Goal: Task Accomplishment & Management: Use online tool/utility

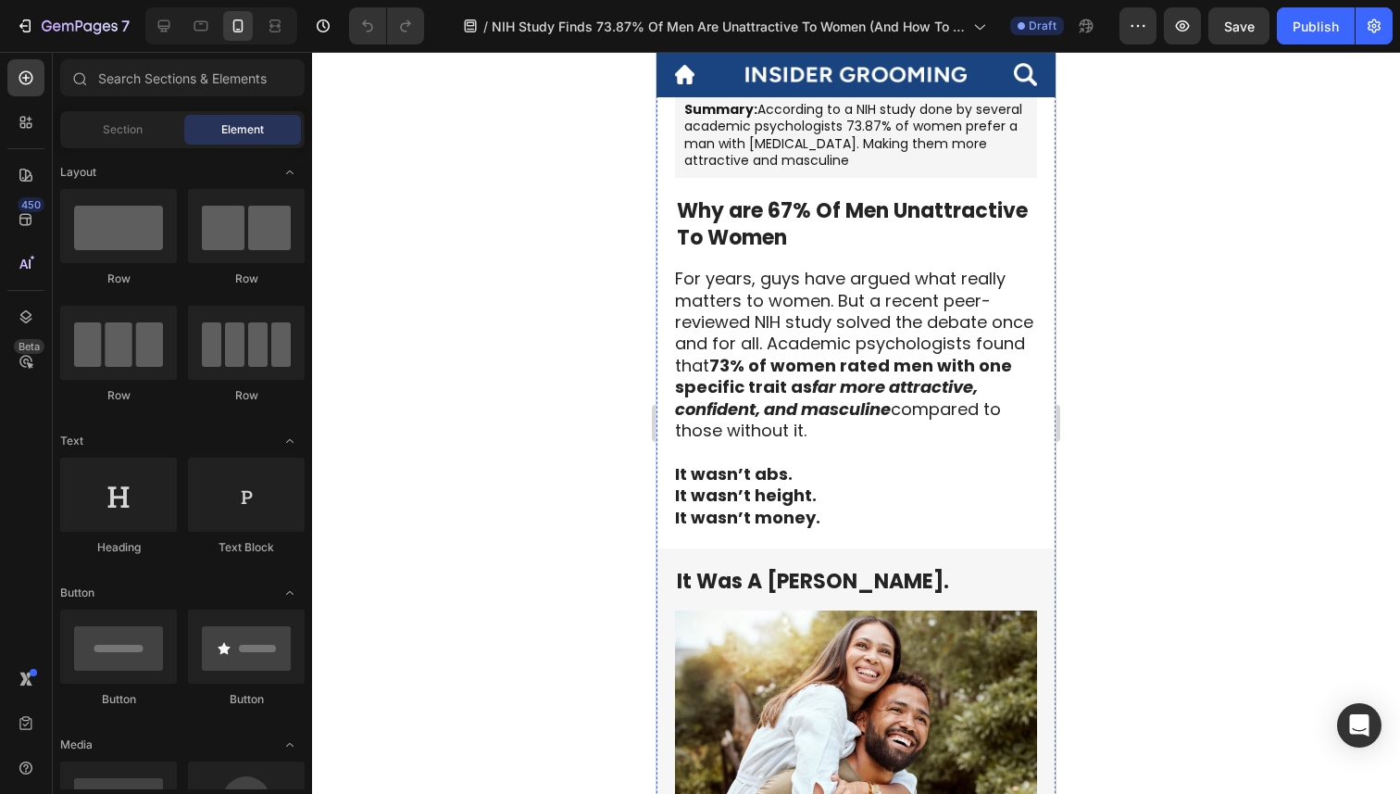
scroll to position [467, 0]
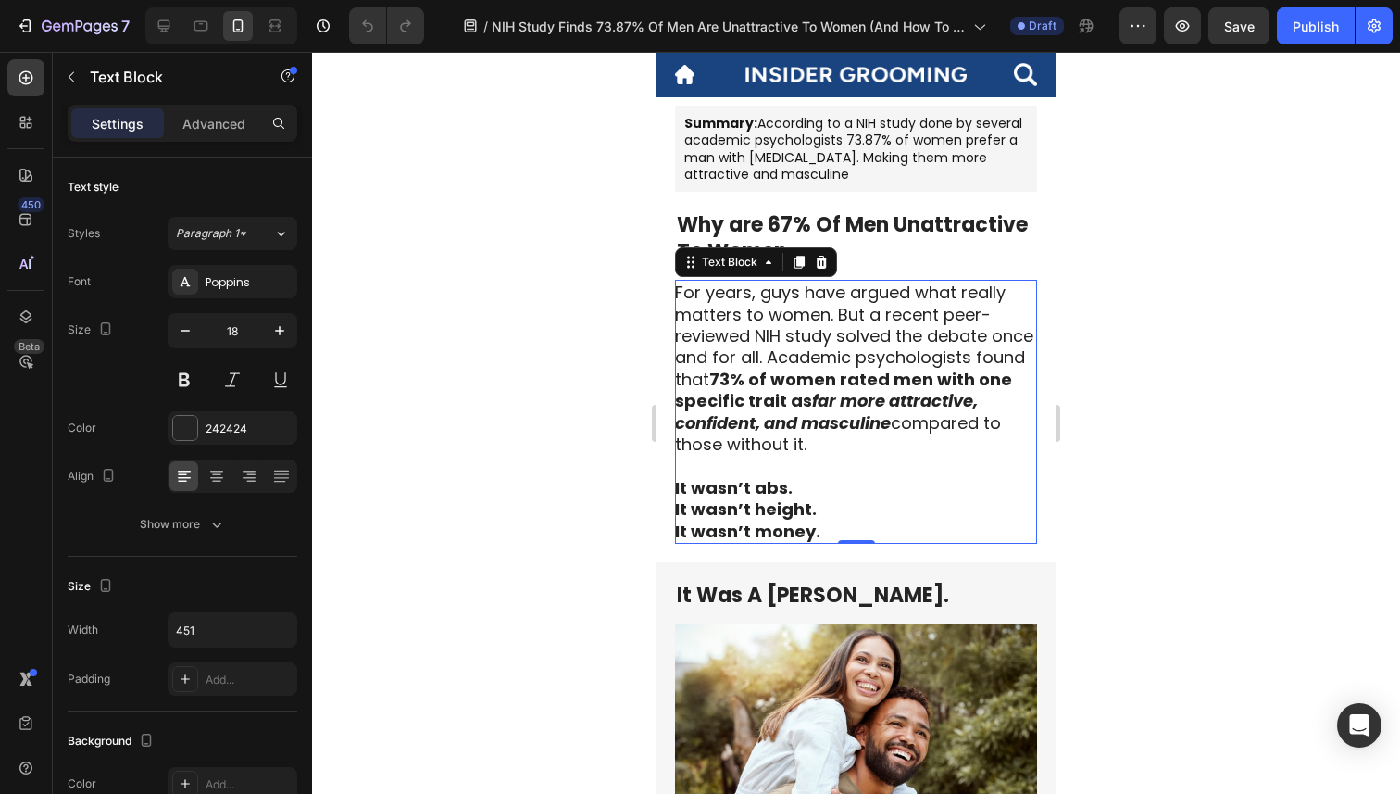
click at [838, 400] on strong "far more attractive, confident, and masculine" at bounding box center [826, 411] width 303 height 44
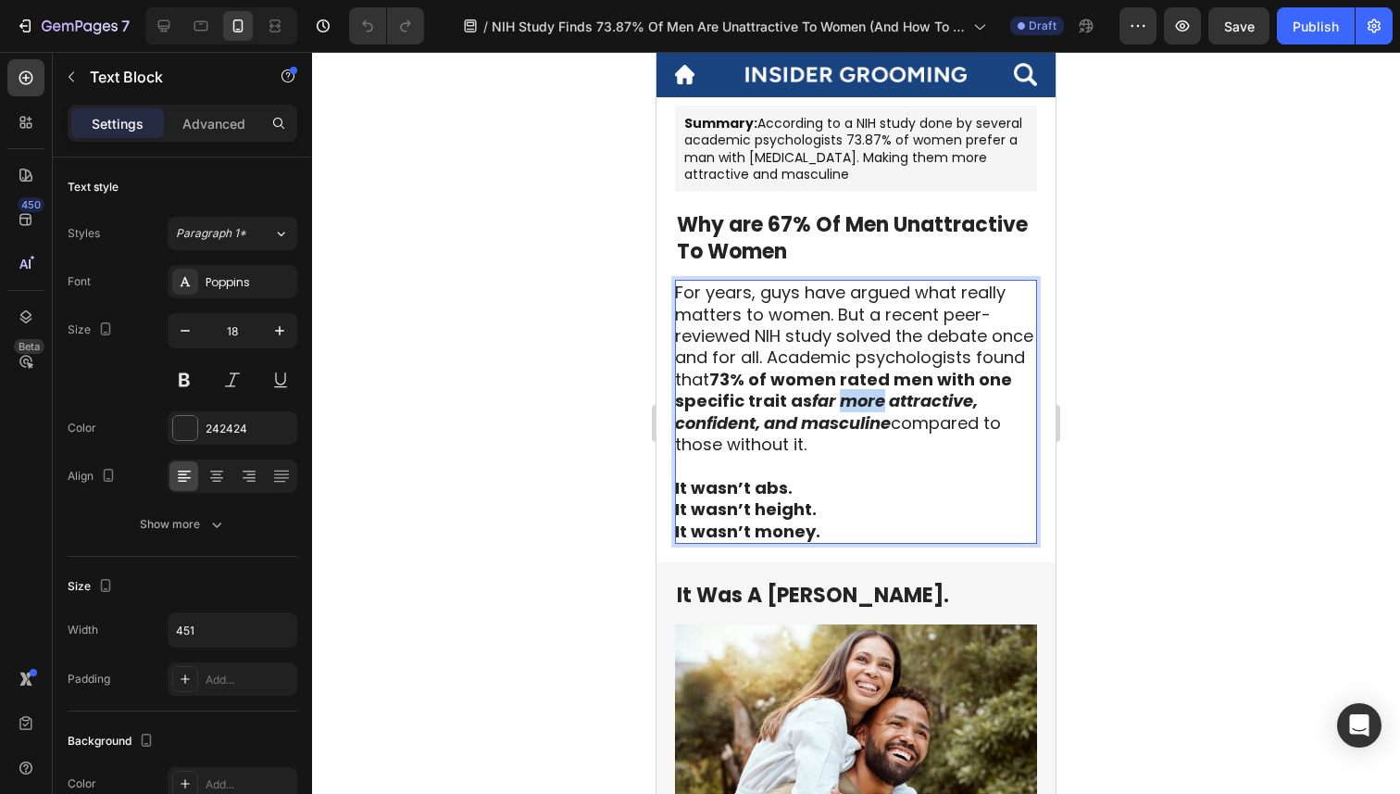
click at [838, 400] on strong "far more attractive, confident, and masculine" at bounding box center [826, 411] width 303 height 44
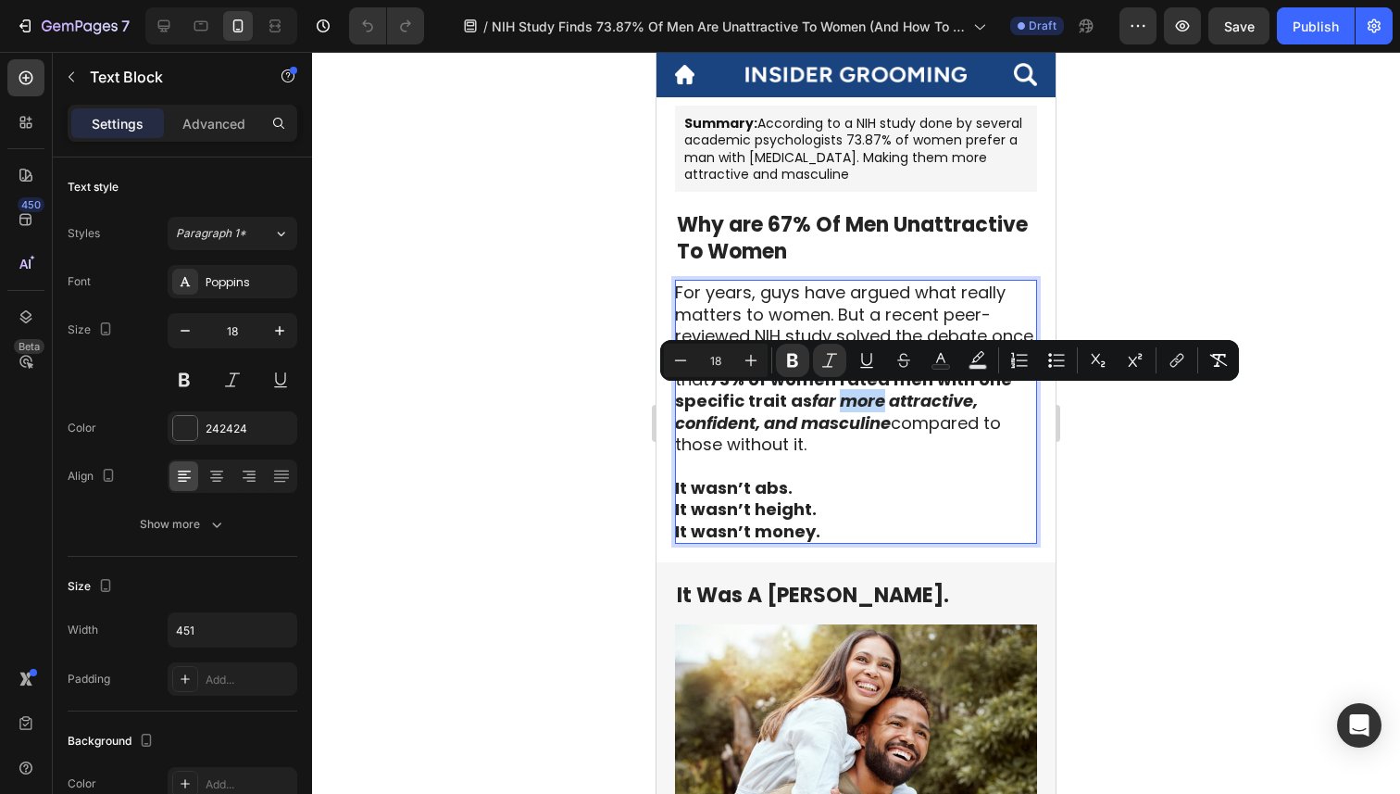
click at [838, 400] on strong "far more attractive, confident, and masculine" at bounding box center [826, 411] width 303 height 44
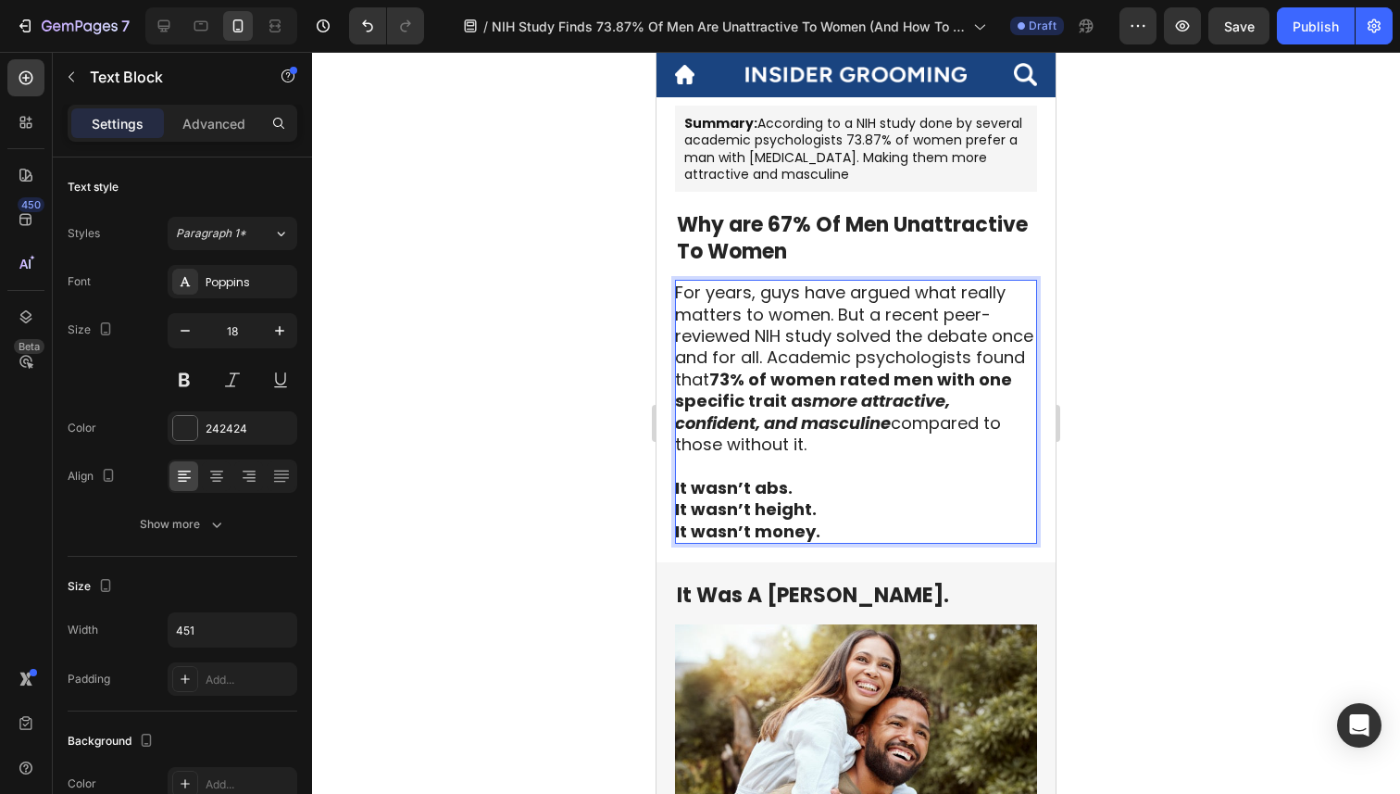
click at [767, 423] on strong "more attractive, confident, and masculine" at bounding box center [812, 411] width 275 height 44
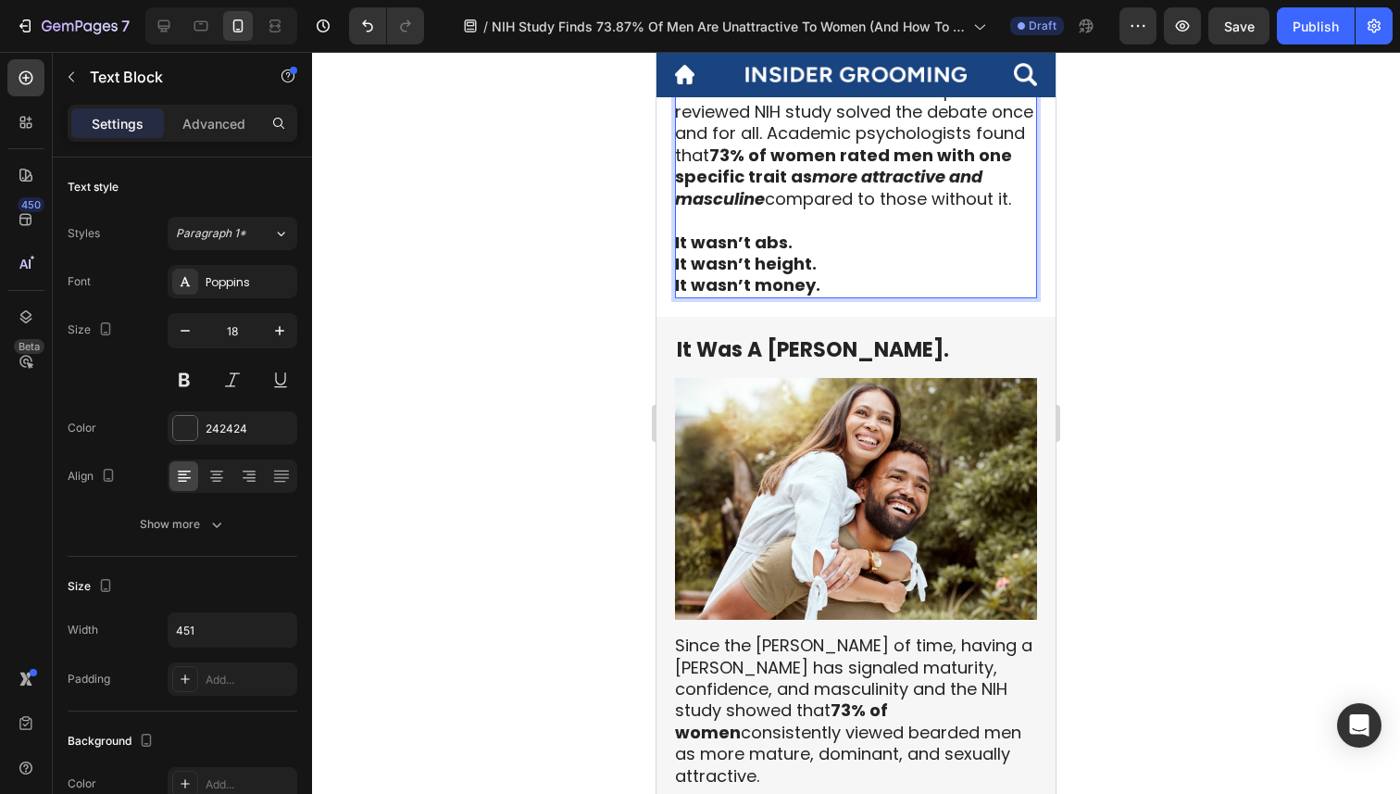
scroll to position [699, 0]
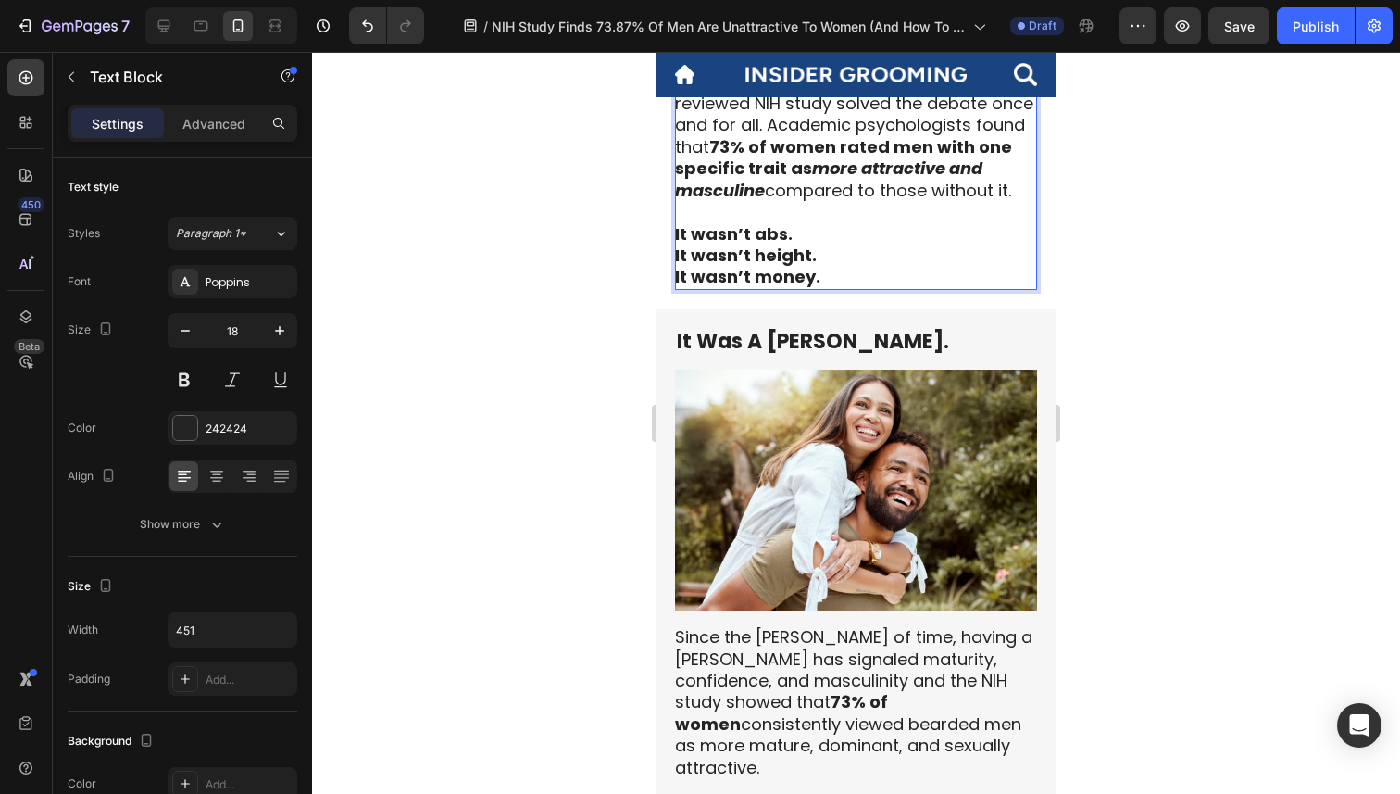
click at [747, 230] on strong "It wasn’t abs." at bounding box center [734, 233] width 118 height 23
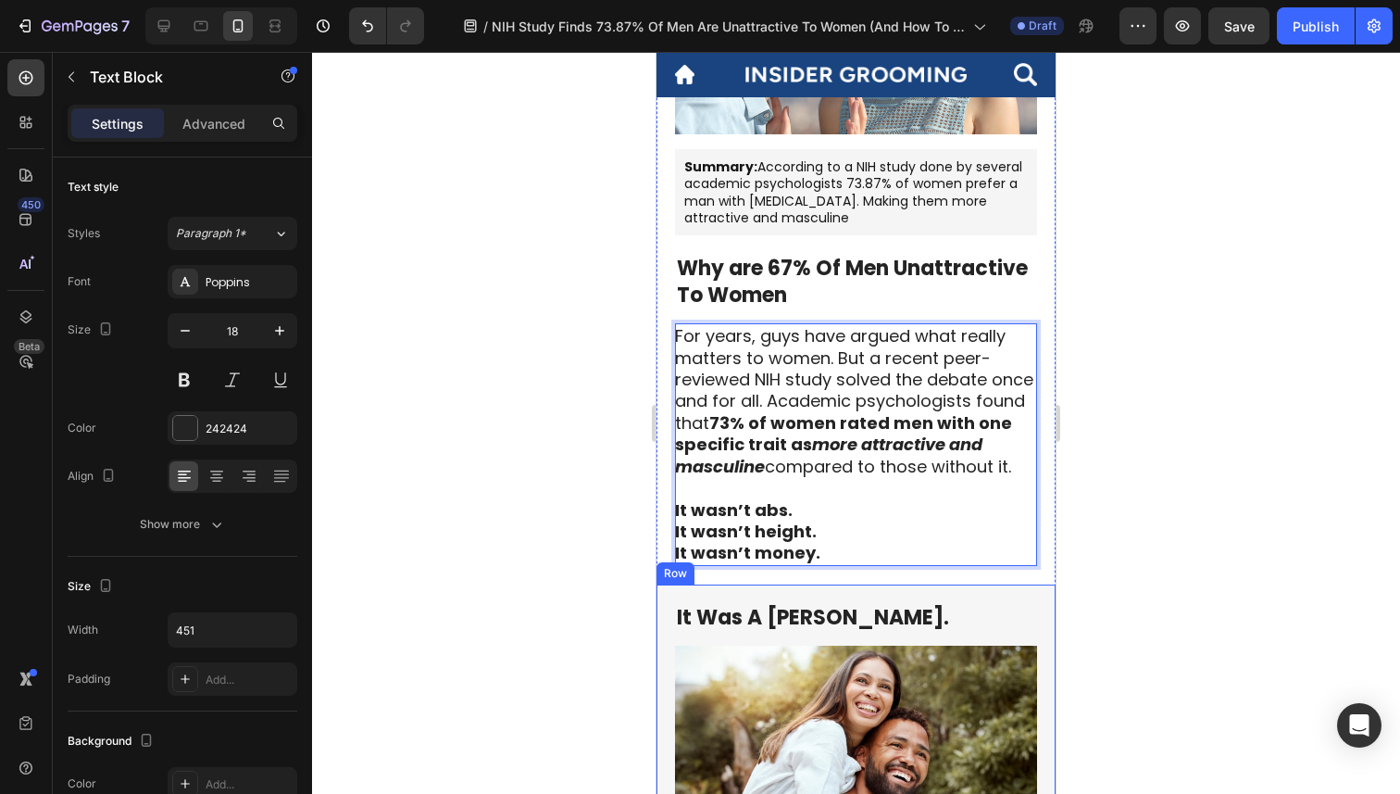
scroll to position [418, 0]
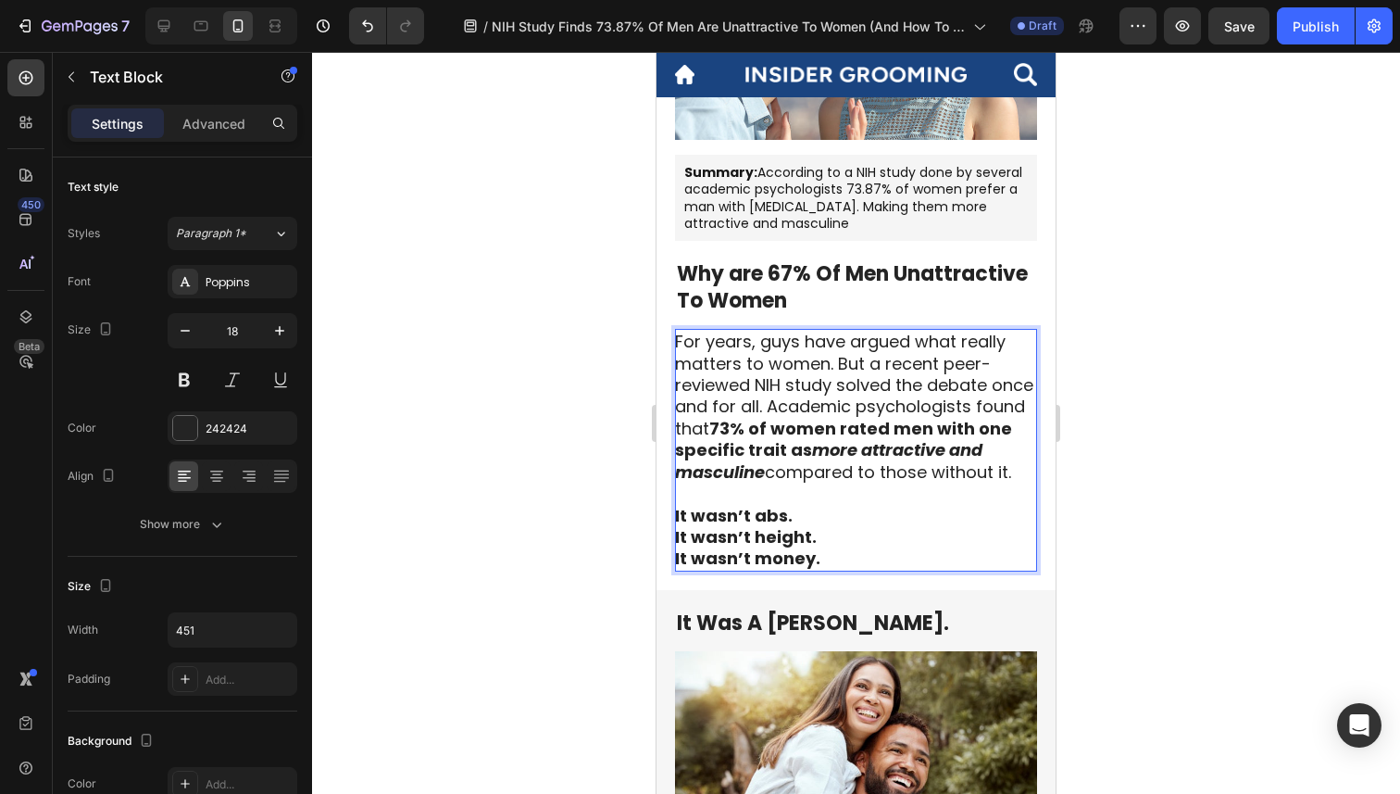
click at [782, 410] on p "For years, guys have argued what really matters to women. But a recent peer-rev…" at bounding box center [855, 417] width 360 height 173
click at [736, 515] on strong "It wasn’t abs." at bounding box center [734, 515] width 118 height 23
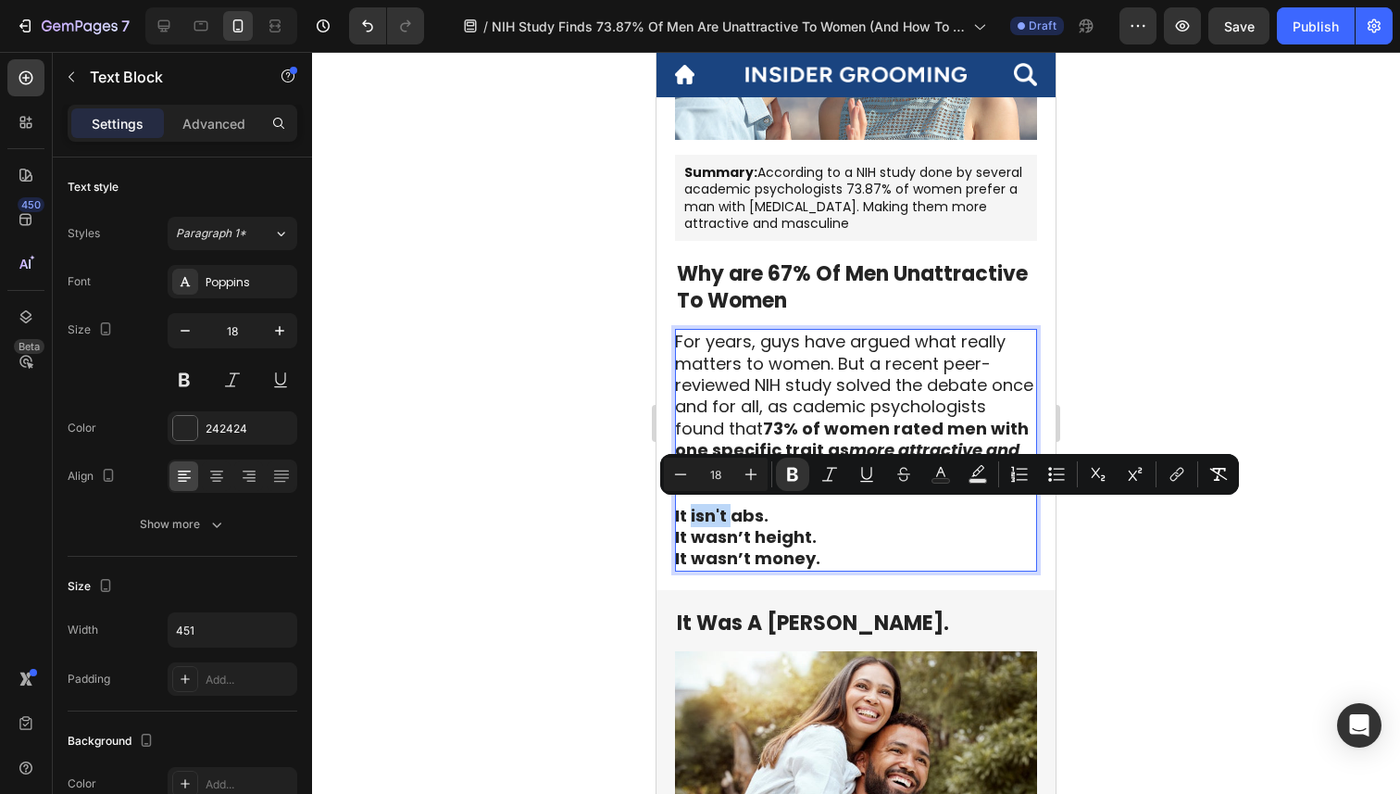
drag, startPoint x: 729, startPoint y: 517, endPoint x: 690, endPoint y: 519, distance: 38.9
click at [690, 519] on strong "It isn't abs." at bounding box center [722, 515] width 94 height 23
copy strong "isn't"
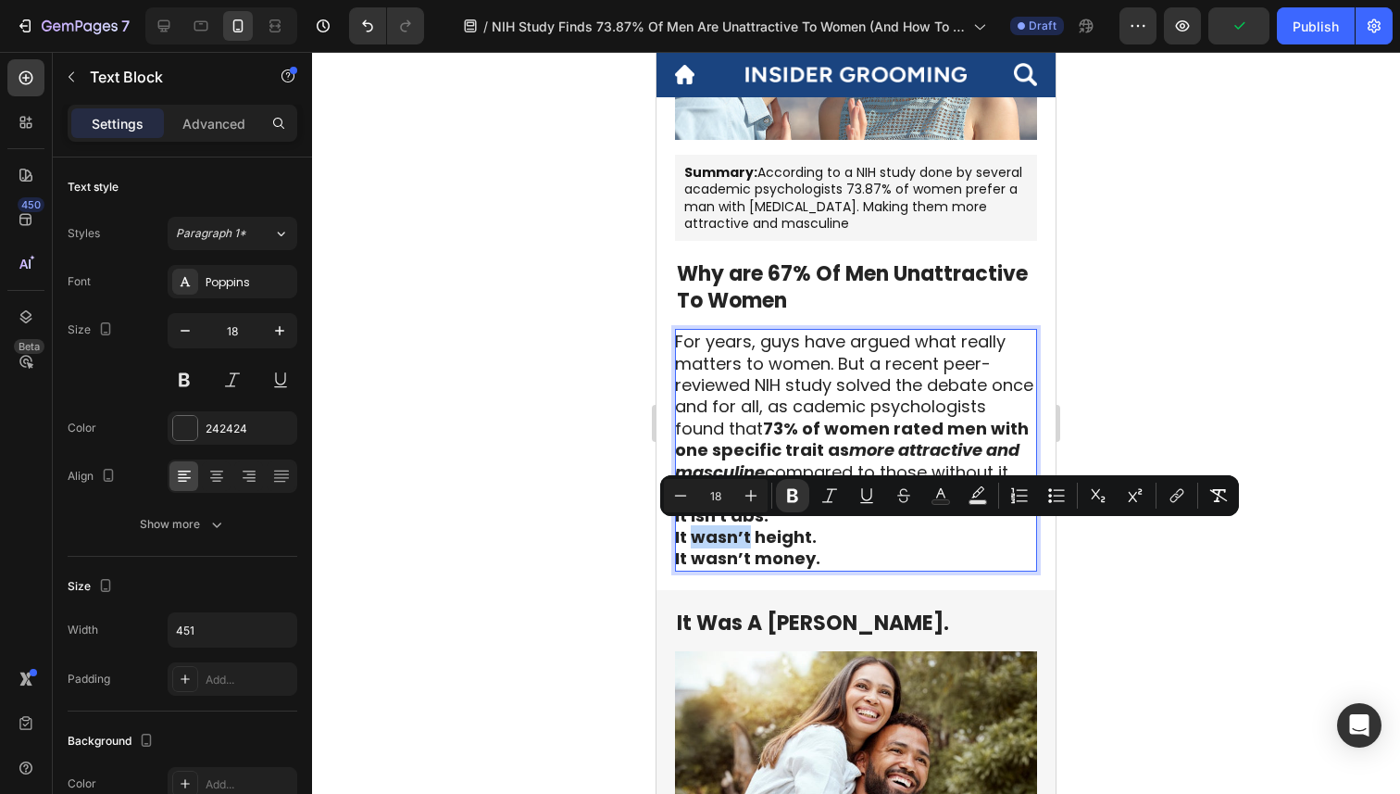
drag, startPoint x: 746, startPoint y: 535, endPoint x: 696, endPoint y: 539, distance: 50.1
click at [696, 539] on strong "It wasn’t height." at bounding box center [746, 536] width 142 height 23
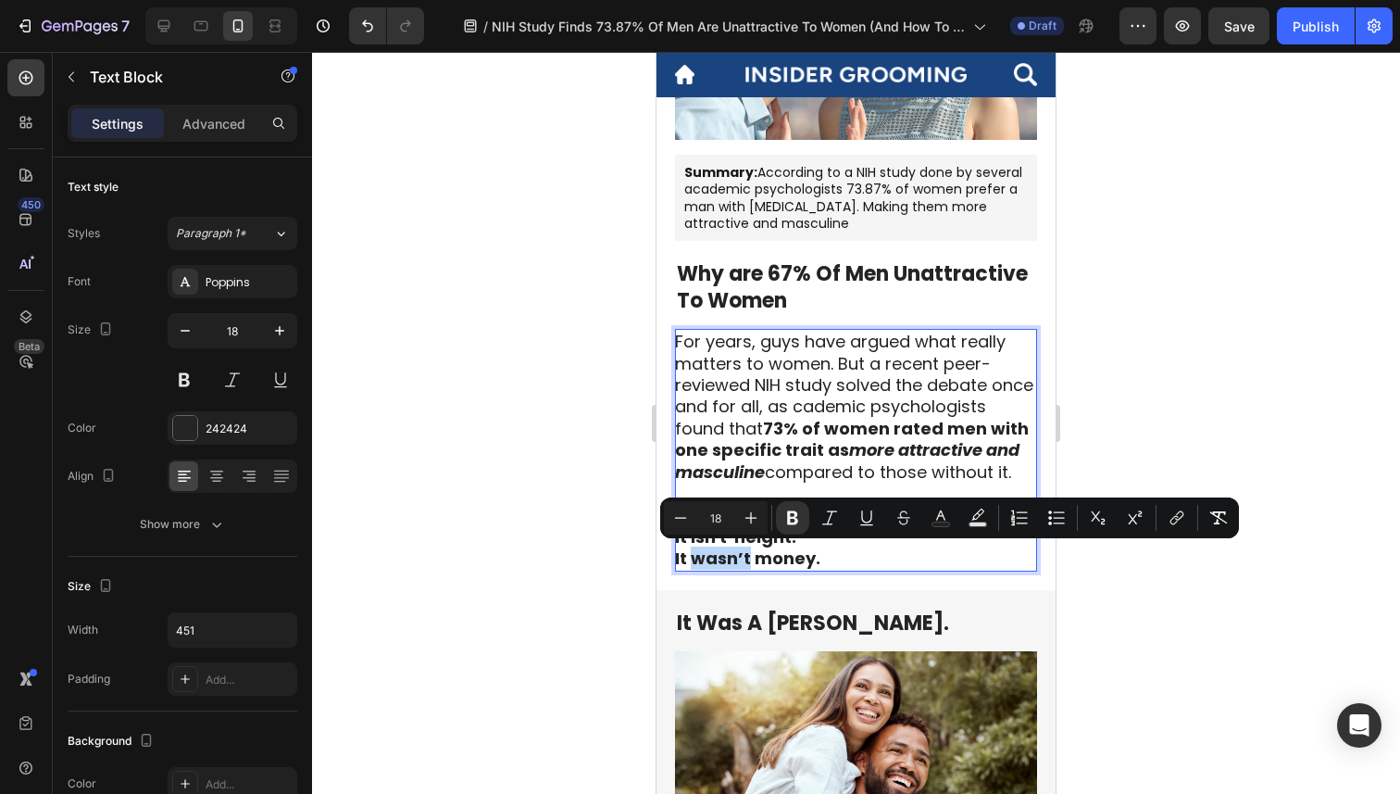
drag, startPoint x: 749, startPoint y: 555, endPoint x: 693, endPoint y: 557, distance: 56.5
click at [693, 557] on strong "It wasn’t money." at bounding box center [747, 557] width 145 height 23
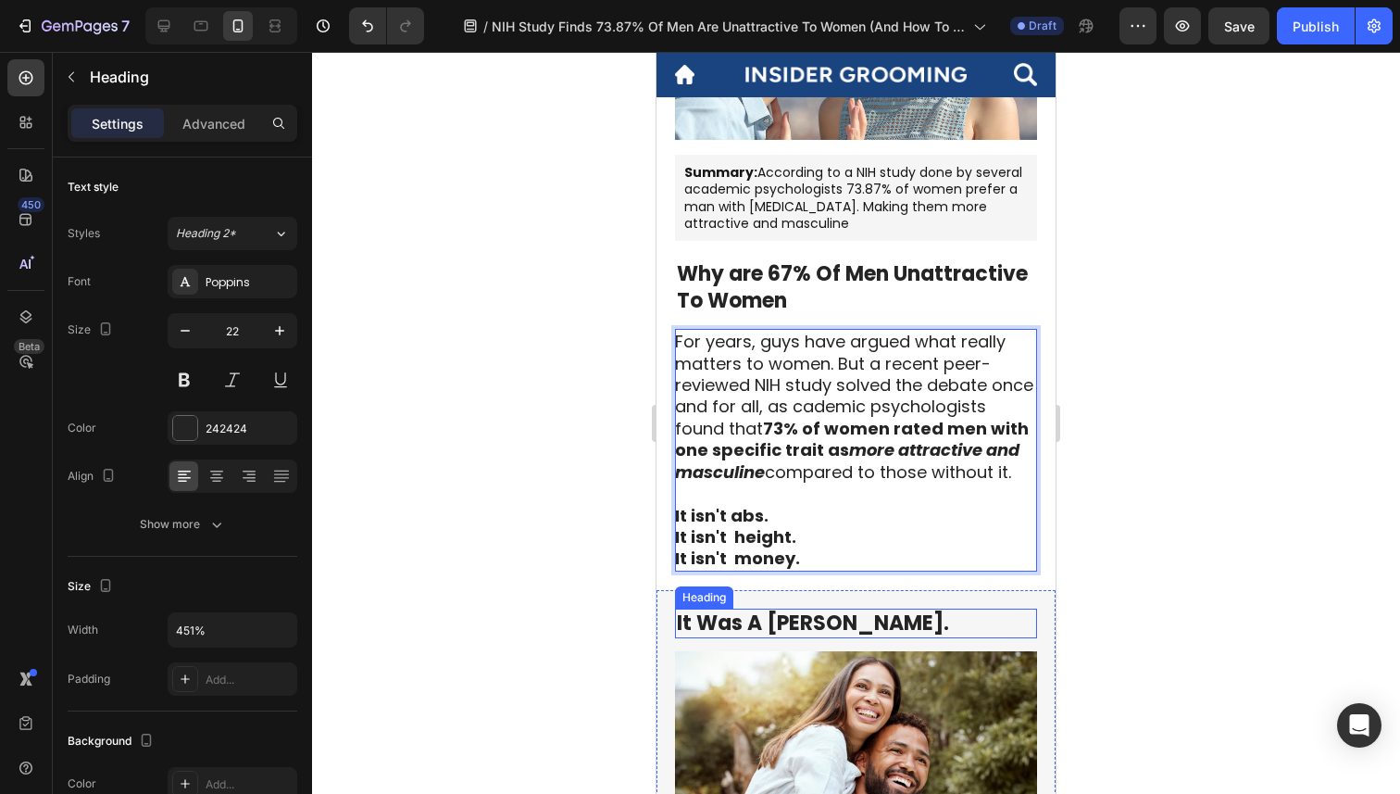
click at [732, 623] on strong "It Was A [PERSON_NAME]." at bounding box center [813, 622] width 272 height 29
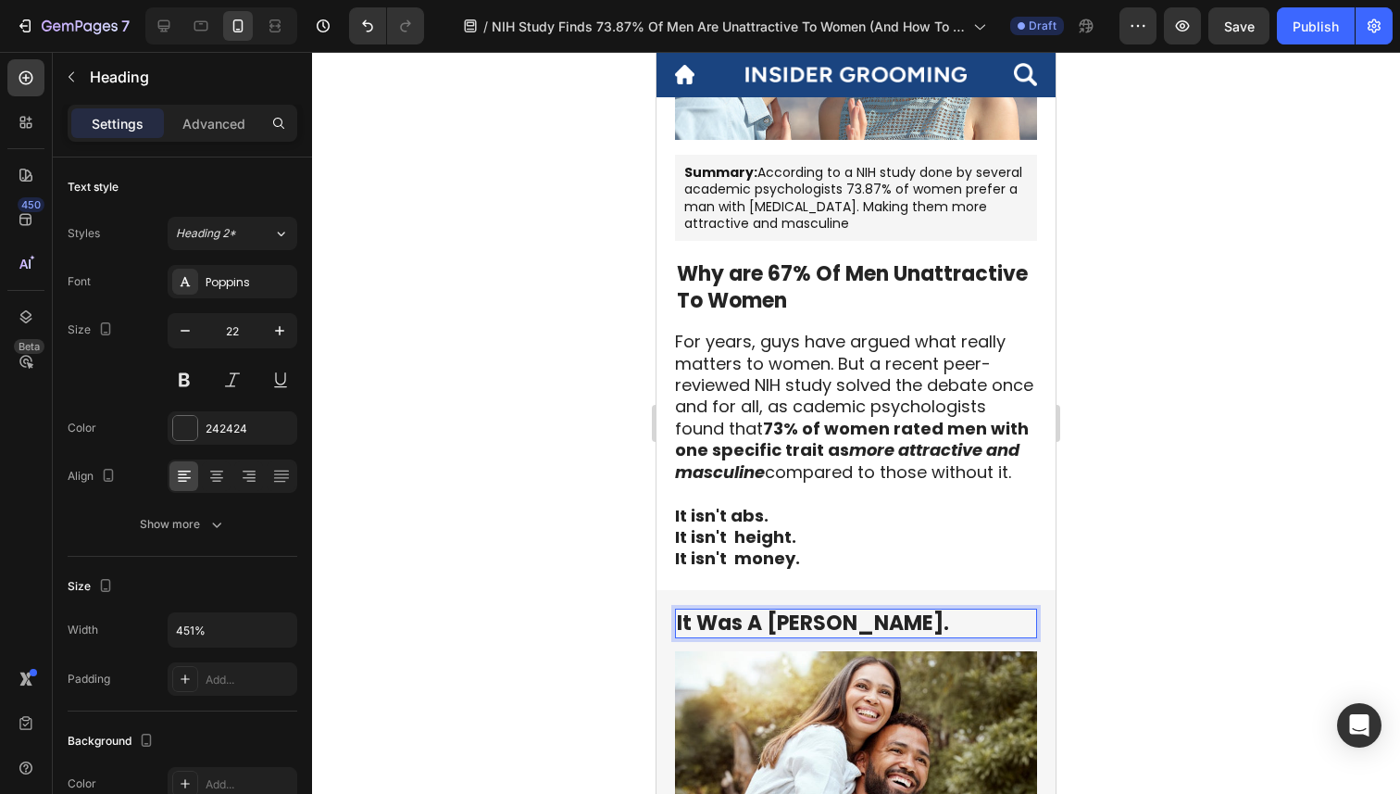
click at [738, 620] on strong "It Was A [PERSON_NAME]." at bounding box center [813, 622] width 272 height 29
click at [891, 626] on p "It is a [PERSON_NAME]." at bounding box center [856, 623] width 358 height 27
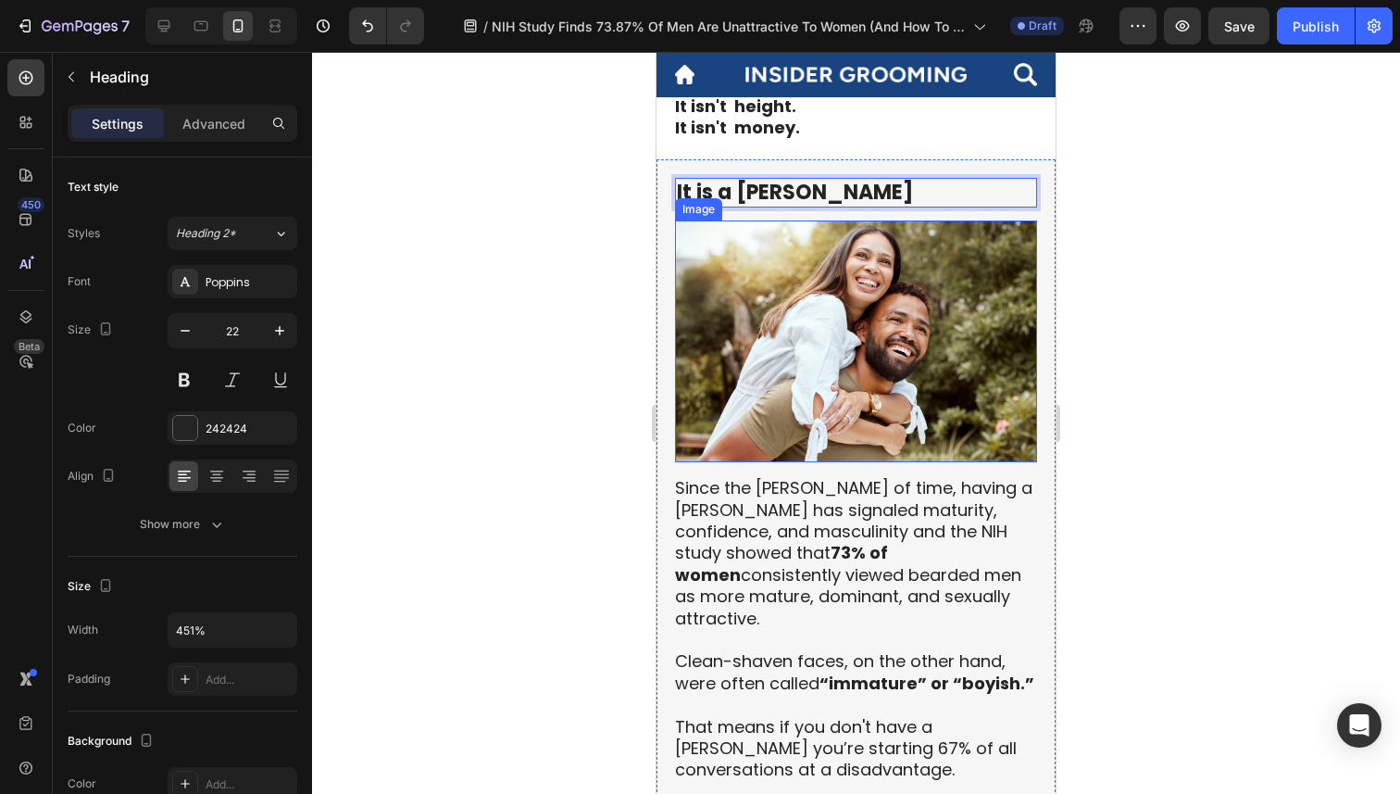
scroll to position [871, 0]
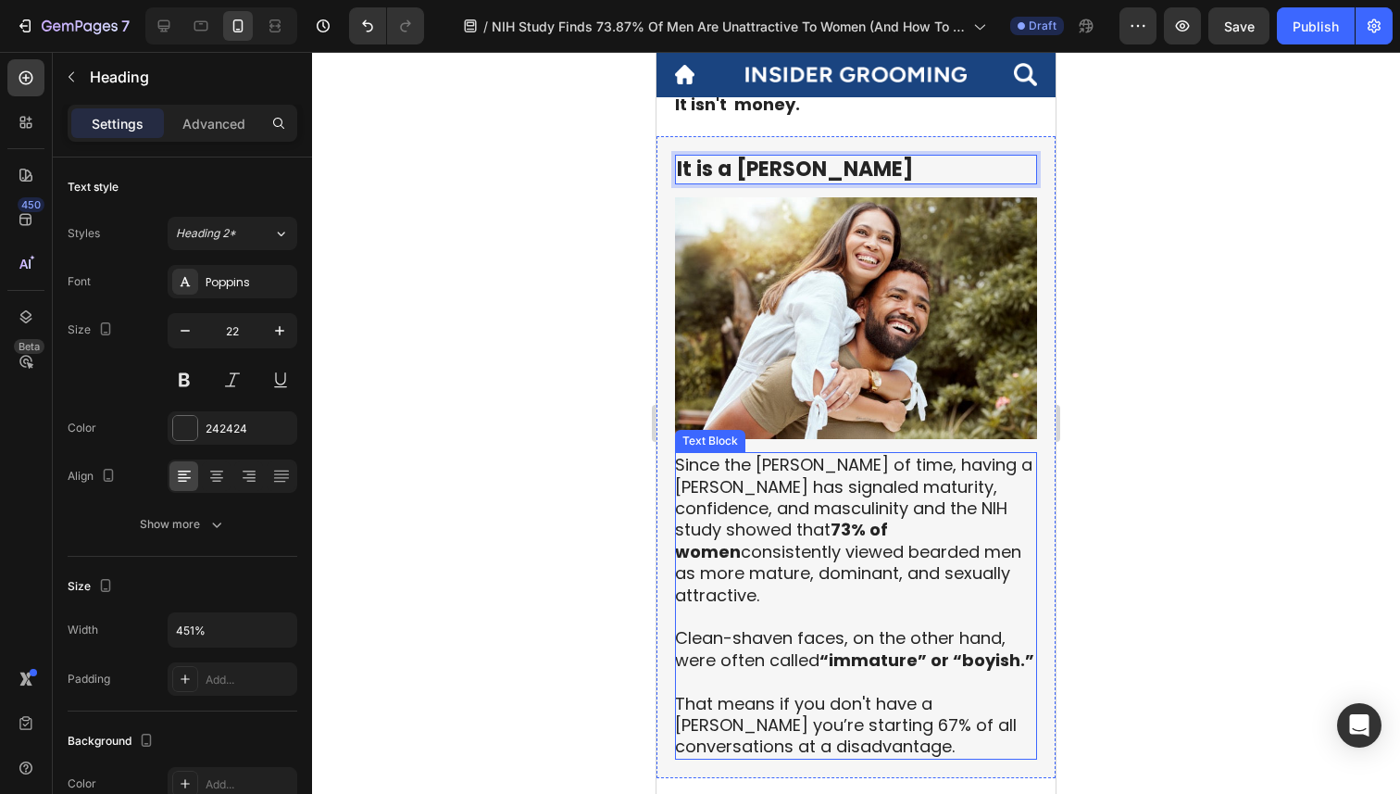
click at [969, 491] on p "Since the [PERSON_NAME] of time, having a [PERSON_NAME] has signaled maturity, …" at bounding box center [855, 606] width 360 height 304
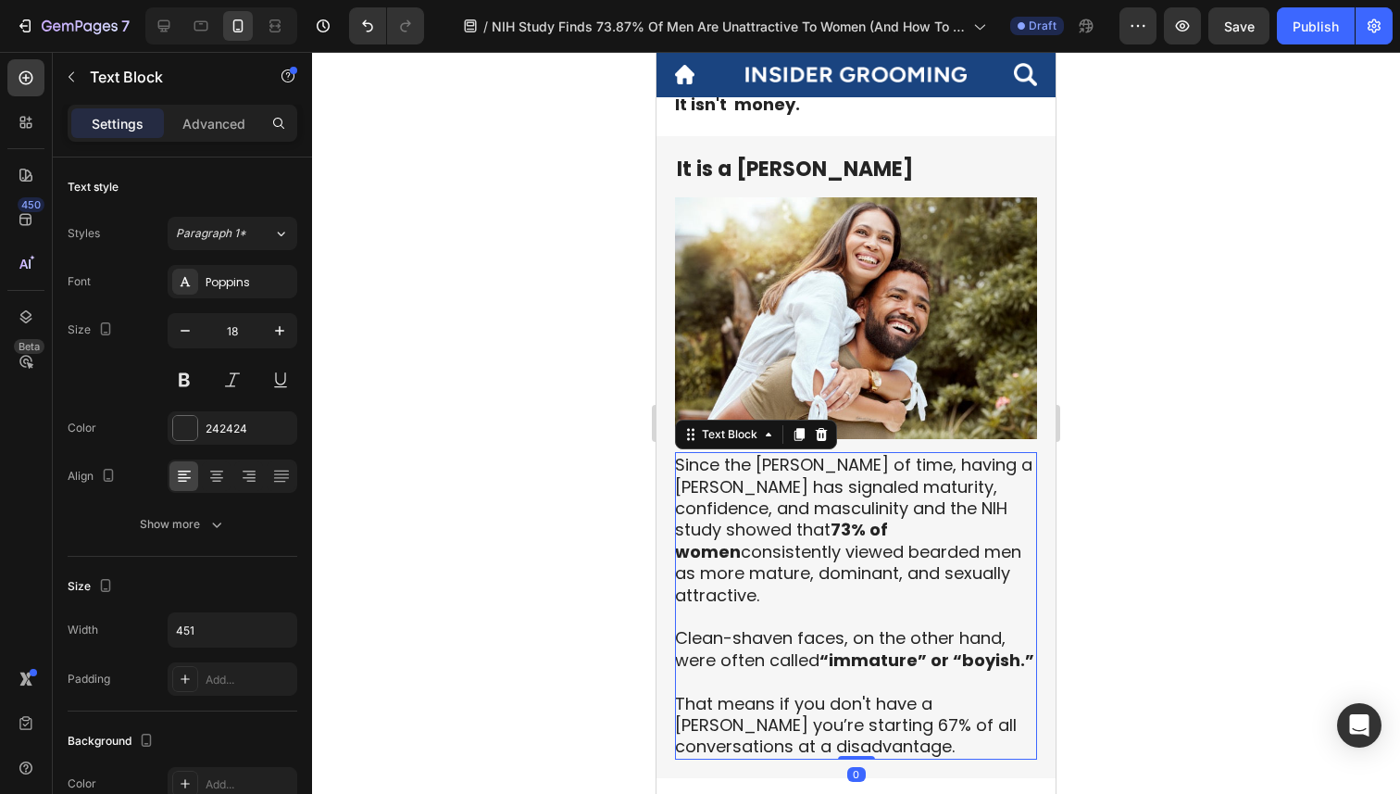
click at [966, 485] on p "Since the [PERSON_NAME] of time, having a [PERSON_NAME] has signaled maturity, …" at bounding box center [855, 606] width 360 height 304
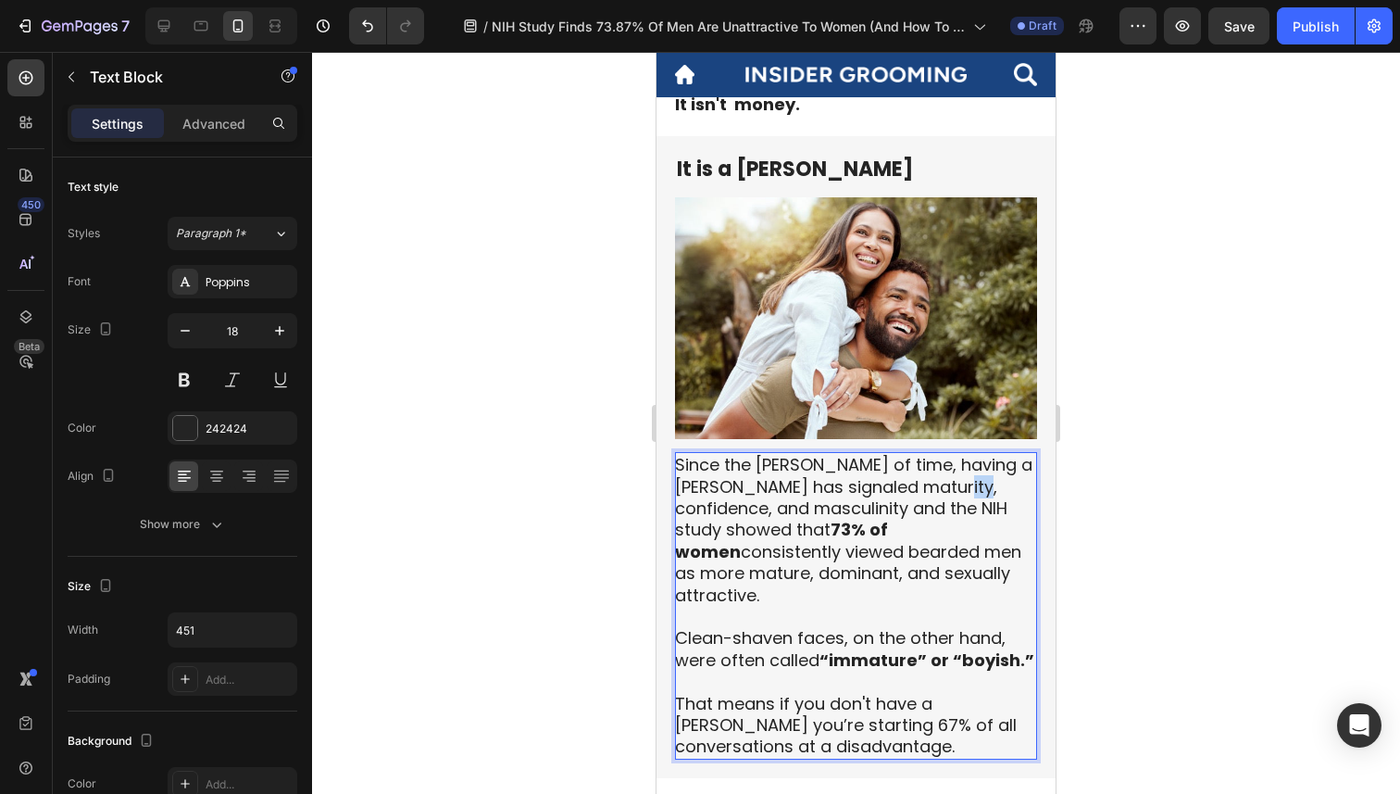
click at [966, 485] on p "Since the [PERSON_NAME] of time, having a [PERSON_NAME] has signaled maturity, …" at bounding box center [855, 606] width 360 height 304
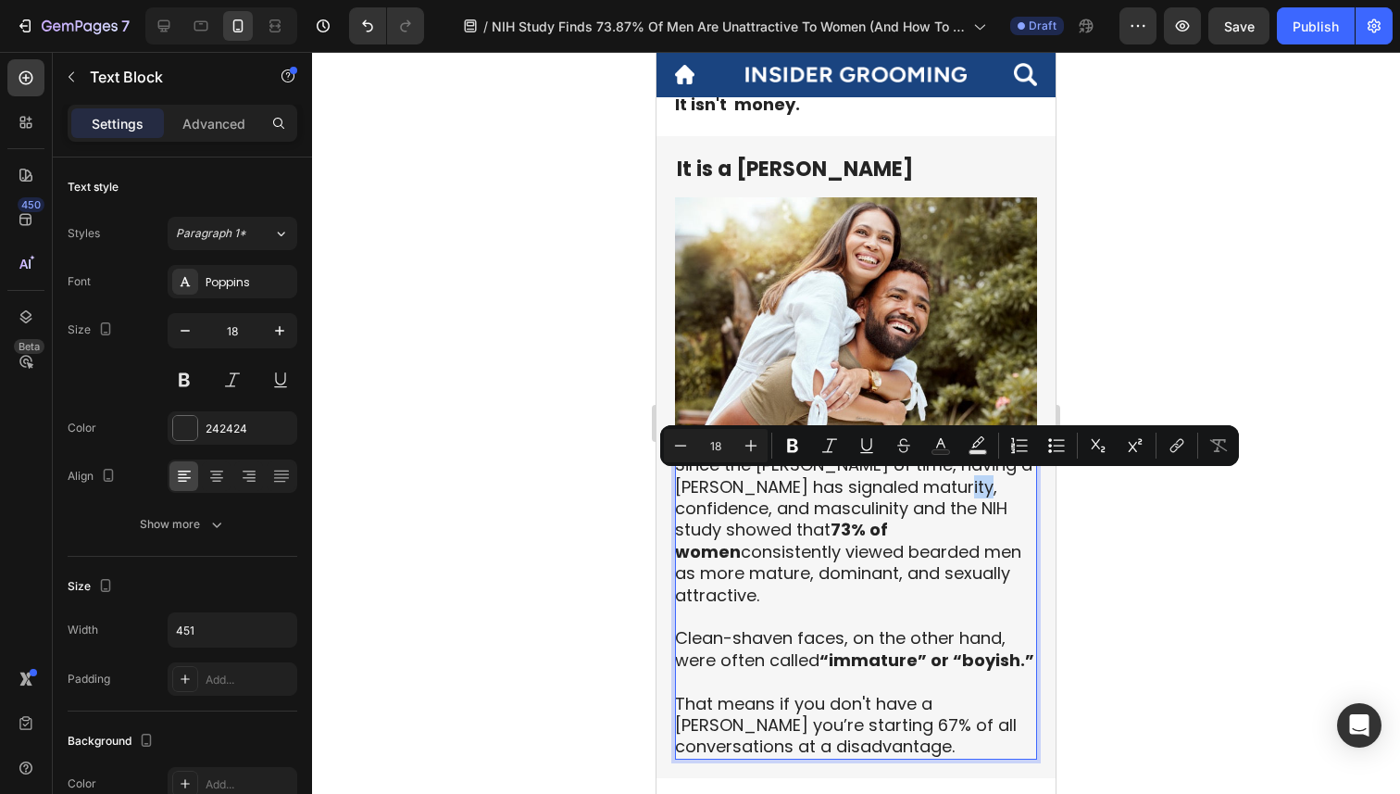
click at [966, 485] on p "Since the [PERSON_NAME] of time, having a [PERSON_NAME] has signaled maturity, …" at bounding box center [855, 606] width 360 height 304
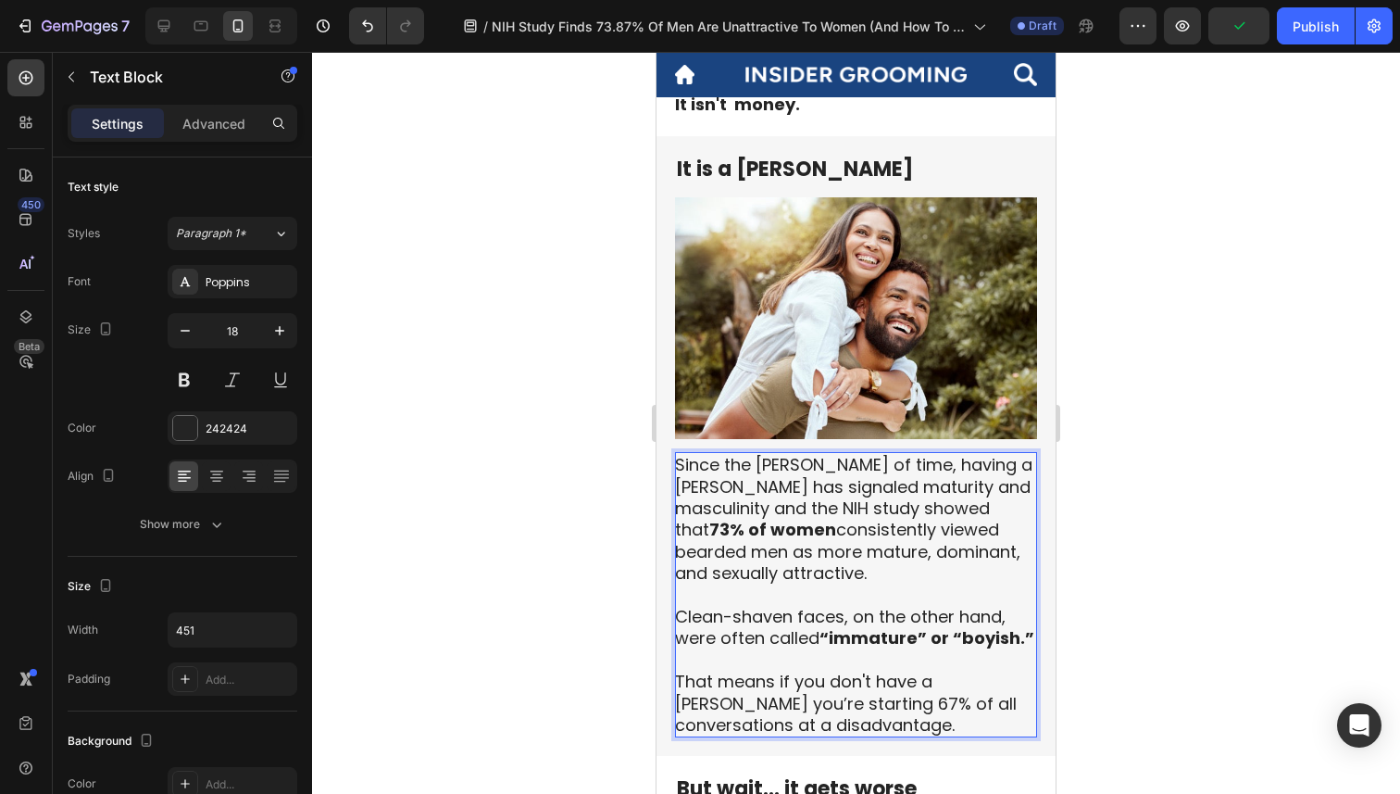
click at [1028, 485] on p "Since the [PERSON_NAME] of time, having a [PERSON_NAME] has signaled maturity a…" at bounding box center [855, 595] width 360 height 282
click at [822, 633] on strong "“immature” or “boyish.”" at bounding box center [927, 637] width 215 height 23
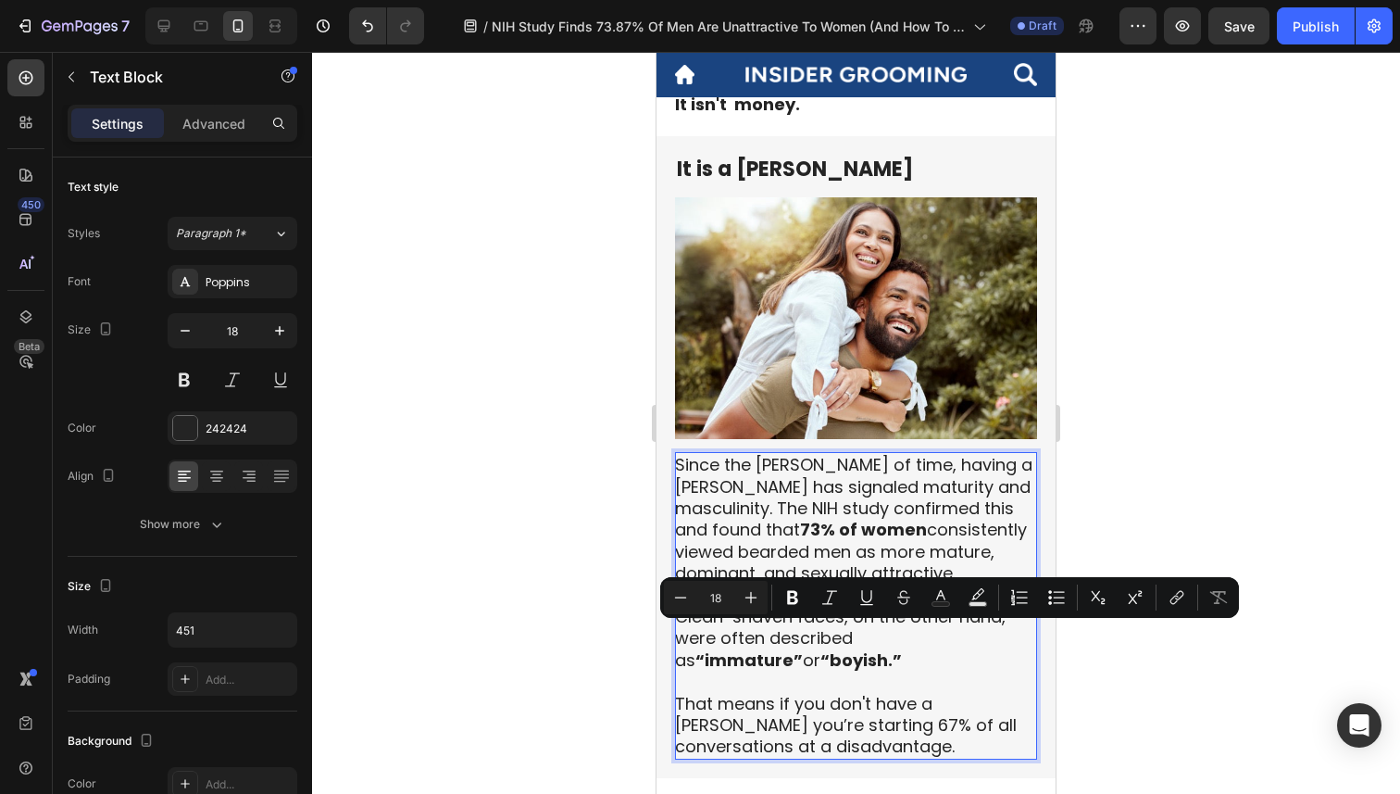
click at [865, 678] on p "Since the [PERSON_NAME] of time, having a [PERSON_NAME] has signaled maturity a…" at bounding box center [855, 606] width 360 height 304
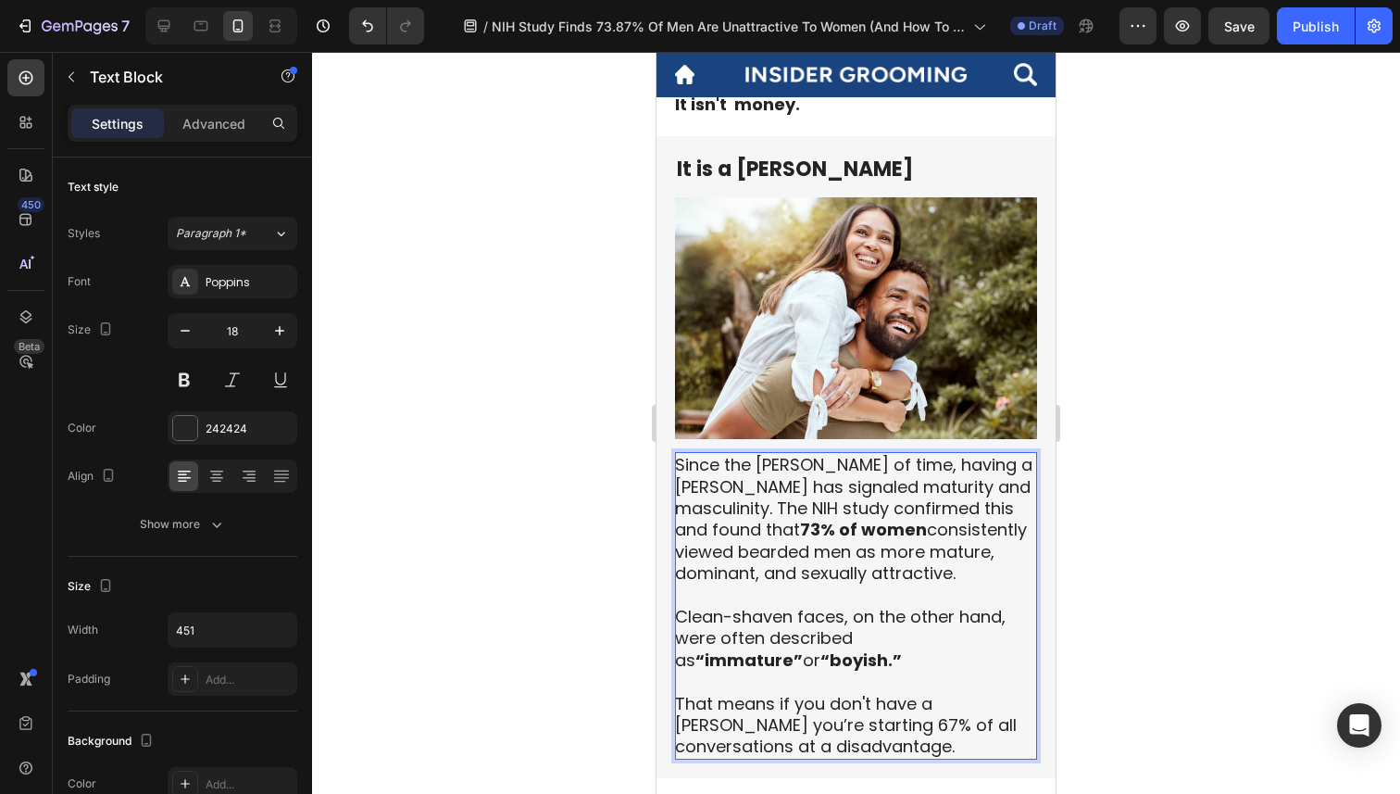
click at [821, 660] on strong "“boyish.”" at bounding box center [862, 659] width 82 height 23
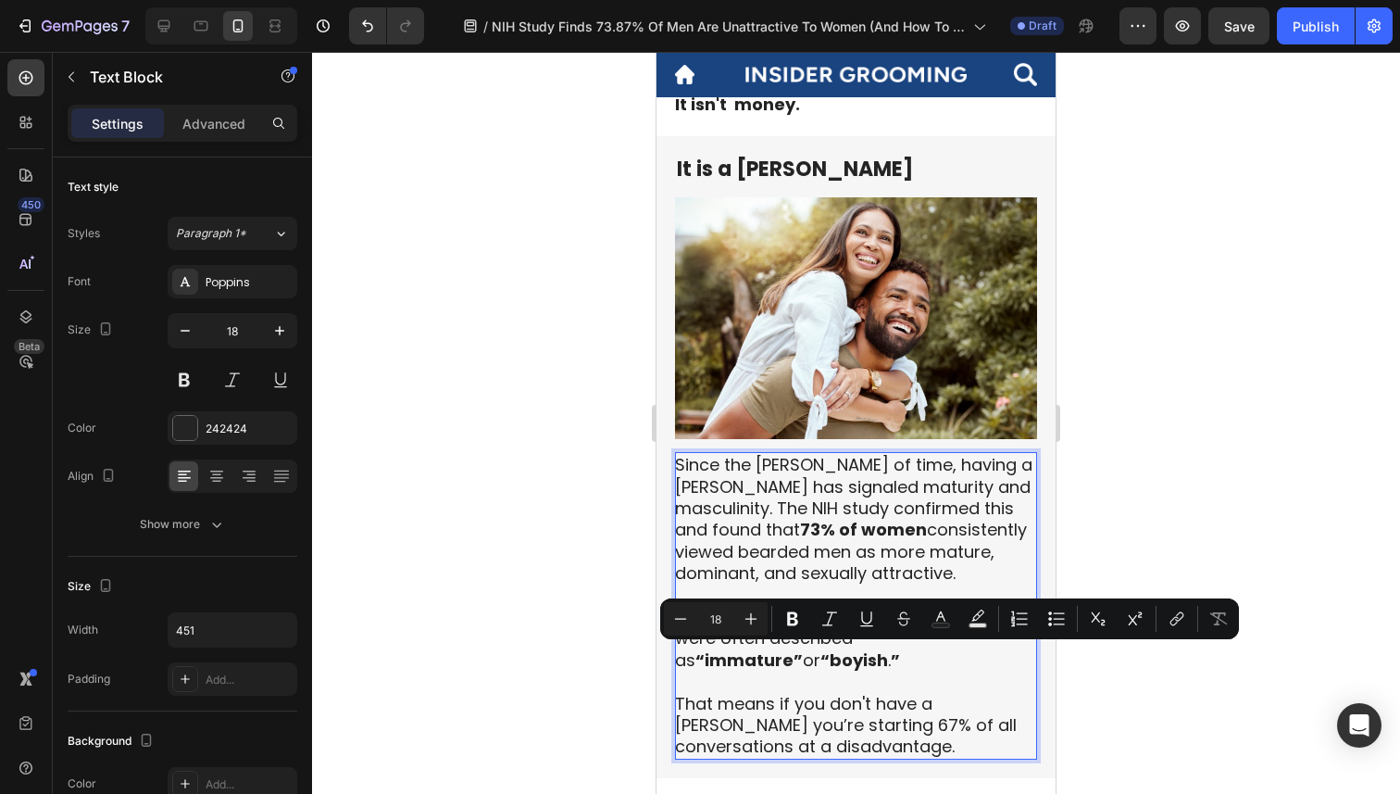
click at [850, 689] on p "Since the [PERSON_NAME] of time, having a [PERSON_NAME] has signaled maturity a…" at bounding box center [855, 606] width 360 height 304
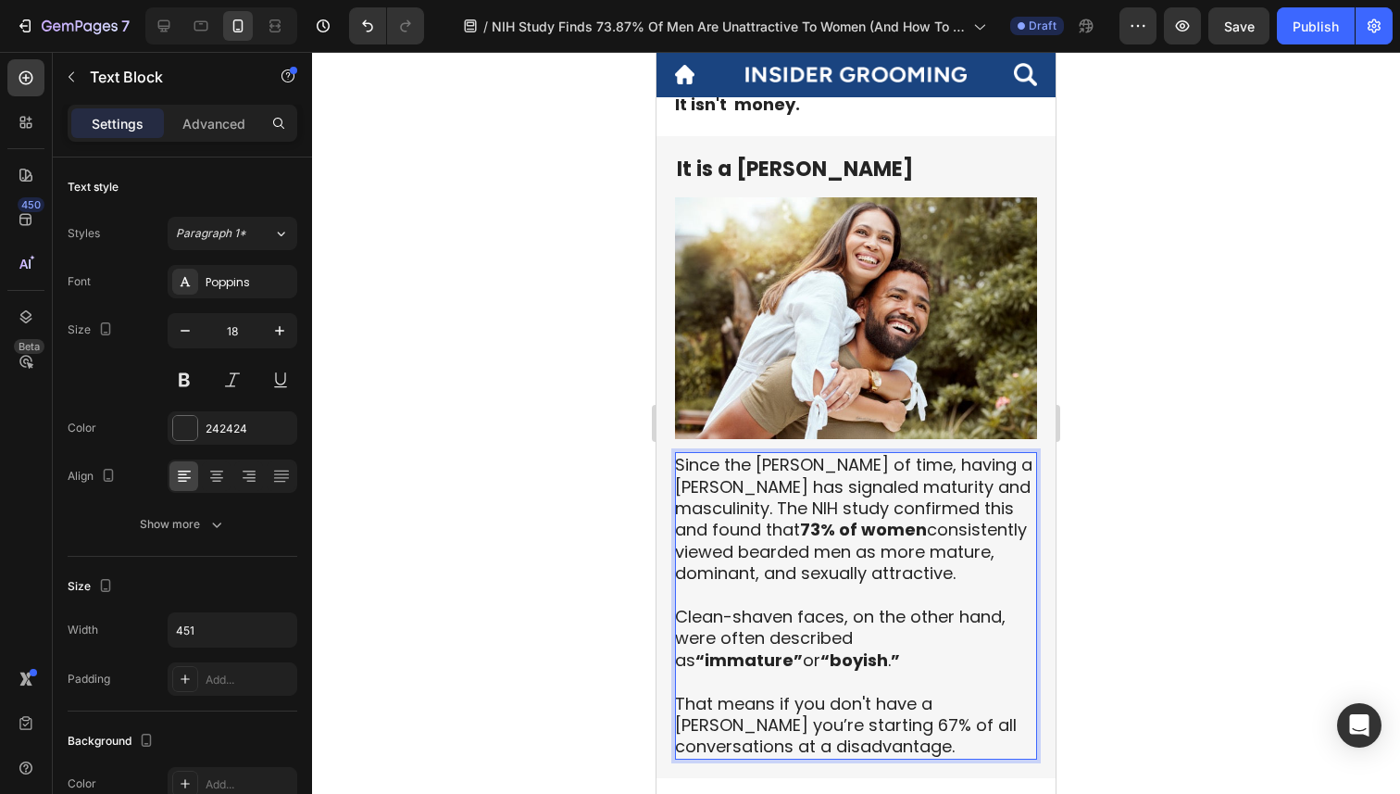
click at [798, 727] on p "Since the [PERSON_NAME] of time, having a [PERSON_NAME] has signaled maturity a…" at bounding box center [855, 606] width 360 height 304
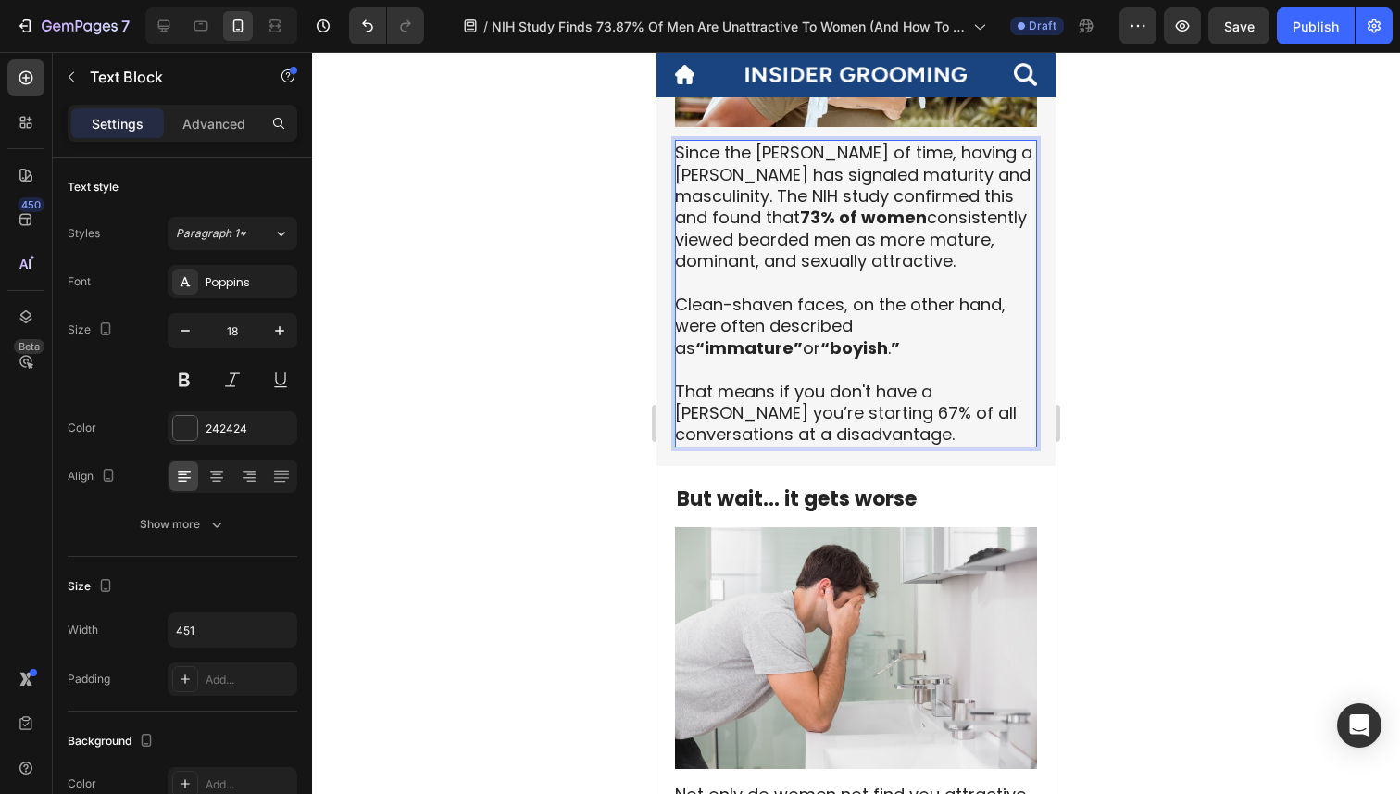
scroll to position [1197, 0]
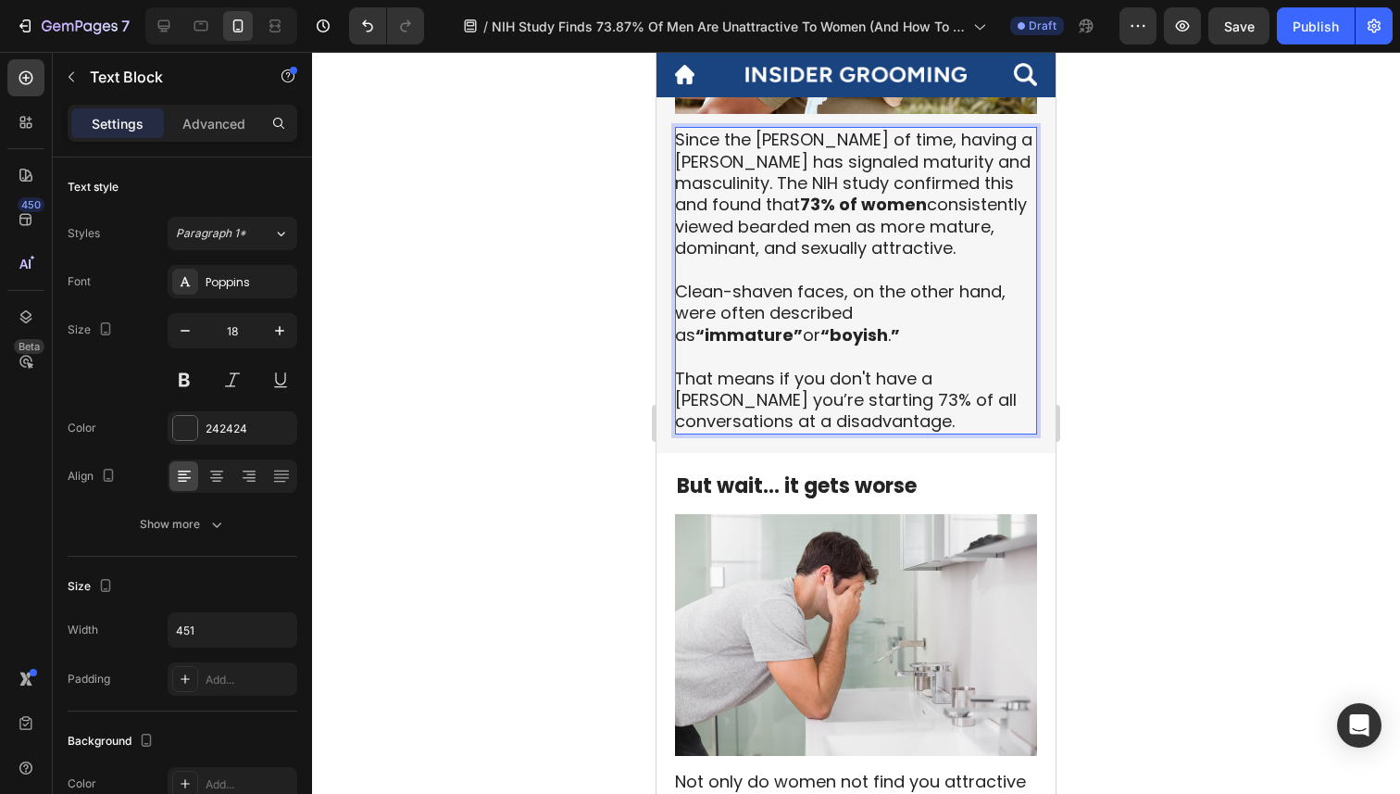
click at [1241, 440] on div at bounding box center [856, 423] width 1088 height 742
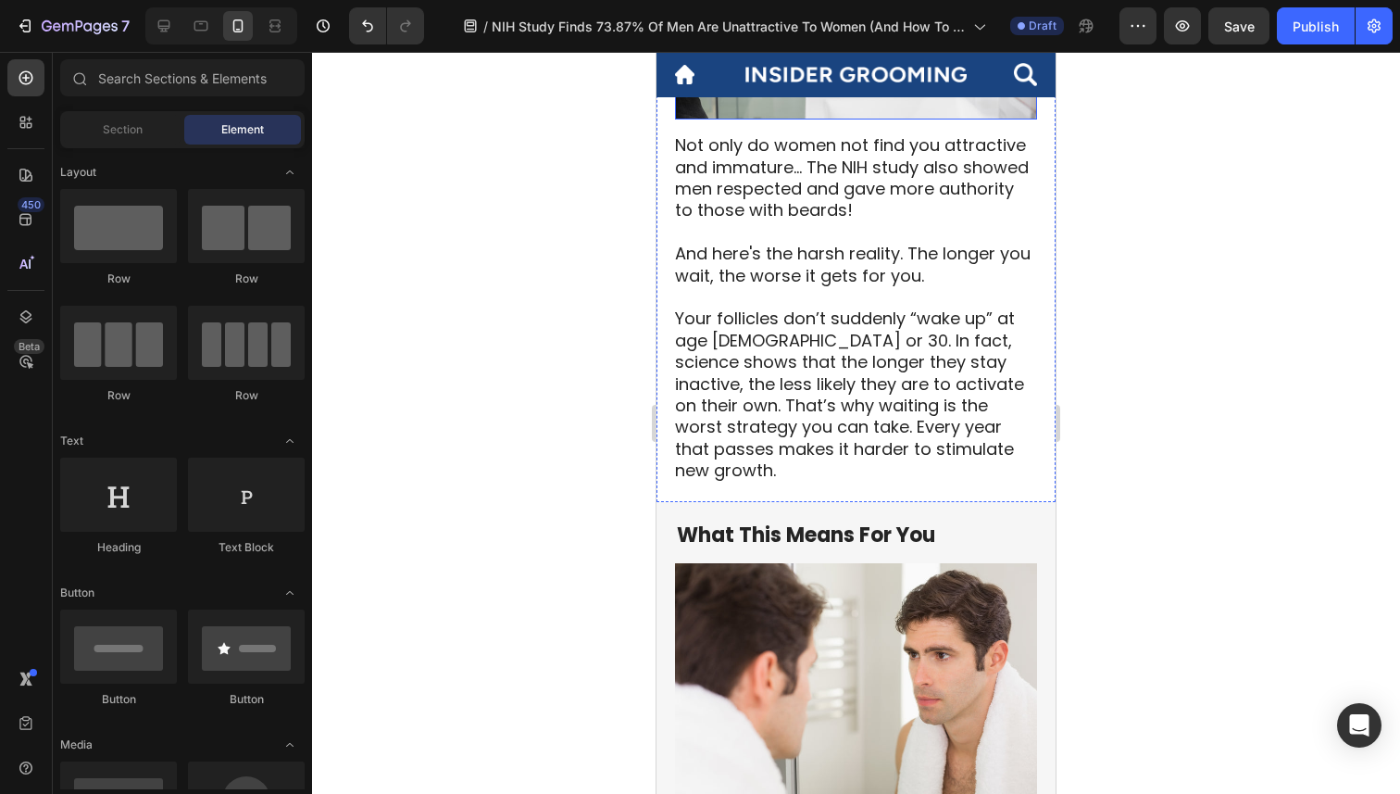
scroll to position [1803, 0]
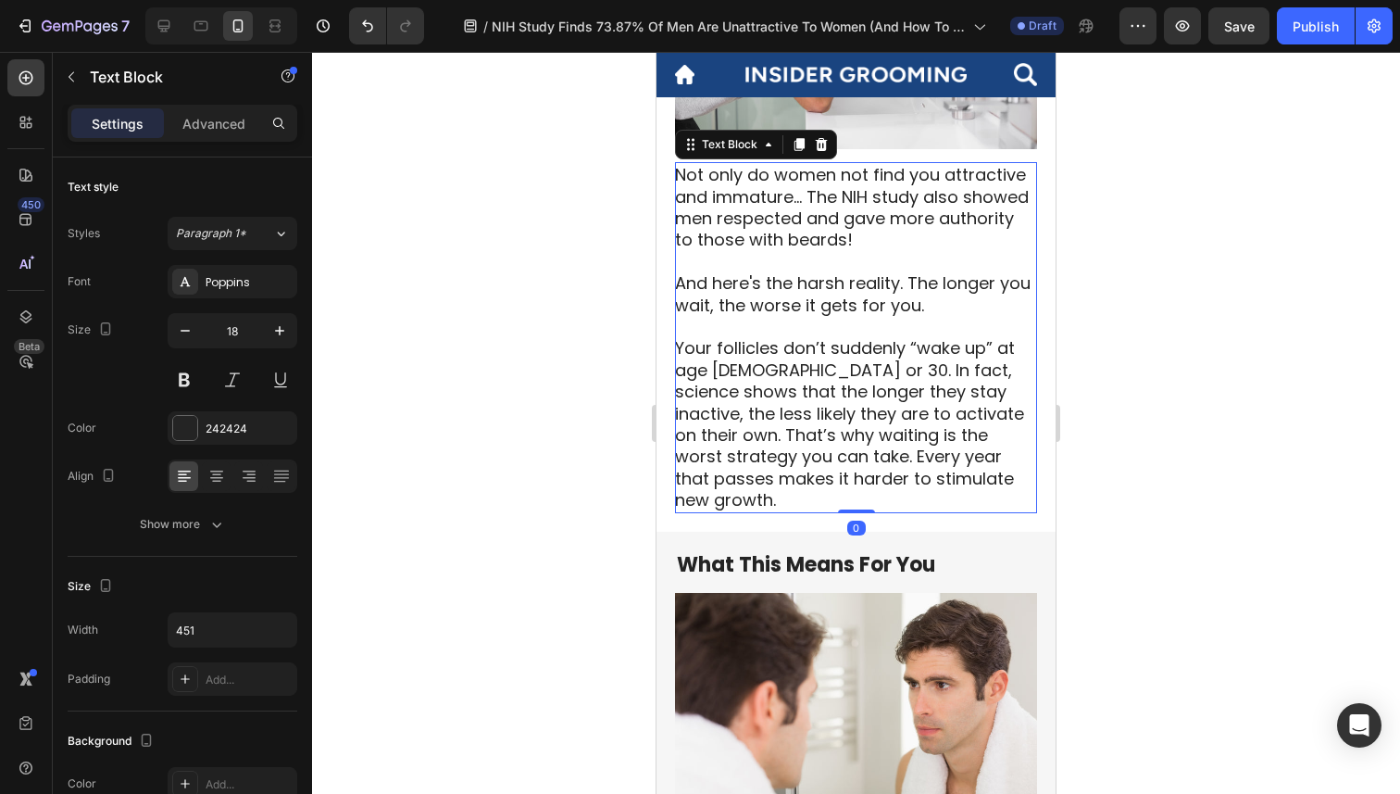
click at [938, 171] on p "Not only do women not find you attractive and immature... The NIH study also sh…" at bounding box center [855, 240] width 360 height 152
click at [843, 175] on p "Not only do women not find you attractive and immature... The NIH study also sh…" at bounding box center [855, 240] width 360 height 152
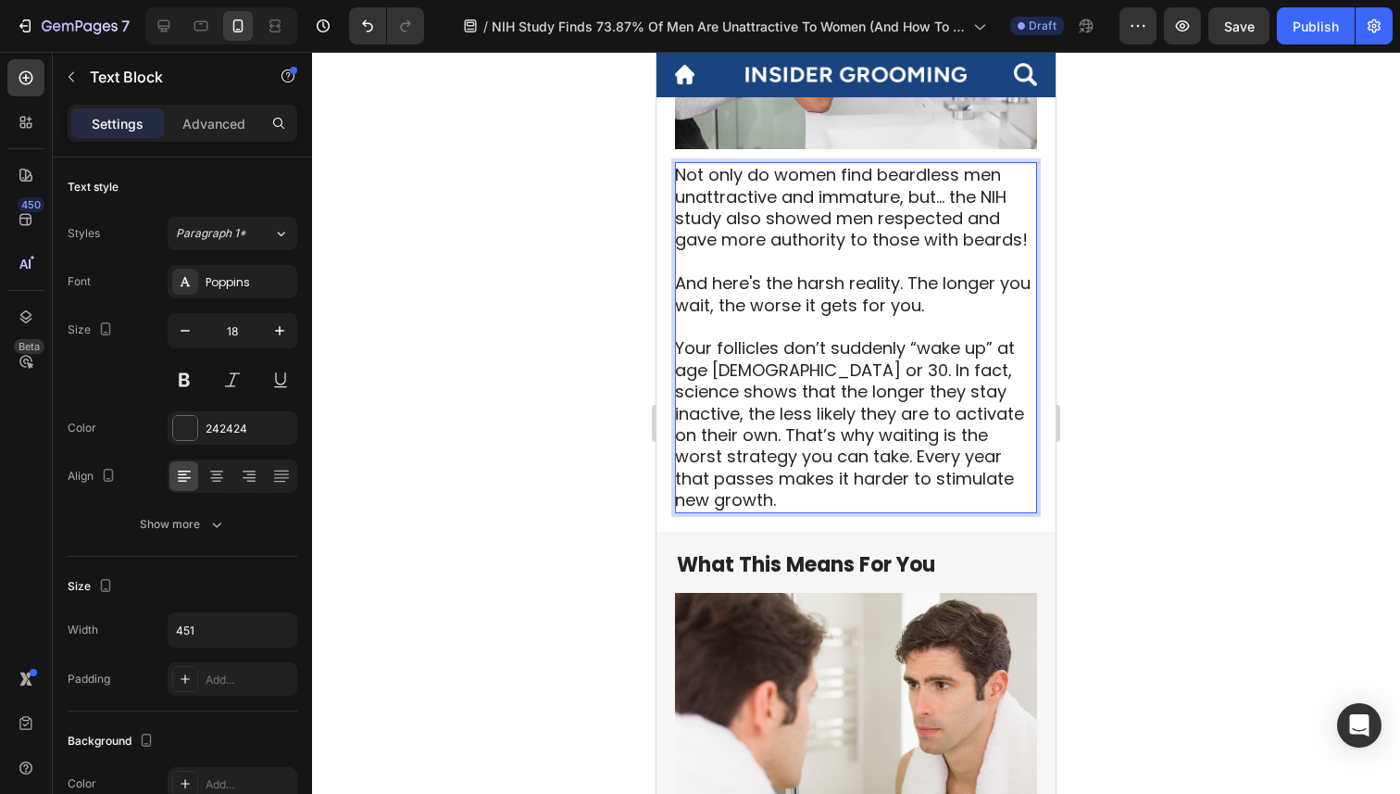
click at [770, 219] on p "Not only do women find beardless men unattractive and immature, but... the NIH …" at bounding box center [855, 240] width 360 height 152
click at [769, 219] on p "Not only do women find beardless men unattractive and immature, but... the NIH …" at bounding box center [855, 240] width 360 height 152
click at [830, 219] on p "Not only do women find beardless men unattractive and immature, but... the NIH …" at bounding box center [855, 240] width 360 height 152
click at [906, 286] on p "Not only do women find beardless men unattractive and immature, but... the NIH …" at bounding box center [855, 240] width 360 height 152
click at [959, 312] on p "Not only do women find beardless men unattractive and immature, but... the NIH …" at bounding box center [855, 240] width 360 height 152
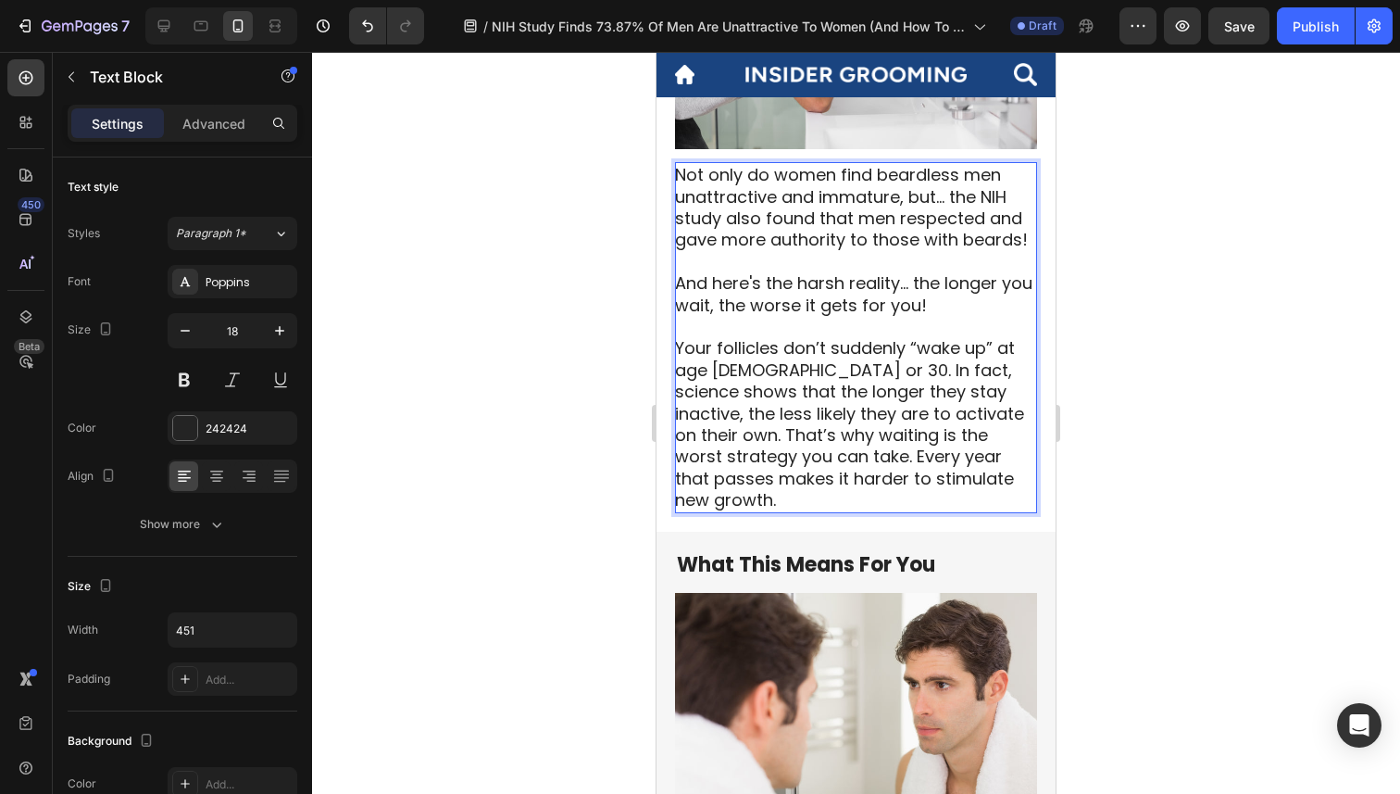
click at [904, 348] on p "Your follicles don’t suddenly “wake up” at age [DEMOGRAPHIC_DATA] or 30. In fac…" at bounding box center [855, 423] width 360 height 173
drag, startPoint x: 1017, startPoint y: 420, endPoint x: 891, endPoint y: 420, distance: 126.0
click at [891, 420] on p "Your follicles don’t just “wake up” at age [DEMOGRAPHIC_DATA] or 30. In fact, s…" at bounding box center [855, 423] width 360 height 173
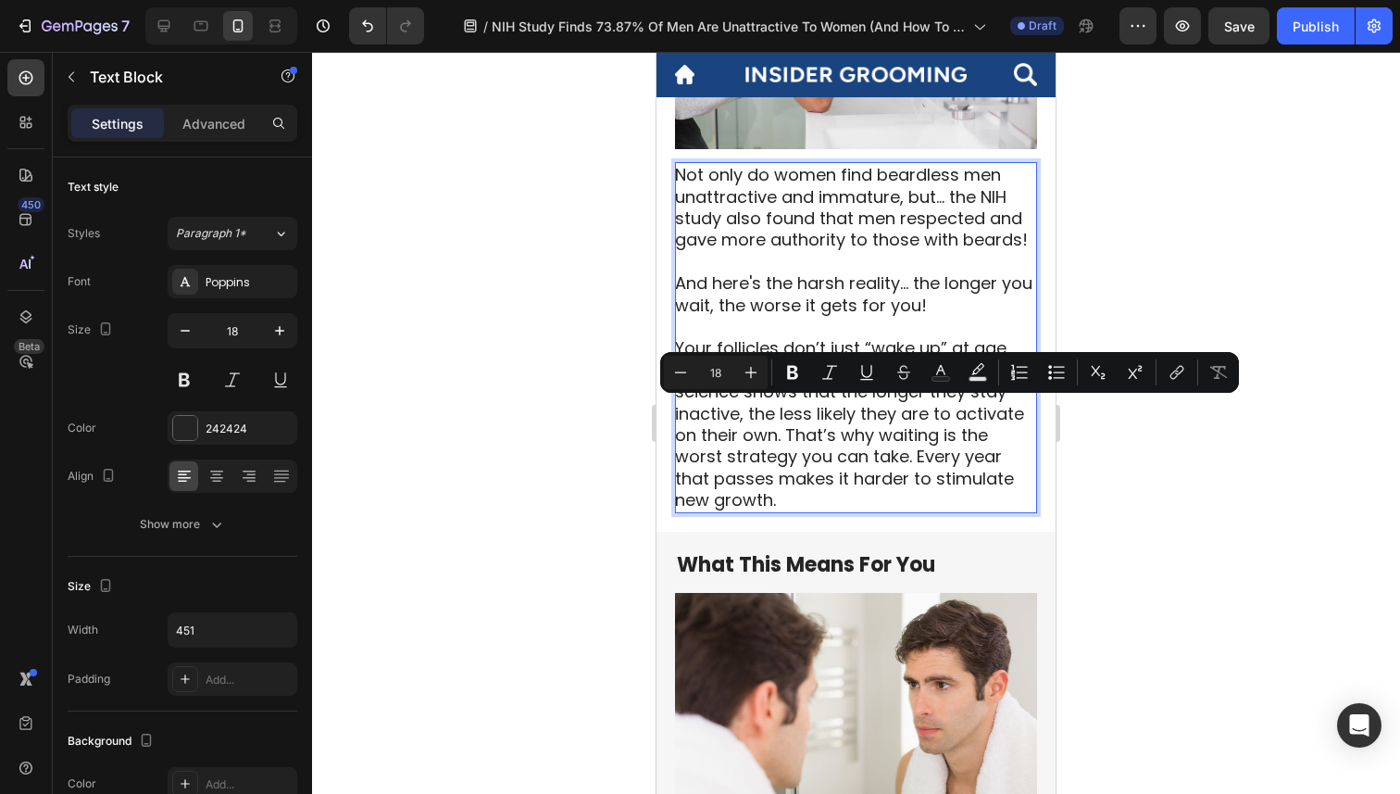
click at [809, 427] on p "Your follicles don’t just “wake up” at age [DEMOGRAPHIC_DATA] or 30. In fact, s…" at bounding box center [855, 423] width 360 height 173
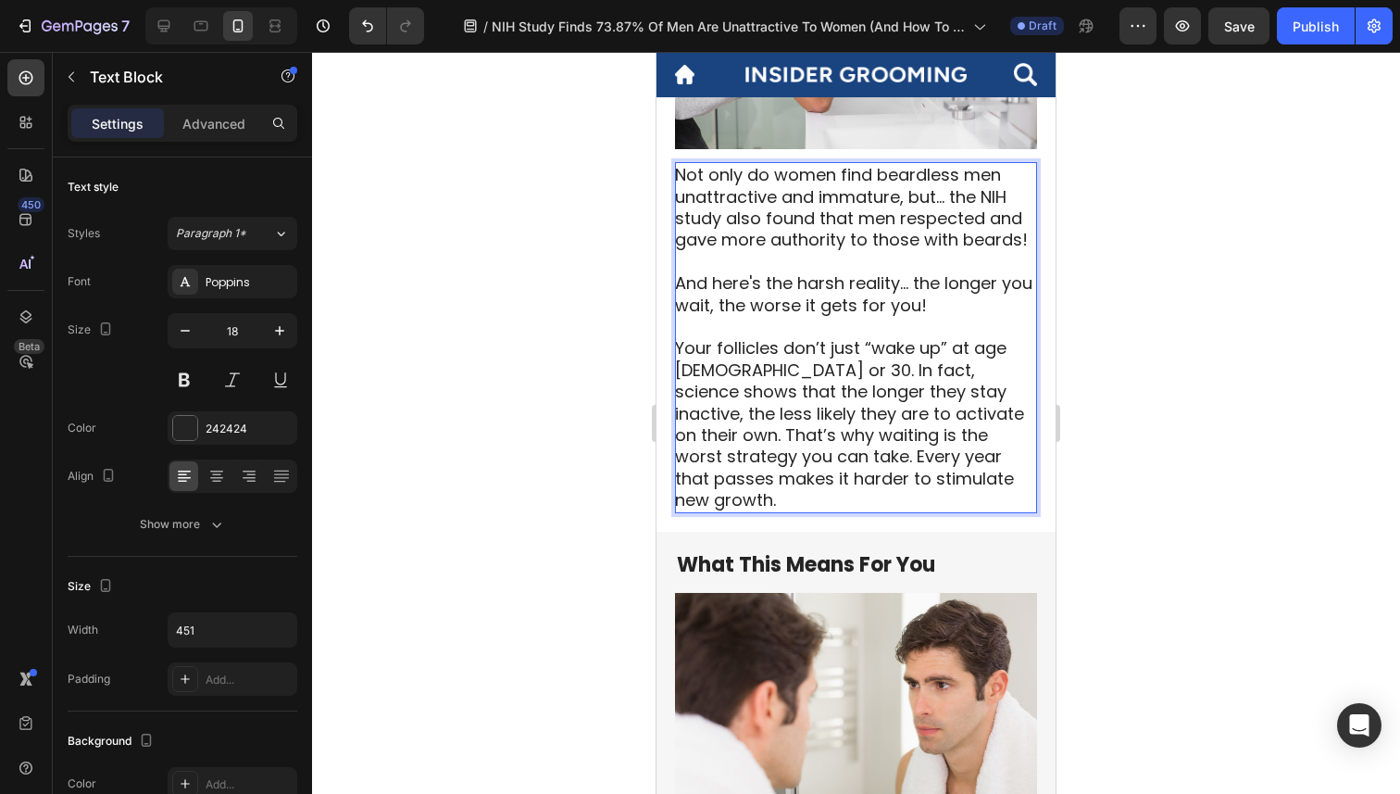
click at [703, 434] on p "Your follicles don’t just “wake up” at age [DEMOGRAPHIC_DATA] or 30. In fact, s…" at bounding box center [855, 423] width 360 height 173
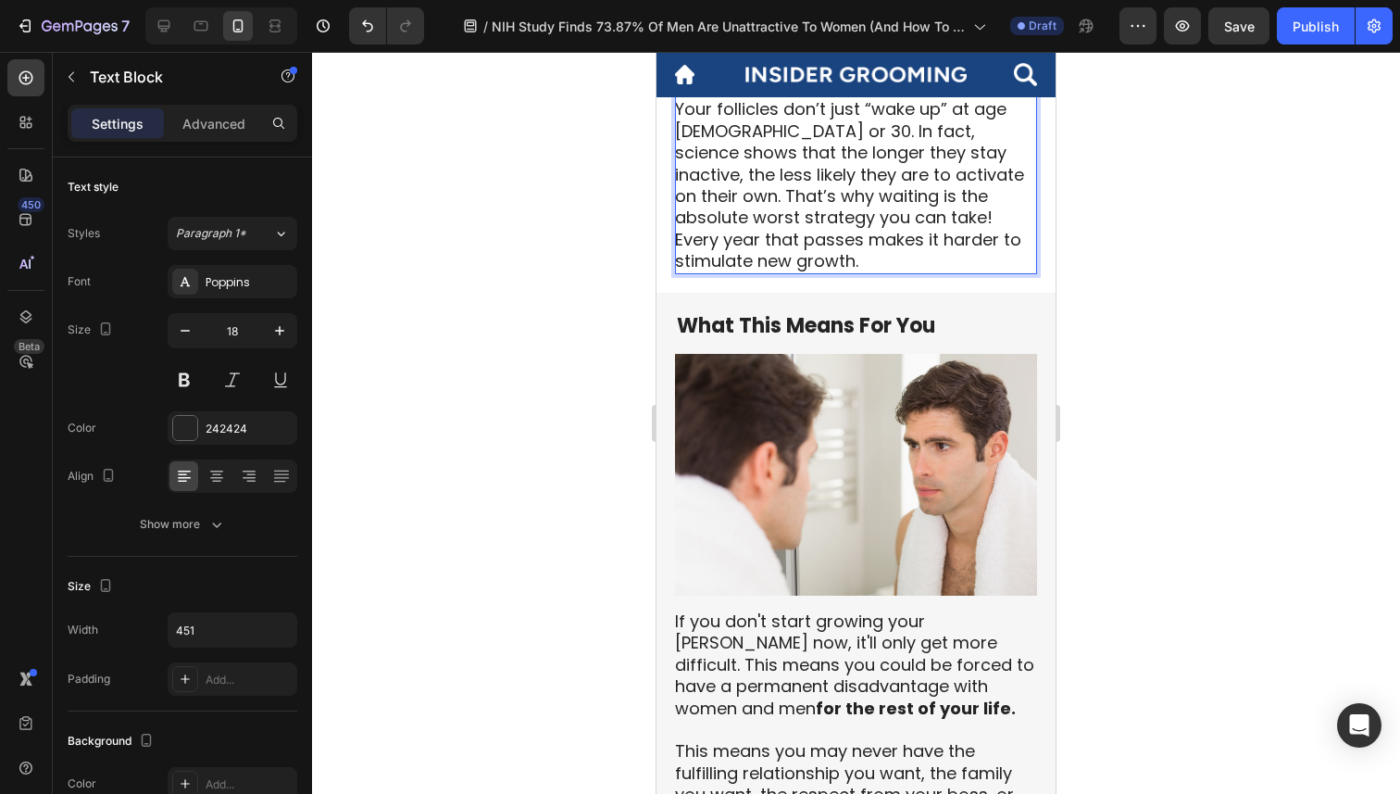
scroll to position [2053, 0]
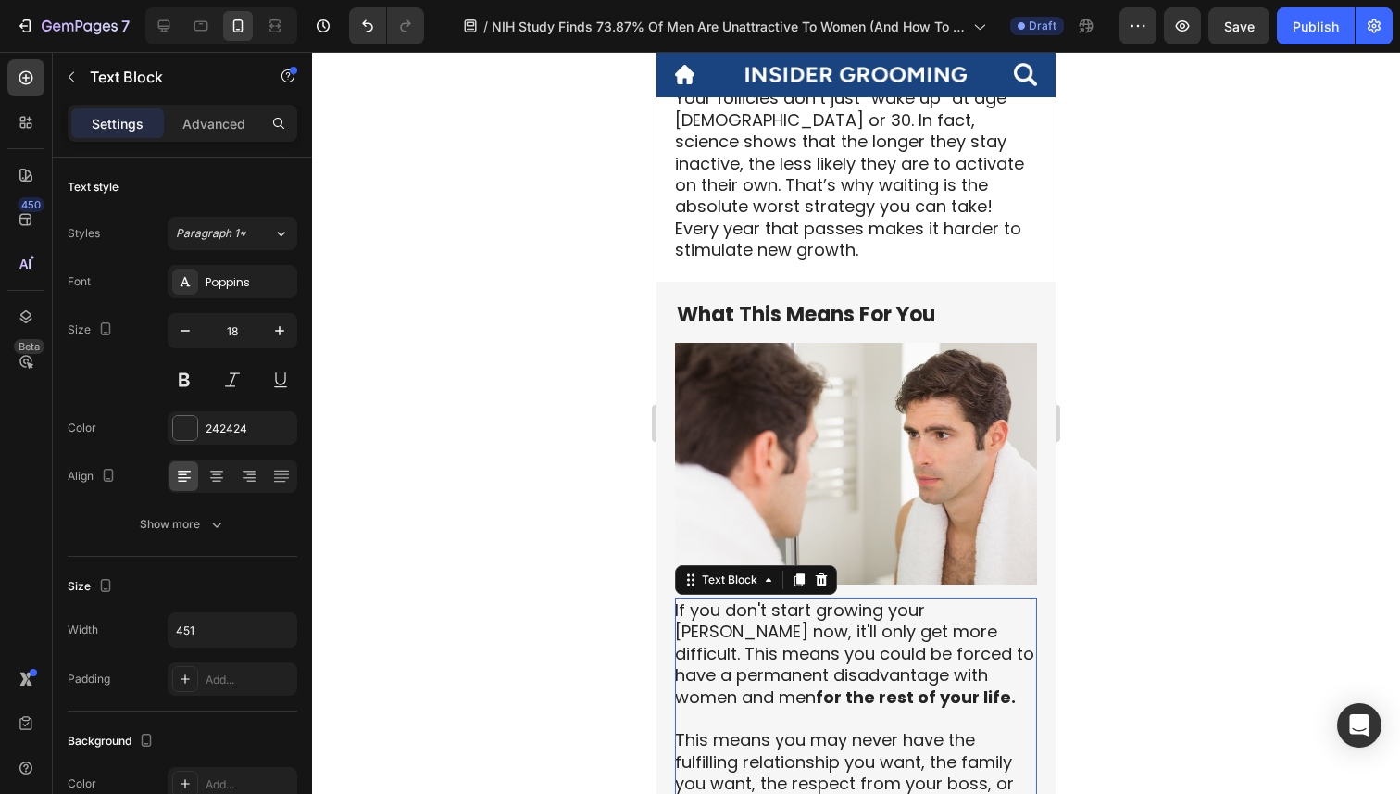
click at [1012, 599] on p "If you don't start growing your [PERSON_NAME] now, it'll only get more difficul…" at bounding box center [855, 740] width 360 height 282
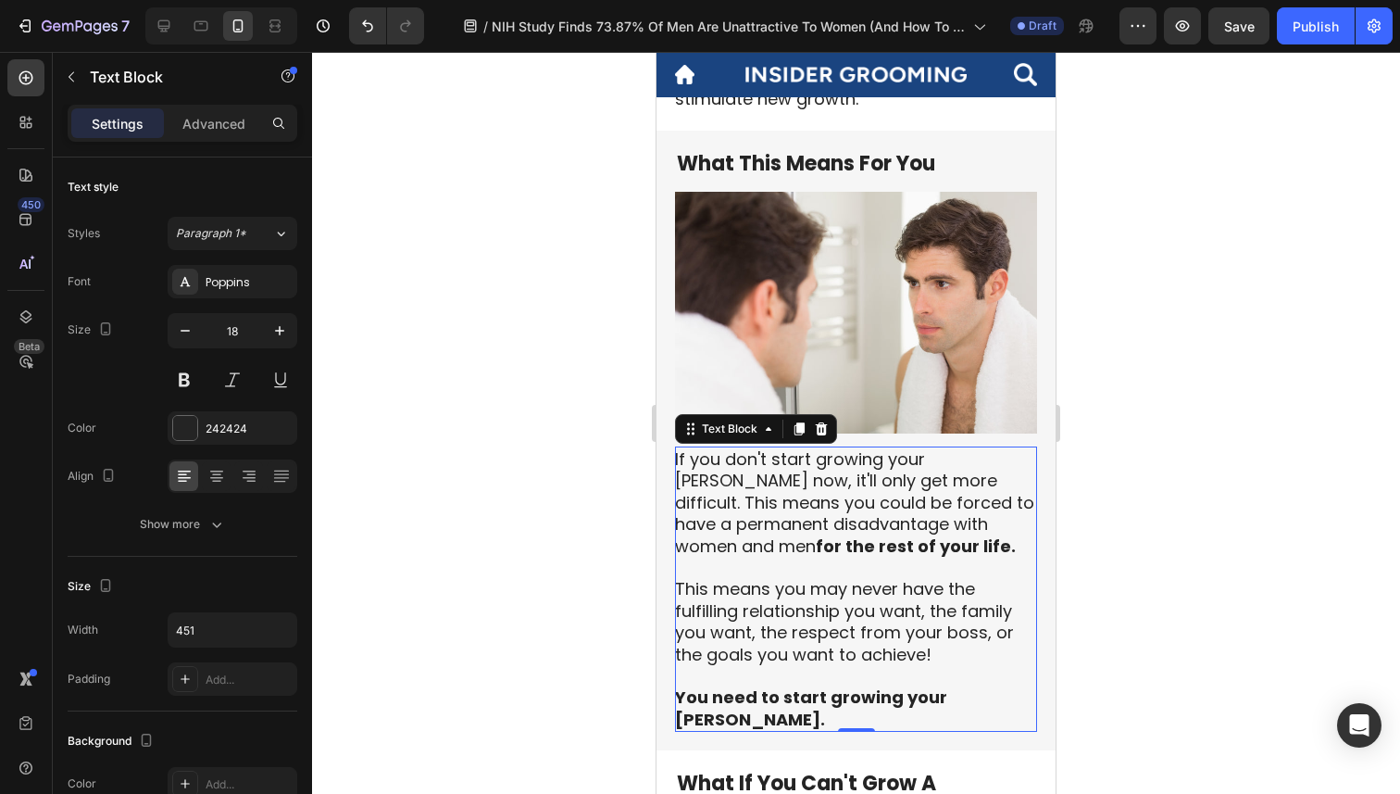
scroll to position [2233, 0]
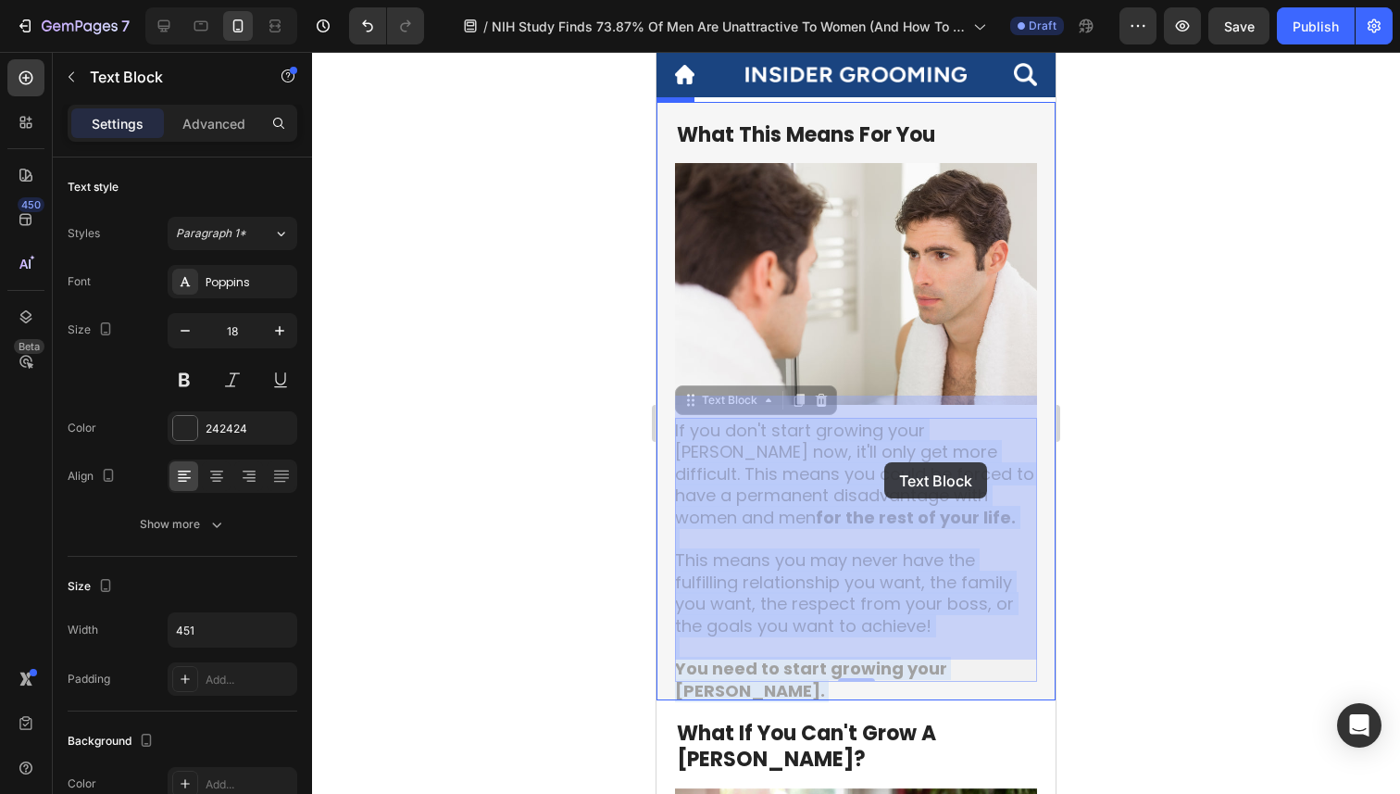
drag, startPoint x: 881, startPoint y: 450, endPoint x: 884, endPoint y: 462, distance: 12.6
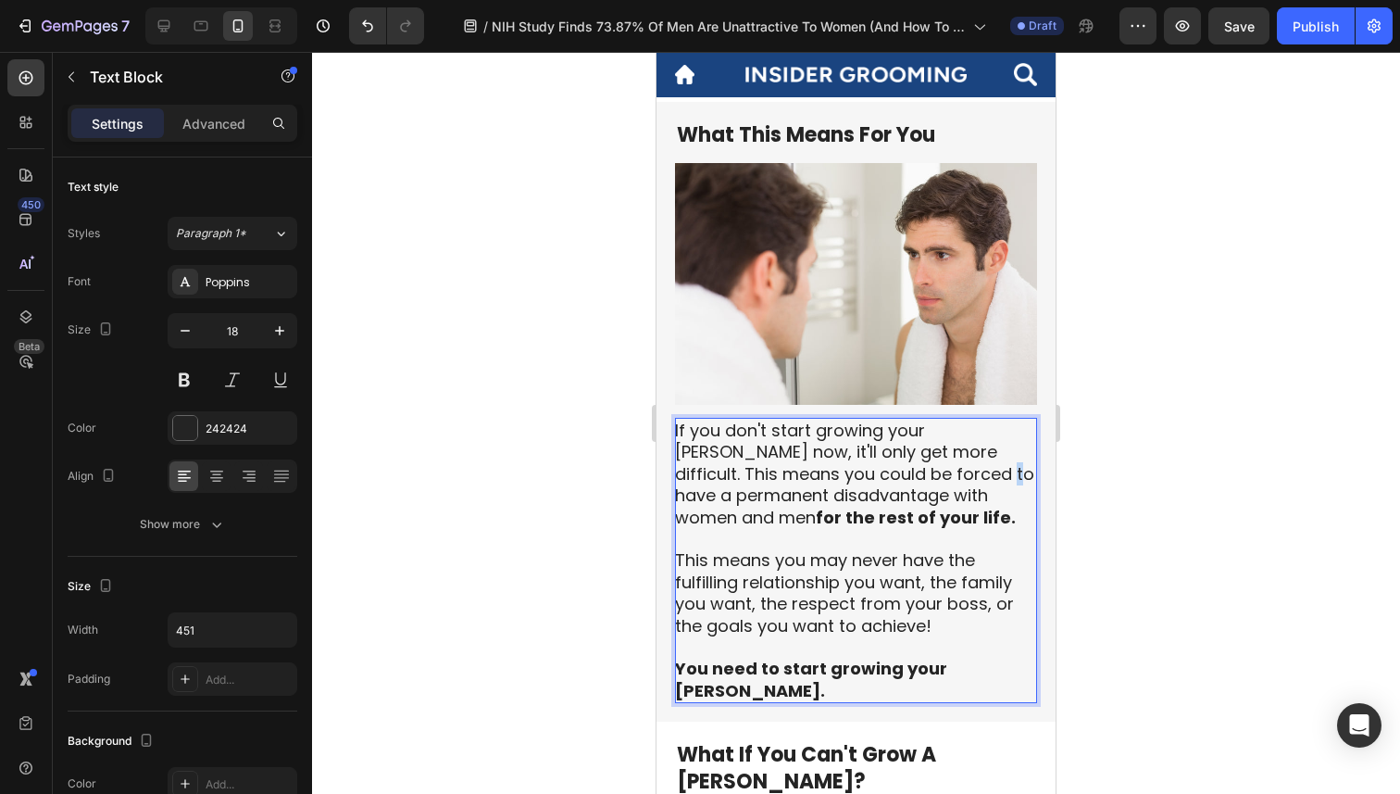
click at [883, 449] on p "If you don't start growing your [PERSON_NAME] now, it'll only get more difficul…" at bounding box center [855, 561] width 360 height 282
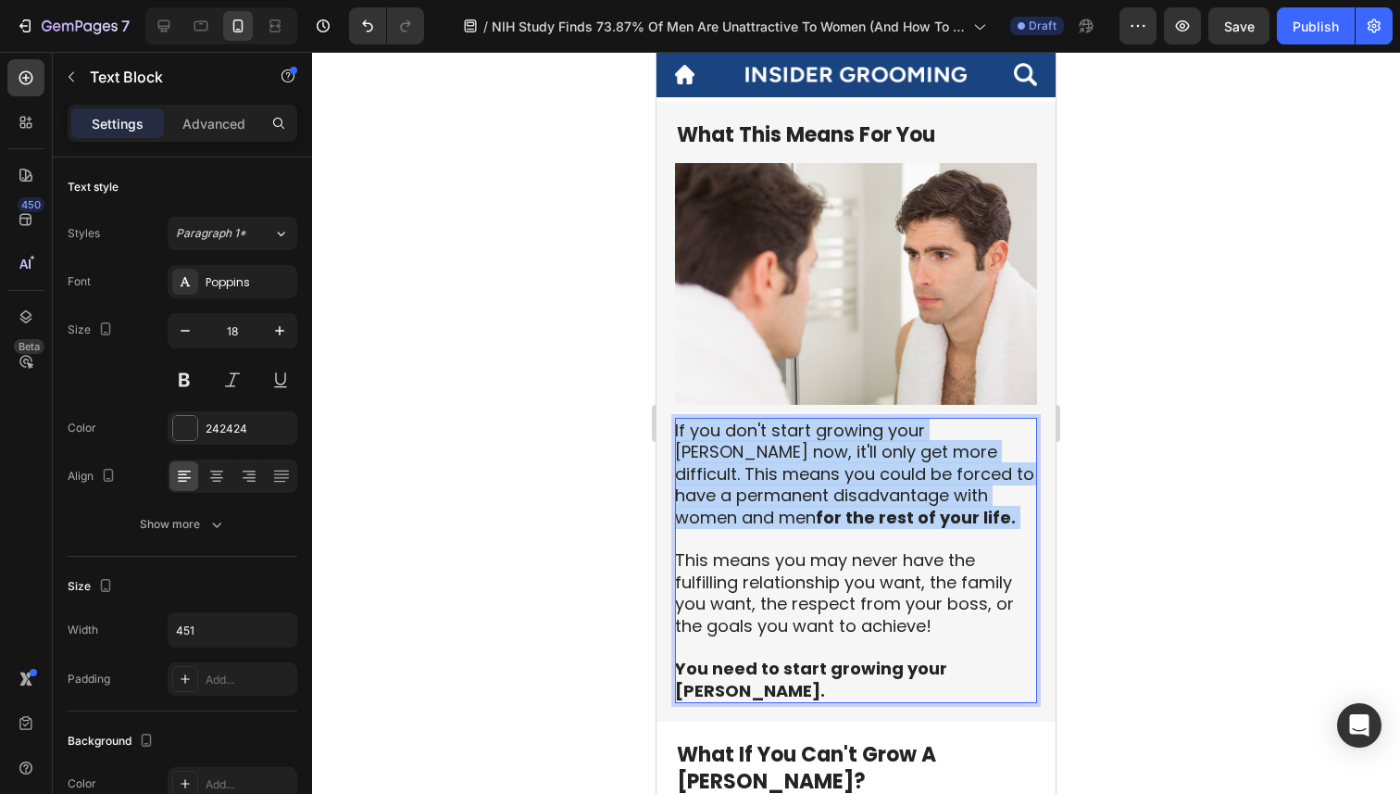
click at [883, 449] on p "If you don't start growing your [PERSON_NAME] now, it'll only get more difficul…" at bounding box center [855, 561] width 360 height 282
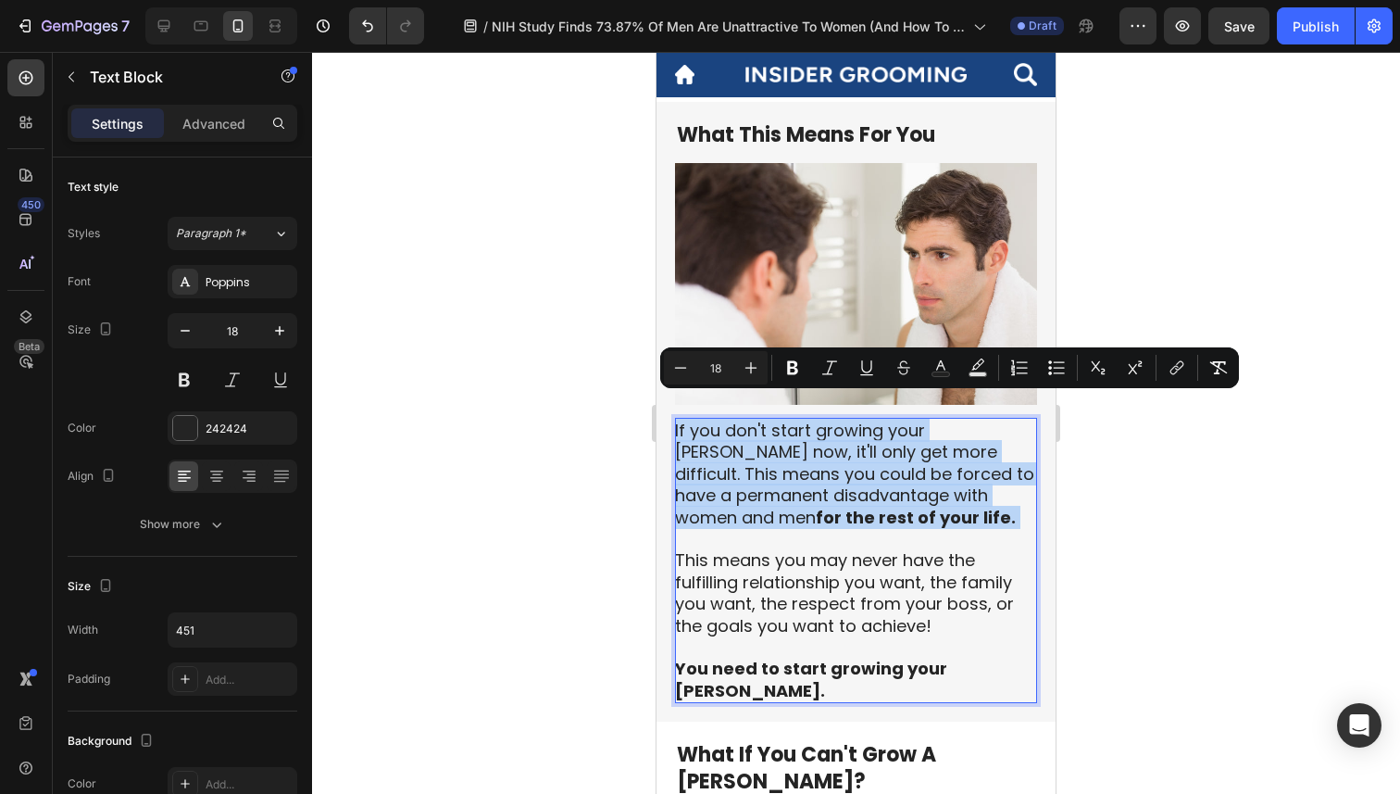
click at [883, 449] on p "If you don't start growing your [PERSON_NAME] now, it'll only get more difficul…" at bounding box center [855, 561] width 360 height 282
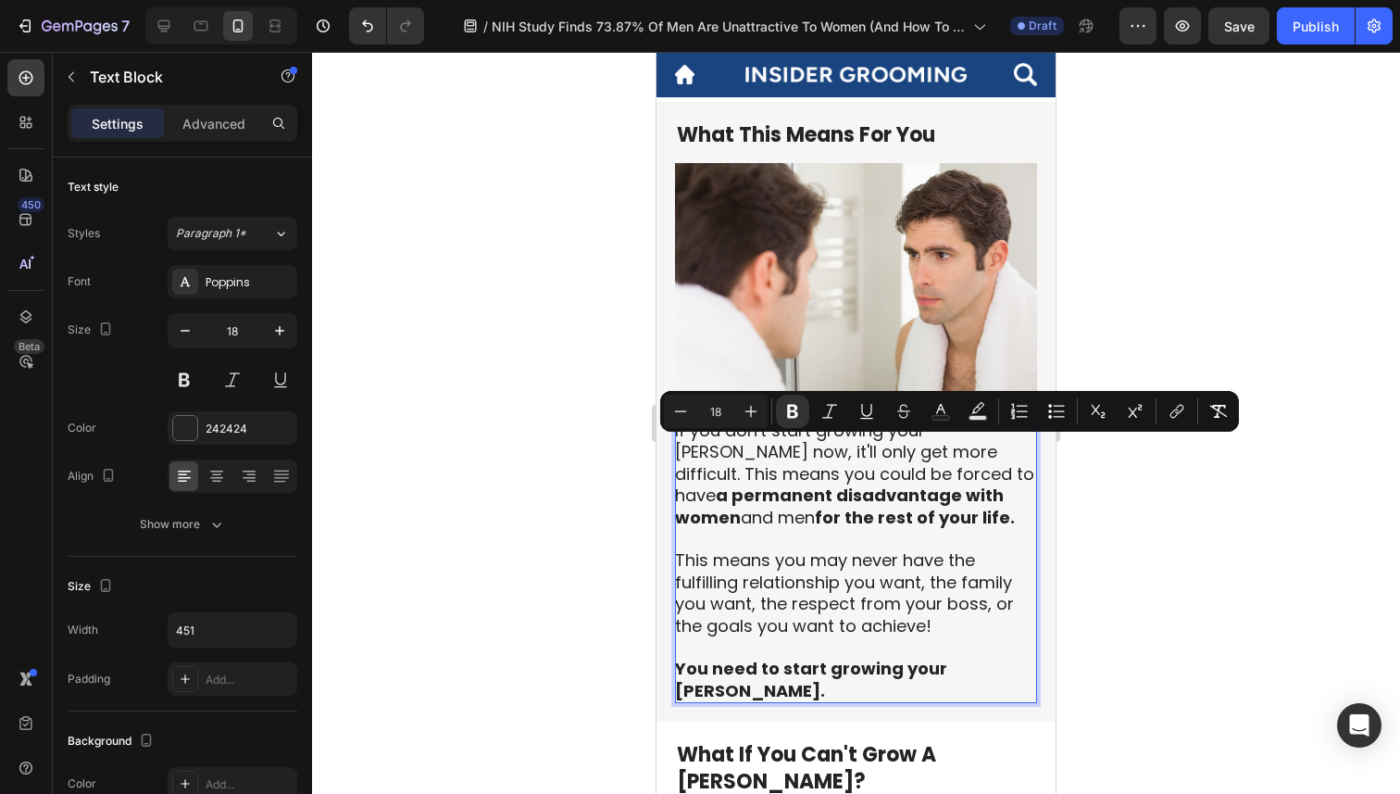
click at [906, 519] on p "If you don't start growing your [PERSON_NAME] now, it'll only get more difficul…" at bounding box center [855, 561] width 360 height 282
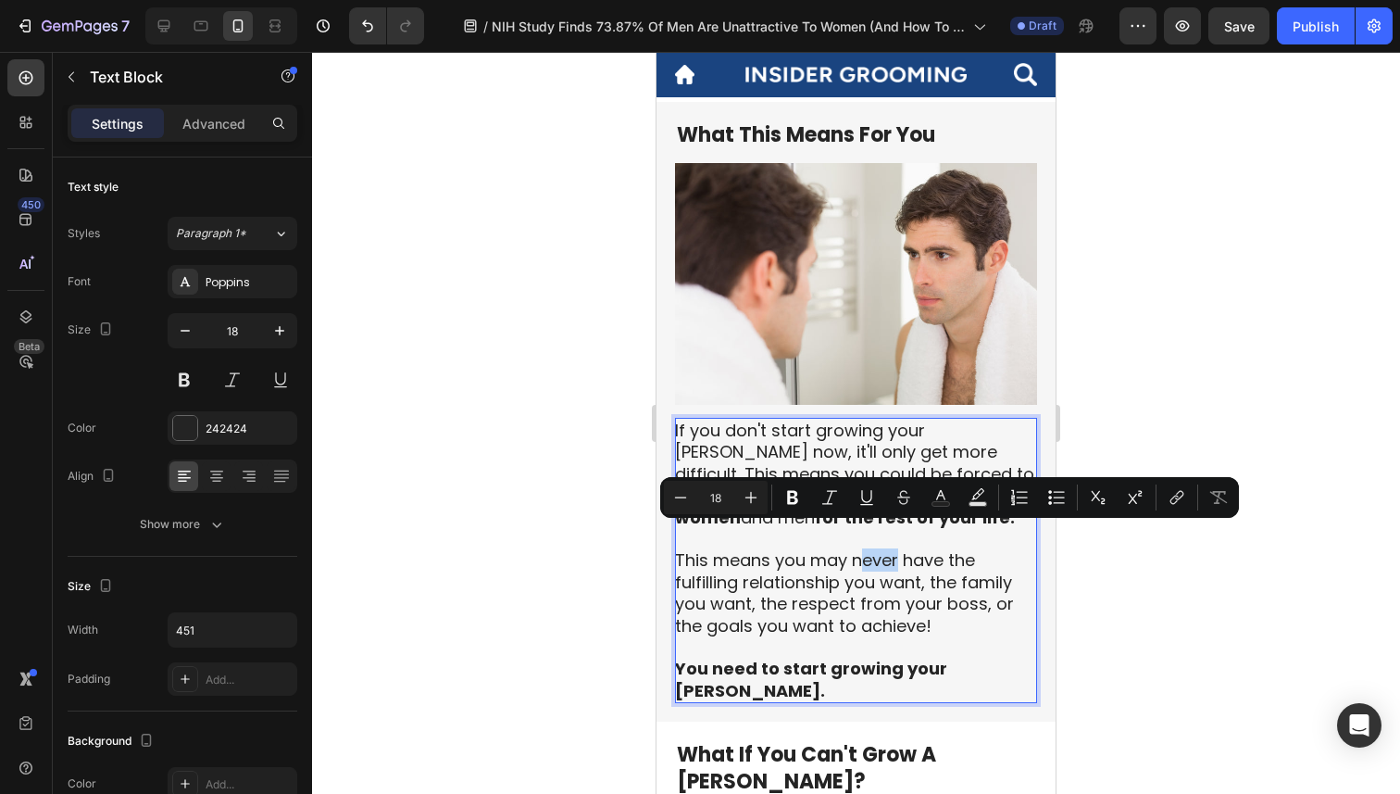
drag, startPoint x: 897, startPoint y: 535, endPoint x: 859, endPoint y: 536, distance: 38.9
click at [859, 536] on p "If you don't start growing your [PERSON_NAME] now, it'll only get more difficul…" at bounding box center [855, 561] width 360 height 282
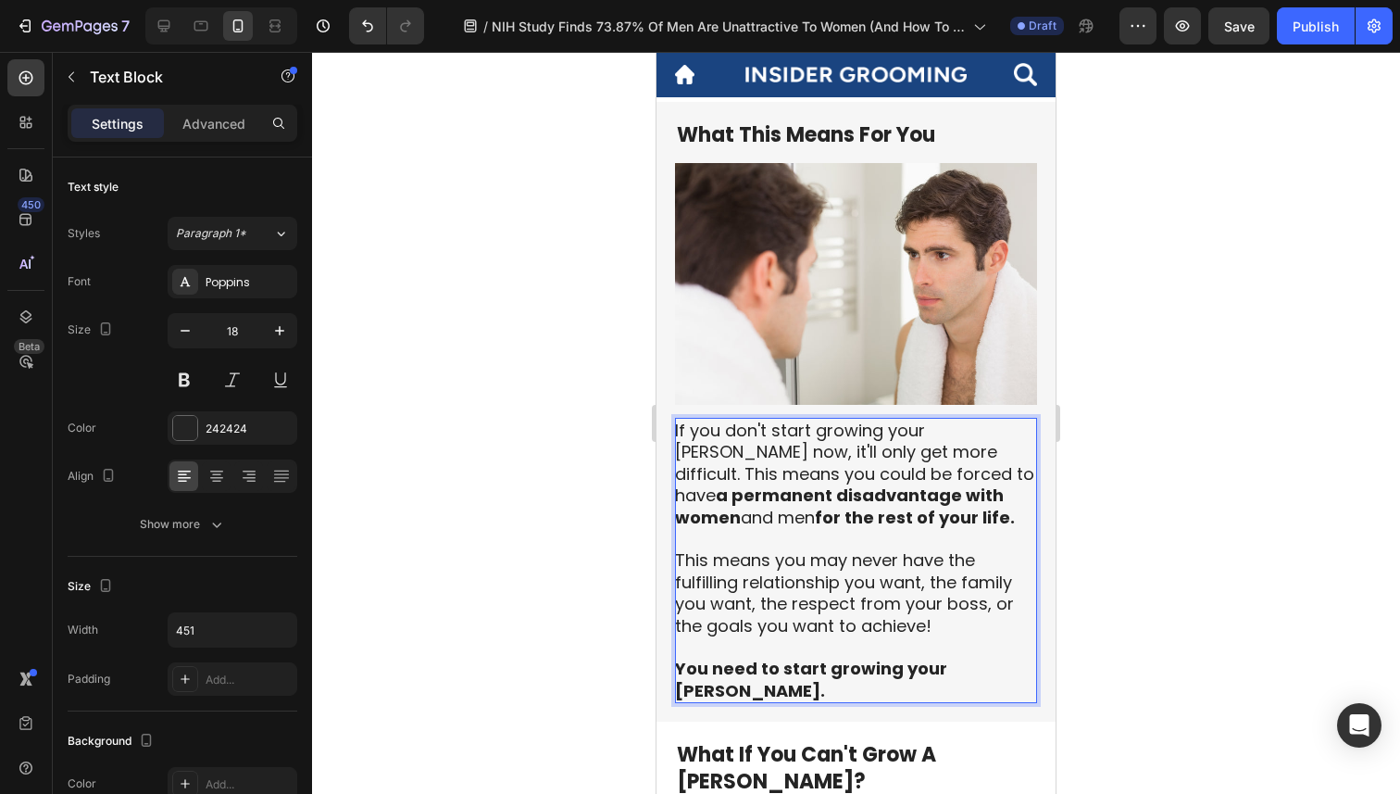
click at [884, 574] on p "If you don't start growing your [PERSON_NAME] now, it'll only get more difficul…" at bounding box center [855, 561] width 360 height 282
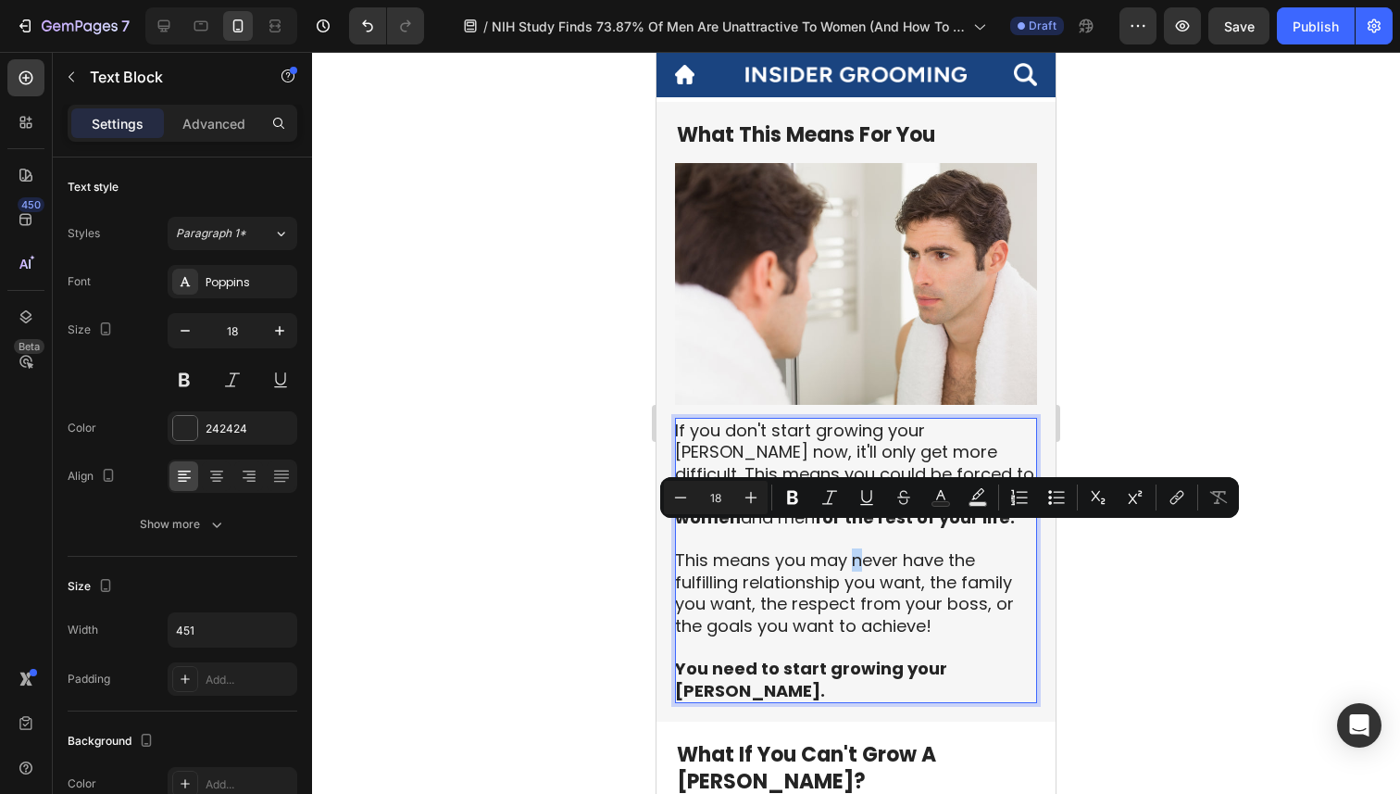
drag, startPoint x: 854, startPoint y: 533, endPoint x: 860, endPoint y: 549, distance: 17.0
click at [860, 549] on p "If you don't start growing your [PERSON_NAME] now, it'll only get more difficul…" at bounding box center [855, 561] width 360 height 282
click at [867, 570] on p "If you don't start growing your [PERSON_NAME] now, it'll only get more difficul…" at bounding box center [855, 561] width 360 height 282
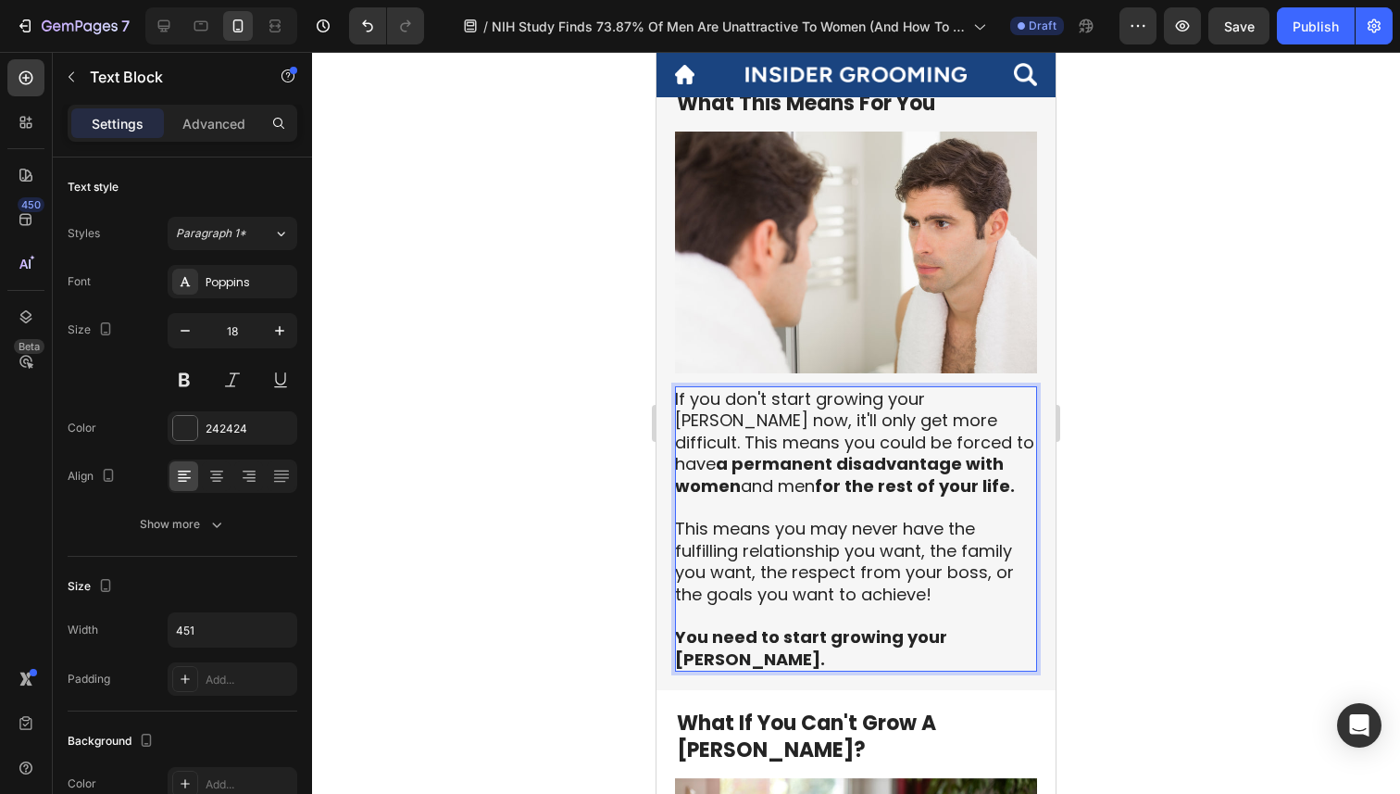
scroll to position [2285, 0]
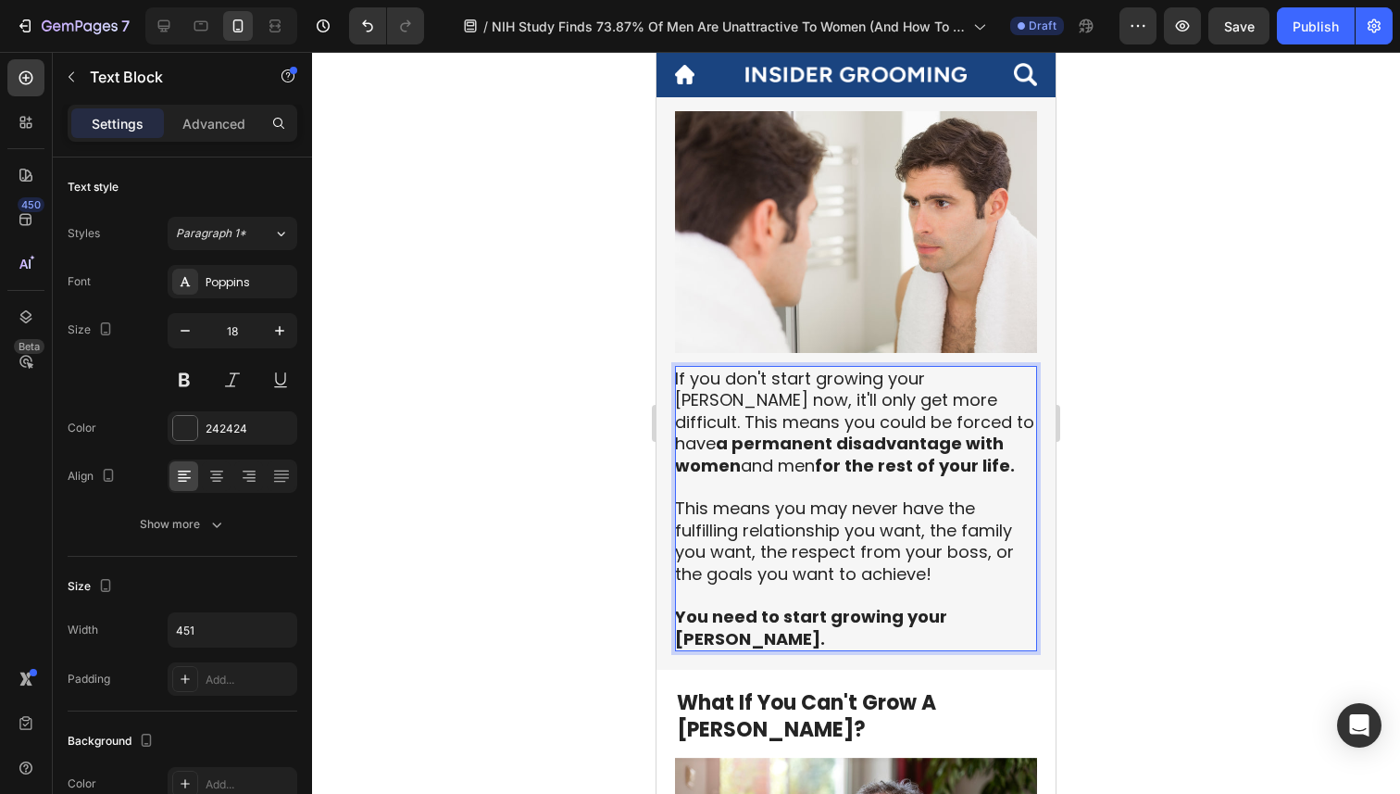
click at [1011, 593] on p "If you don't start growing your [PERSON_NAME] now, it'll only get more difficul…" at bounding box center [855, 509] width 360 height 282
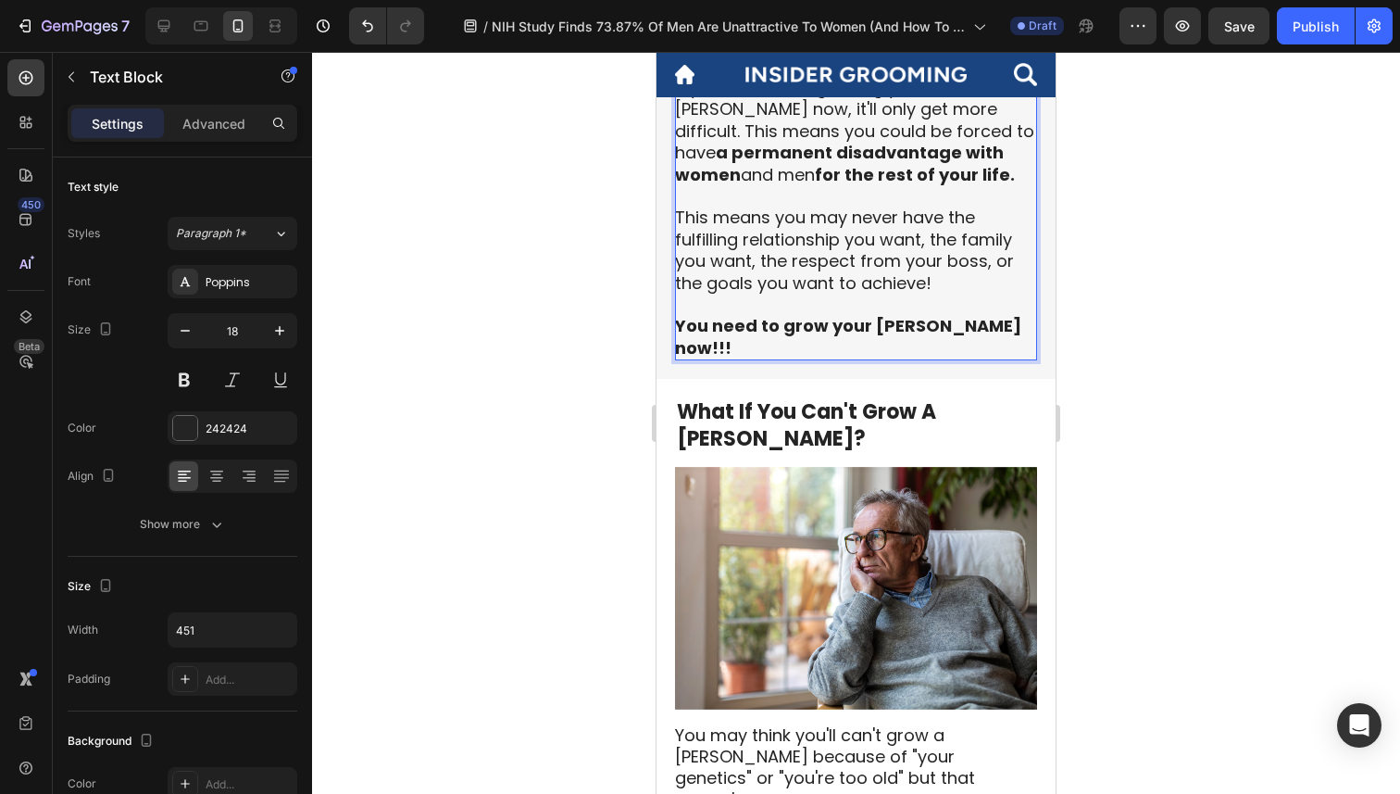
scroll to position [2589, 0]
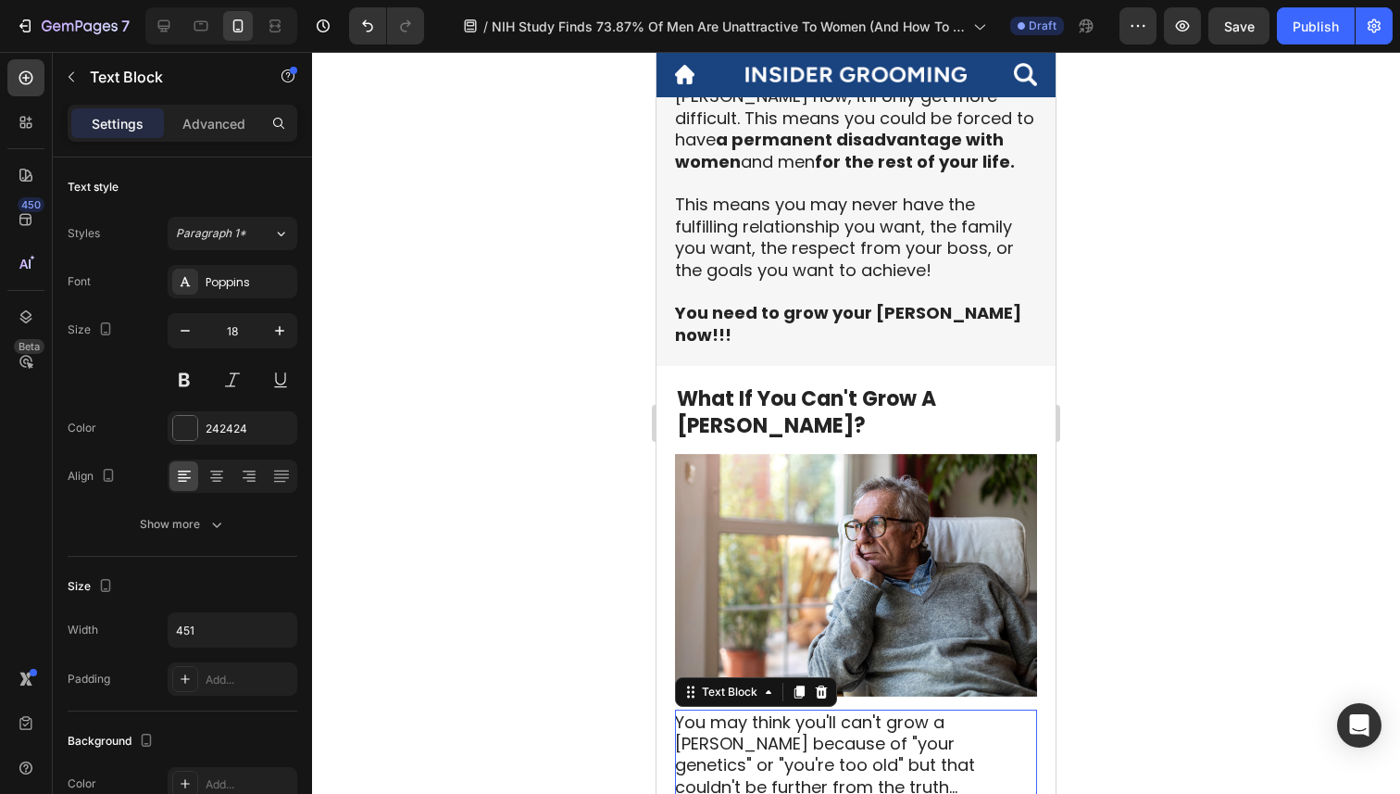
click at [815, 711] on p "You may think you'll can't grow a [PERSON_NAME] because of "your genetics" or "…" at bounding box center [855, 754] width 360 height 87
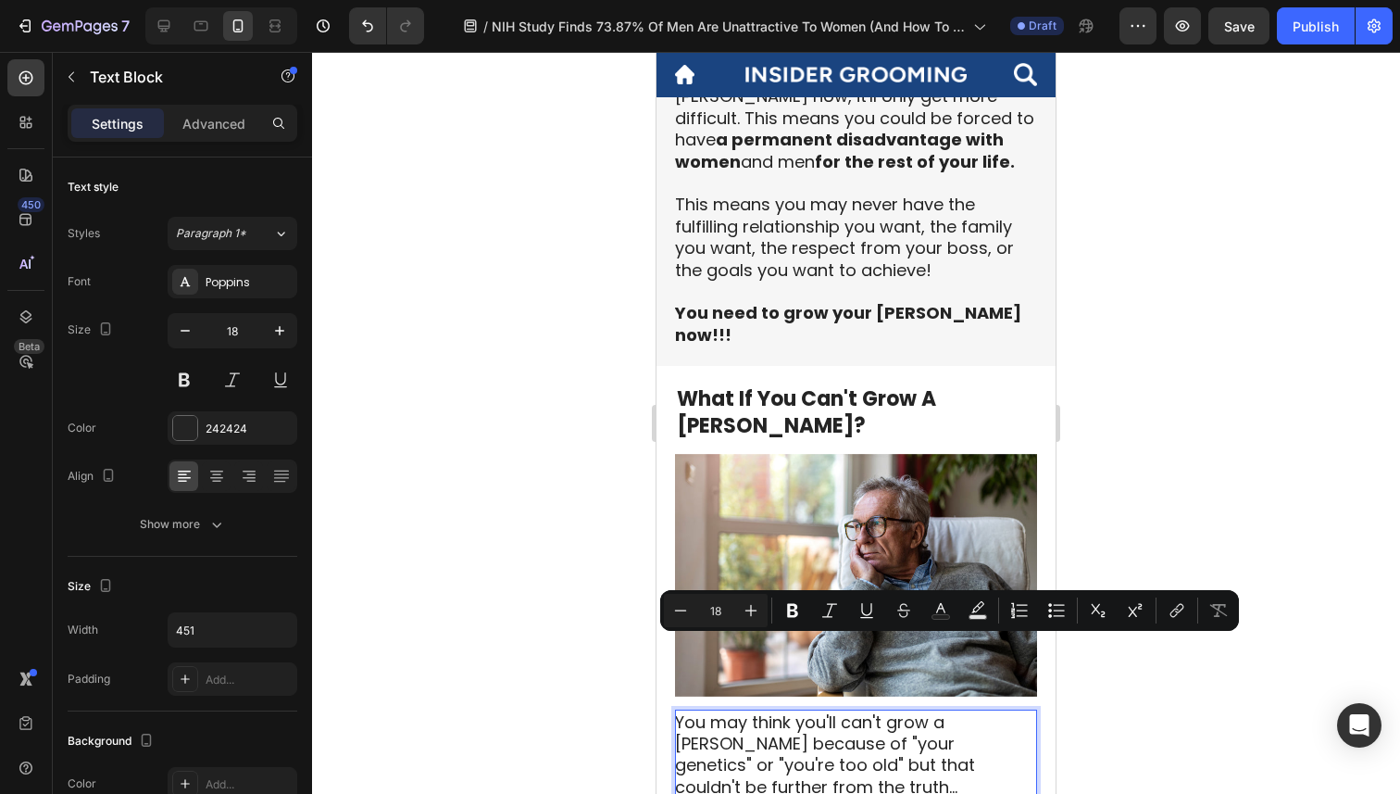
click at [847, 711] on p "You may think you'll can't grow a [PERSON_NAME] because of "your genetics" or "…" at bounding box center [855, 754] width 360 height 87
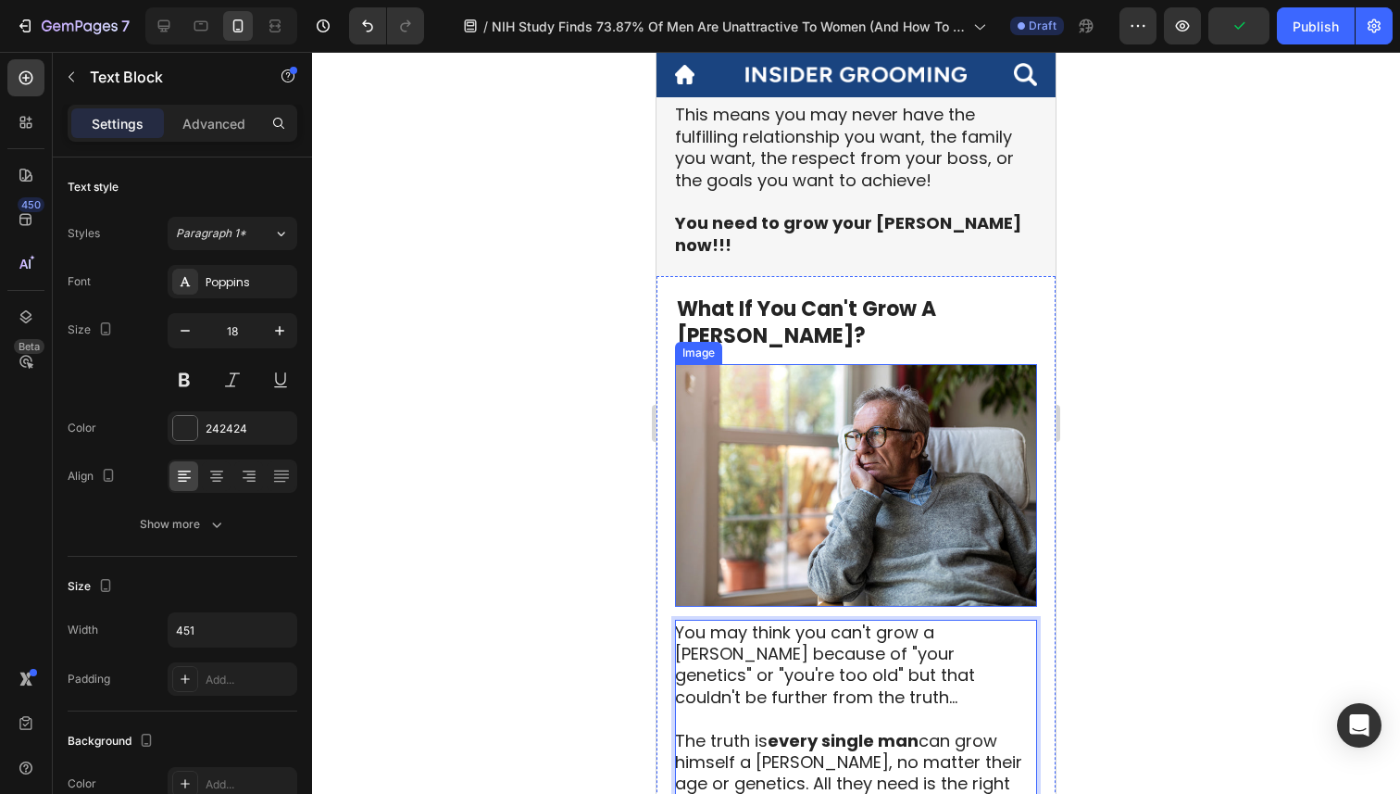
scroll to position [2680, 0]
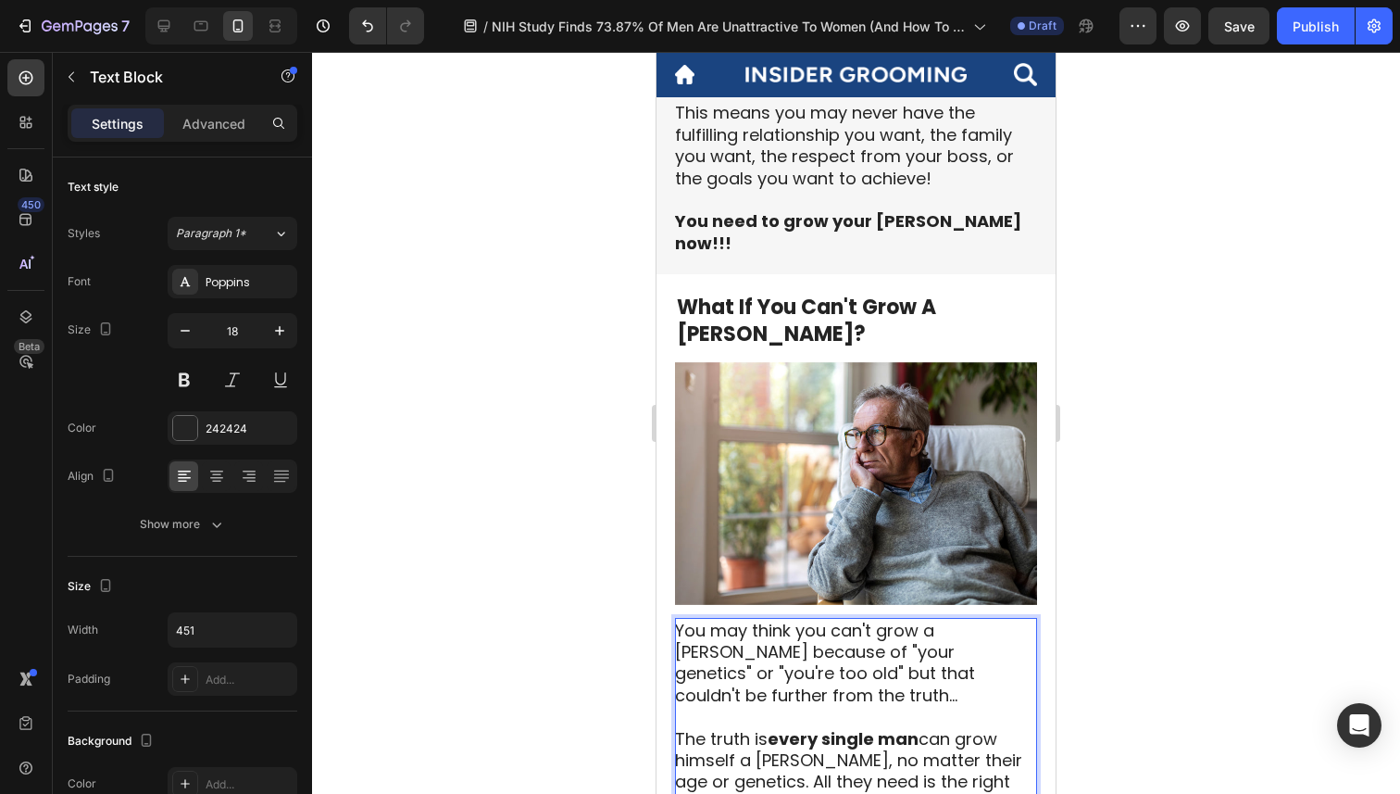
drag, startPoint x: 929, startPoint y: 667, endPoint x: 938, endPoint y: 668, distance: 9.3
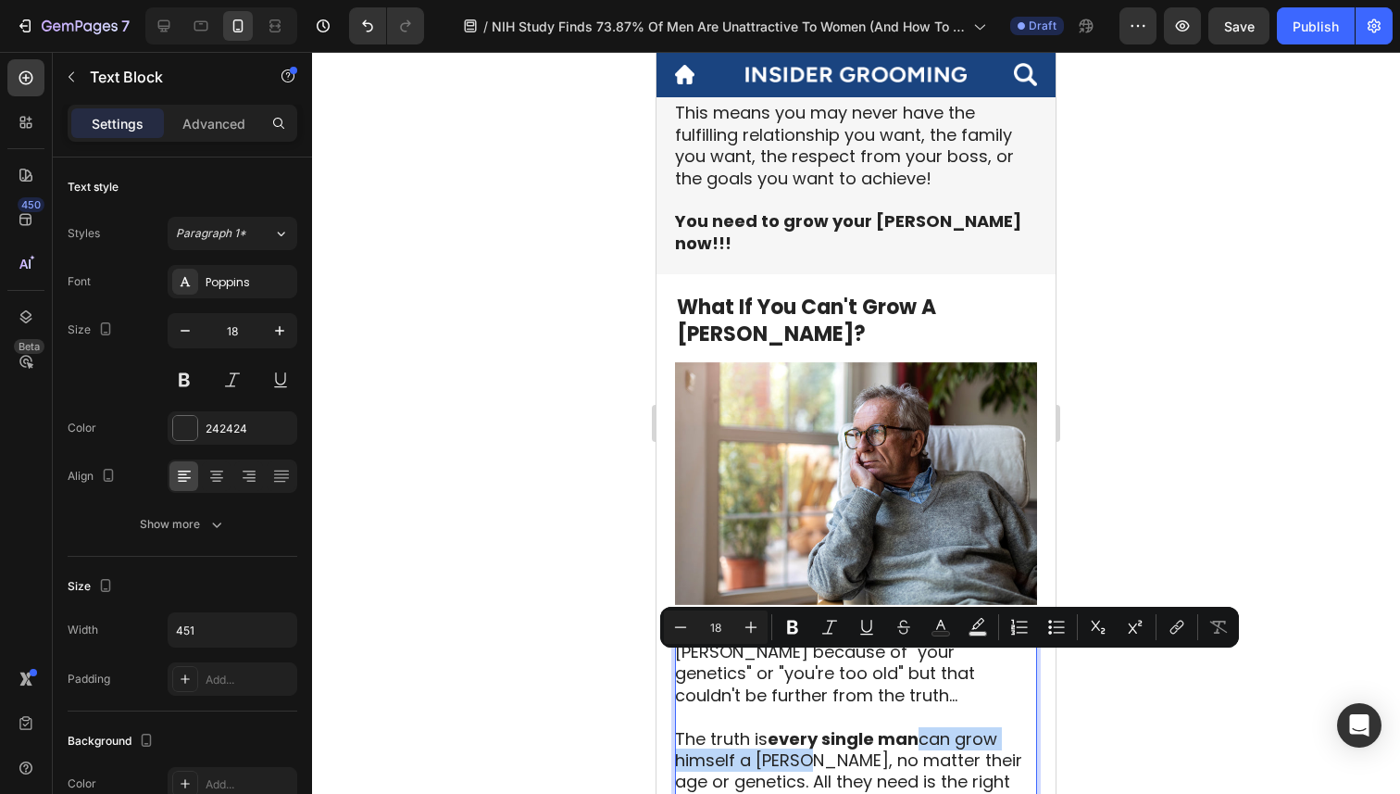
drag, startPoint x: 805, startPoint y: 685, endPoint x: 917, endPoint y: 657, distance: 115.7
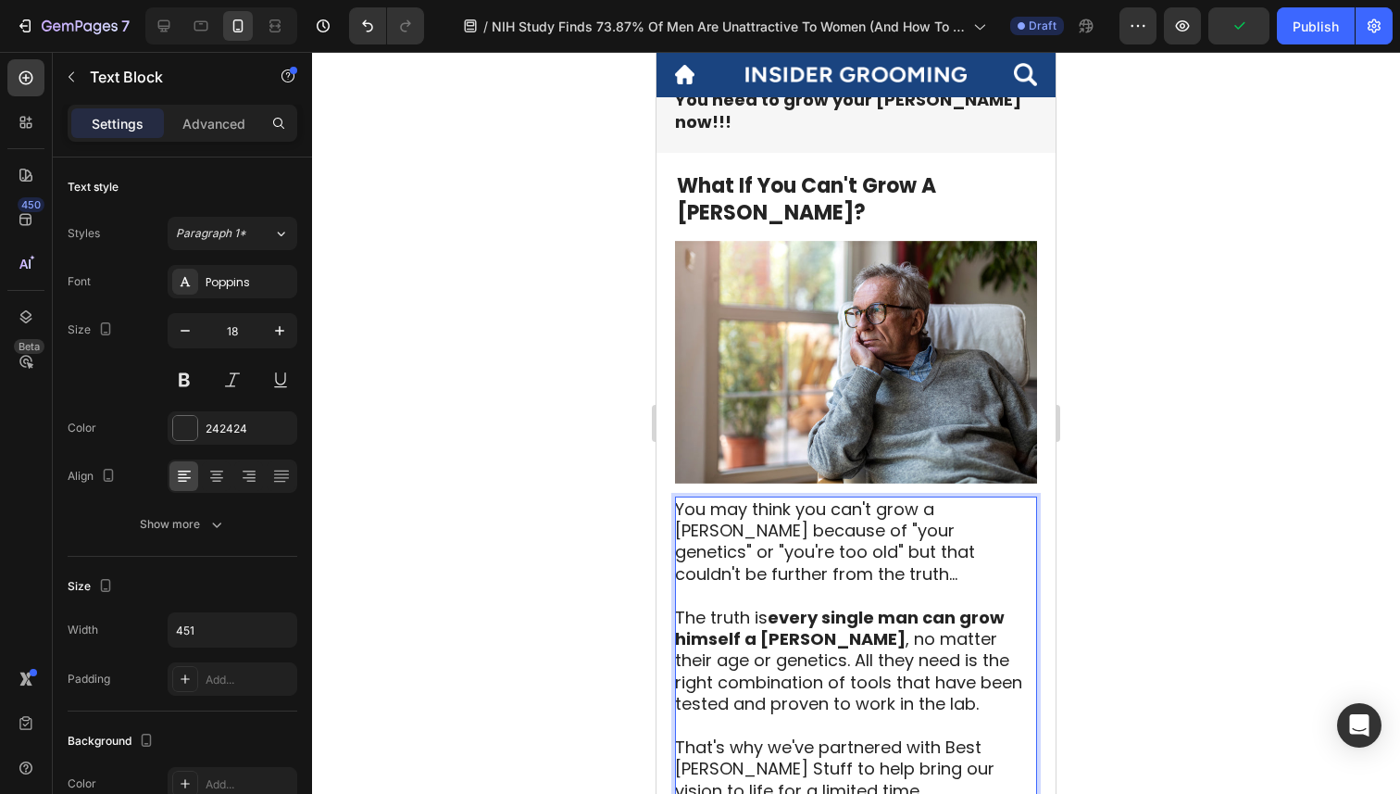
scroll to position [2818, 0]
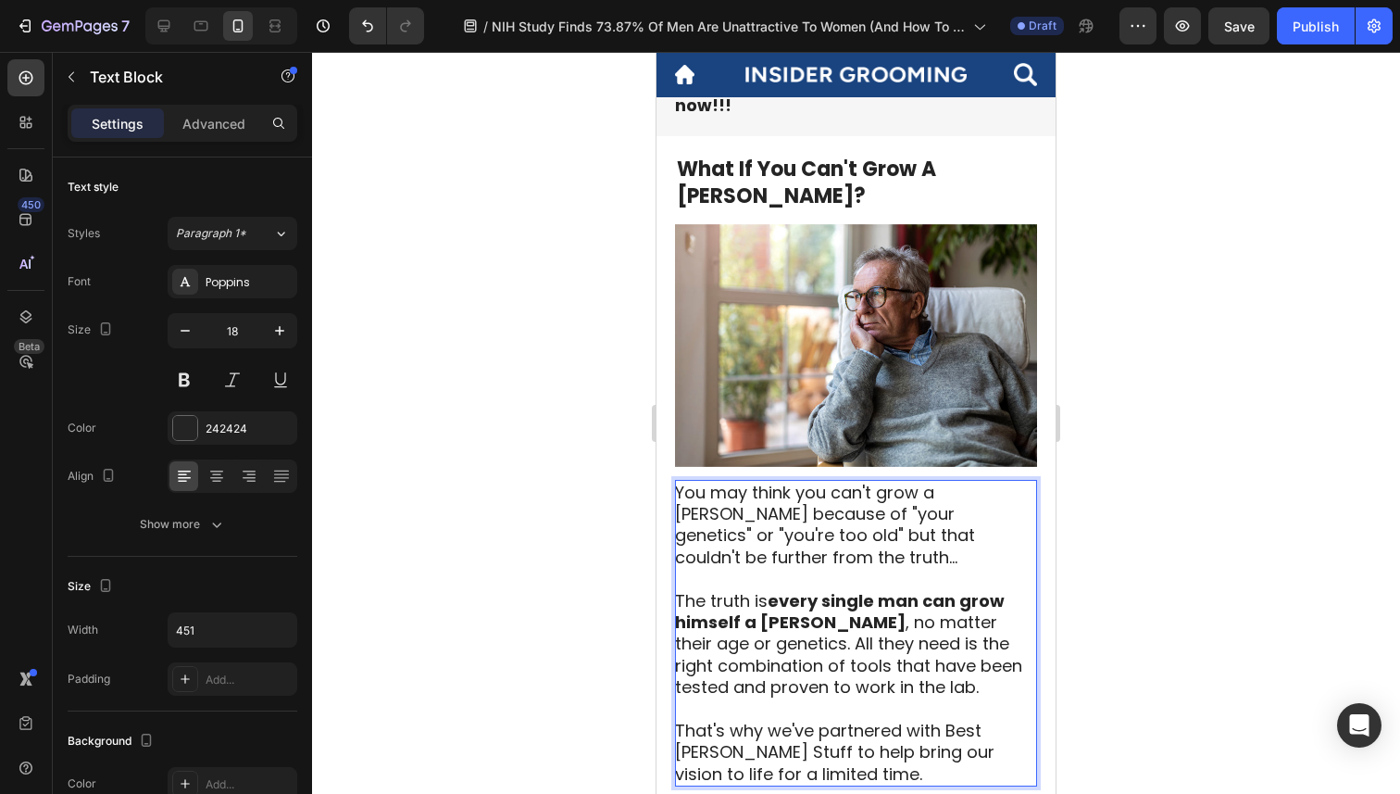
click at [831, 704] on p "The truth is every single man can grow himself a [PERSON_NAME] , no matter thei…" at bounding box center [855, 687] width 360 height 195
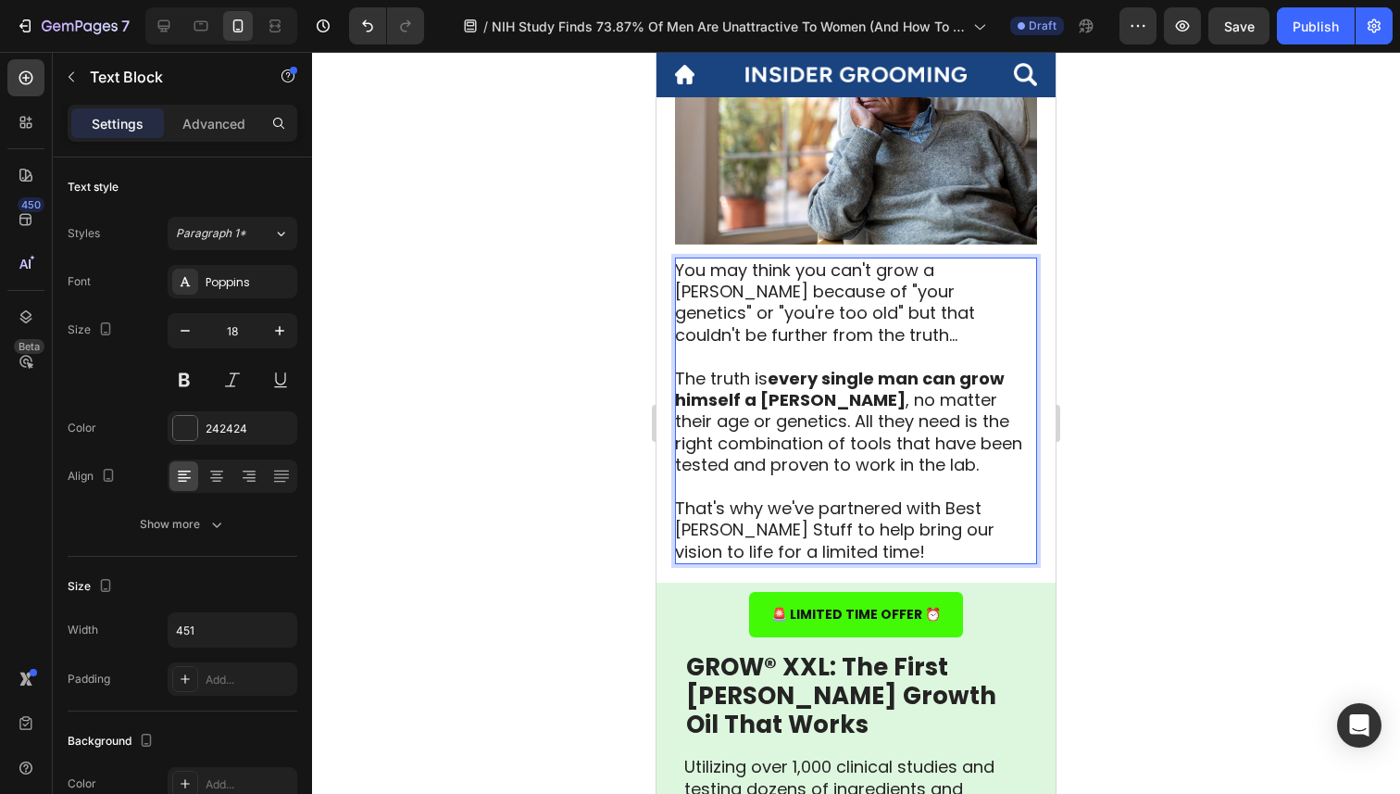
scroll to position [3042, 0]
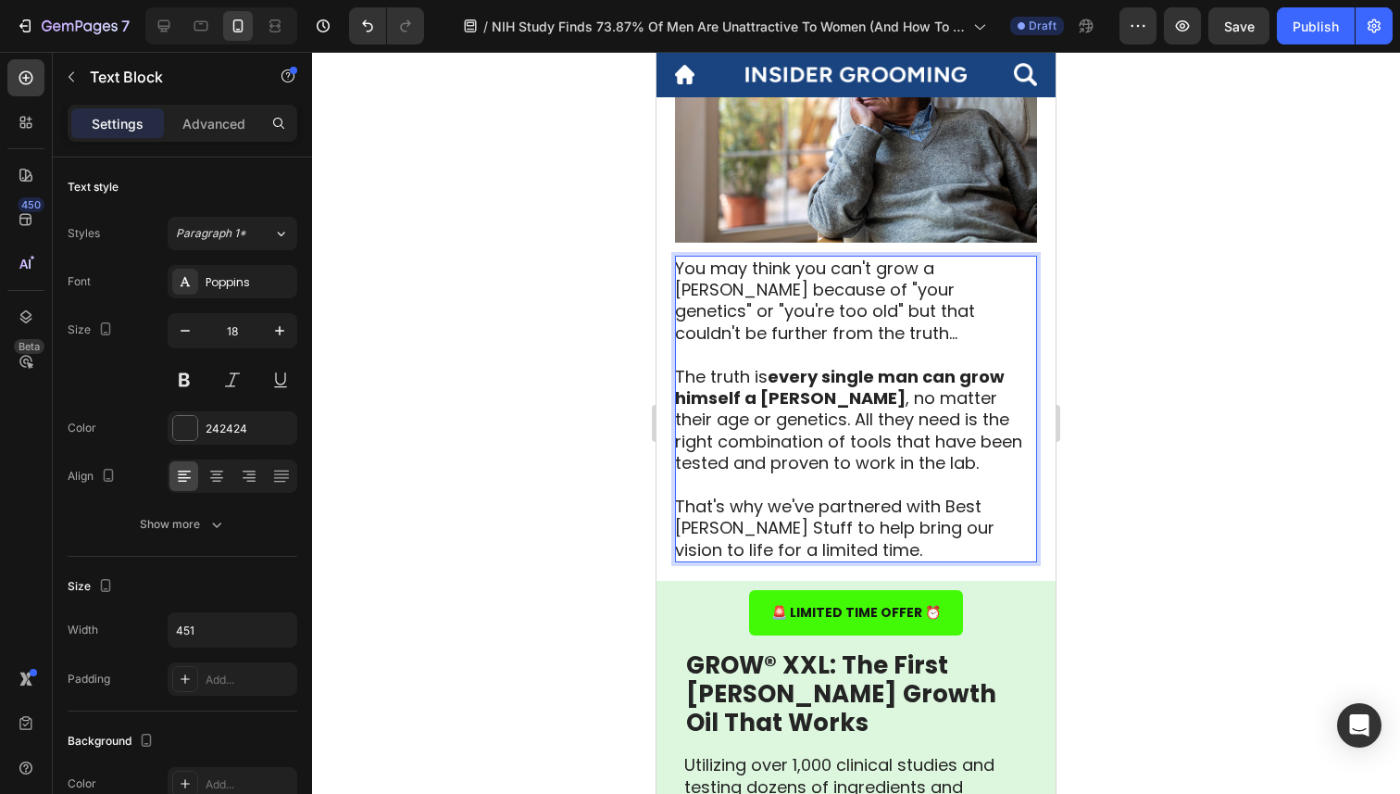
click at [1087, 623] on div at bounding box center [856, 423] width 1088 height 742
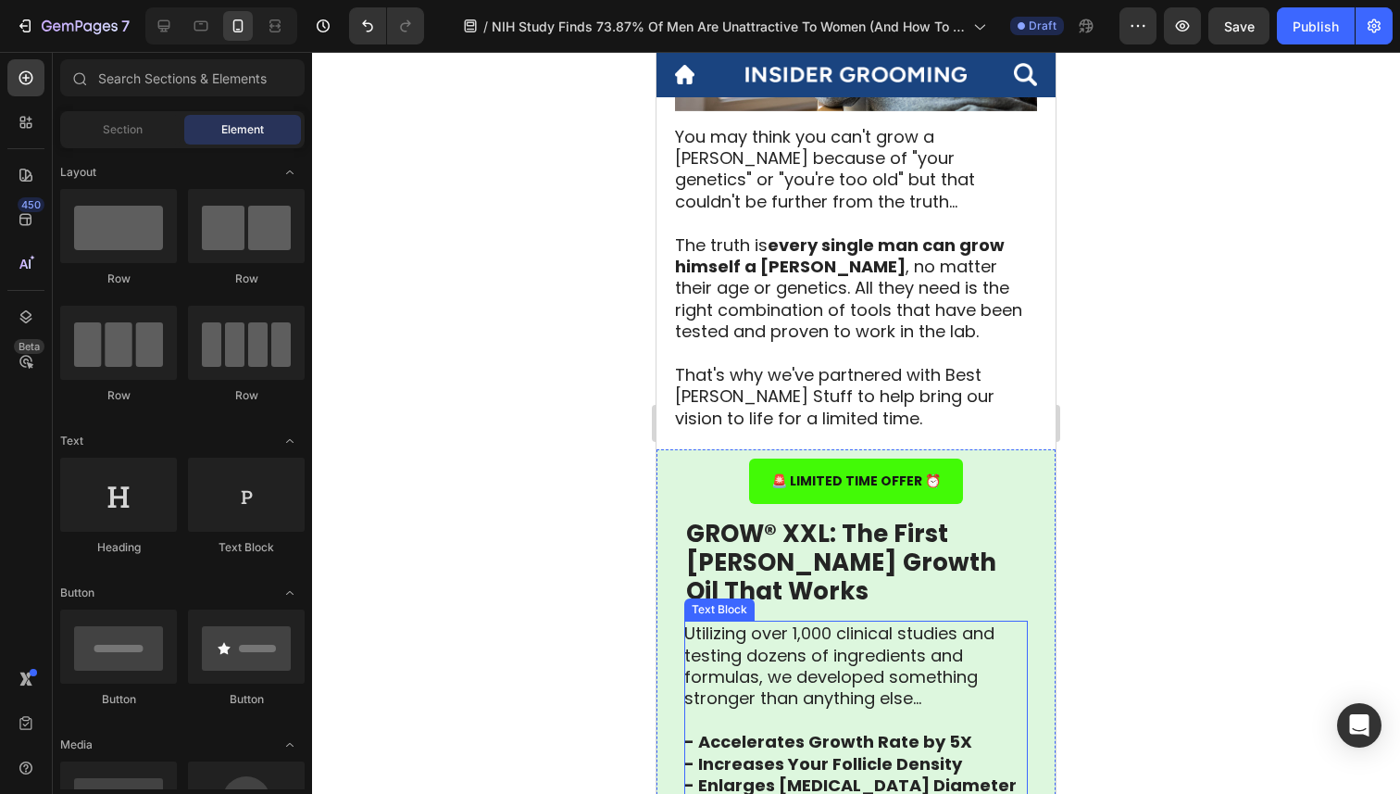
scroll to position [3205, 0]
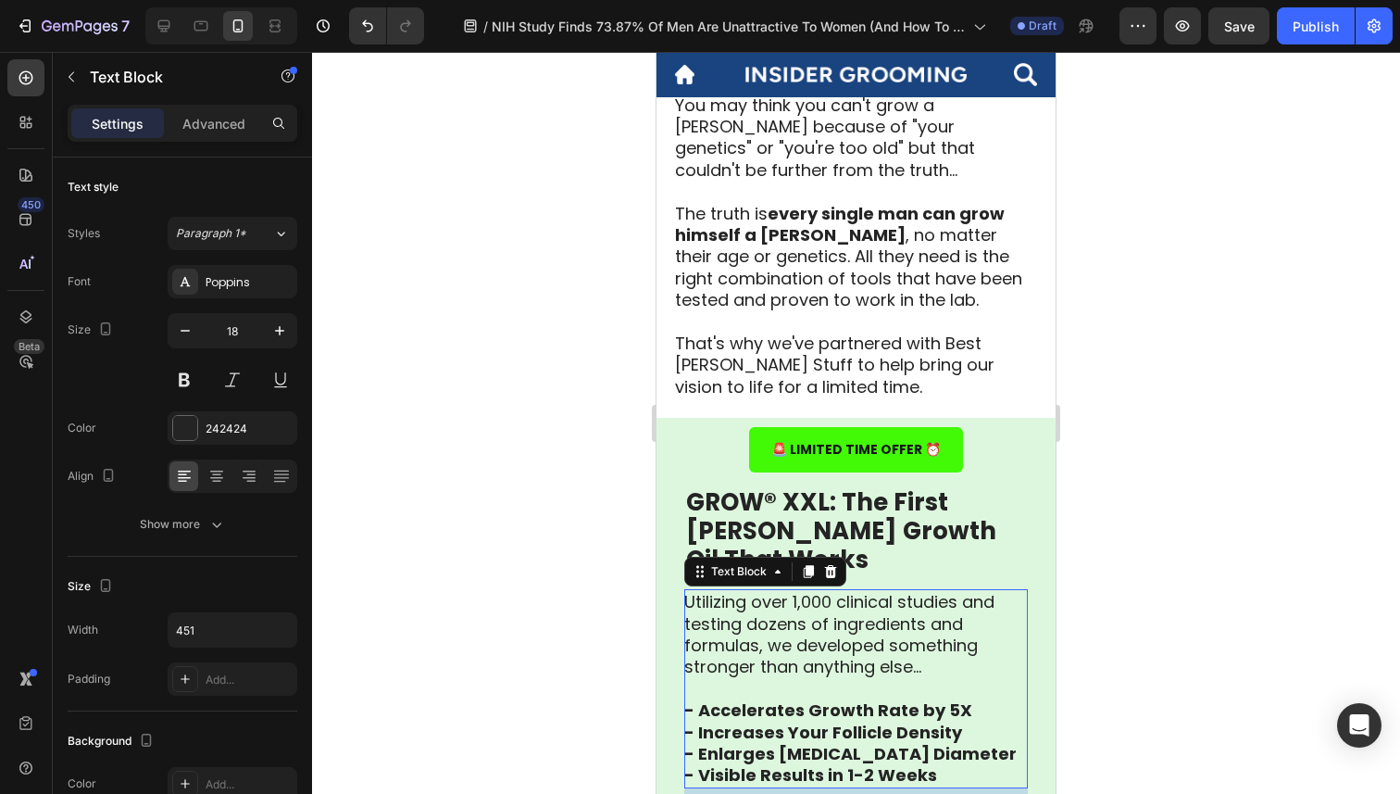
click at [831, 591] on p "Utilizing over 1,000 clinical studies and testing dozens of ingredients and for…" at bounding box center [855, 656] width 342 height 130
click at [827, 591] on p "Utilizing over 1,000 clinical studies and testing dozens of ingredients and for…" at bounding box center [855, 656] width 342 height 130
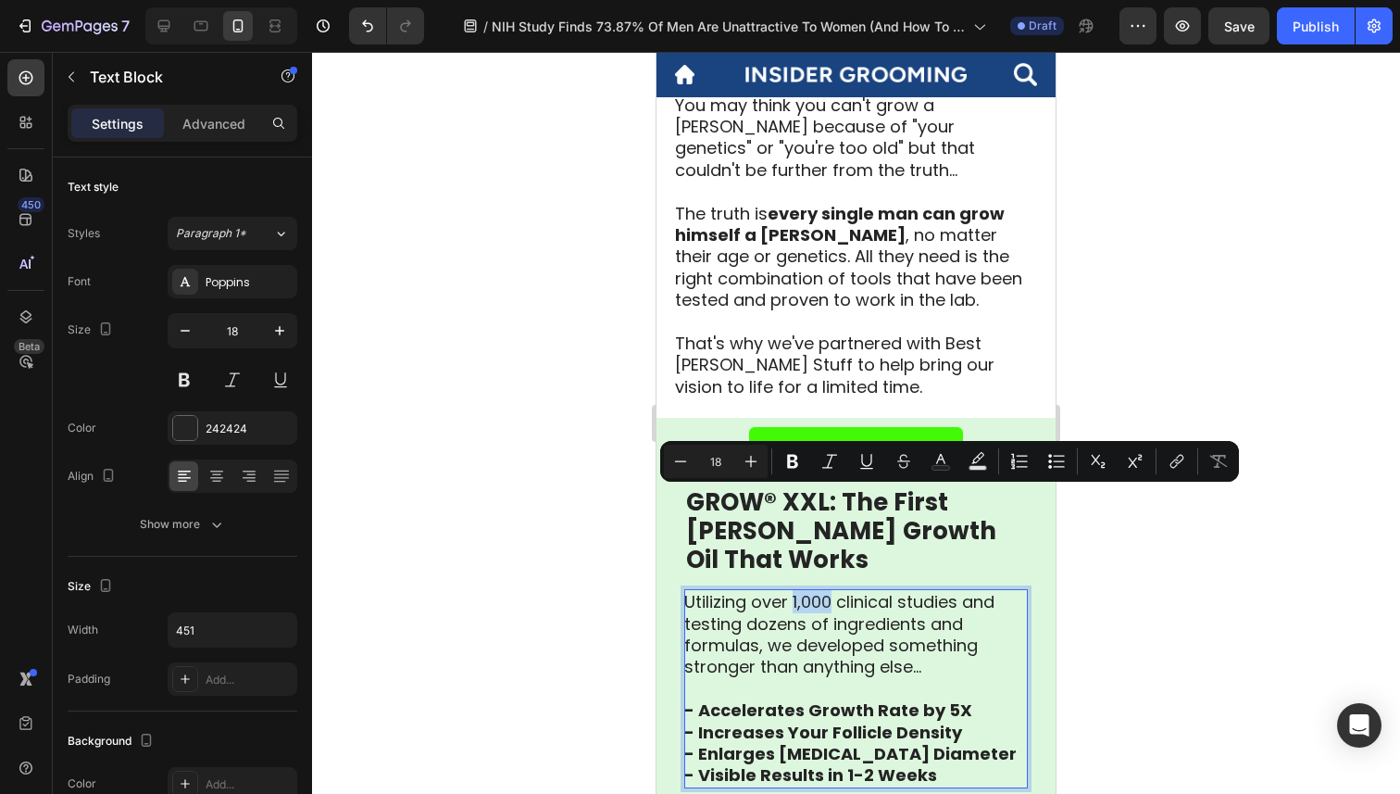
click at [827, 591] on p "Utilizing over 1,000 clinical studies and testing dozens of ingredients and for…" at bounding box center [855, 656] width 342 height 130
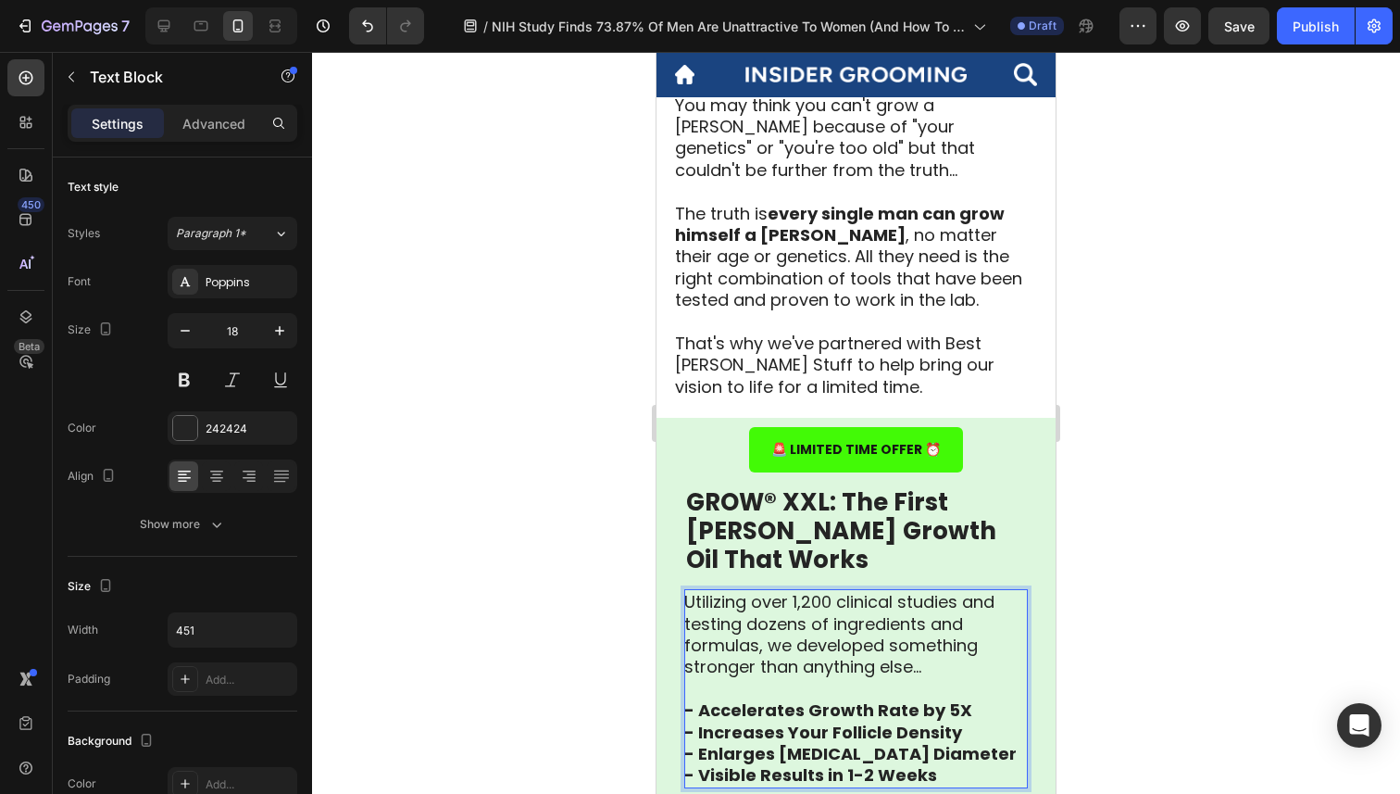
click at [872, 591] on p "Utilizing over 1,200 clinical studies and testing dozens of ingredients and for…" at bounding box center [855, 656] width 342 height 130
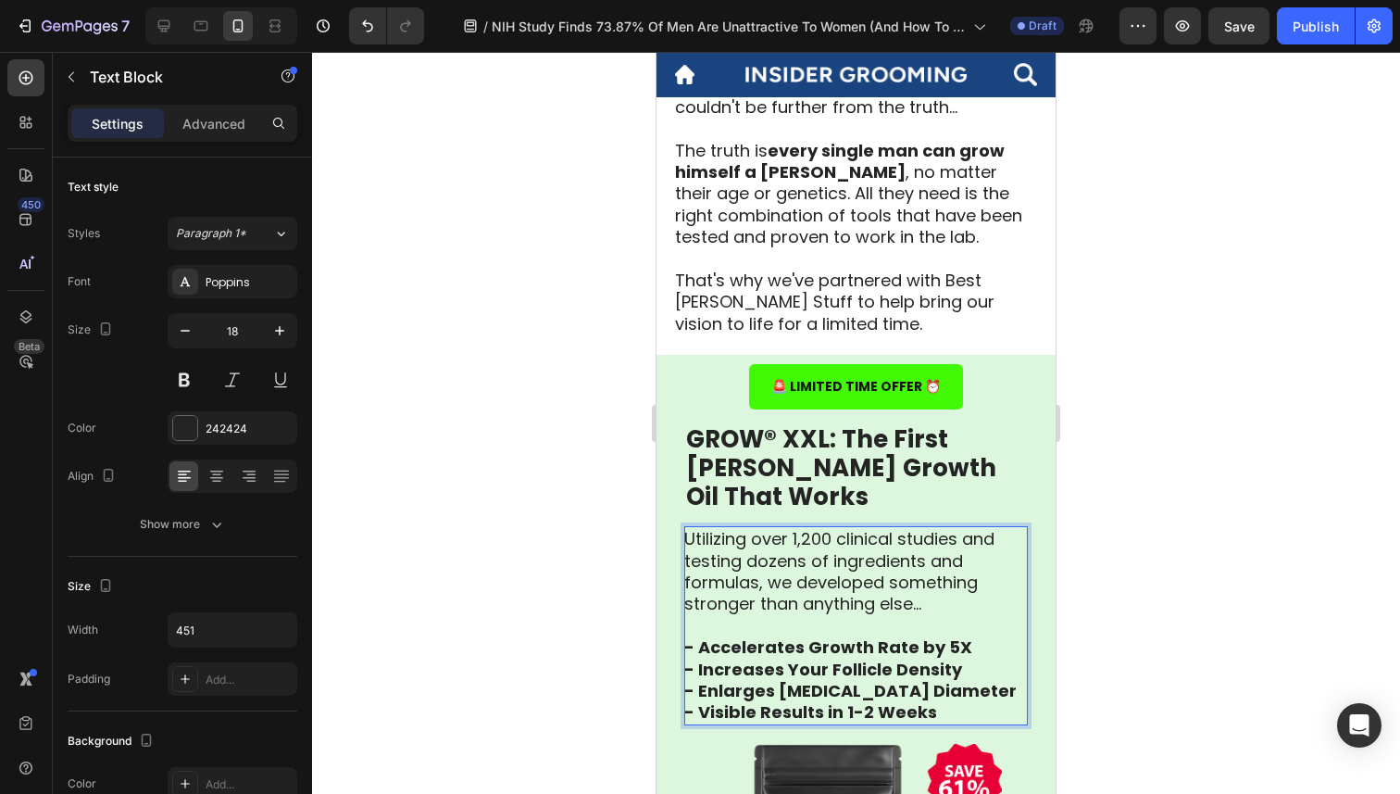
scroll to position [3272, 0]
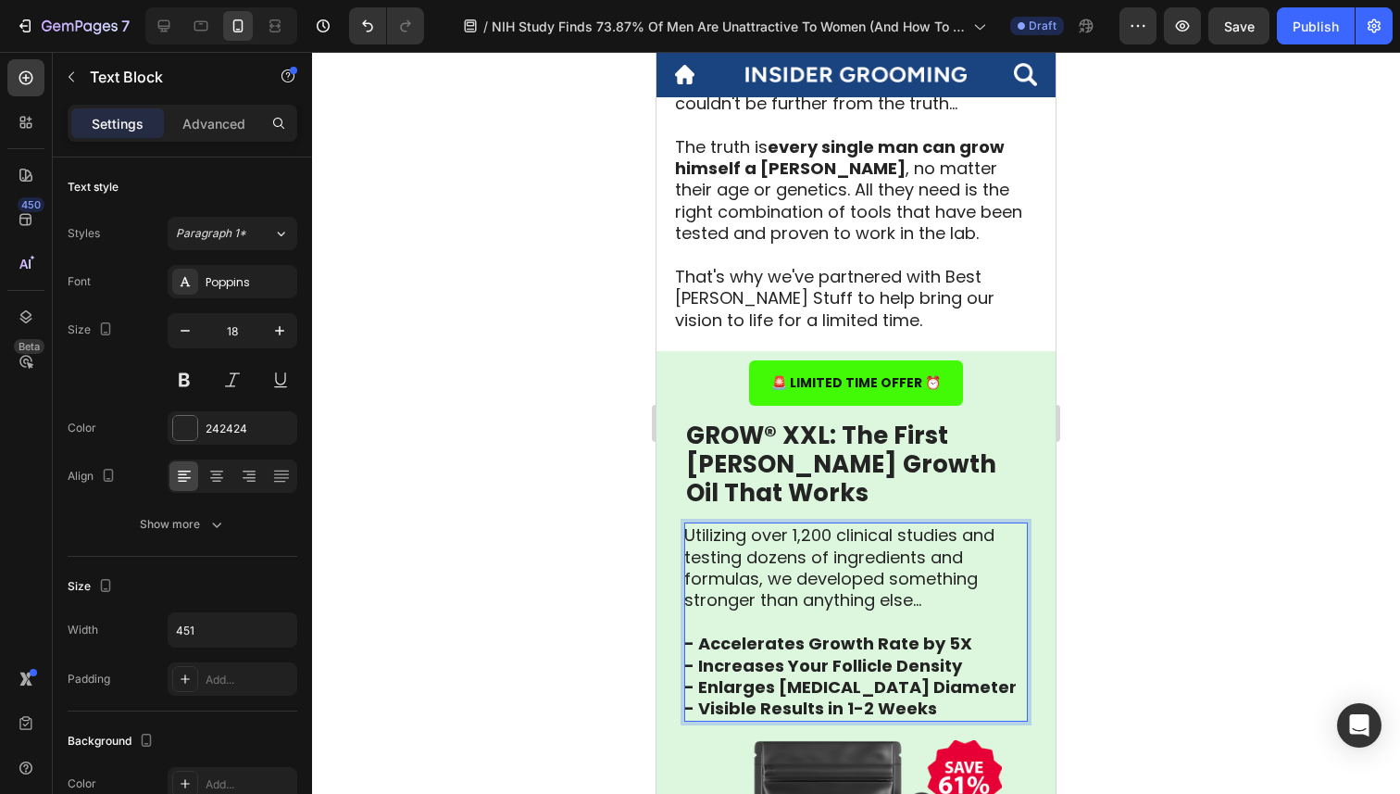
click at [824, 654] on strong "- Increases Your Follicle Density" at bounding box center [823, 665] width 278 height 23
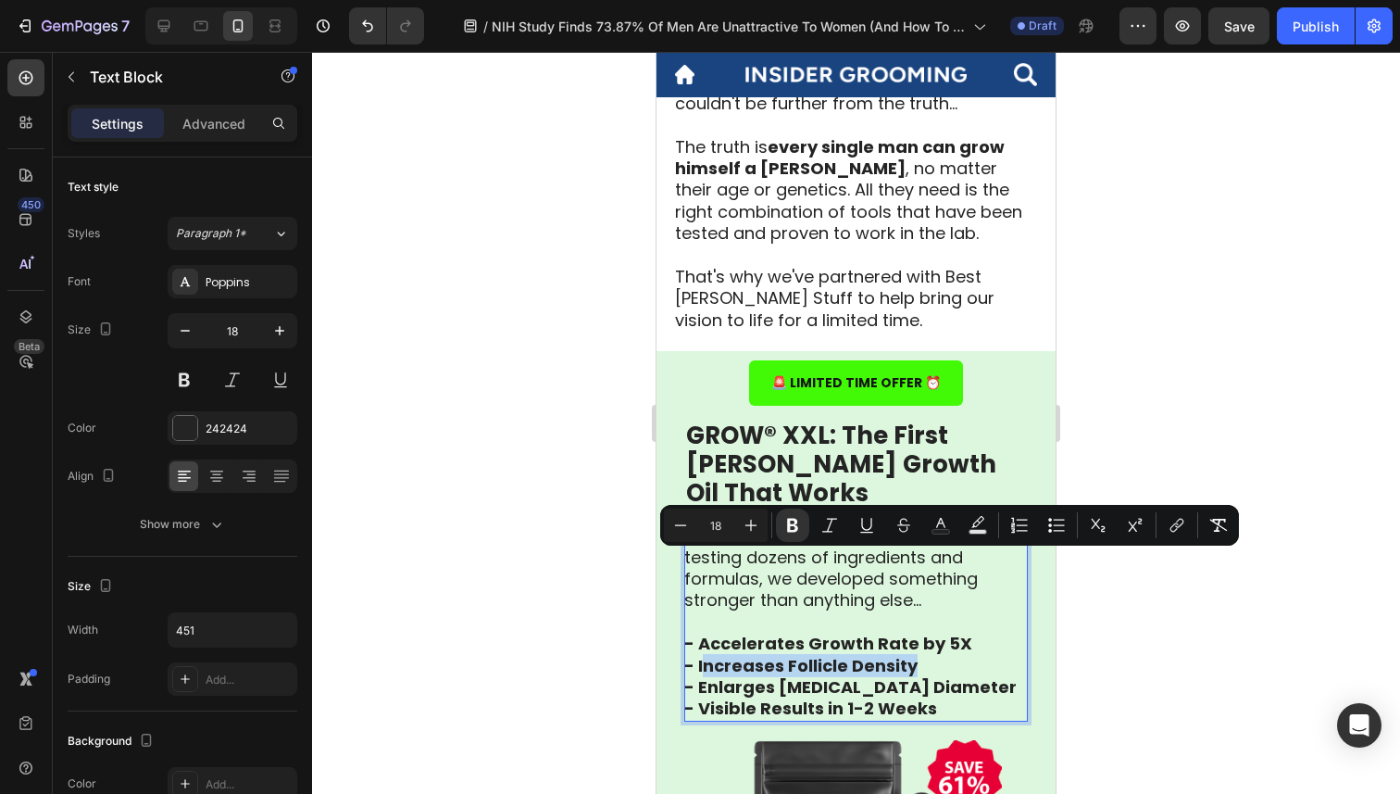
drag, startPoint x: 920, startPoint y: 564, endPoint x: 705, endPoint y: 563, distance: 214.9
click at [705, 655] on p "- Increases Follicle Density" at bounding box center [855, 665] width 342 height 21
click at [952, 676] on p "- Enlarges [MEDICAL_DATA] Diameter - Visible Results in 1-2 Weeks" at bounding box center [855, 698] width 342 height 44
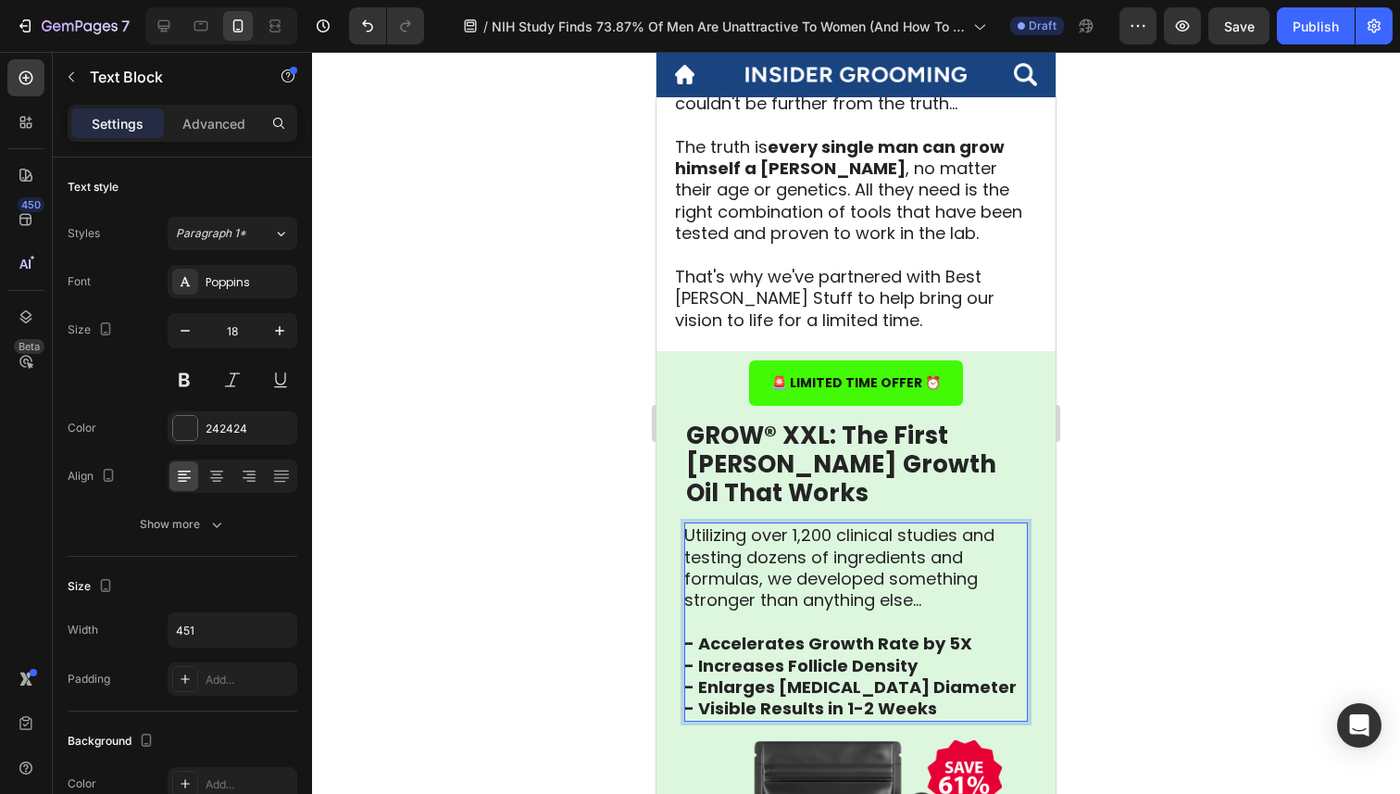
click at [775, 654] on strong "- Increases Follicle Density" at bounding box center [800, 665] width 233 height 23
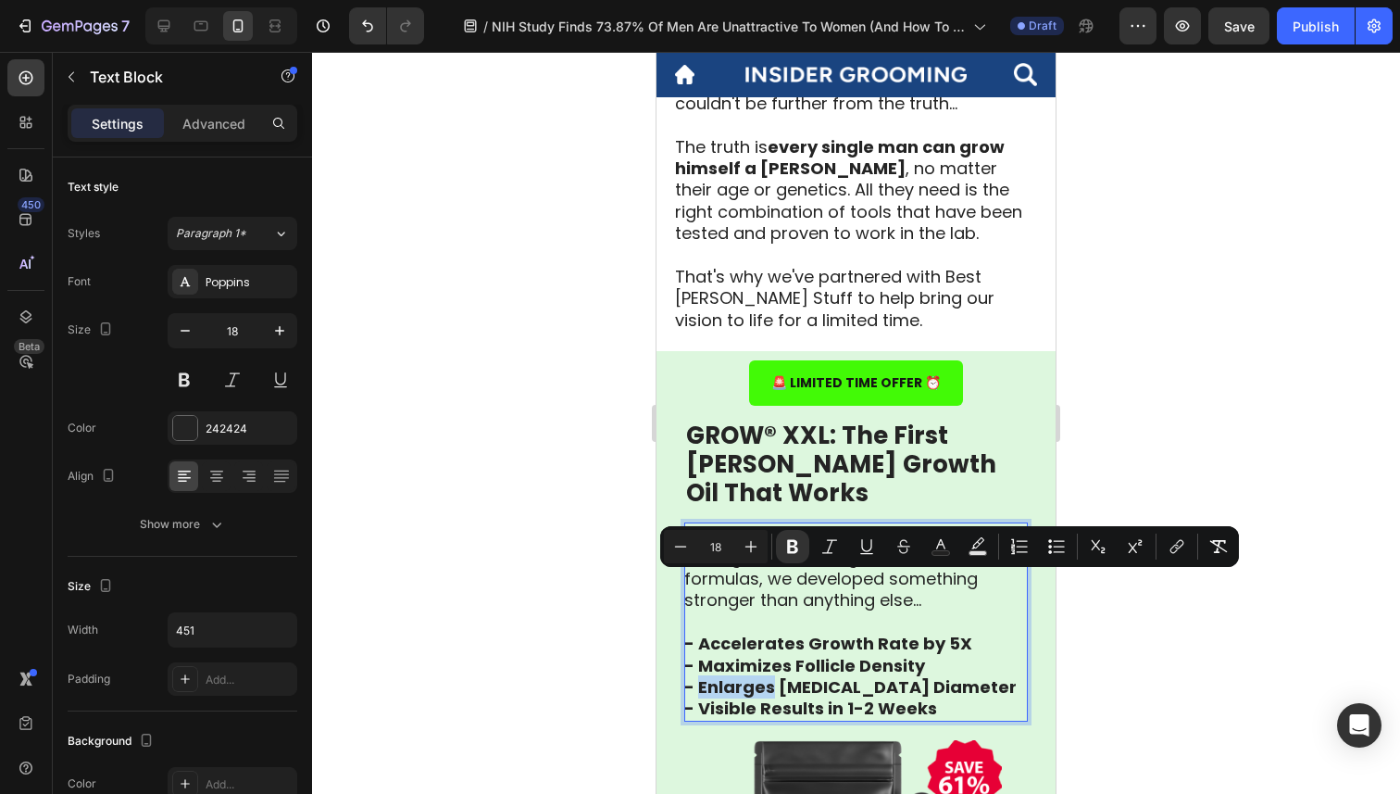
drag, startPoint x: 769, startPoint y: 588, endPoint x: 699, endPoint y: 593, distance: 69.6
click at [699, 675] on strong "- Enlarges [MEDICAL_DATA] Diameter" at bounding box center [850, 686] width 332 height 23
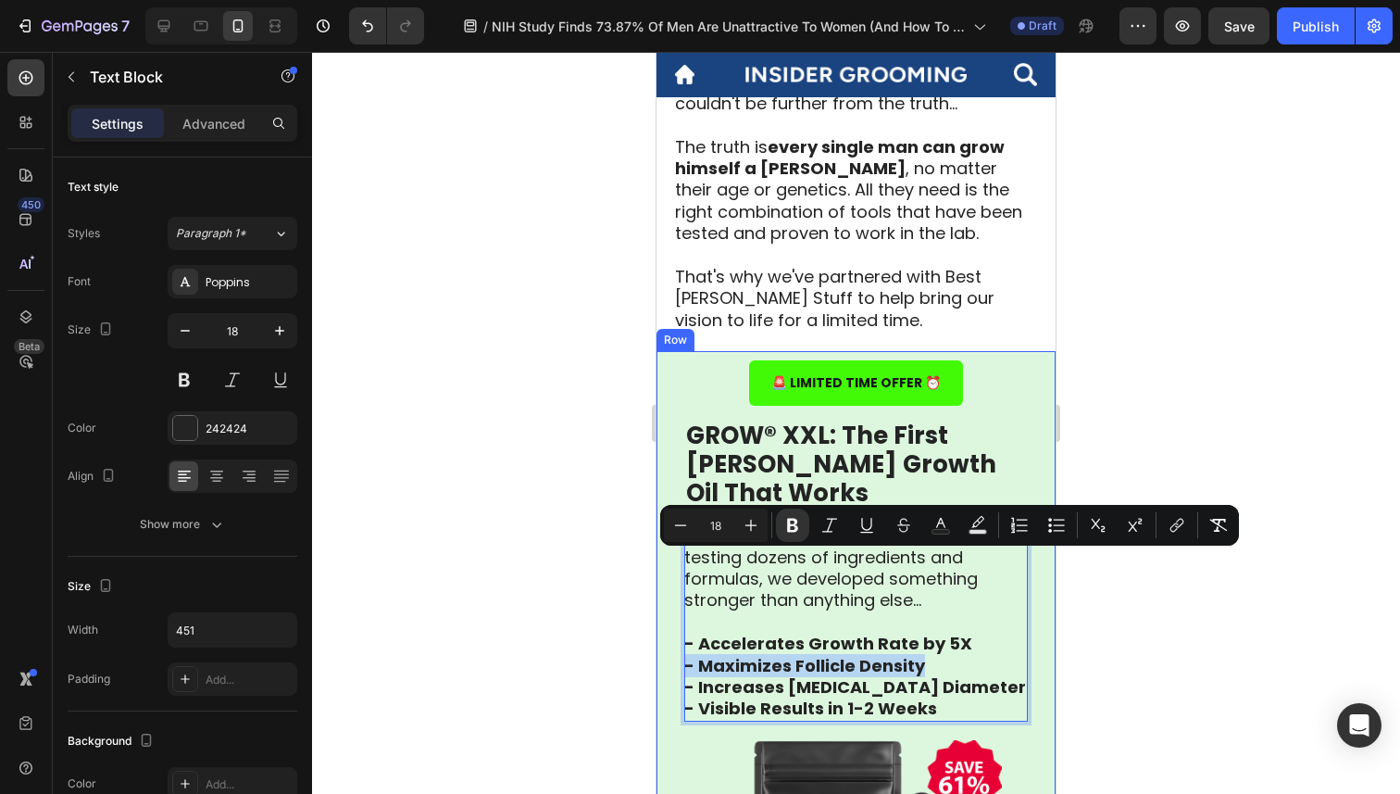
drag, startPoint x: 923, startPoint y: 567, endPoint x: 678, endPoint y: 567, distance: 245.4
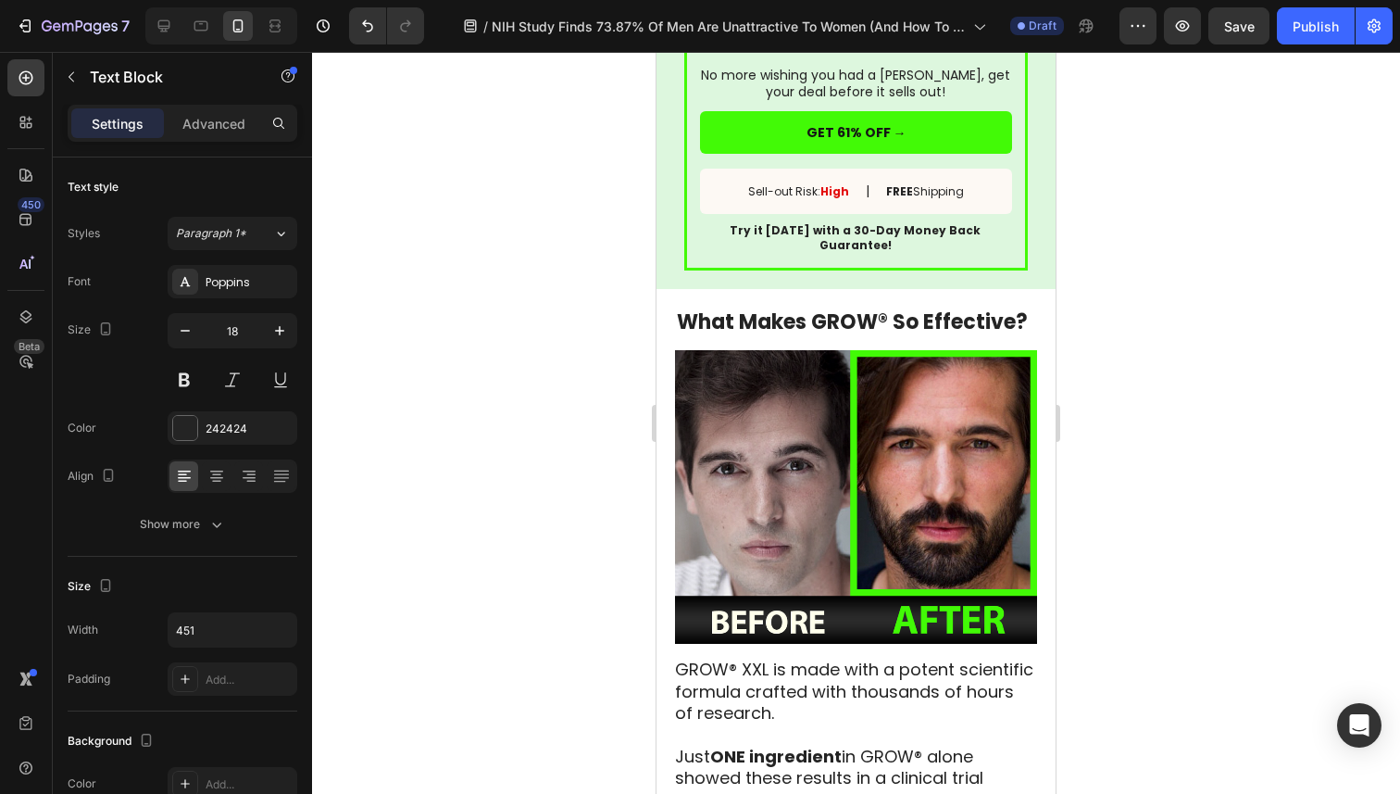
scroll to position [4385, 0]
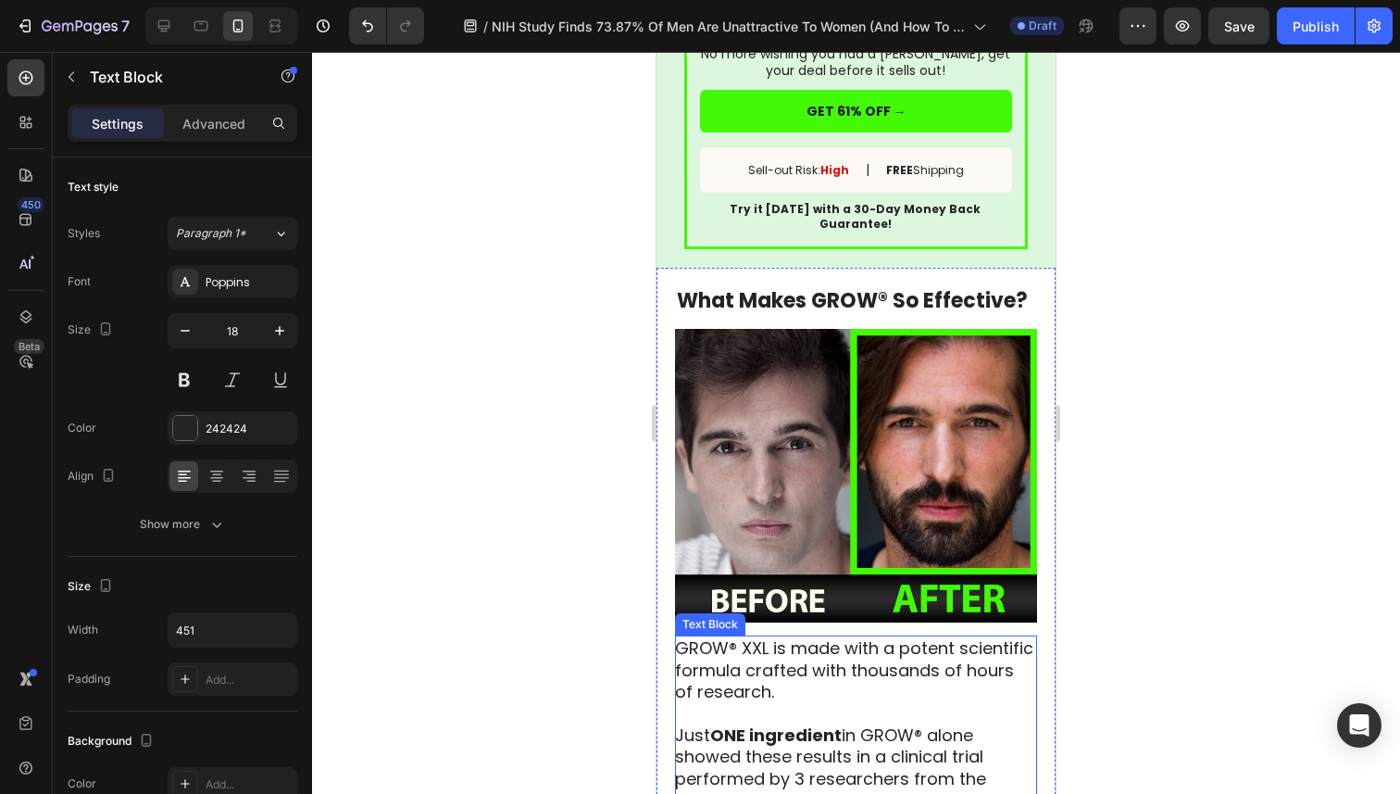
click at [888, 637] on p "GROW® XXL is made with a potent scientific formula crafted with thousands of ho…" at bounding box center [855, 767] width 360 height 260
click at [721, 723] on strong "ONE ingredient" at bounding box center [776, 734] width 132 height 23
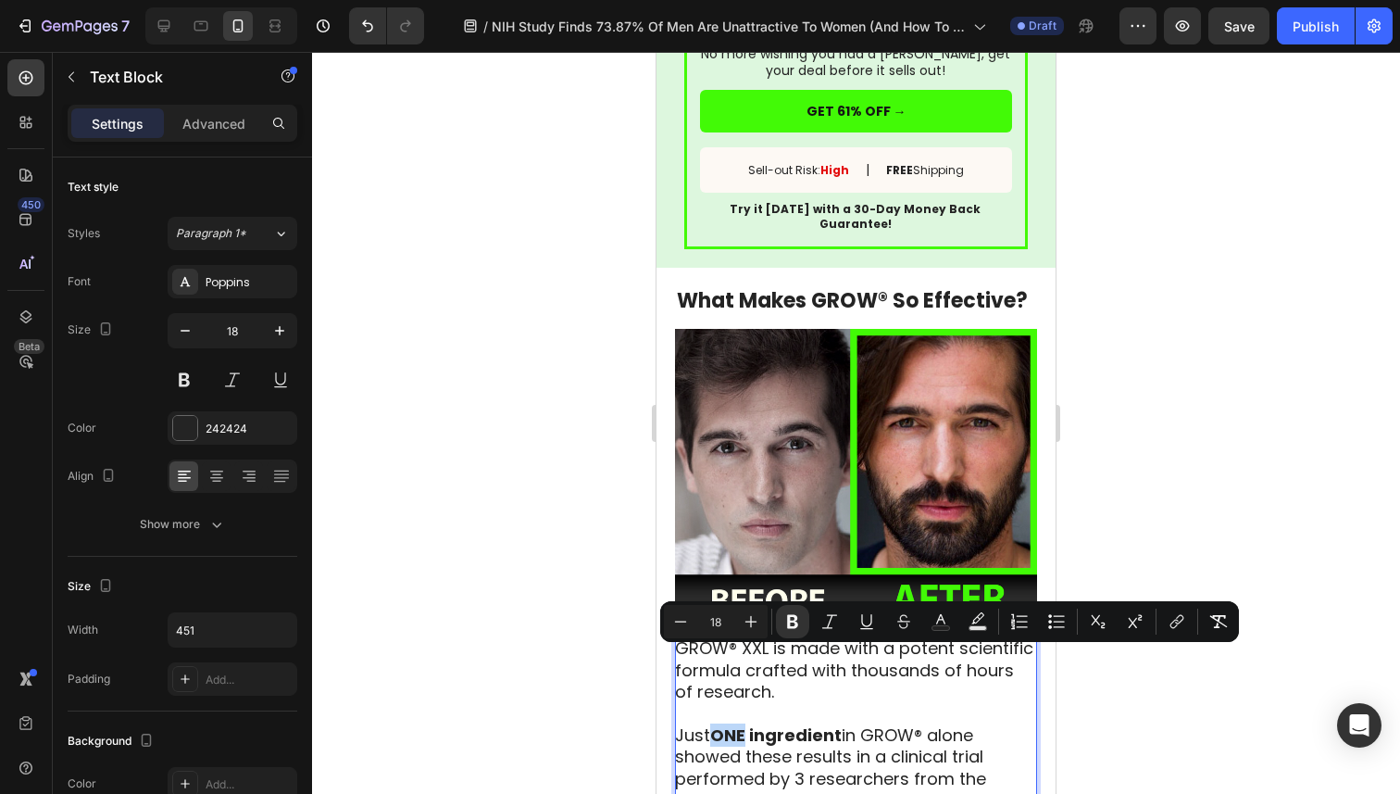
drag, startPoint x: 713, startPoint y: 661, endPoint x: 730, endPoint y: 661, distance: 16.7
click at [730, 723] on strong "ONE ingredient" at bounding box center [776, 734] width 132 height 23
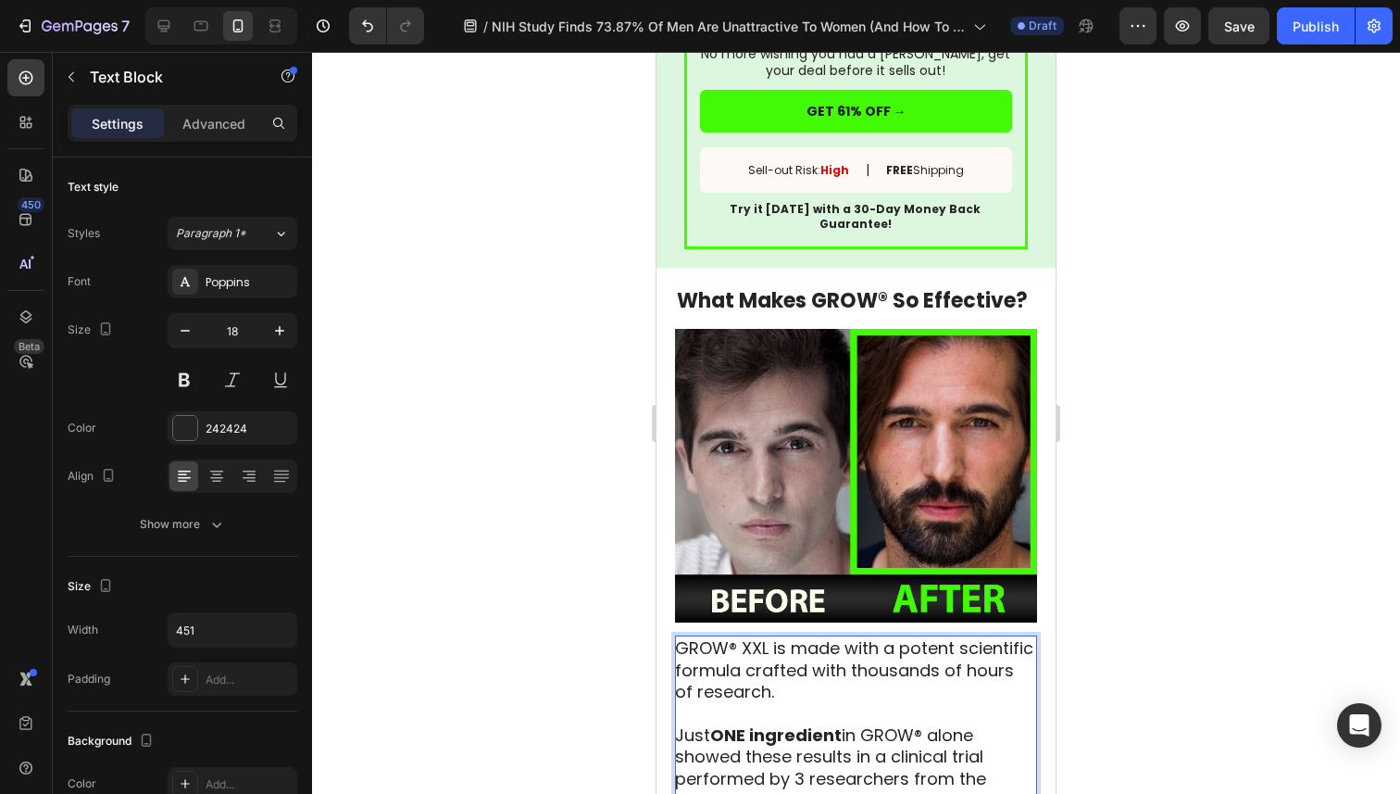
click at [704, 676] on p "GROW® XXL is made with a potent scientific formula crafted with thousands of ho…" at bounding box center [855, 767] width 360 height 260
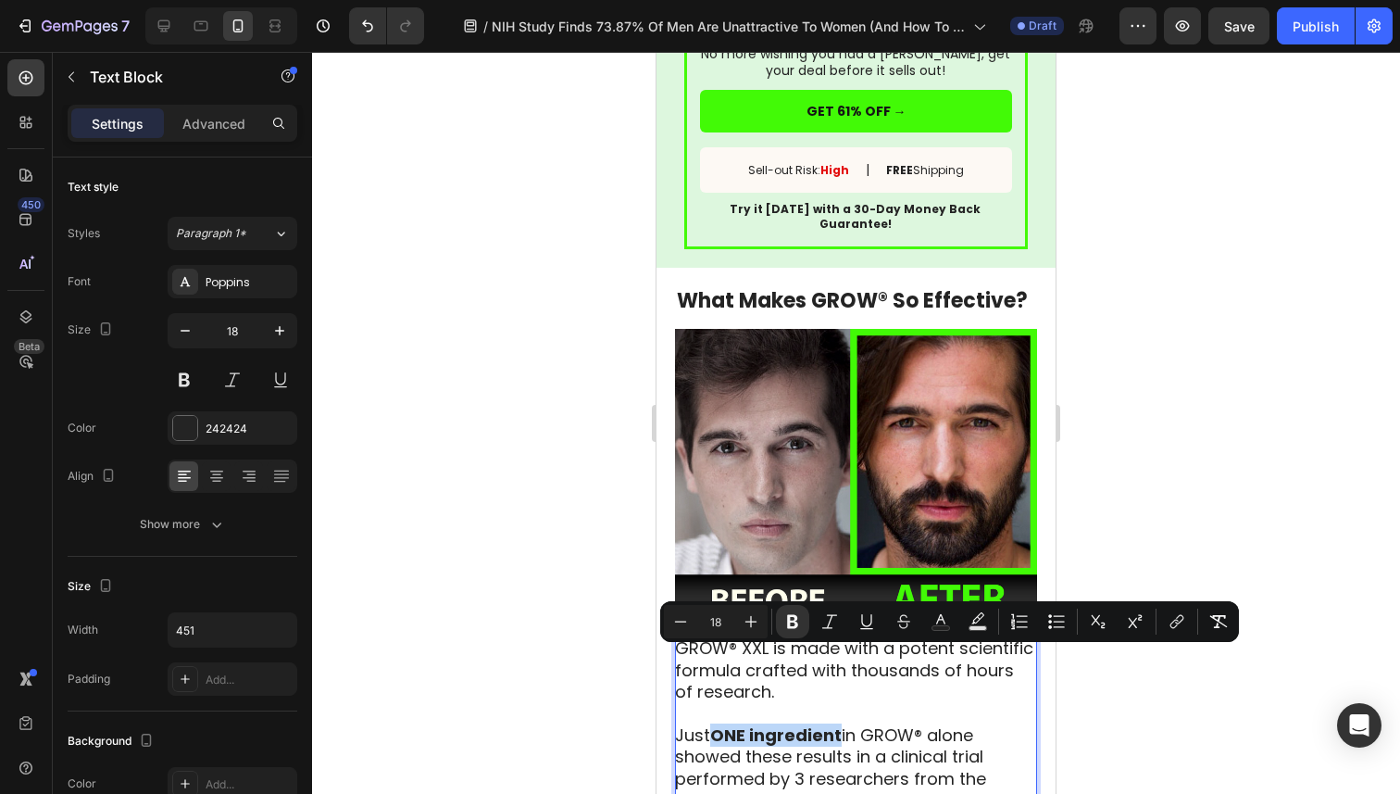
drag, startPoint x: 842, startPoint y: 663, endPoint x: 714, endPoint y: 661, distance: 127.8
click at [714, 661] on p "GROW® XXL is made with a potent scientific formula crafted with thousands of ho…" at bounding box center [855, 767] width 360 height 260
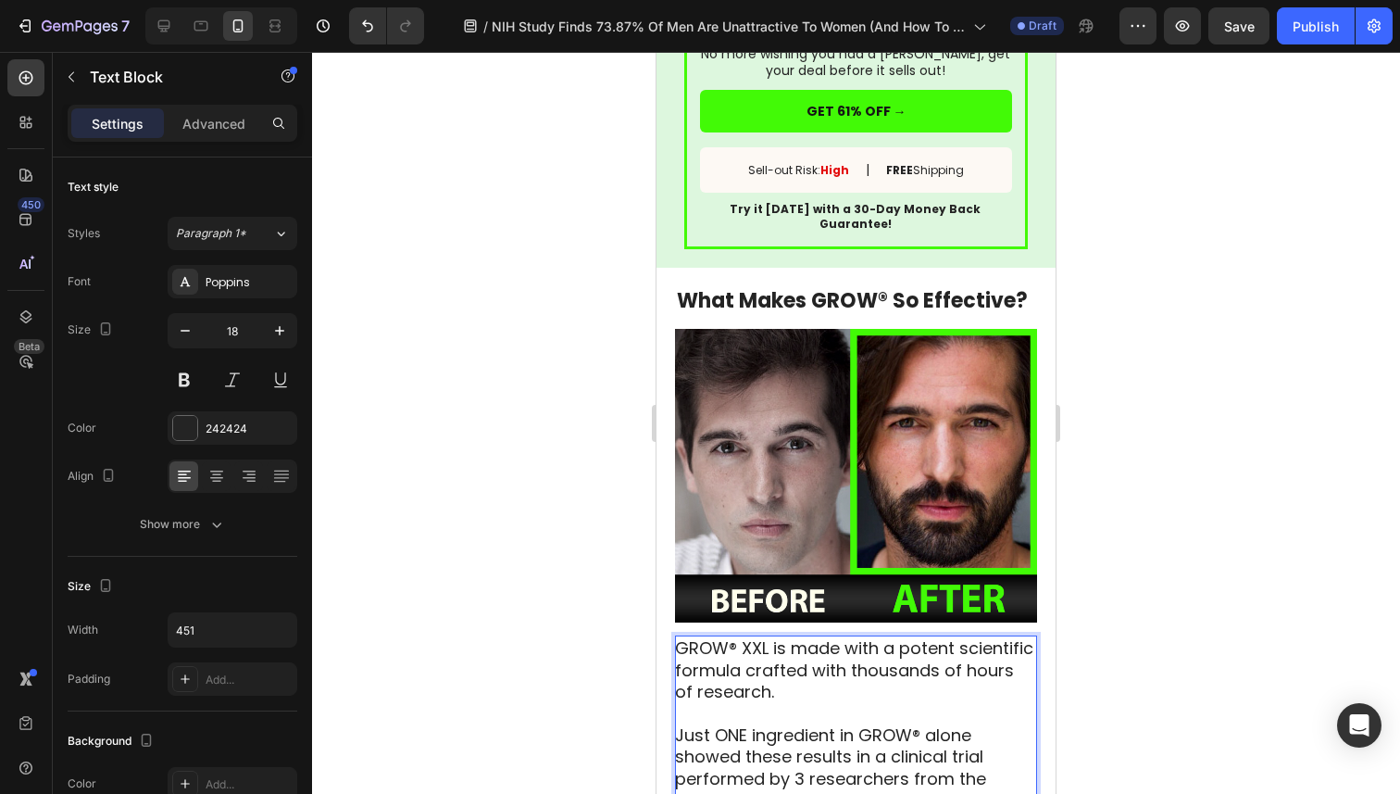
click at [805, 717] on p "GROW® XXL is made with a potent scientific formula crafted with thousands of ho…" at bounding box center [855, 767] width 360 height 260
click at [746, 655] on p "GROW® XXL is made with a potent scientific formula crafted with thousands of ho…" at bounding box center [855, 767] width 360 height 260
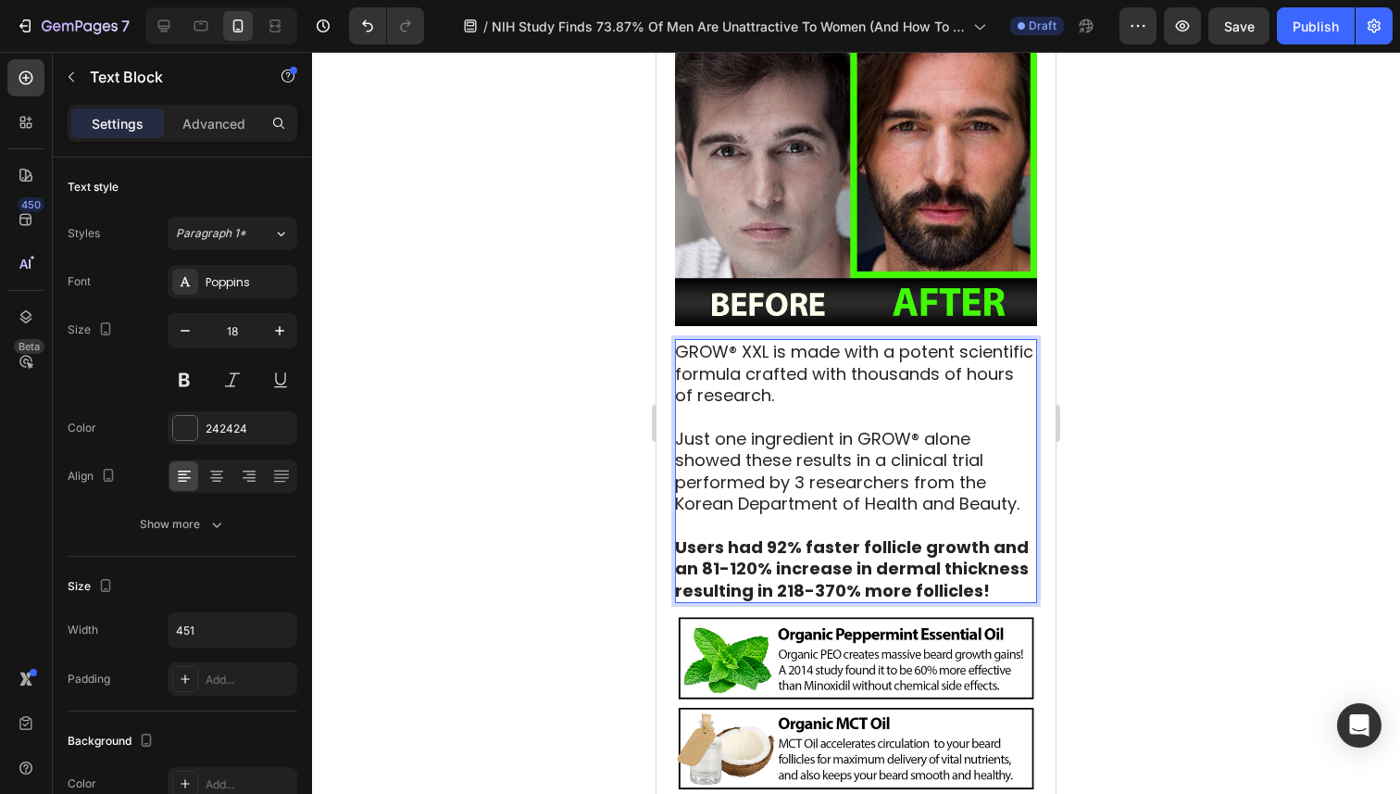
scroll to position [4683, 0]
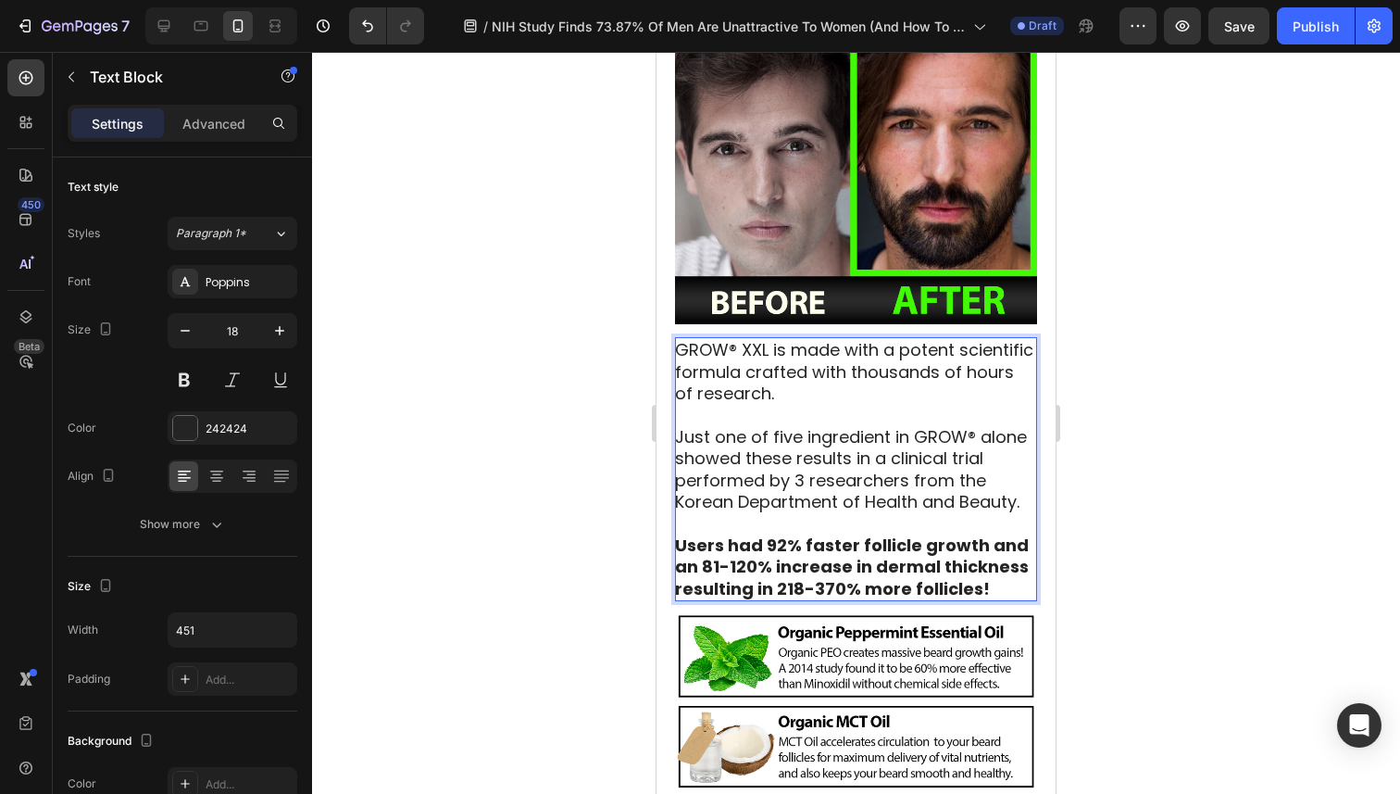
click at [893, 366] on p "GROW® XXL is made with a potent scientific formula crafted with thousands of ho…" at bounding box center [855, 469] width 360 height 260
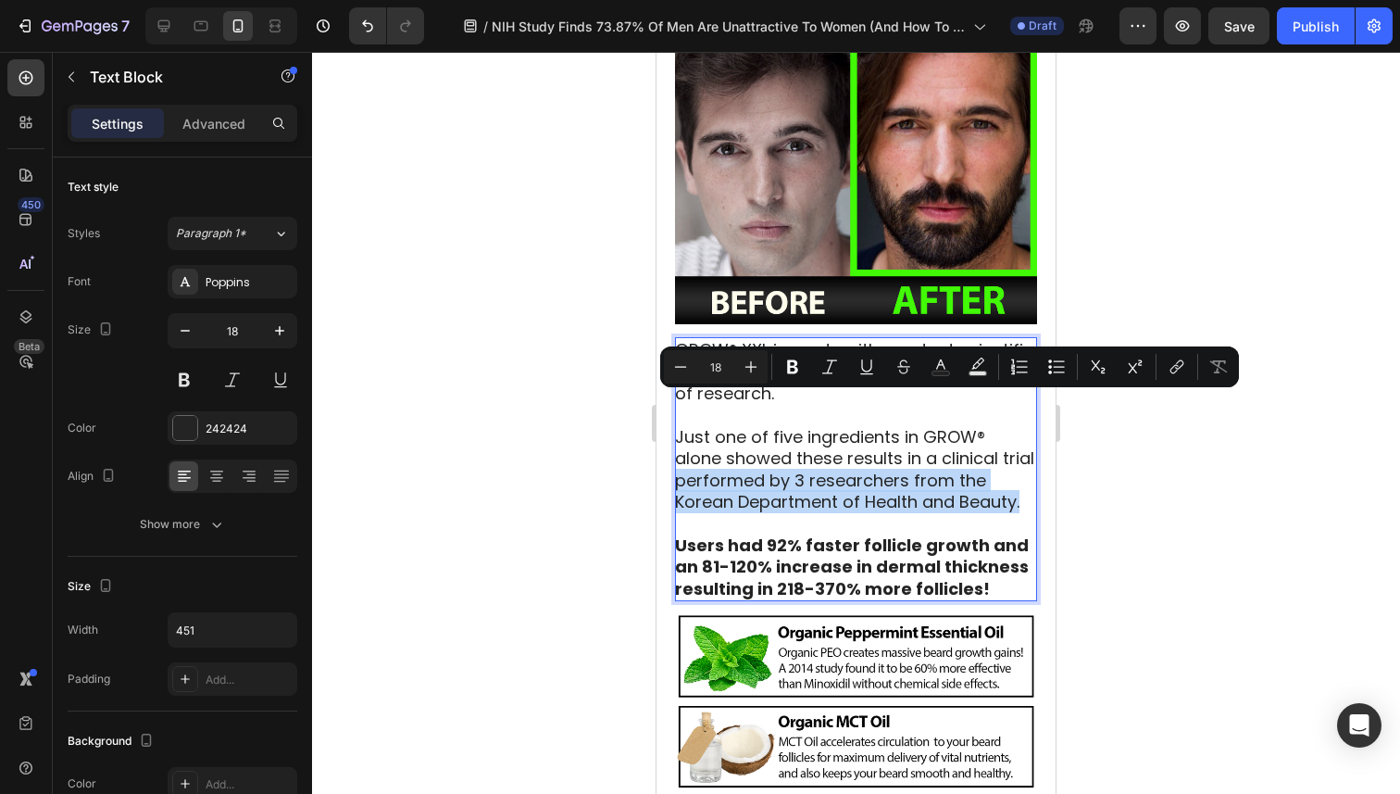
drag, startPoint x: 678, startPoint y: 407, endPoint x: 1022, endPoint y: 433, distance: 344.6
click at [1022, 433] on p "GROW® XXL is made with a potent scientific formula crafted with thousands of ho…" at bounding box center [855, 469] width 360 height 260
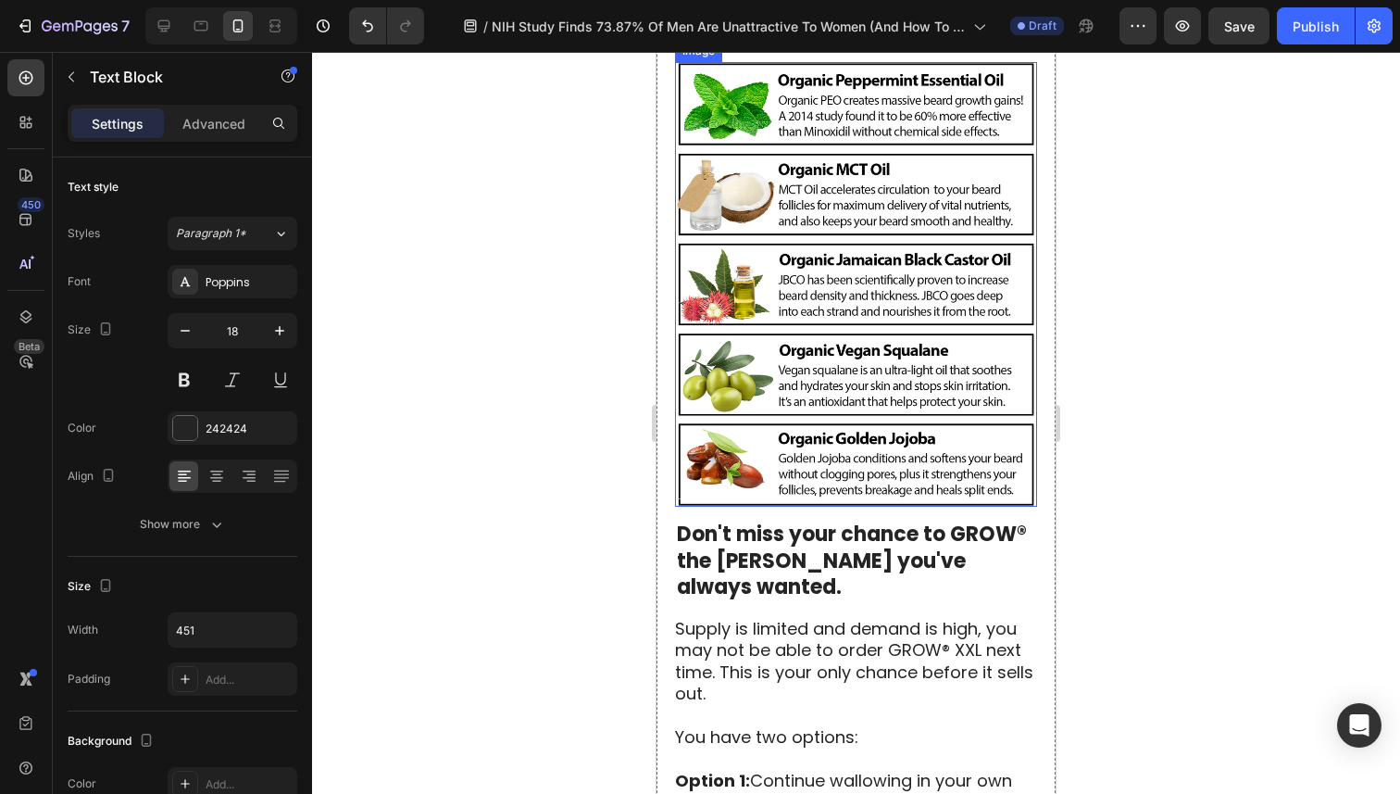
scroll to position [5218, 0]
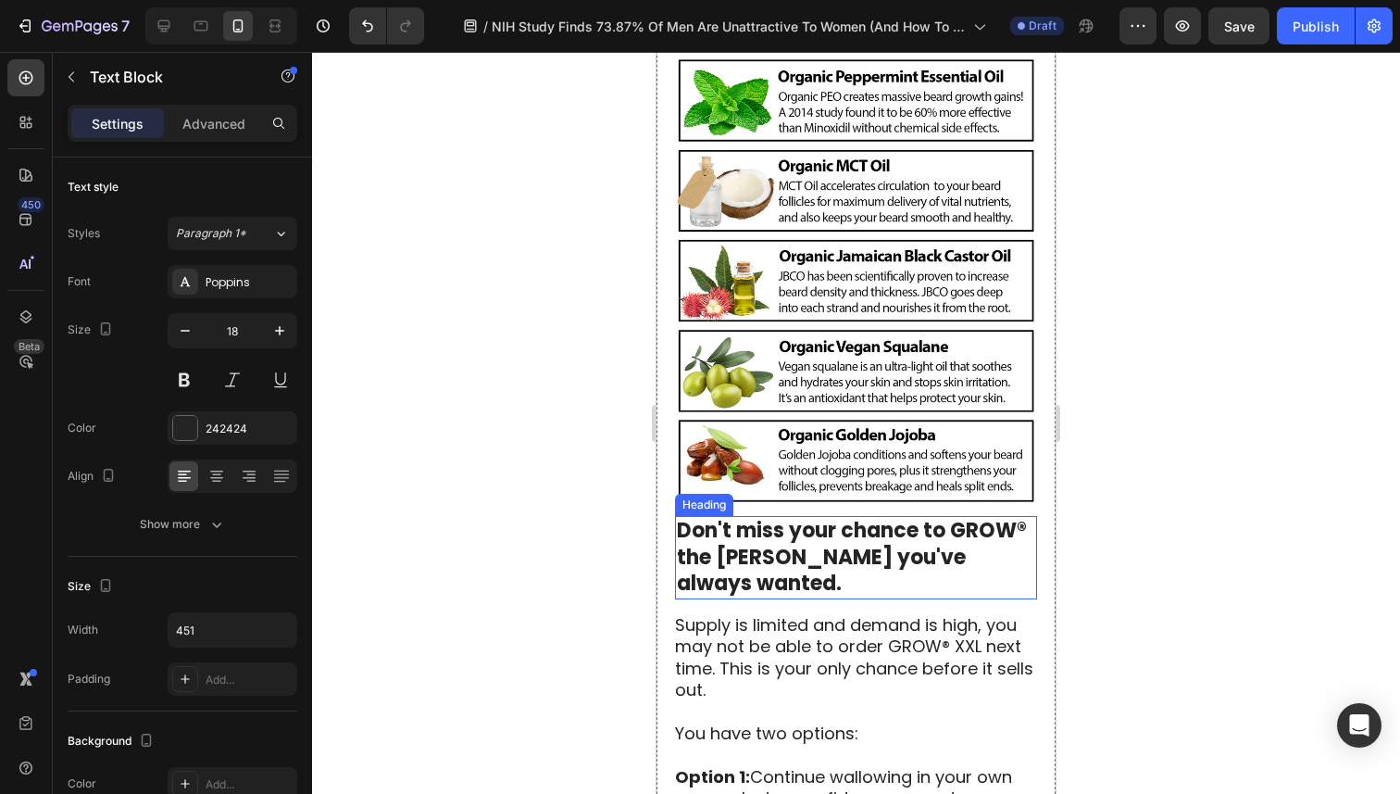
click at [1022, 516] on h2 "Don't miss your chance to GROW® the [PERSON_NAME] you've always wanted." at bounding box center [856, 557] width 362 height 83
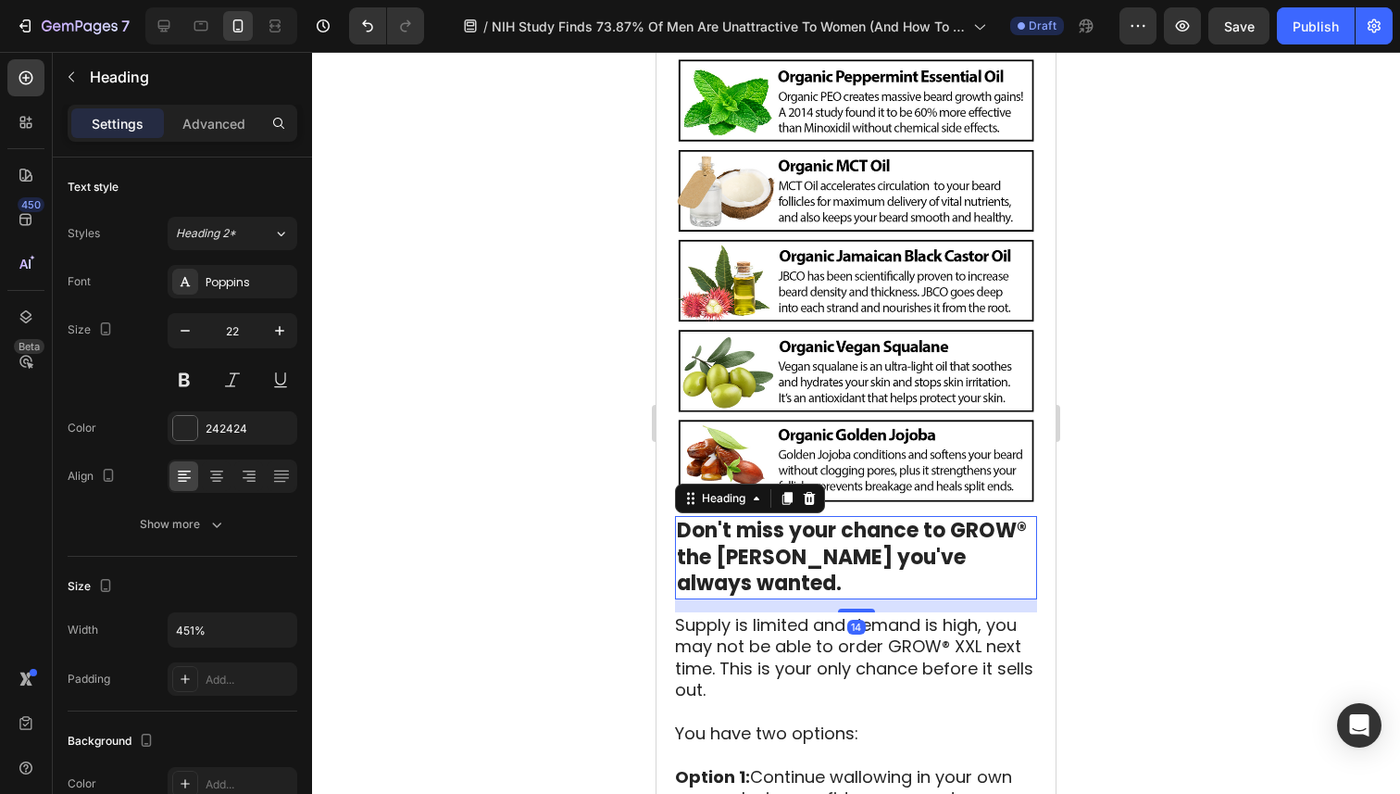
click at [1022, 516] on h2 "Don't miss your chance to GROW® the [PERSON_NAME] you've always wanted." at bounding box center [856, 557] width 362 height 83
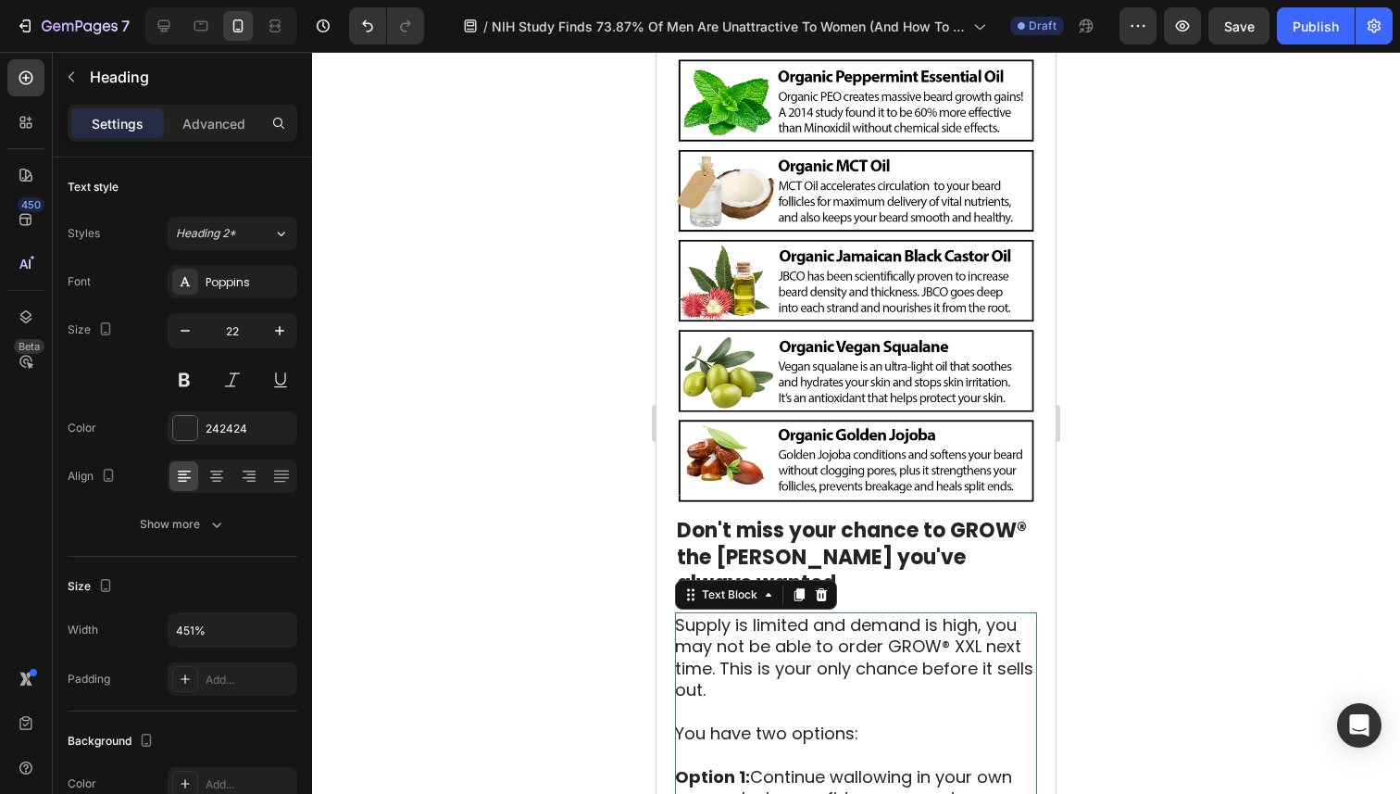
click at [845, 700] on p at bounding box center [855, 710] width 360 height 21
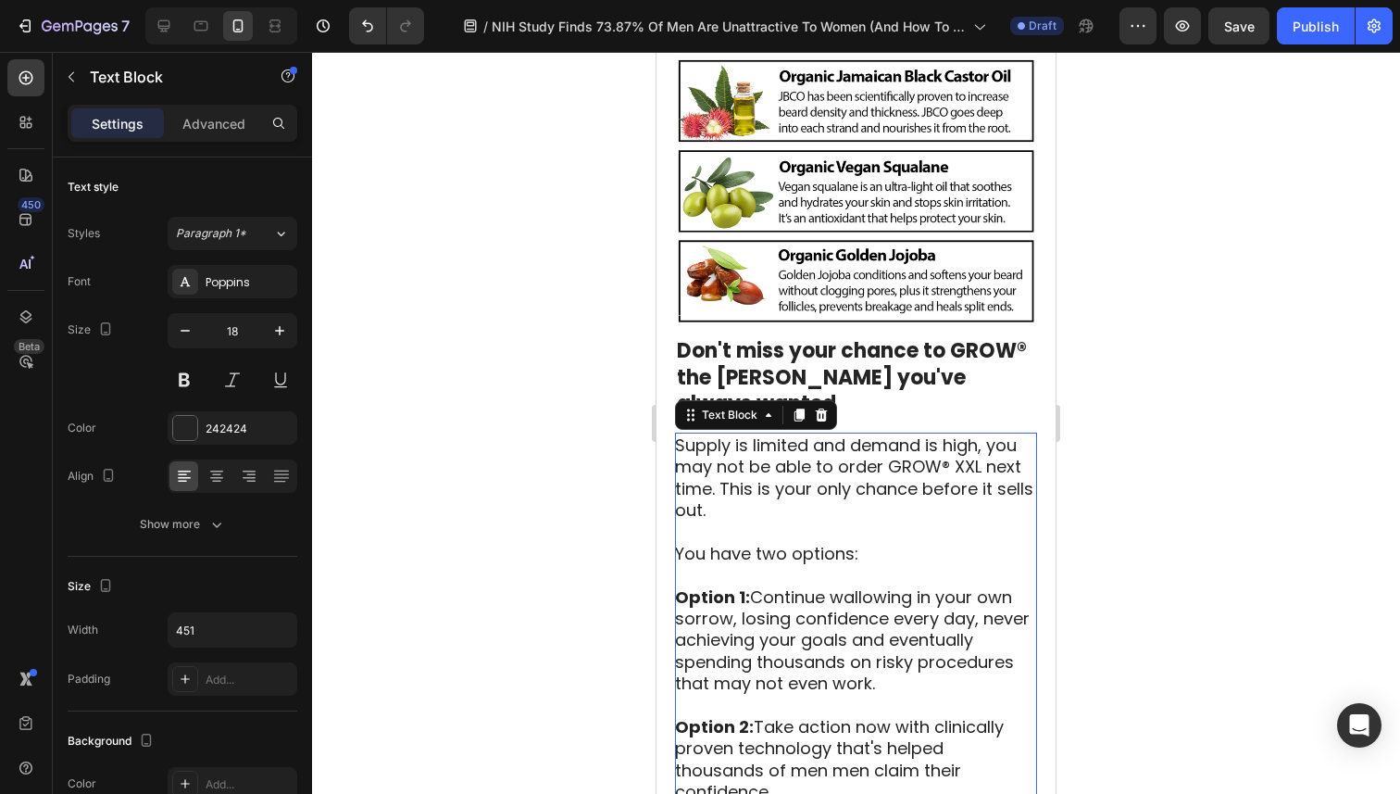
scroll to position [5410, 0]
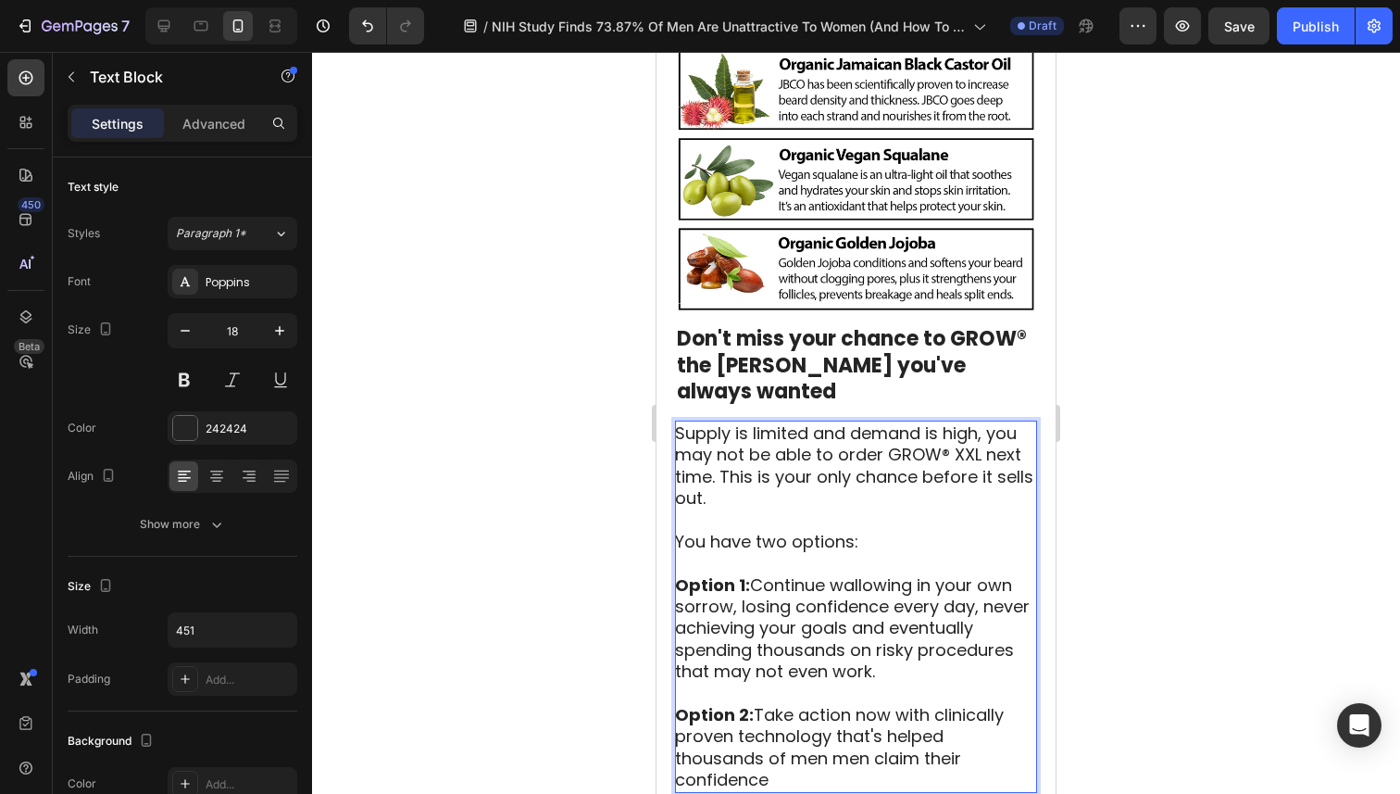
click at [851, 704] on p "[MEDICAL_DATA]: Take action now with clinically proven technology that's helped…" at bounding box center [855, 747] width 360 height 87
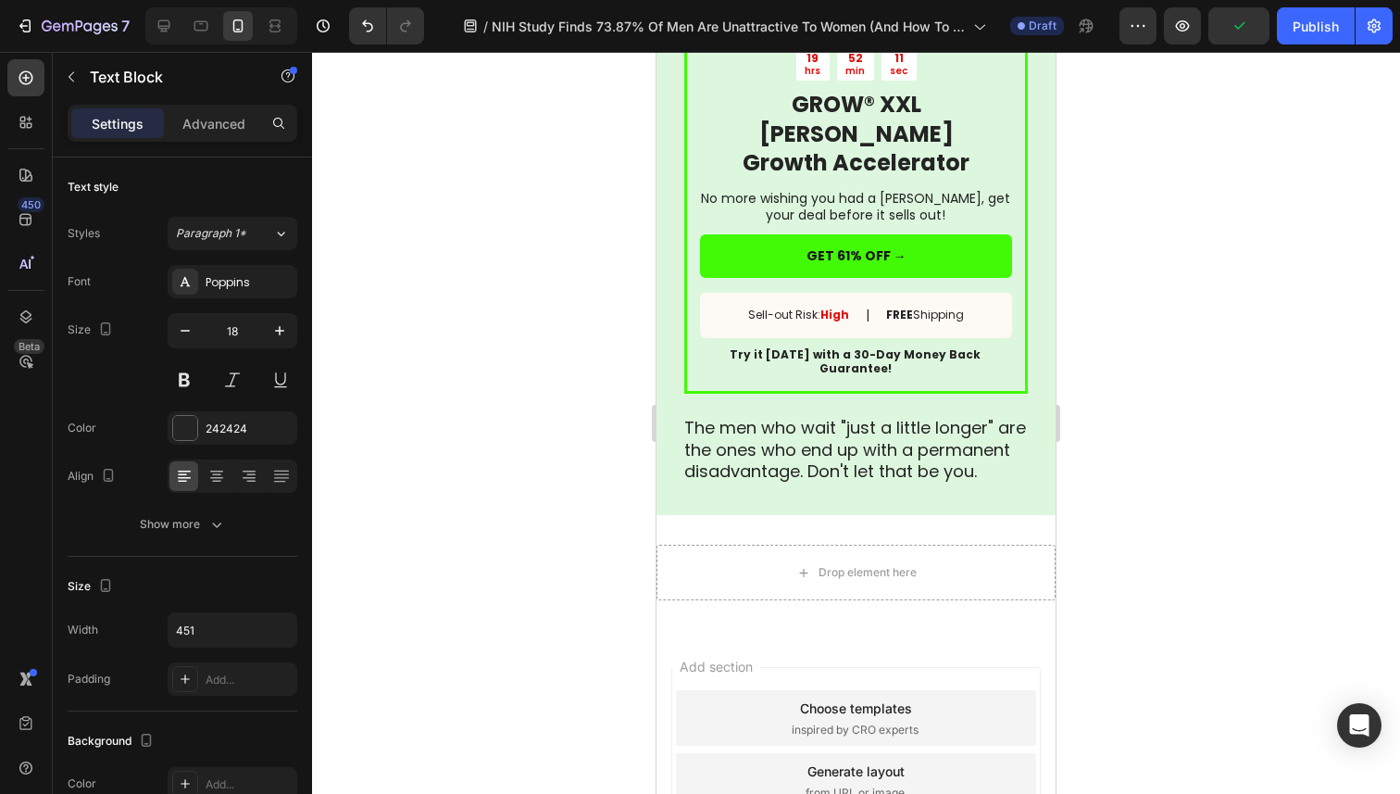
scroll to position [6585, 0]
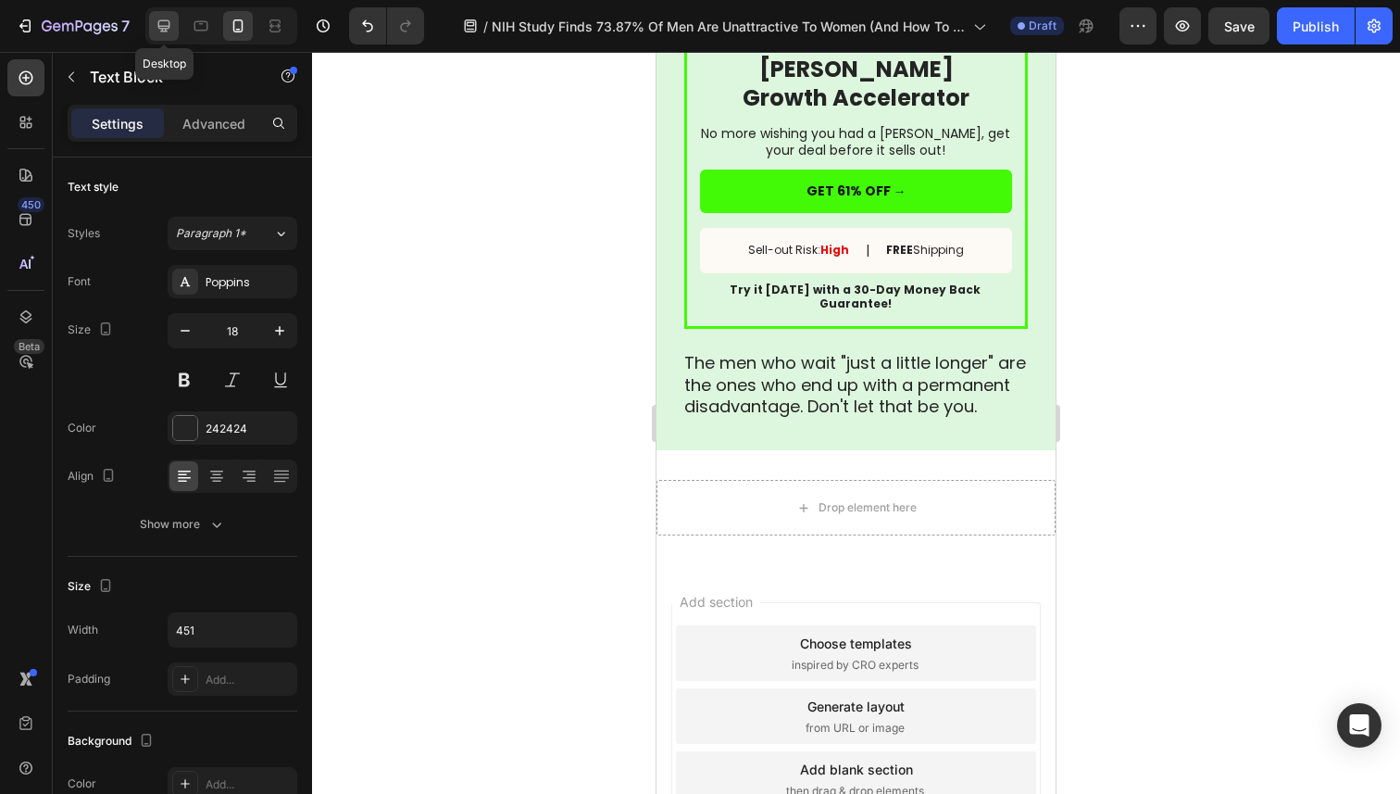
click at [161, 29] on icon at bounding box center [164, 26] width 19 height 19
type input "16"
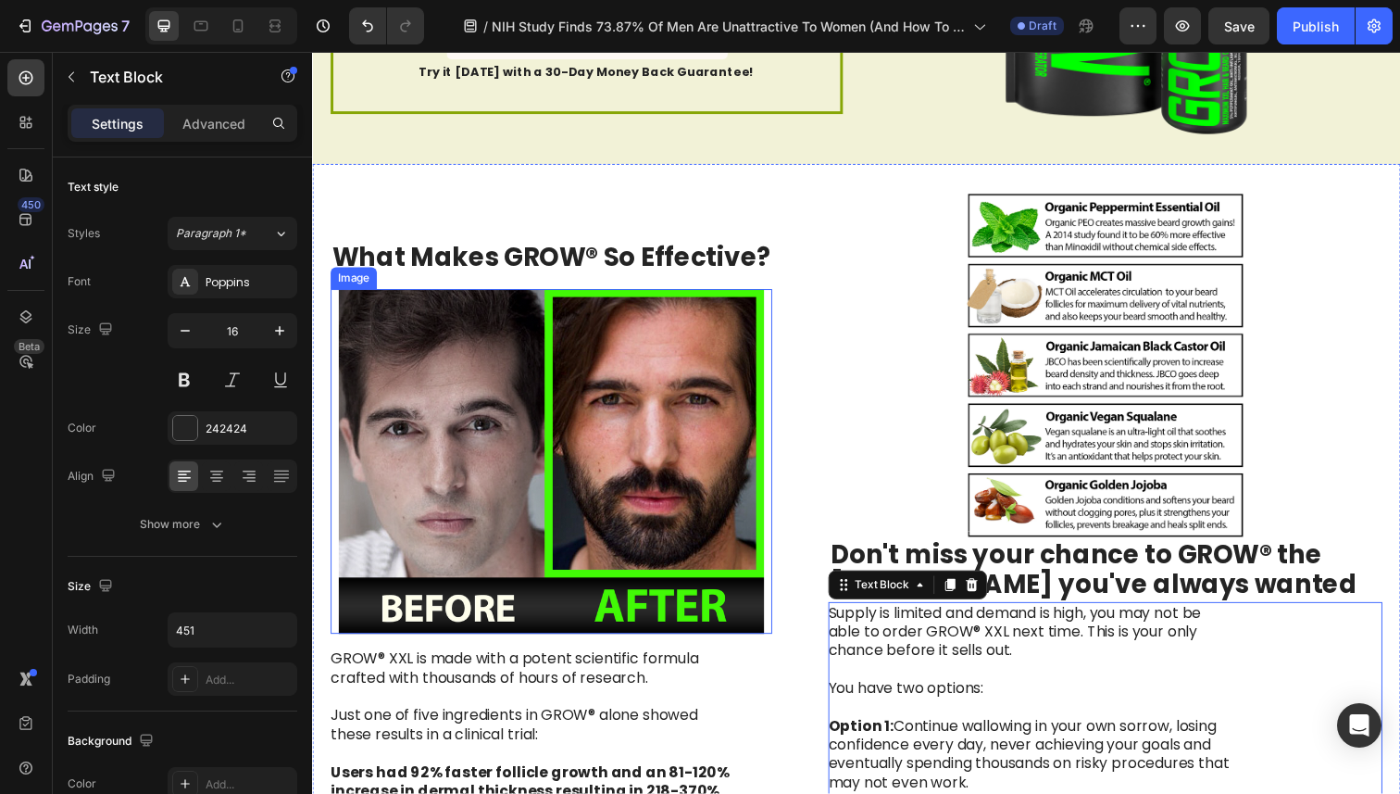
scroll to position [3852, 0]
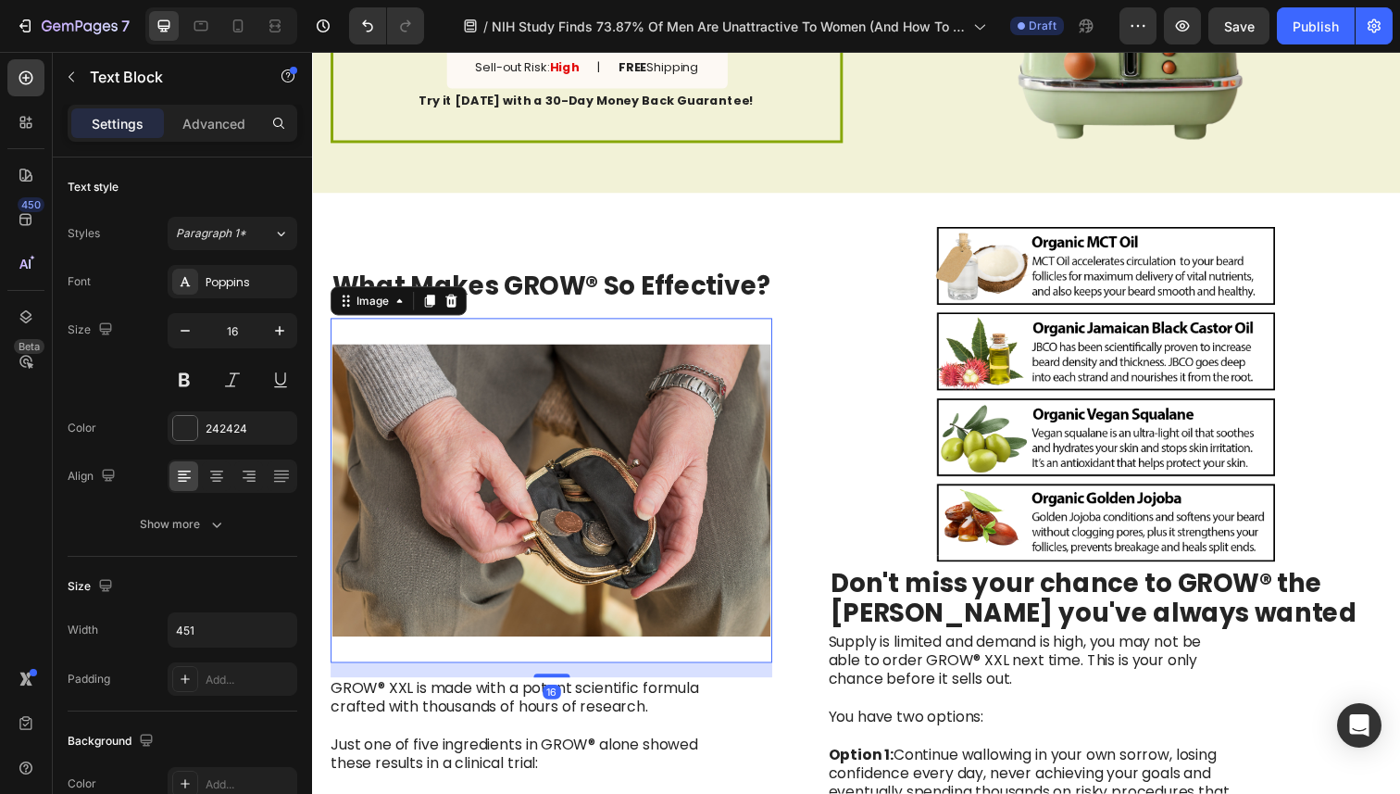
click at [475, 519] on img at bounding box center [555, 500] width 447 height 352
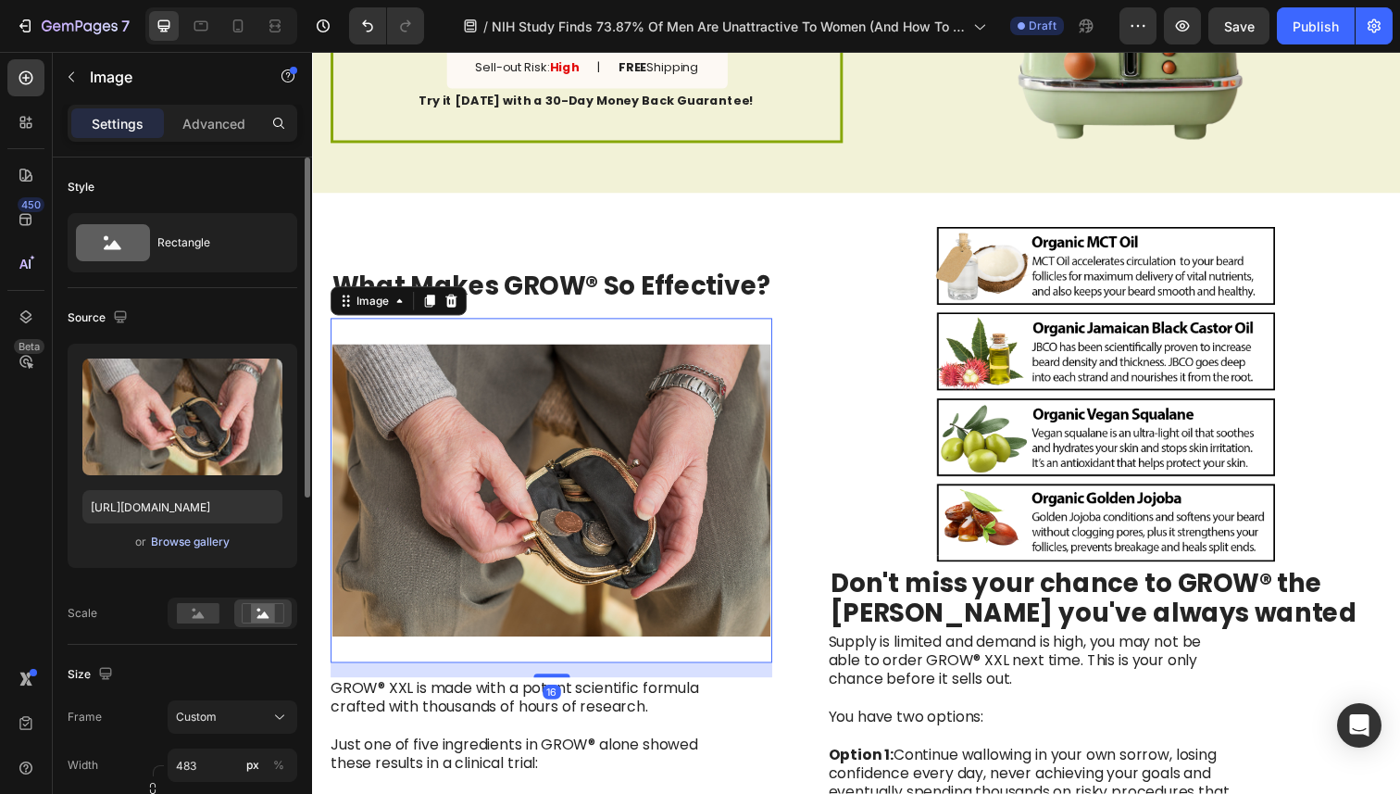
click at [167, 545] on div "Browse gallery" at bounding box center [190, 541] width 79 height 17
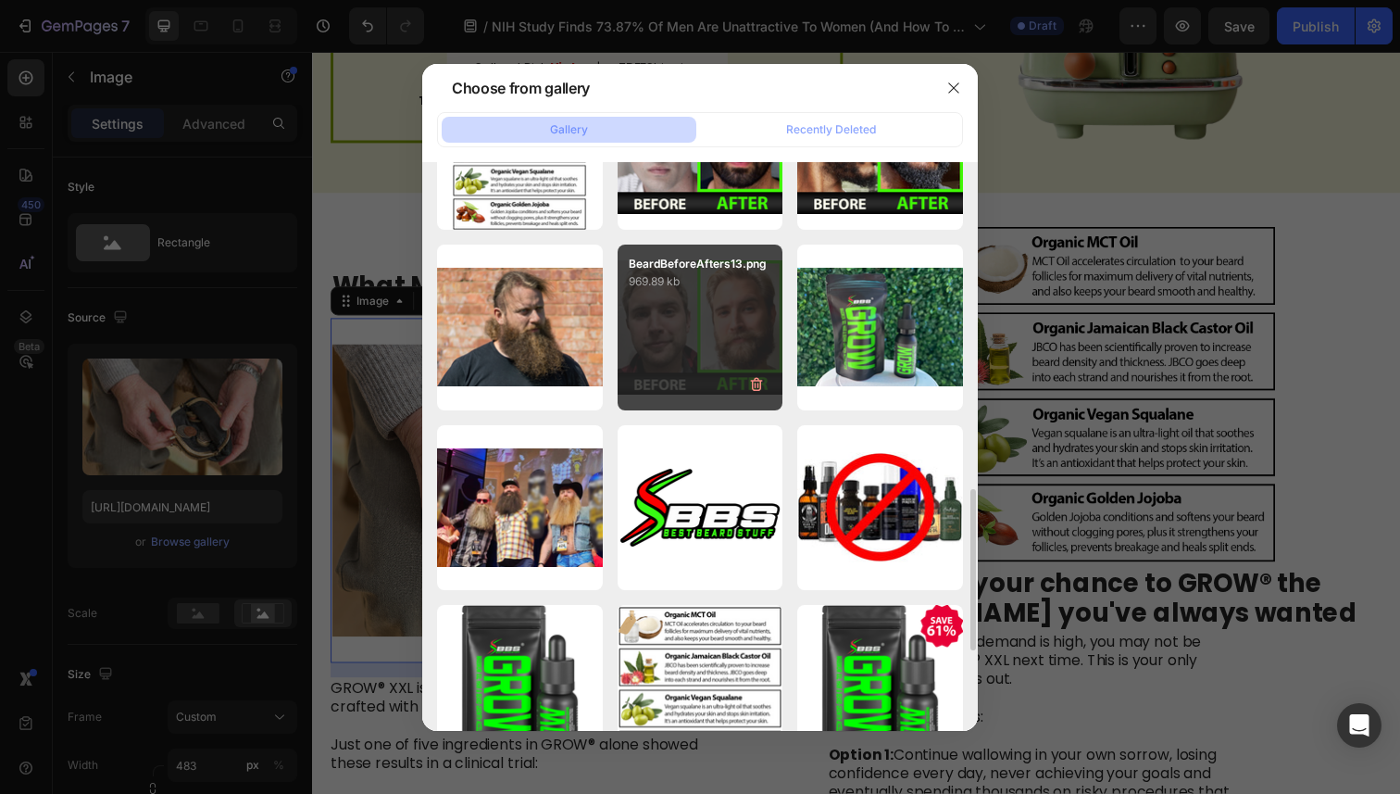
scroll to position [720, 0]
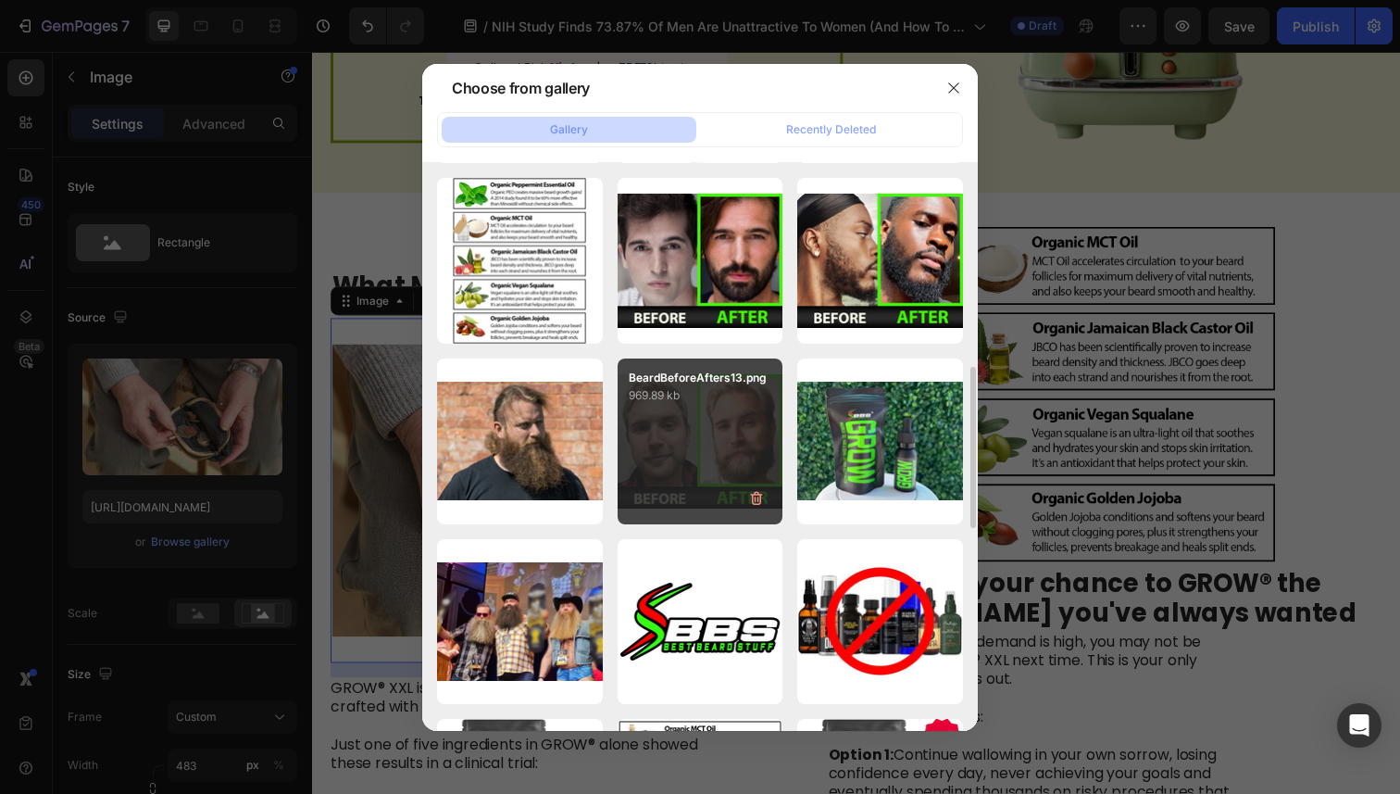
click at [671, 399] on p "969.89 kb" at bounding box center [701, 395] width 144 height 19
type input "[URL][DOMAIN_NAME]"
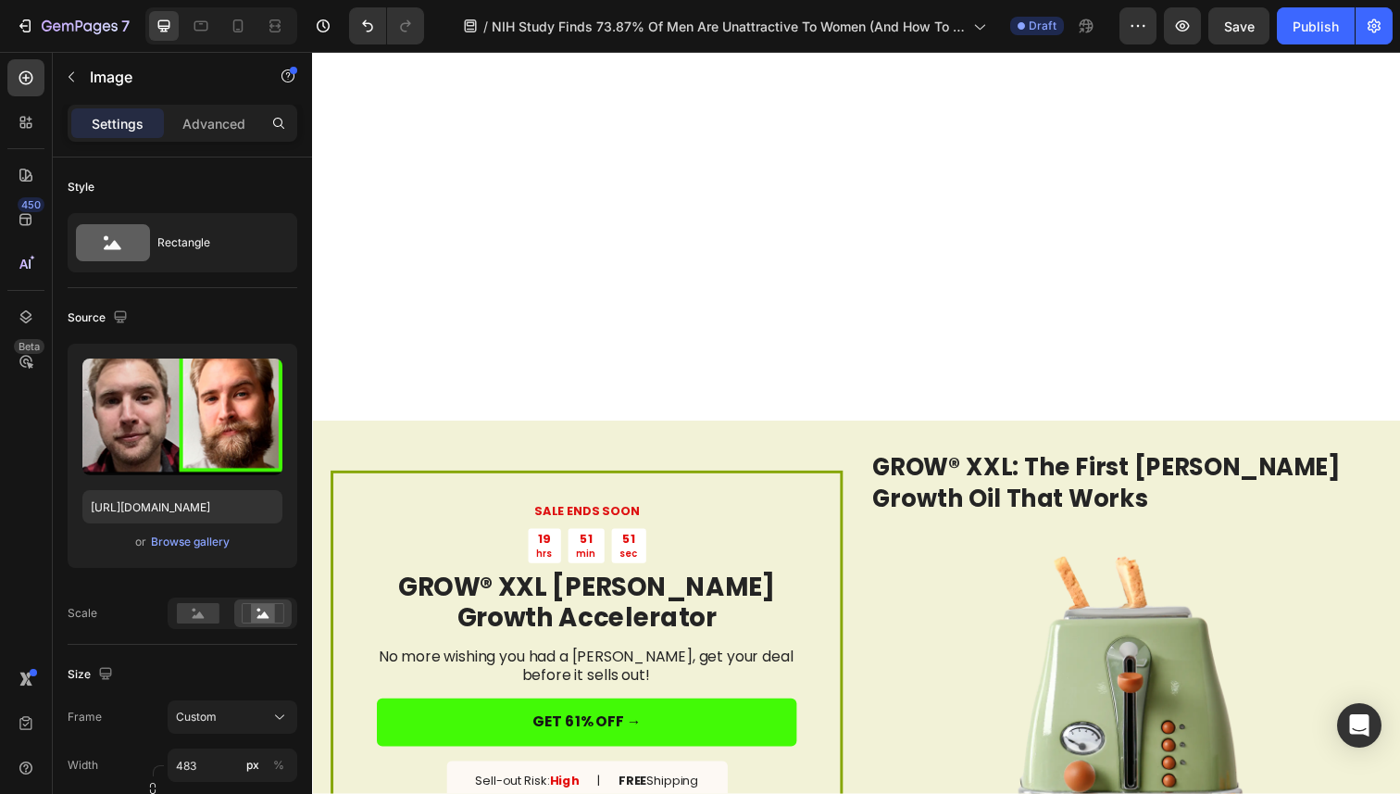
scroll to position [3252, 0]
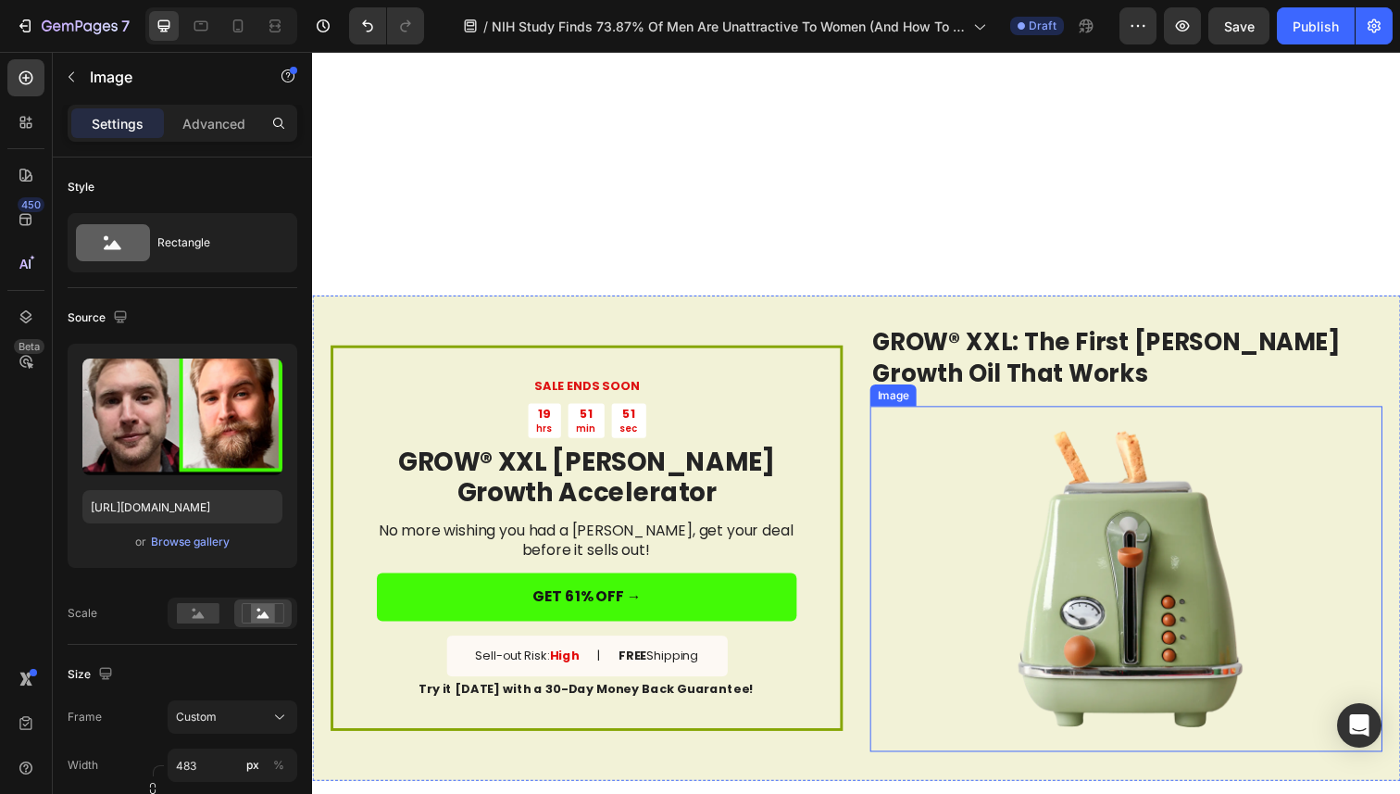
click at [1022, 517] on img at bounding box center [1143, 590] width 353 height 353
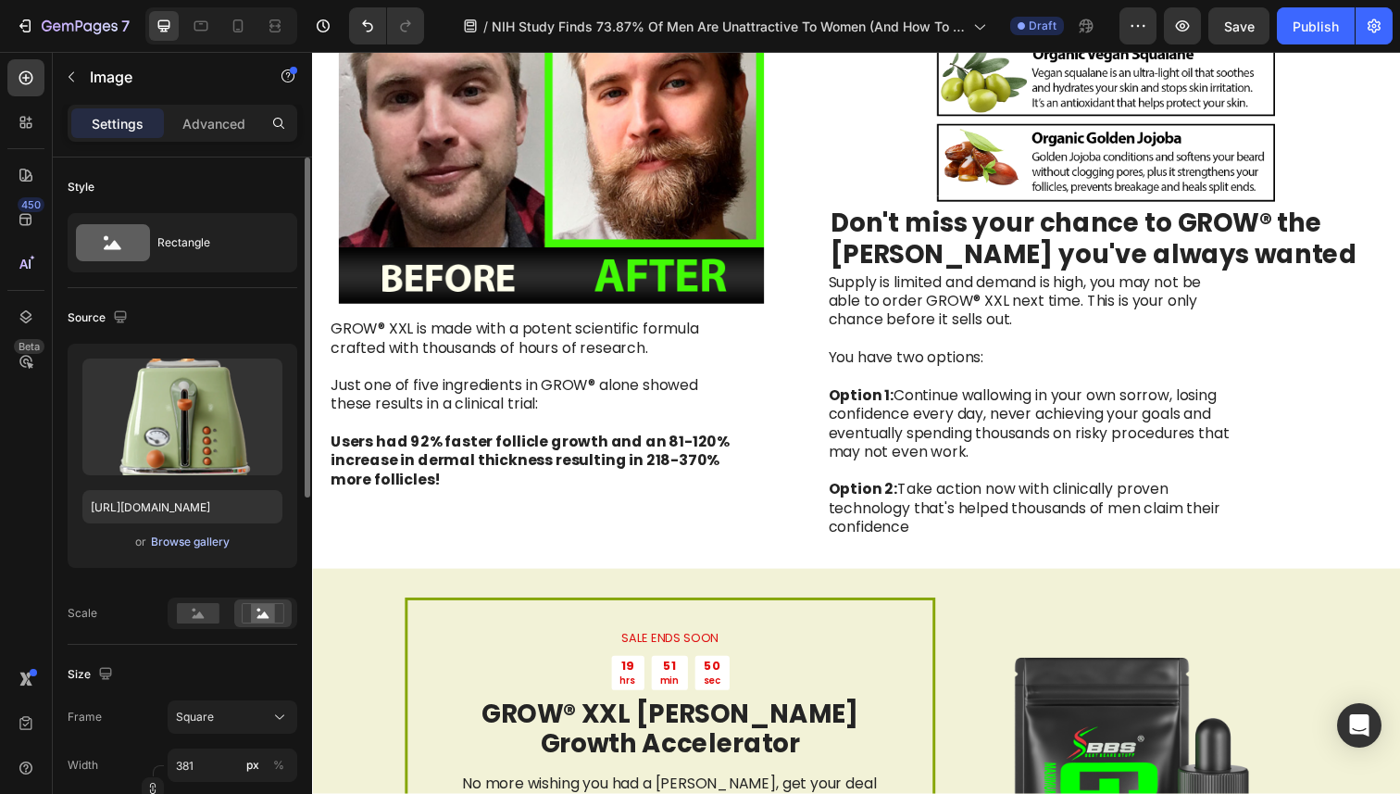
click at [215, 547] on div "Browse gallery" at bounding box center [190, 541] width 79 height 17
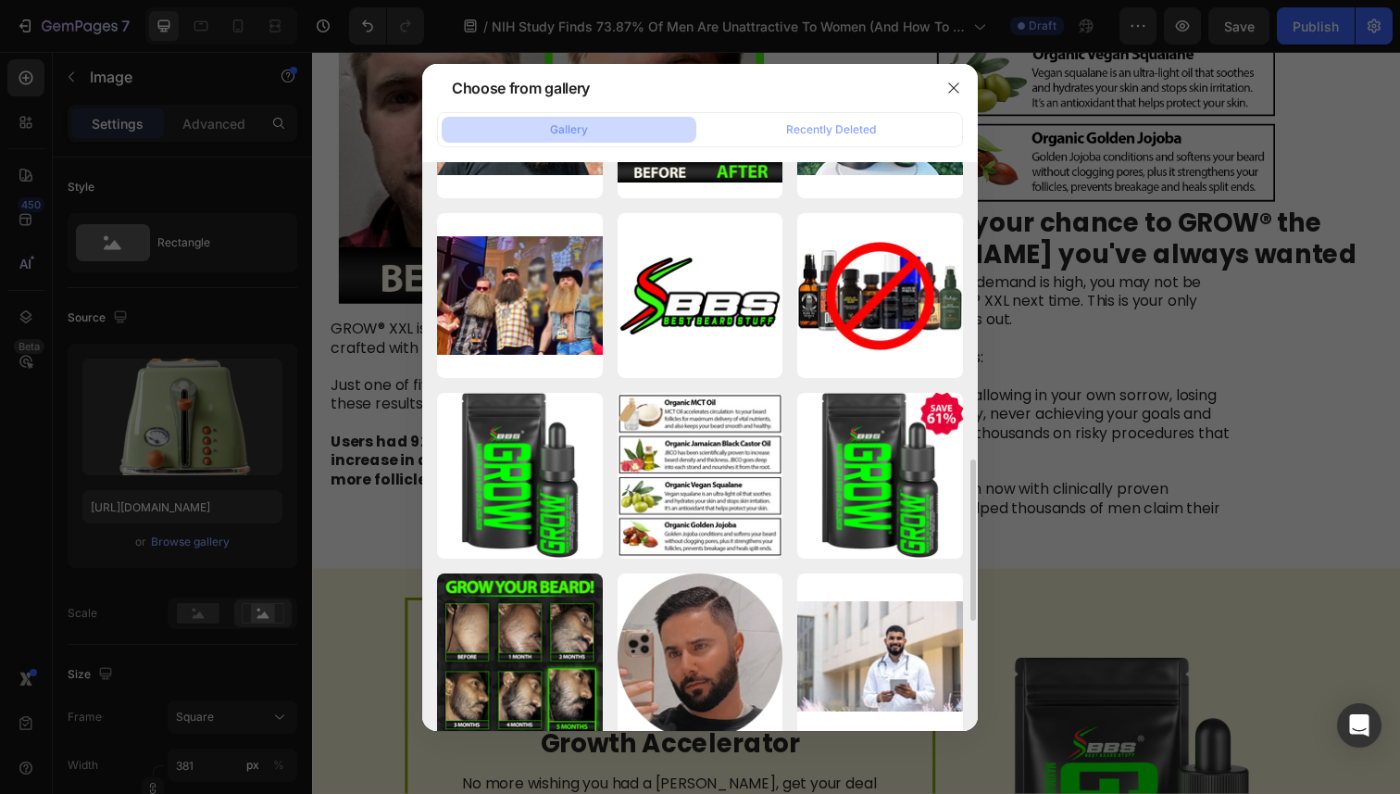
scroll to position [1126, 0]
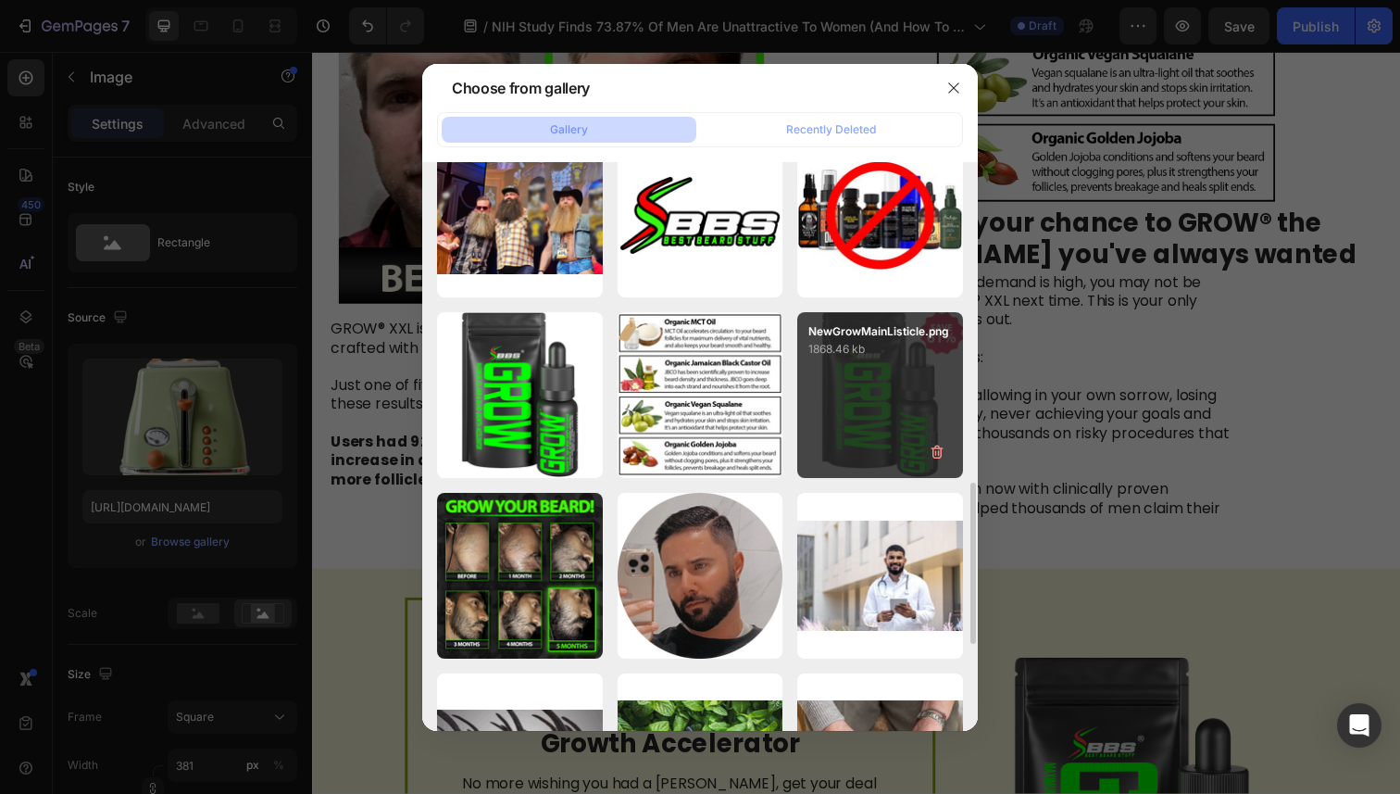
click at [851, 355] on p "1868.46 kb" at bounding box center [881, 349] width 144 height 19
type input "[URL][DOMAIN_NAME]"
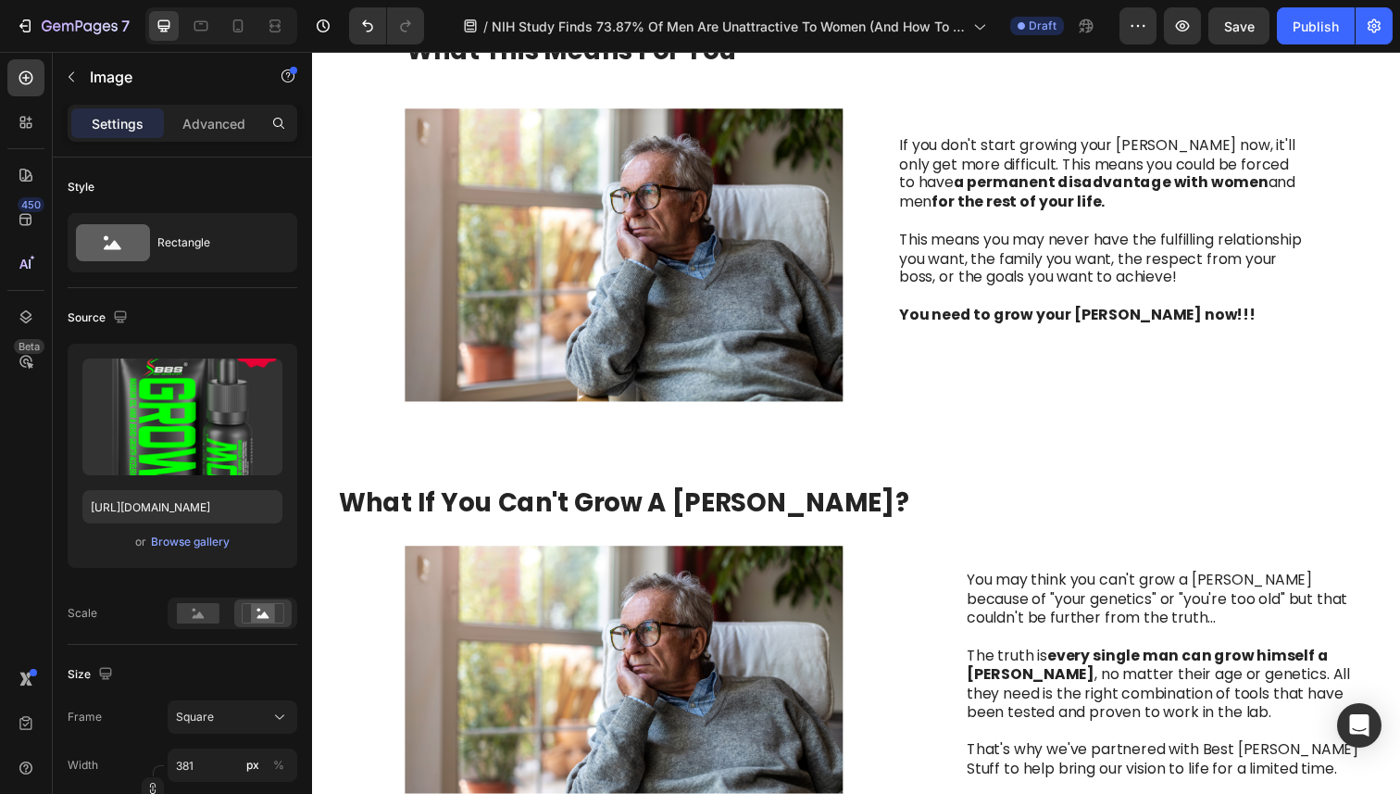
scroll to position [1656, 0]
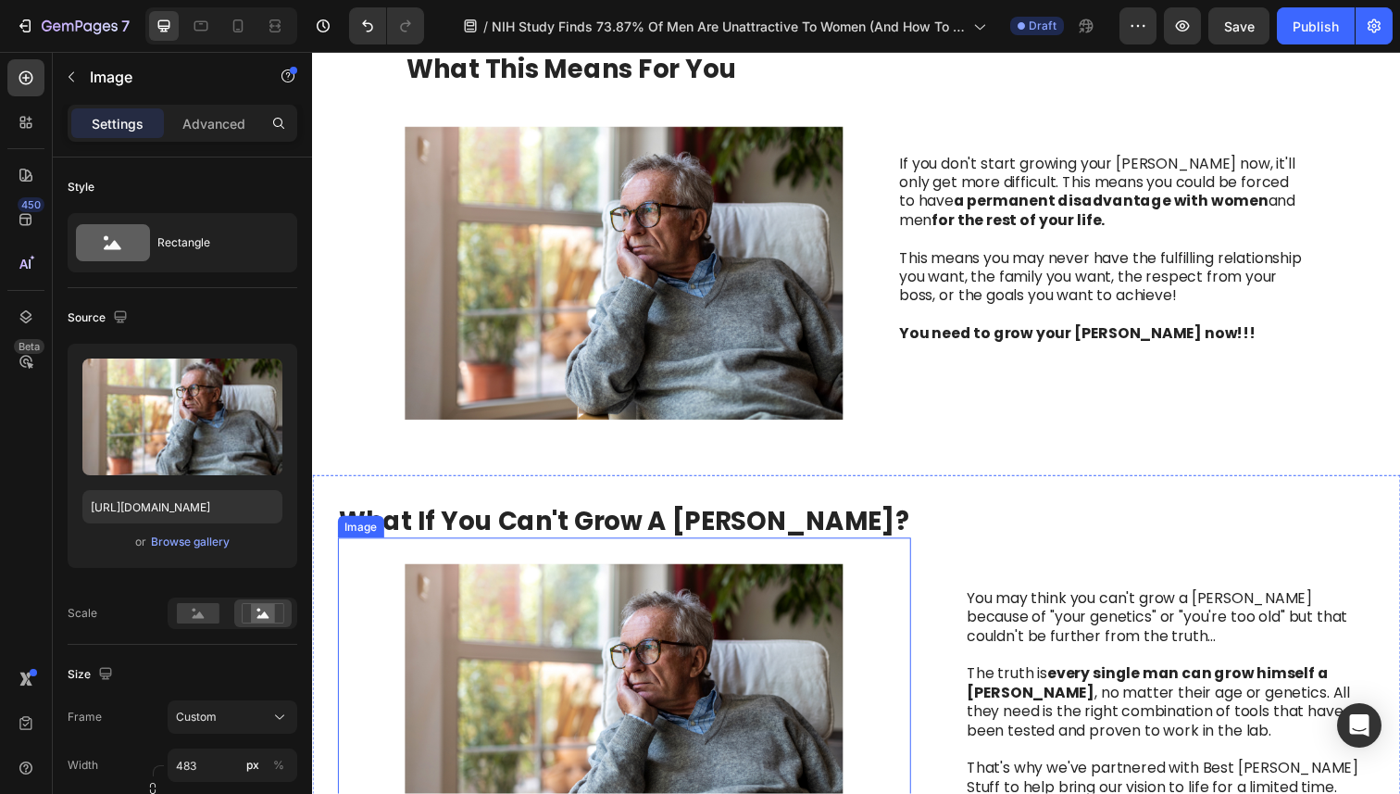
click at [687, 678] on img at bounding box center [630, 724] width 447 height 352
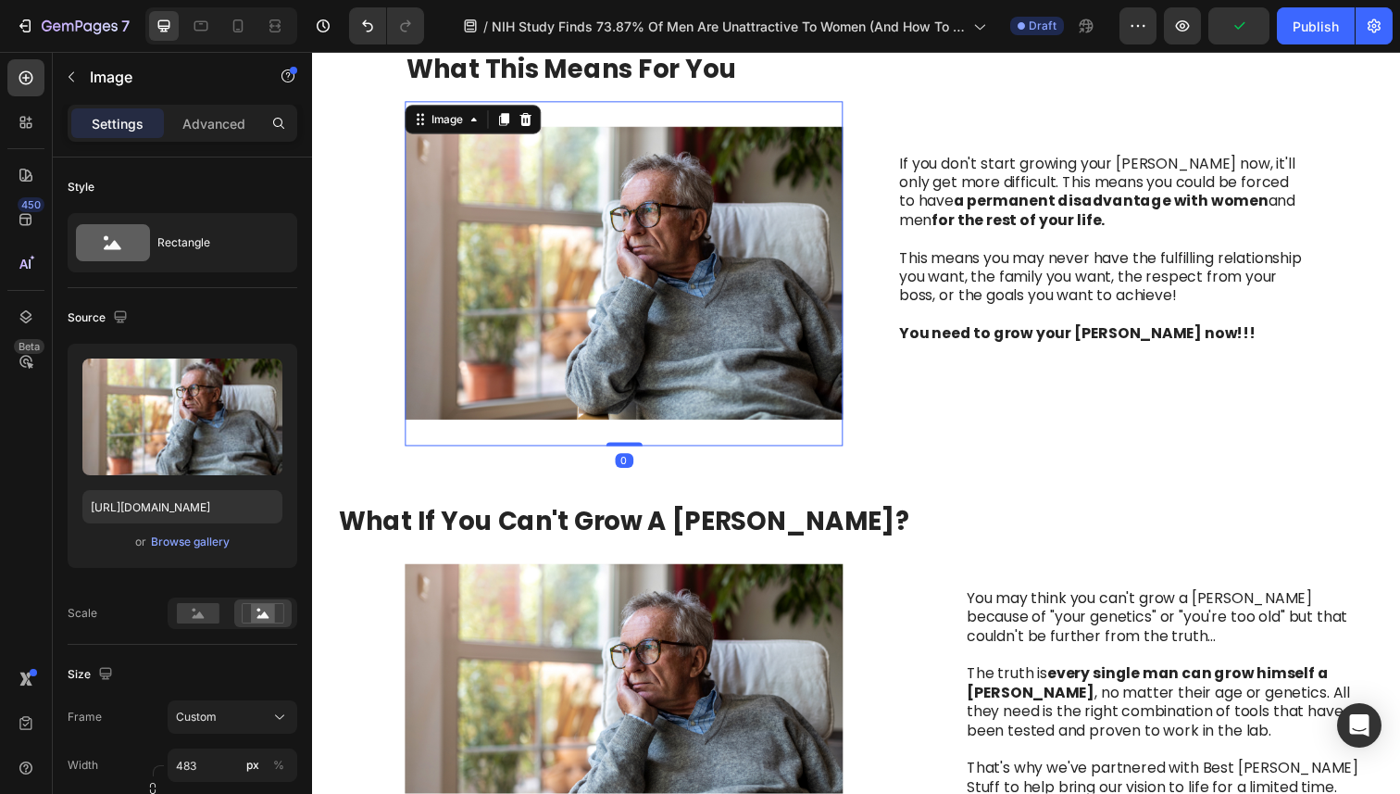
click at [574, 278] on img at bounding box center [630, 279] width 447 height 352
click at [192, 540] on div "Browse gallery" at bounding box center [190, 541] width 79 height 17
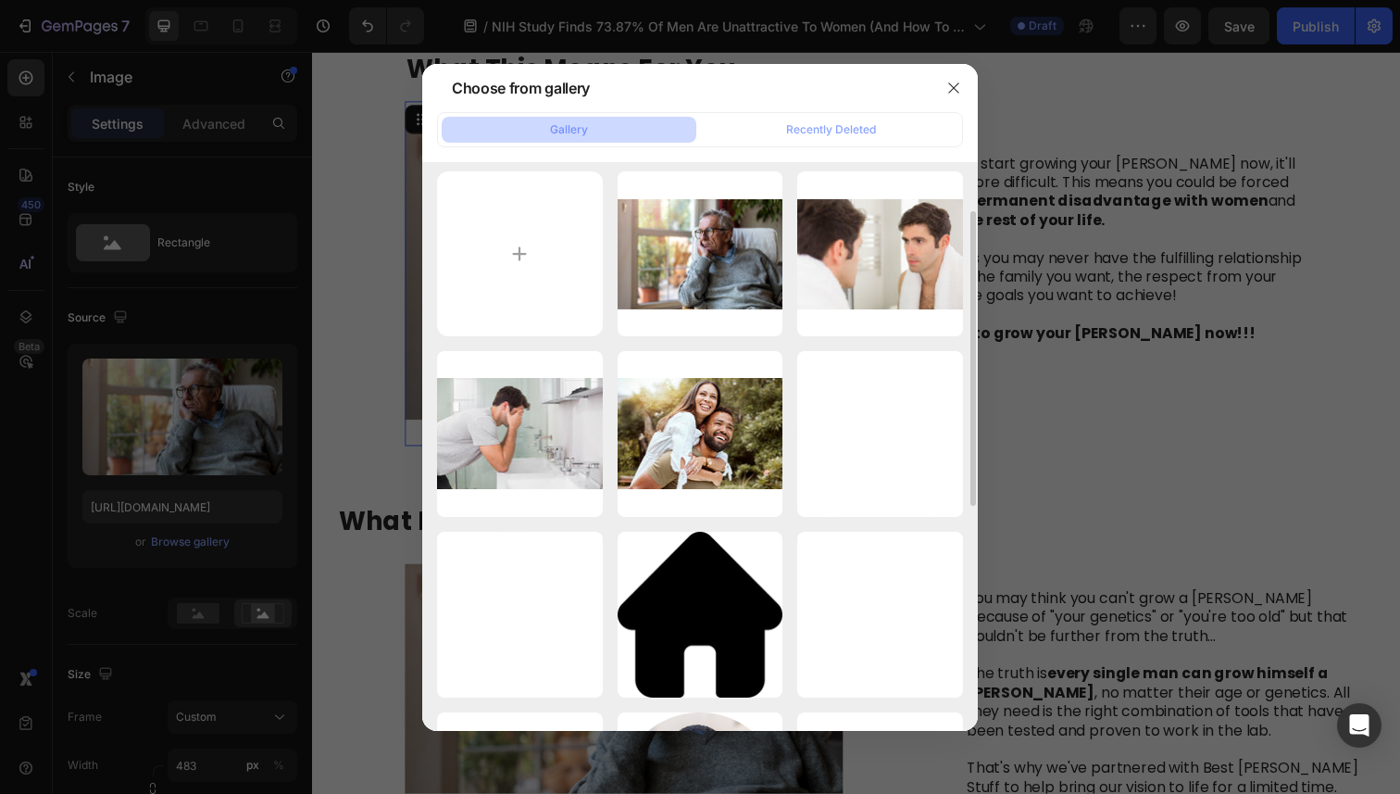
scroll to position [0, 0]
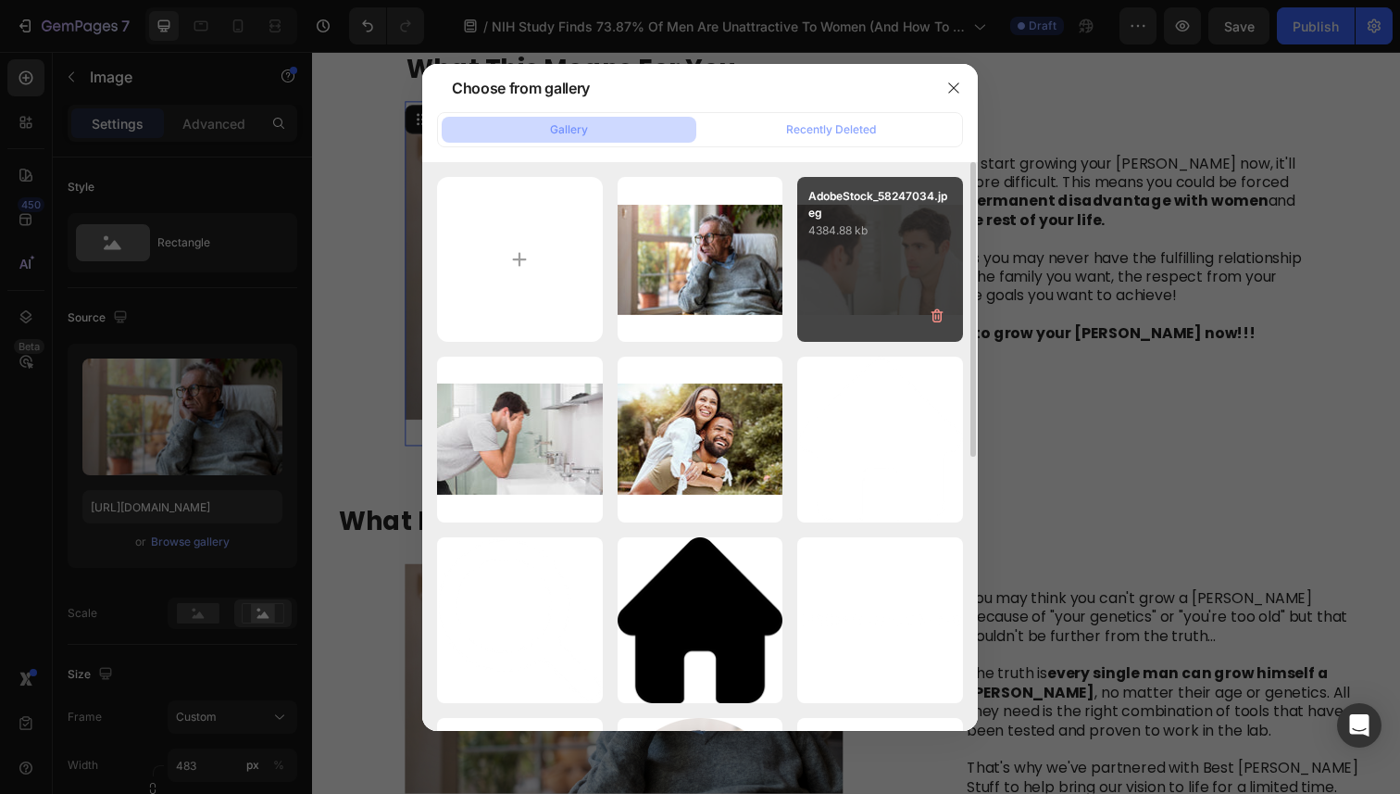
click at [835, 244] on div "AdobeStock_58247034.jpeg 4384.88 kb" at bounding box center [880, 260] width 166 height 166
type input "[URL][DOMAIN_NAME]"
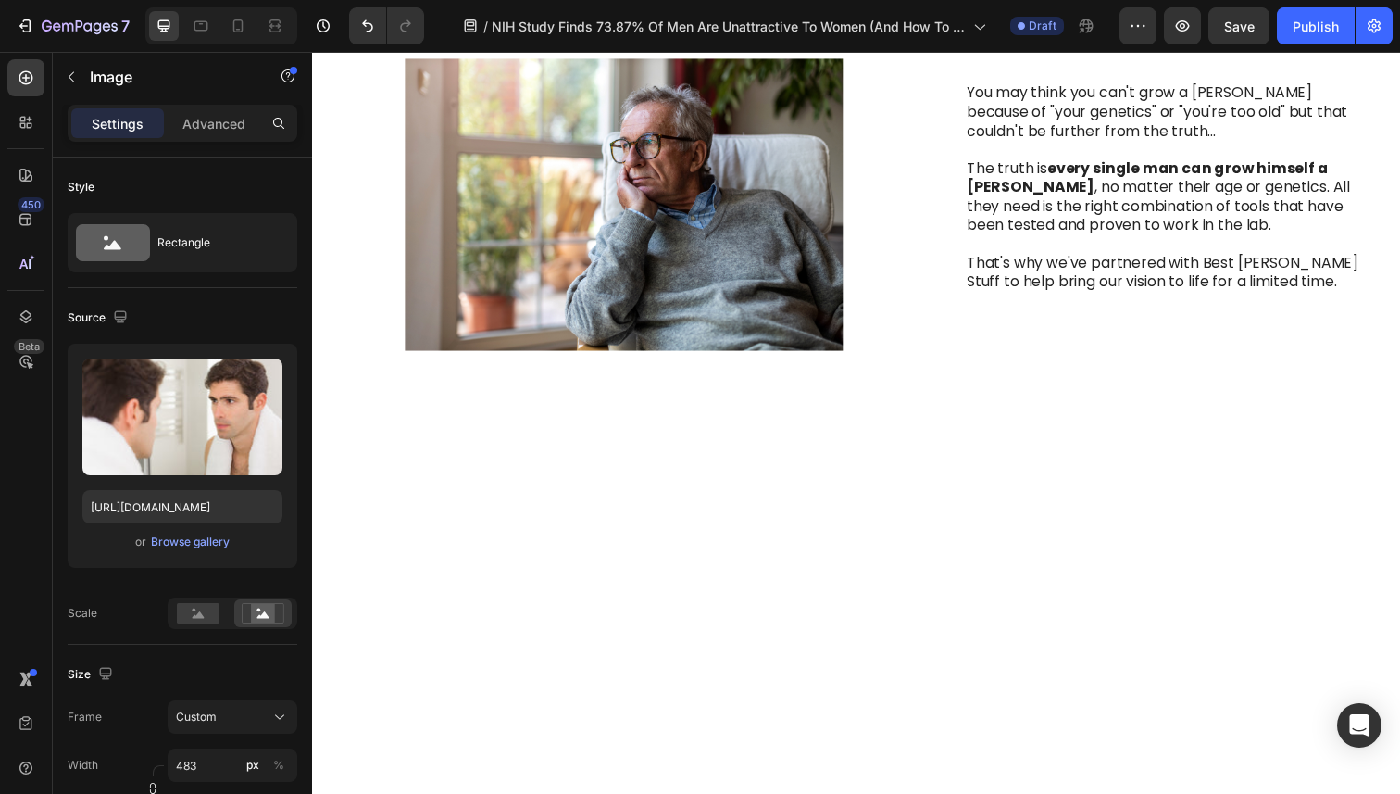
scroll to position [2075, 0]
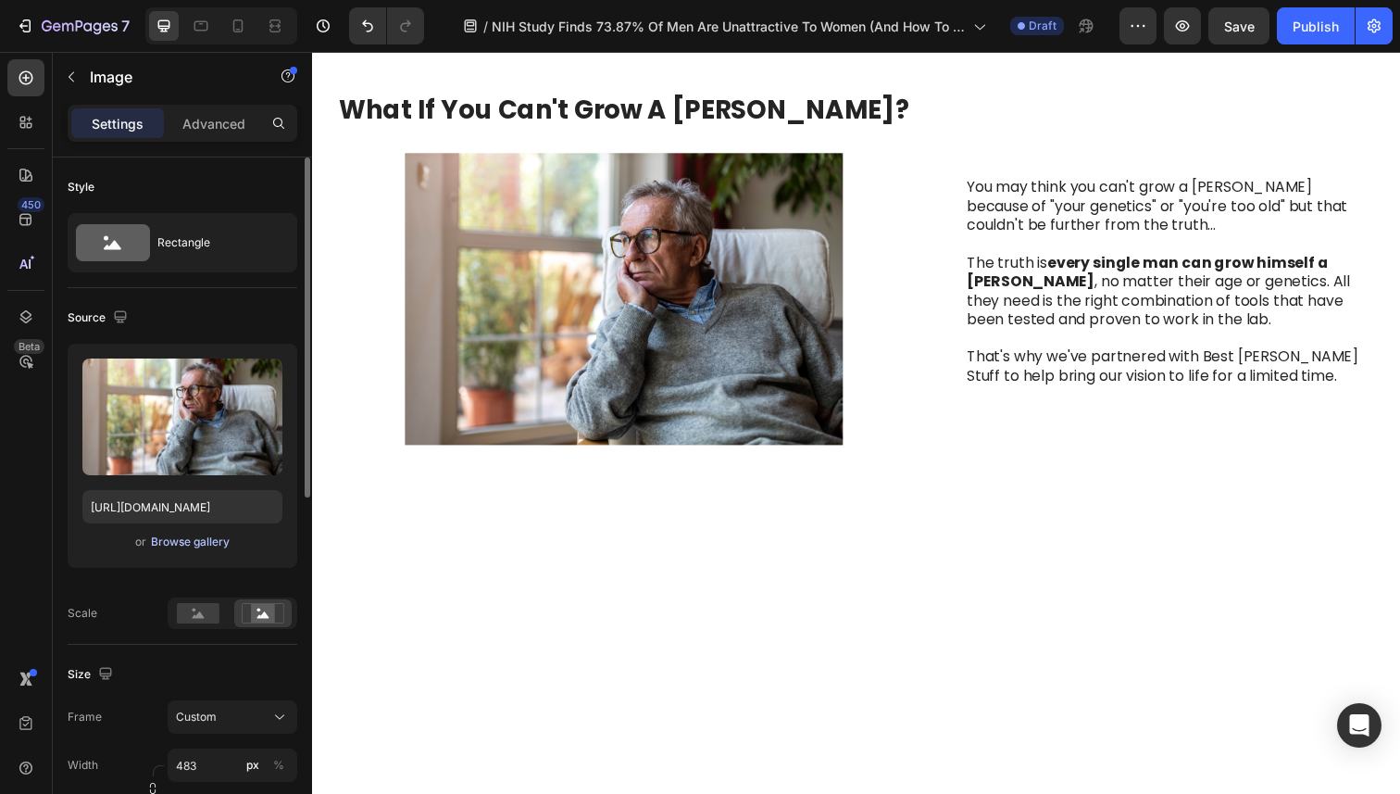
click at [166, 545] on div "Browse gallery" at bounding box center [190, 541] width 79 height 17
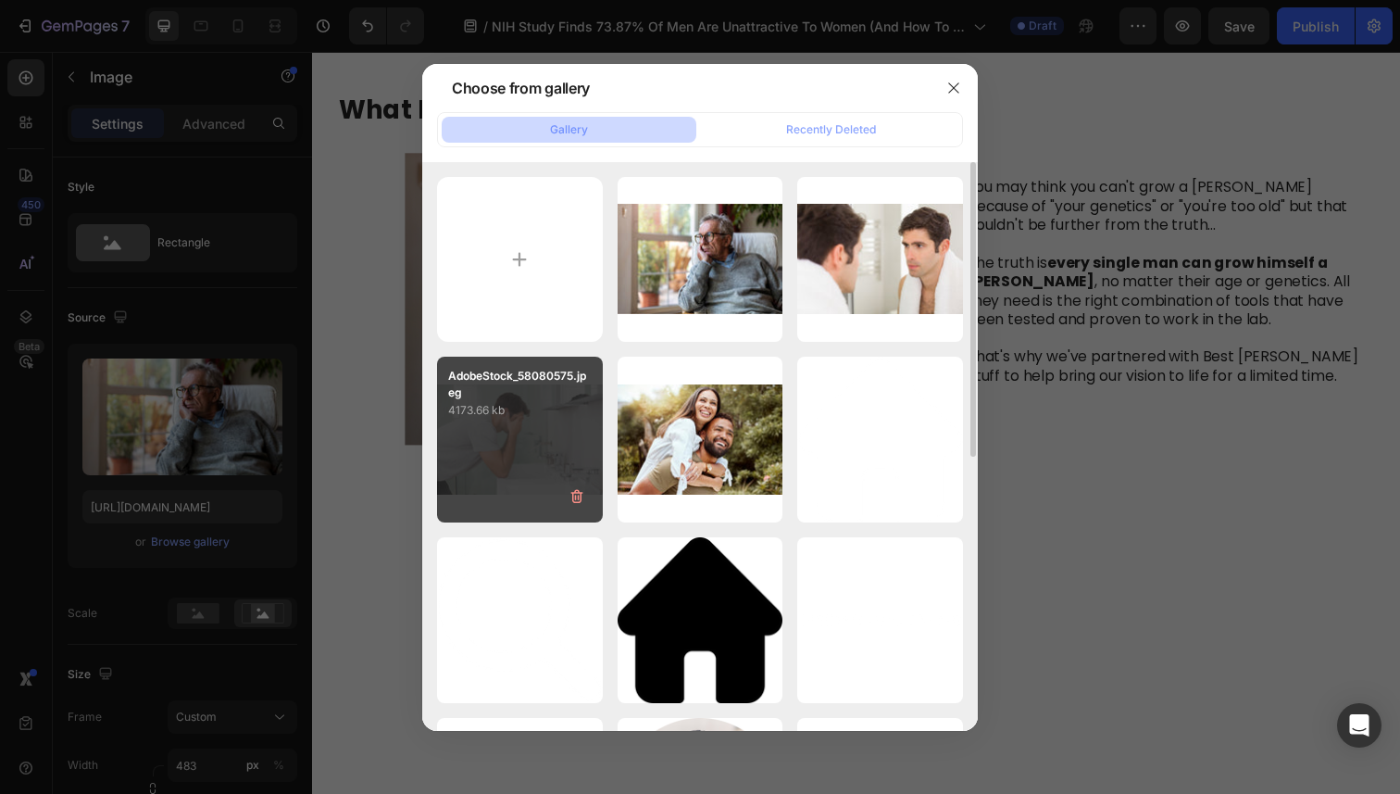
click at [549, 420] on p "4173.66 kb" at bounding box center [520, 410] width 144 height 19
type input "[URL][DOMAIN_NAME]"
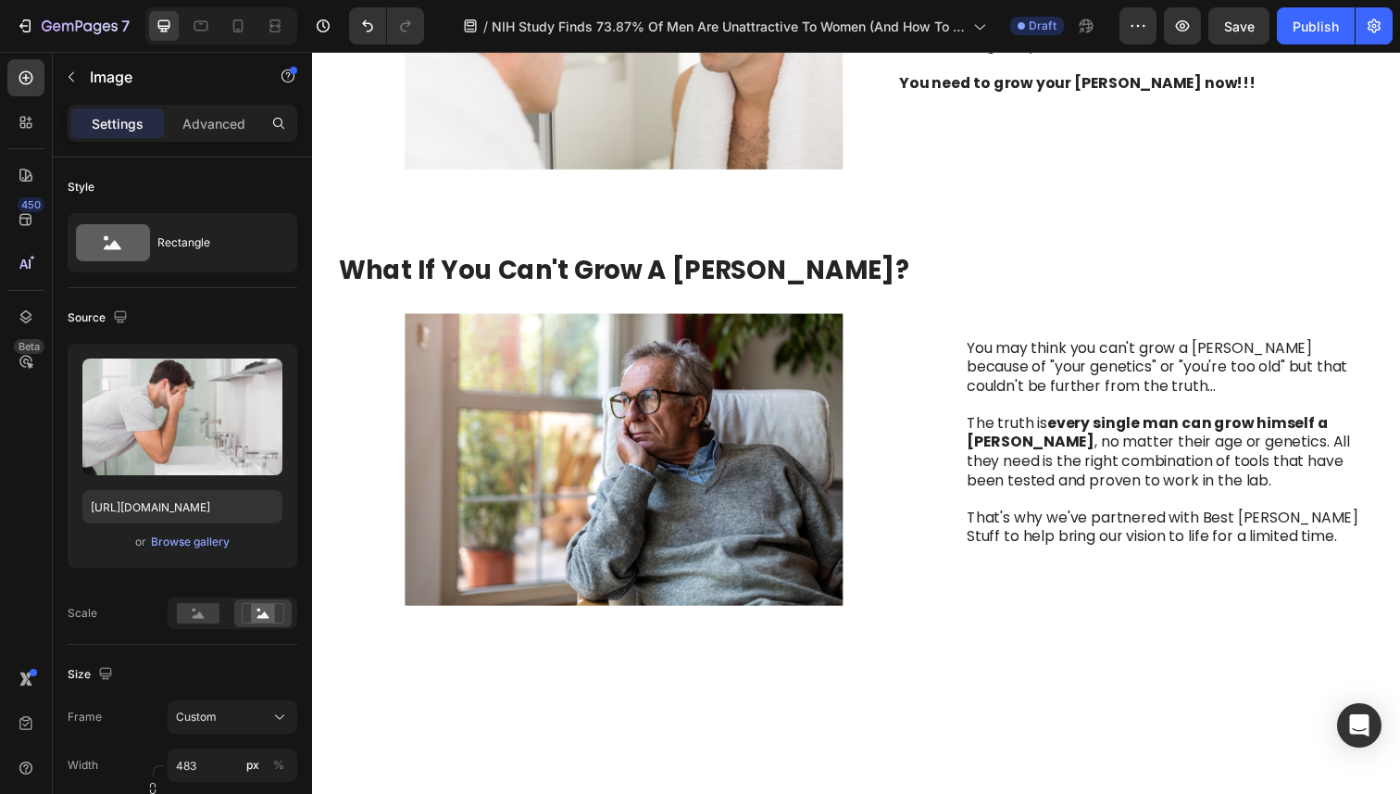
scroll to position [1868, 0]
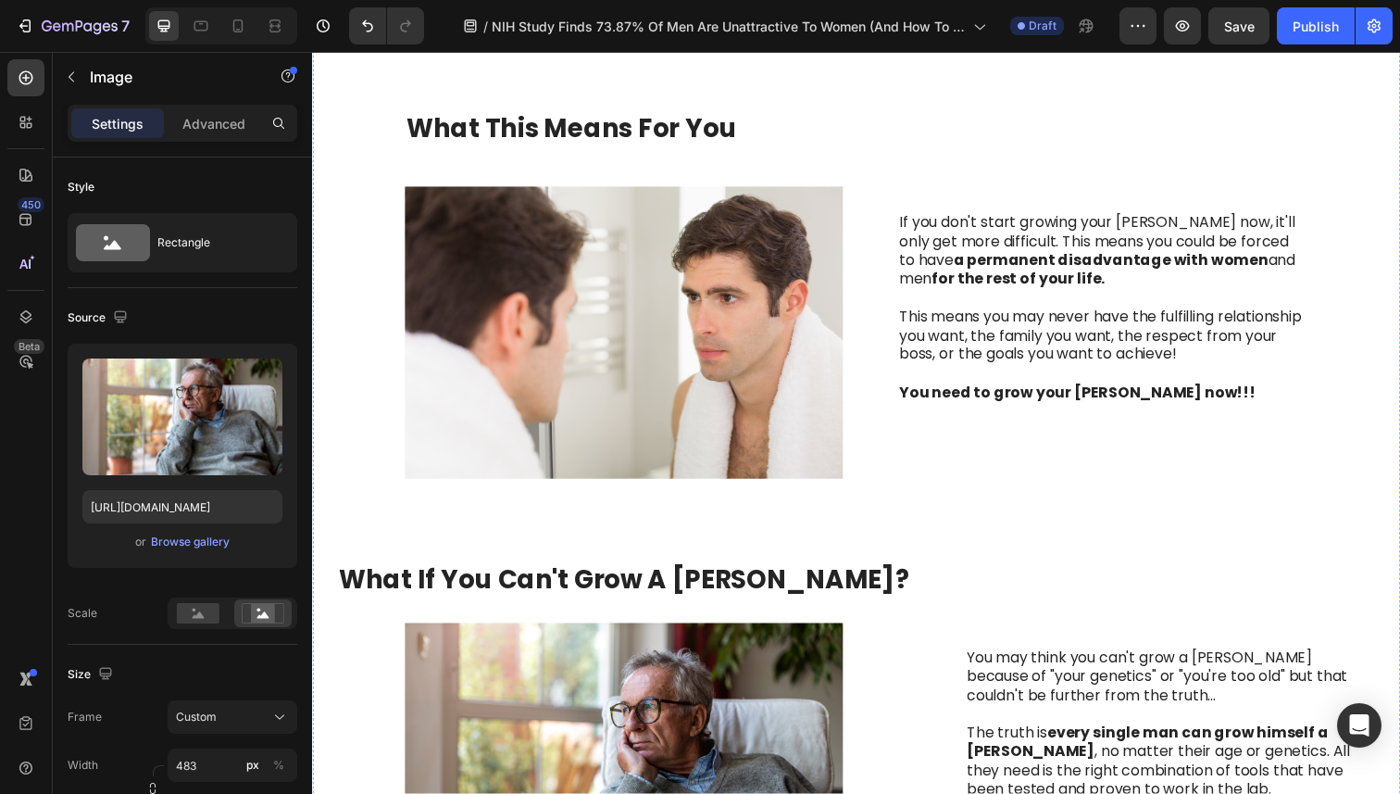
scroll to position [1569, 0]
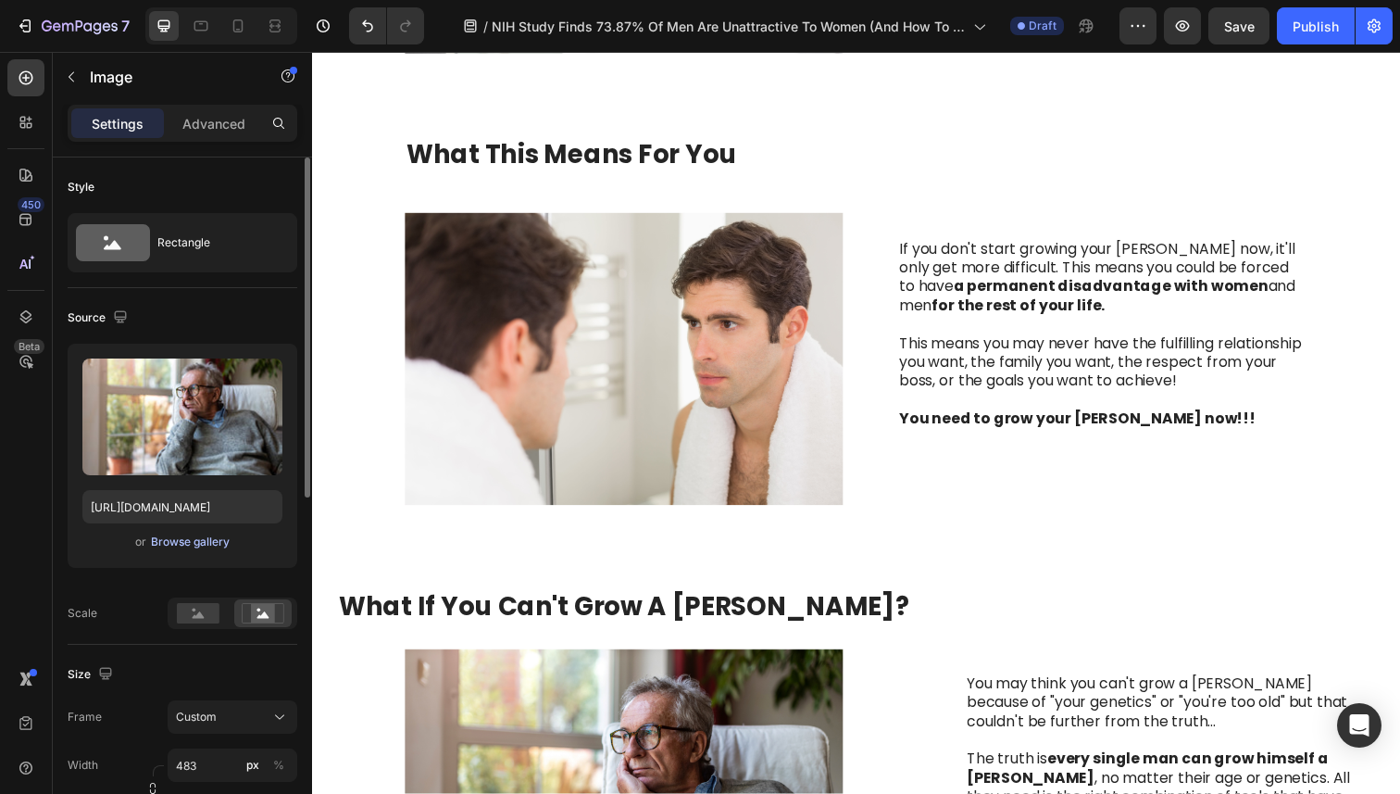
click at [209, 545] on div "Browse gallery" at bounding box center [190, 541] width 79 height 17
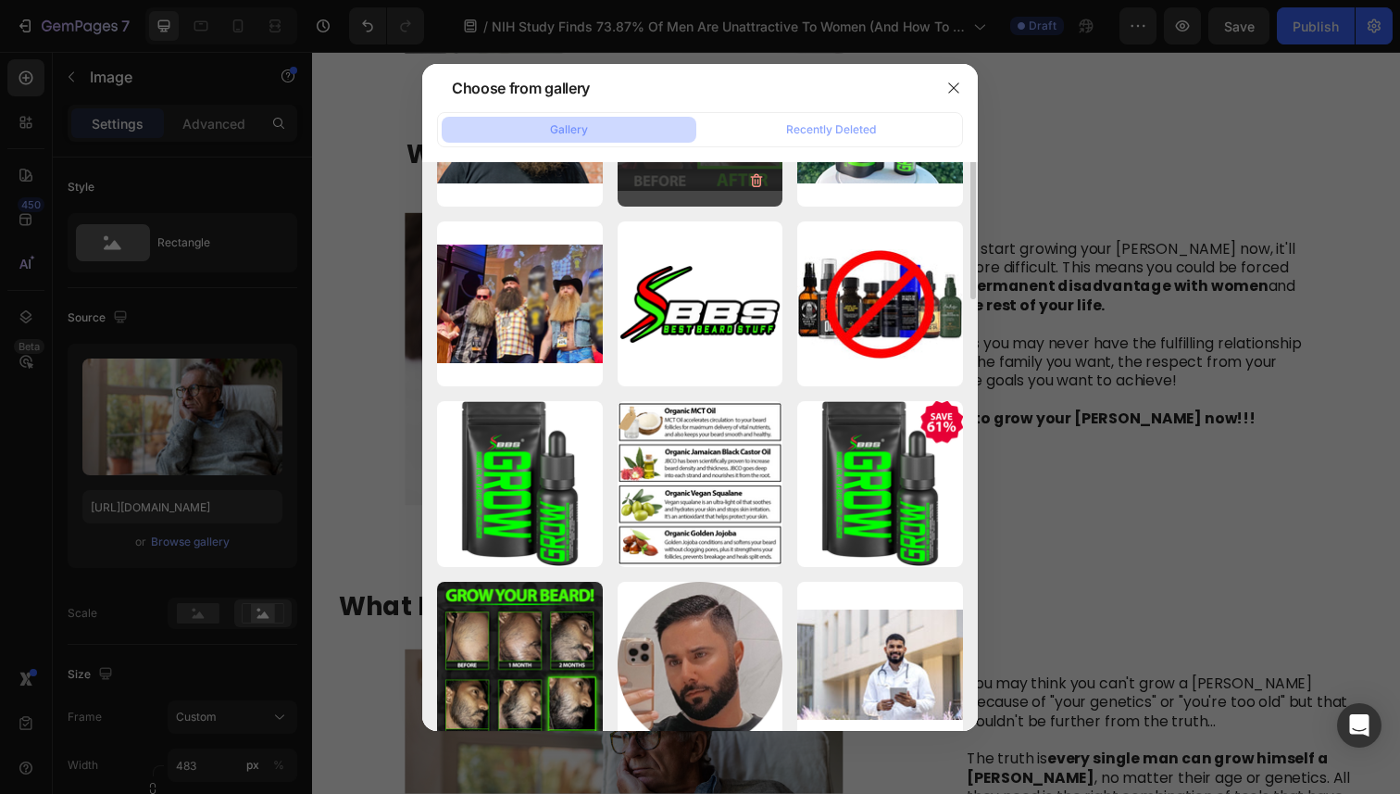
scroll to position [1102, 0]
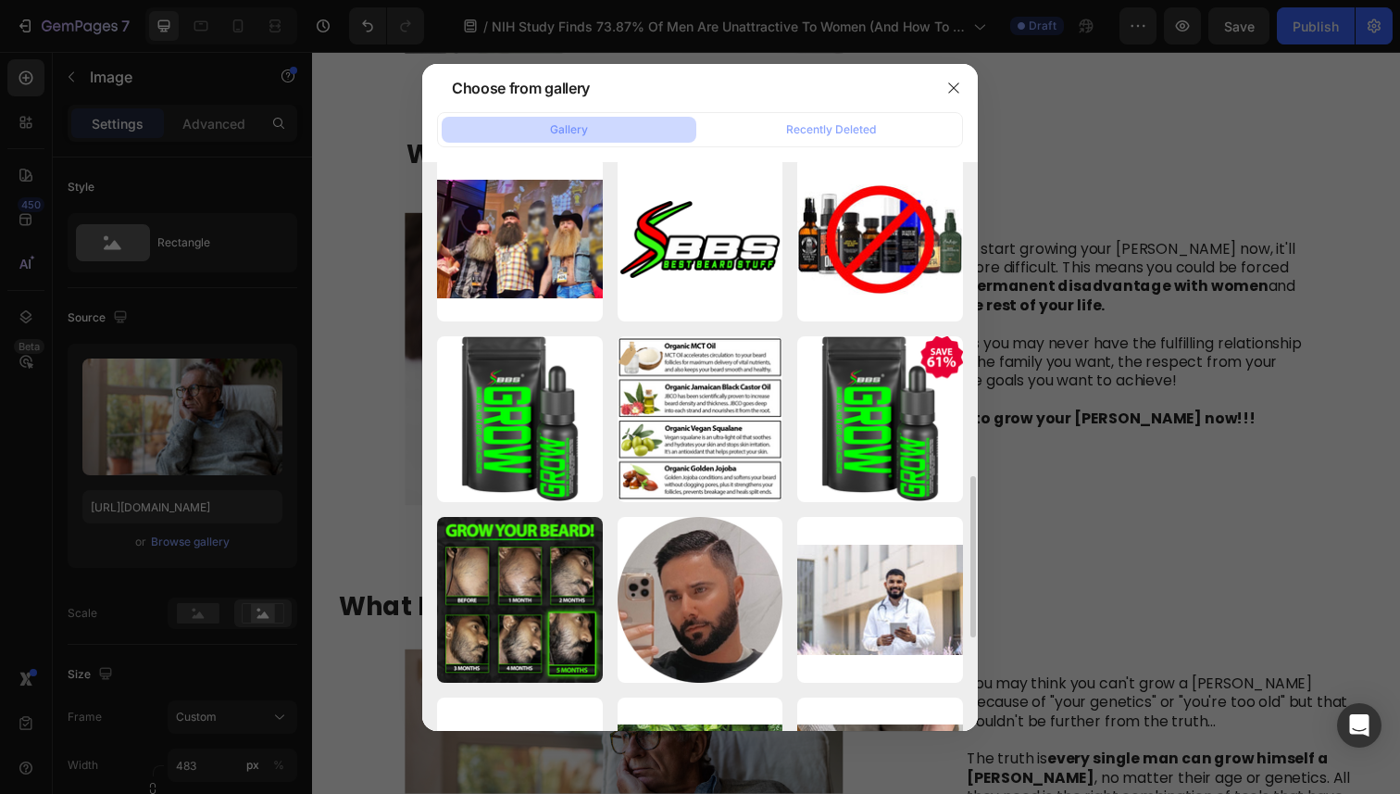
click at [1066, 332] on div at bounding box center [700, 397] width 1400 height 794
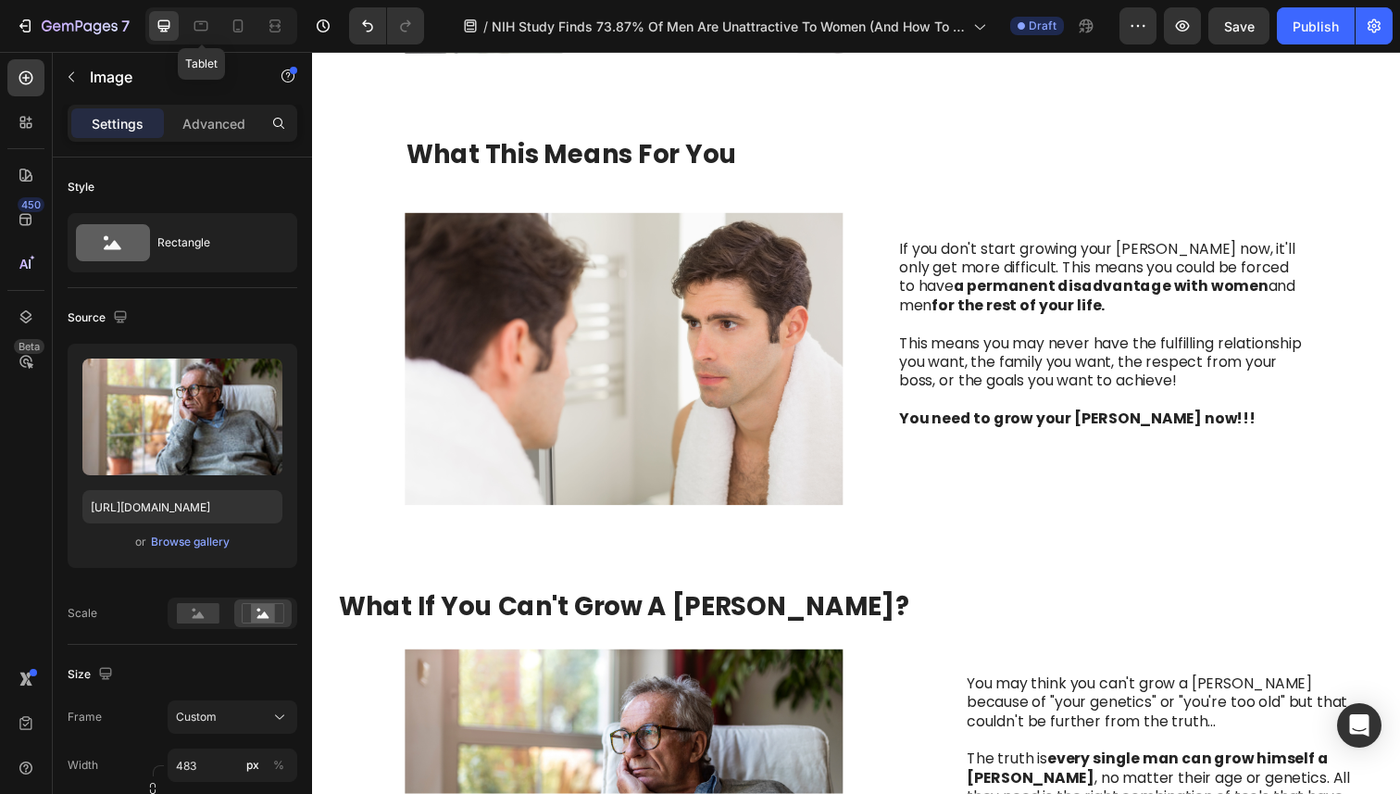
click at [218, 24] on div "Tablet" at bounding box center [221, 25] width 152 height 37
click at [226, 25] on div at bounding box center [238, 26] width 30 height 30
type input "[URL][DOMAIN_NAME]"
type input "335"
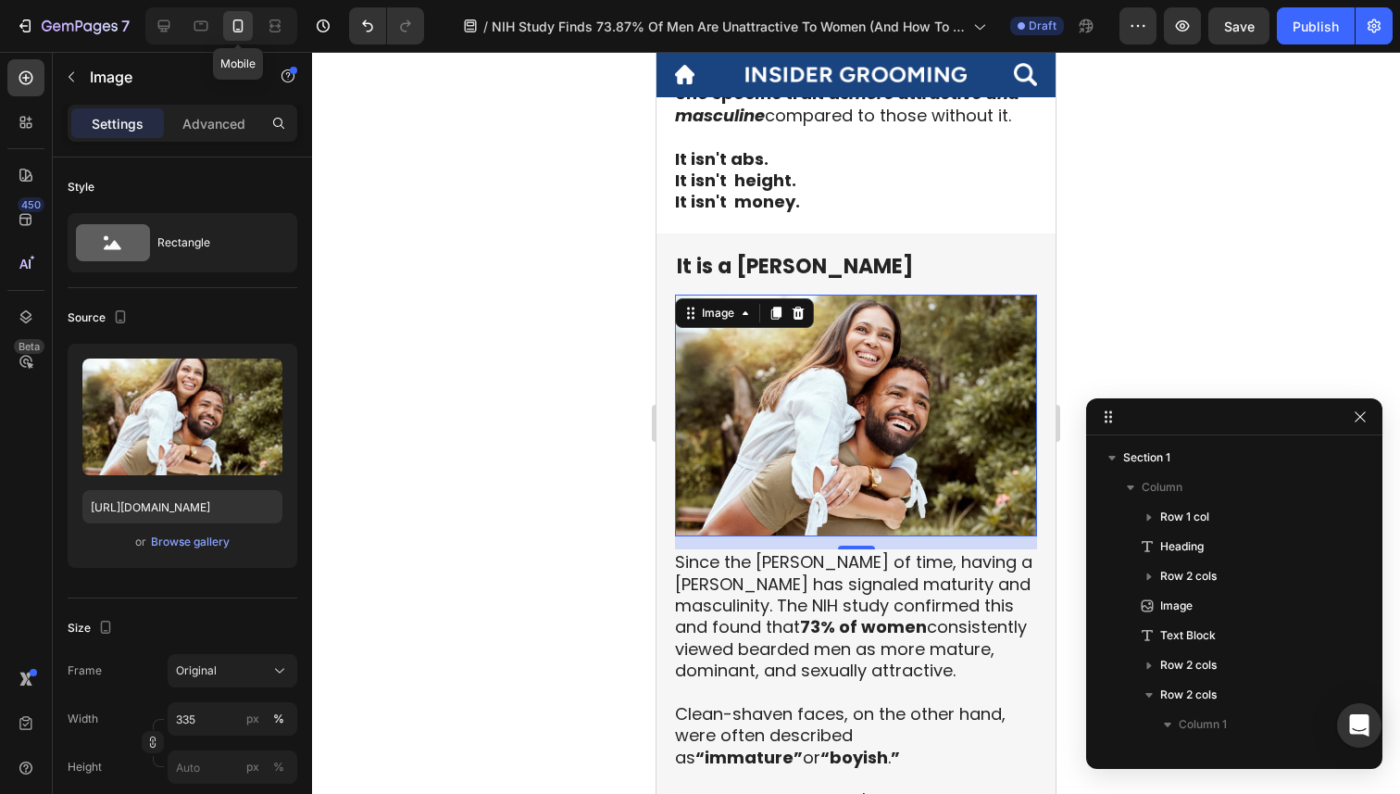
scroll to position [202, 0]
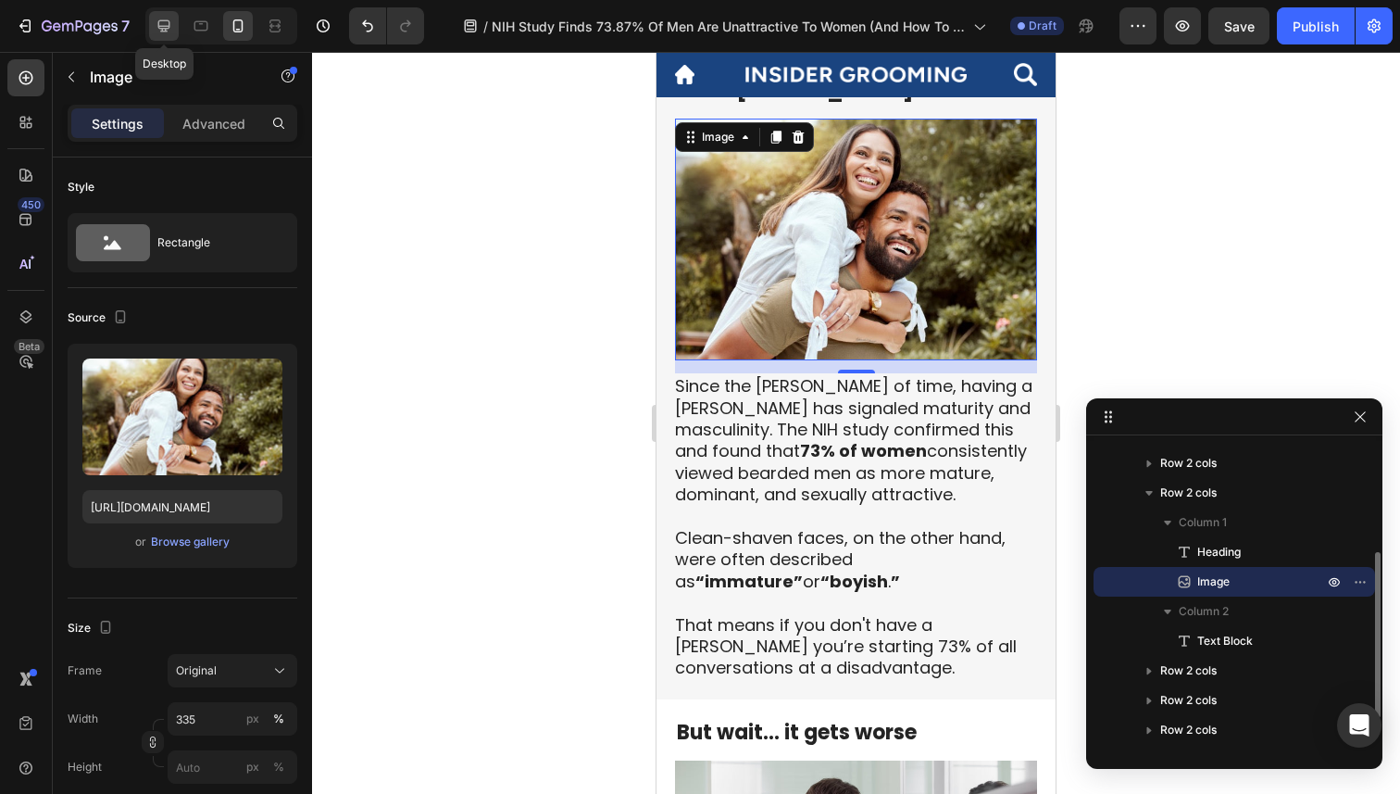
click at [169, 31] on icon at bounding box center [164, 26] width 19 height 19
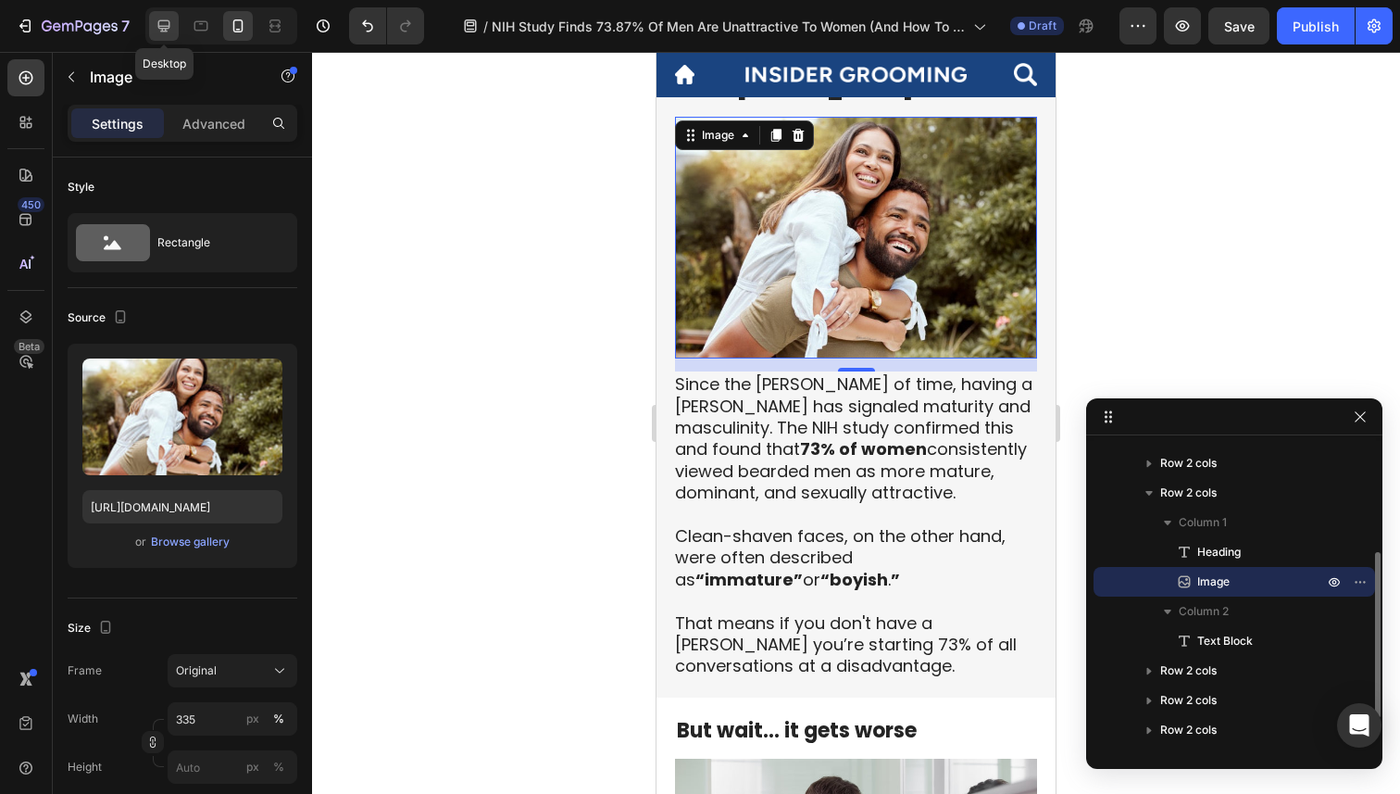
type input "[URL][DOMAIN_NAME]"
type input "483"
type input "380"
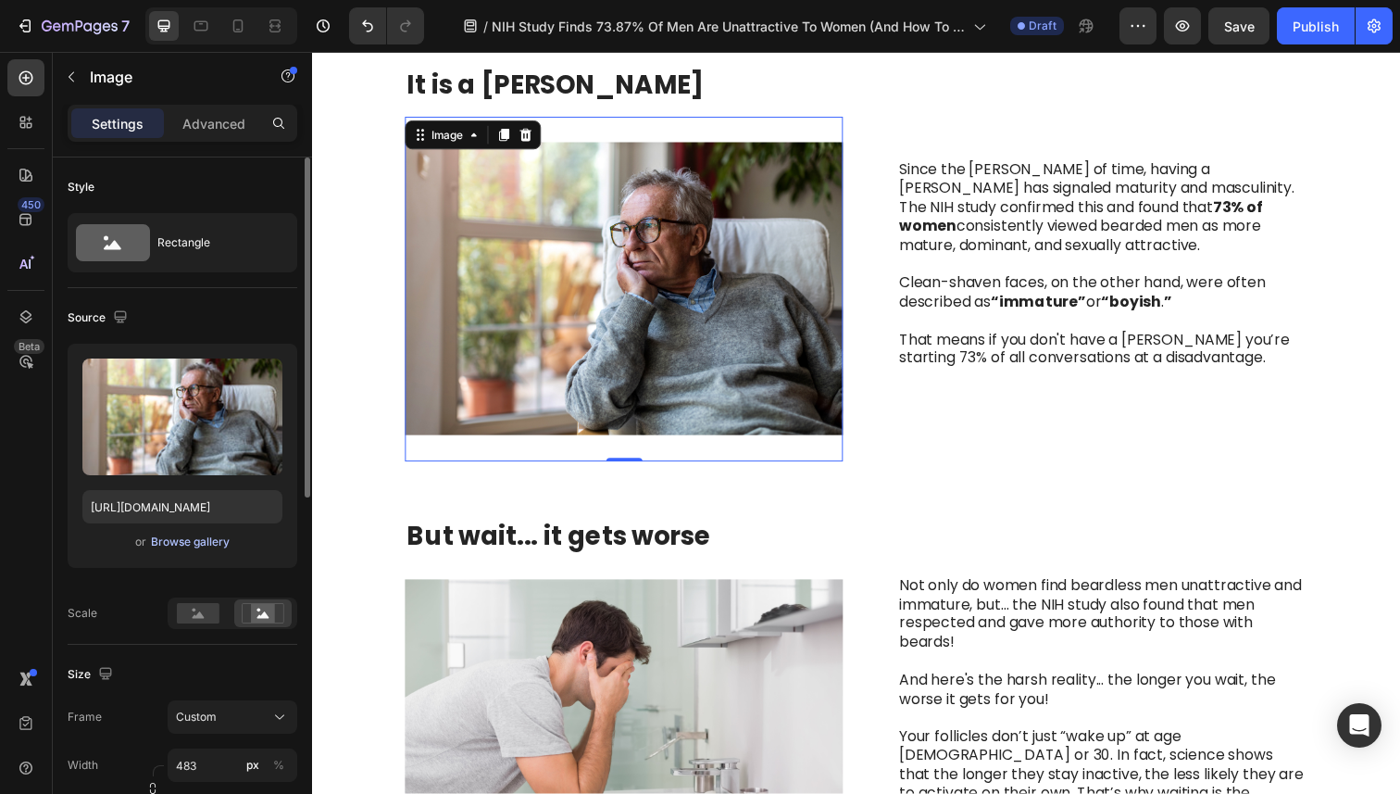
scroll to position [1829, 0]
click at [218, 544] on div "Browse gallery" at bounding box center [190, 541] width 79 height 17
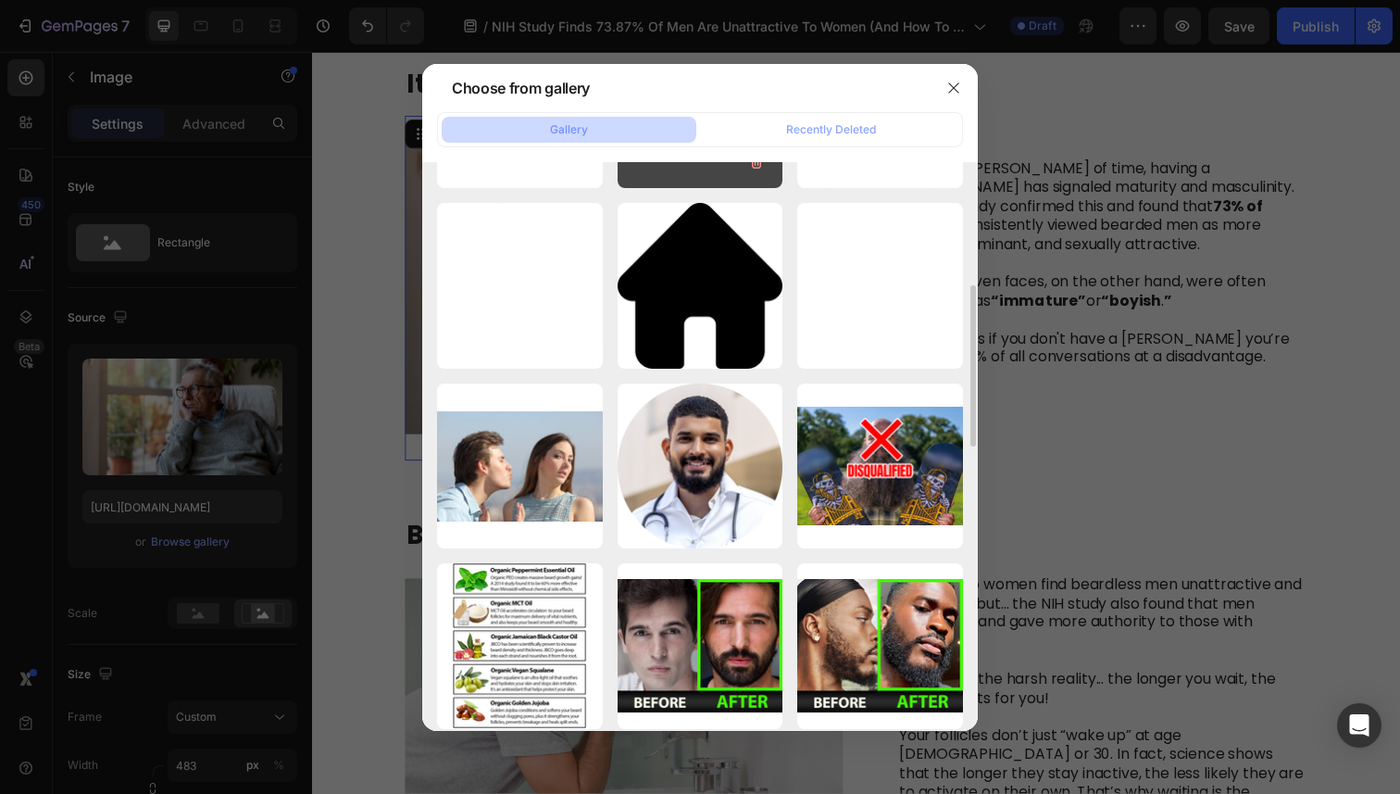
scroll to position [259, 0]
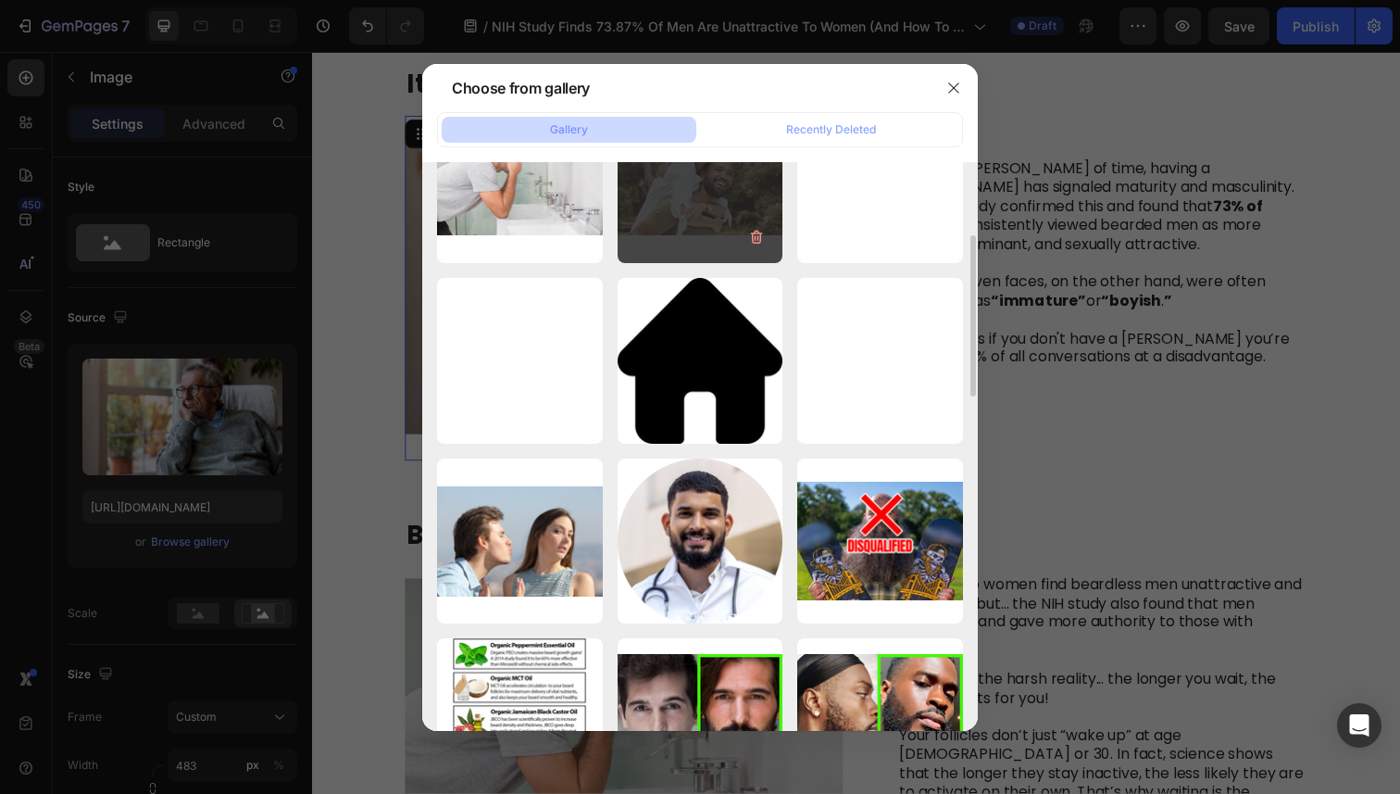
click at [685, 214] on div "AdobeStock_540944566...um.jpeg 81.19 kb" at bounding box center [701, 180] width 166 height 166
type input "[URL][DOMAIN_NAME]"
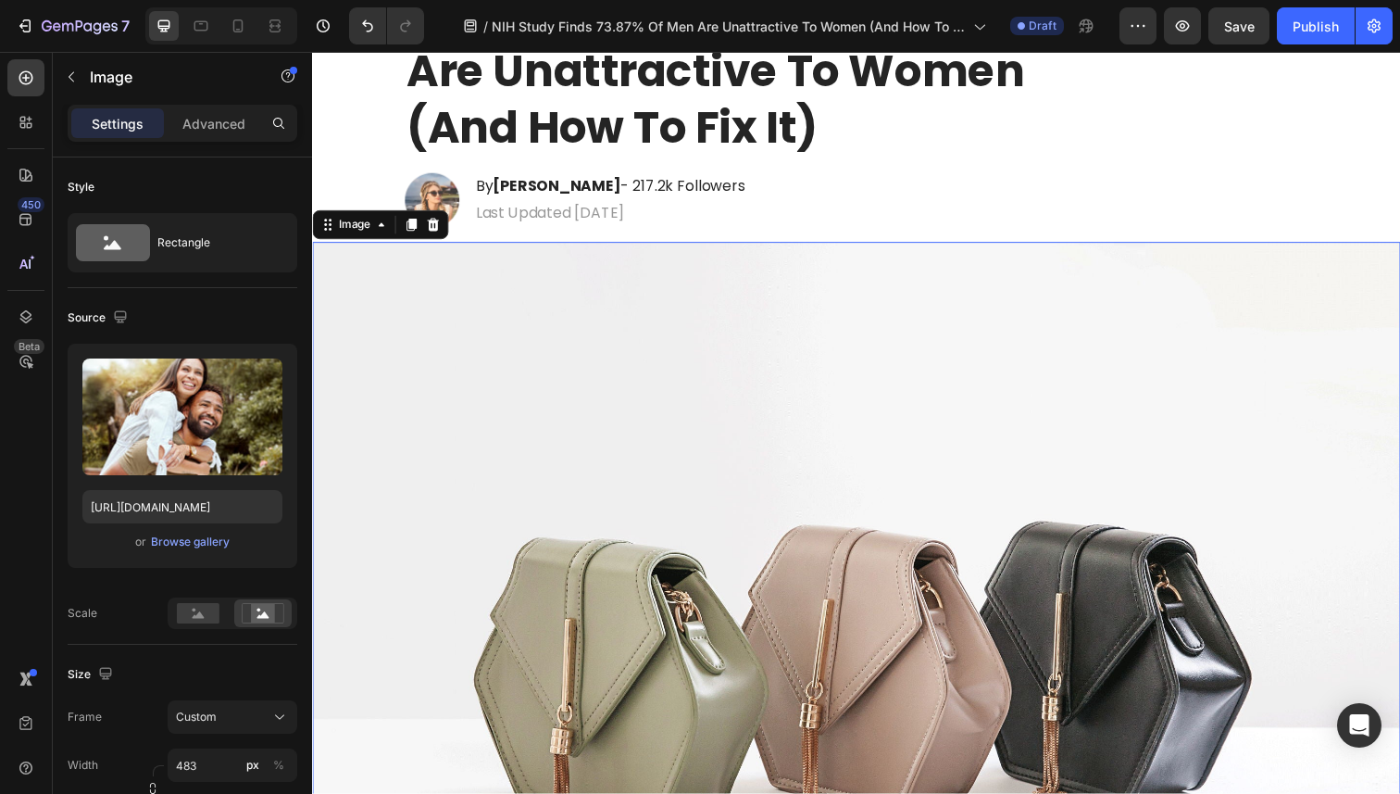
click at [677, 521] on img at bounding box center [867, 663] width 1111 height 834
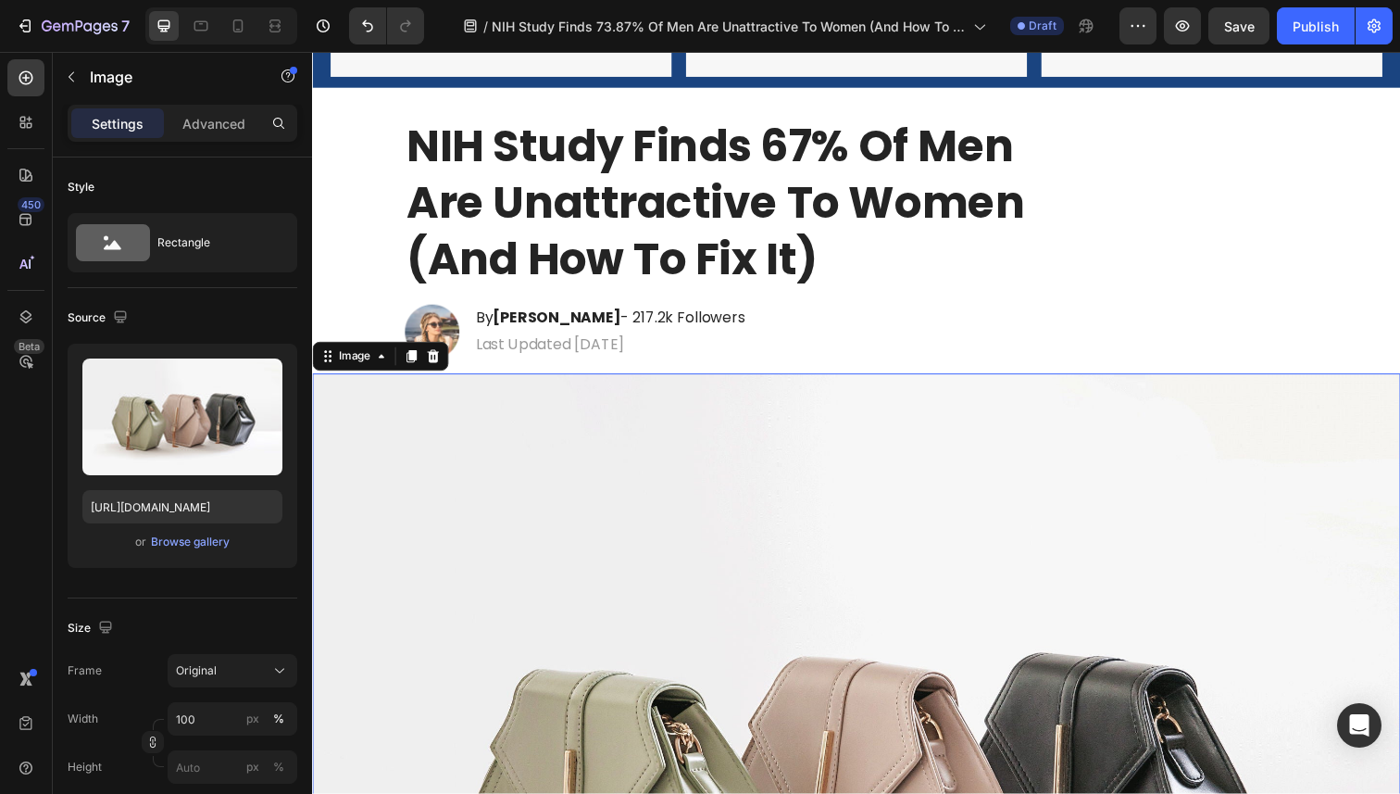
scroll to position [261, 0]
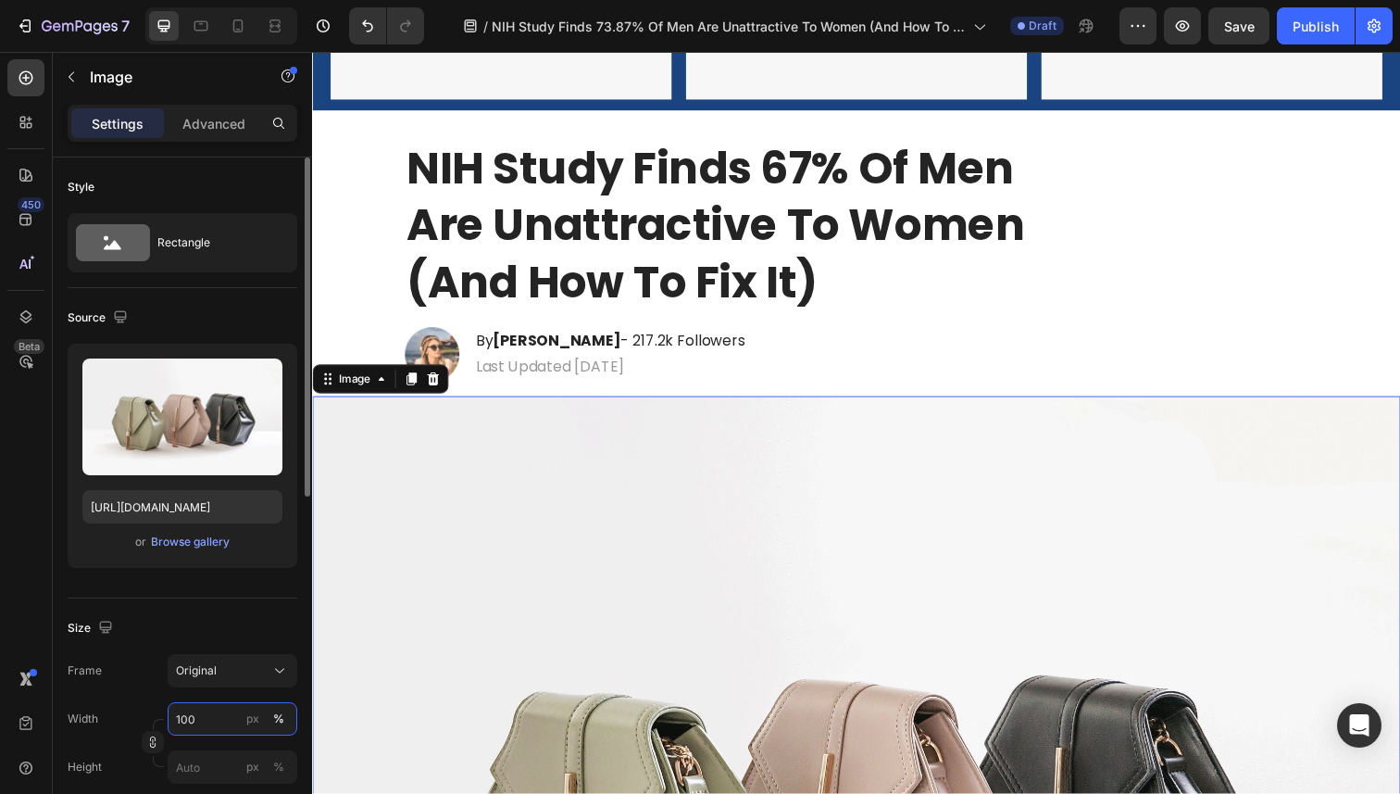
click at [212, 716] on input "100" at bounding box center [233, 718] width 130 height 33
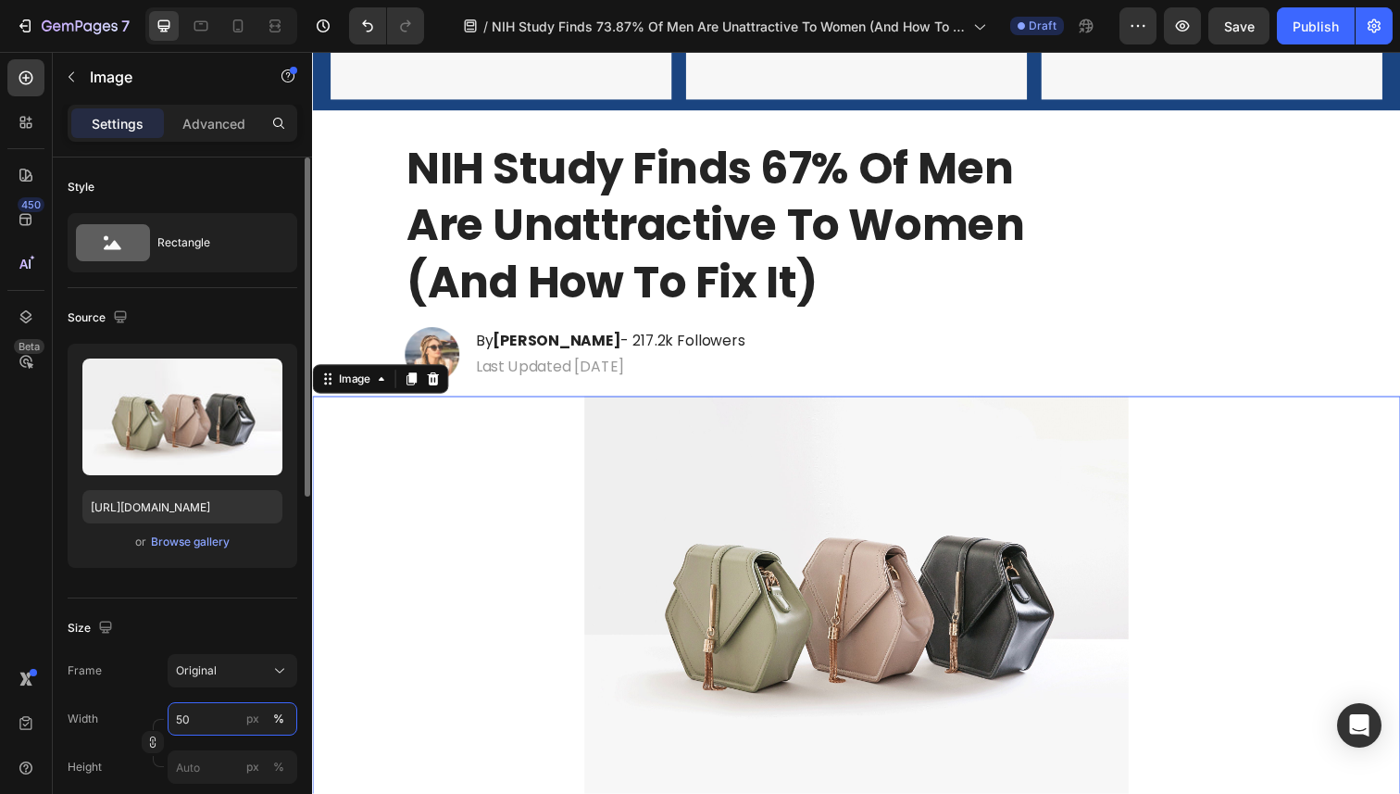
type input "5"
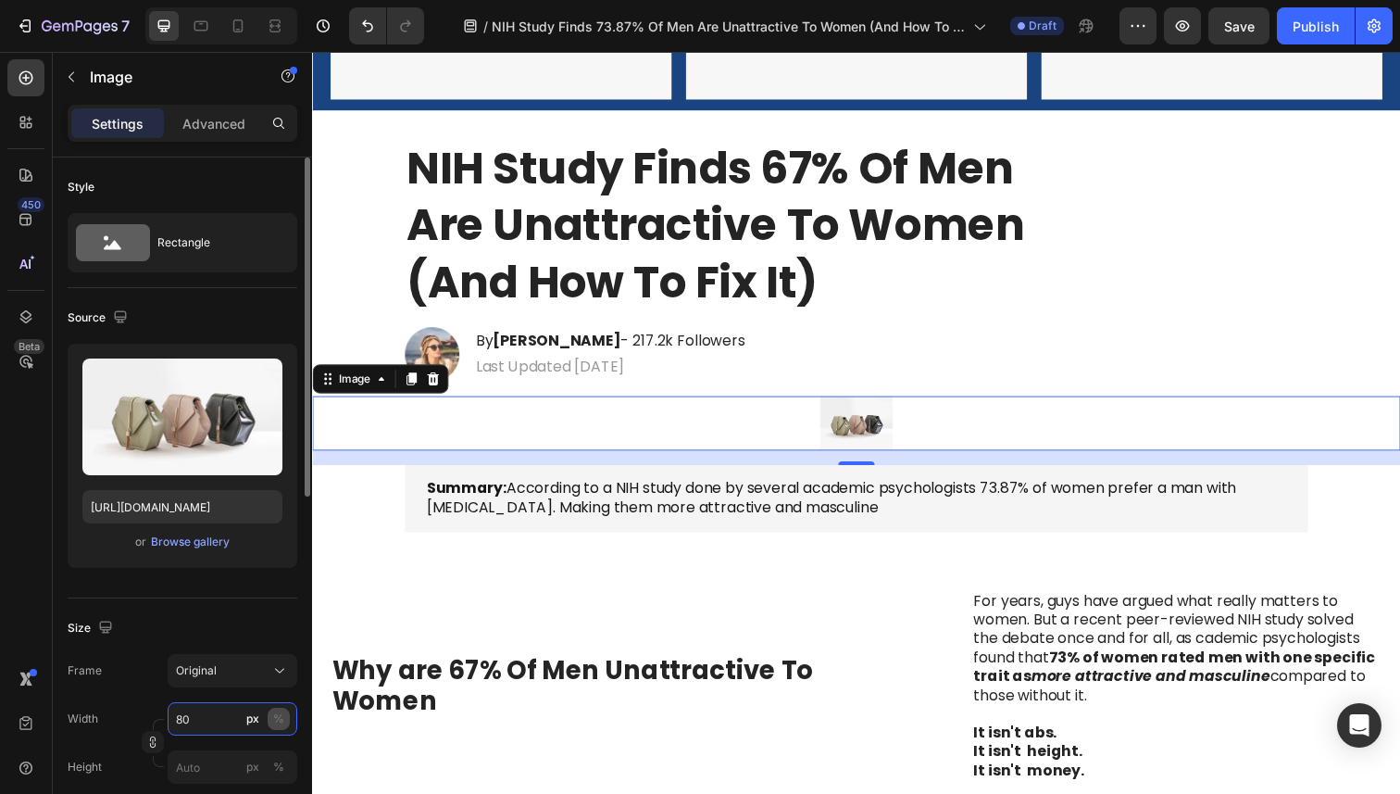
type input "80"
click at [278, 722] on div "%" at bounding box center [278, 718] width 11 height 17
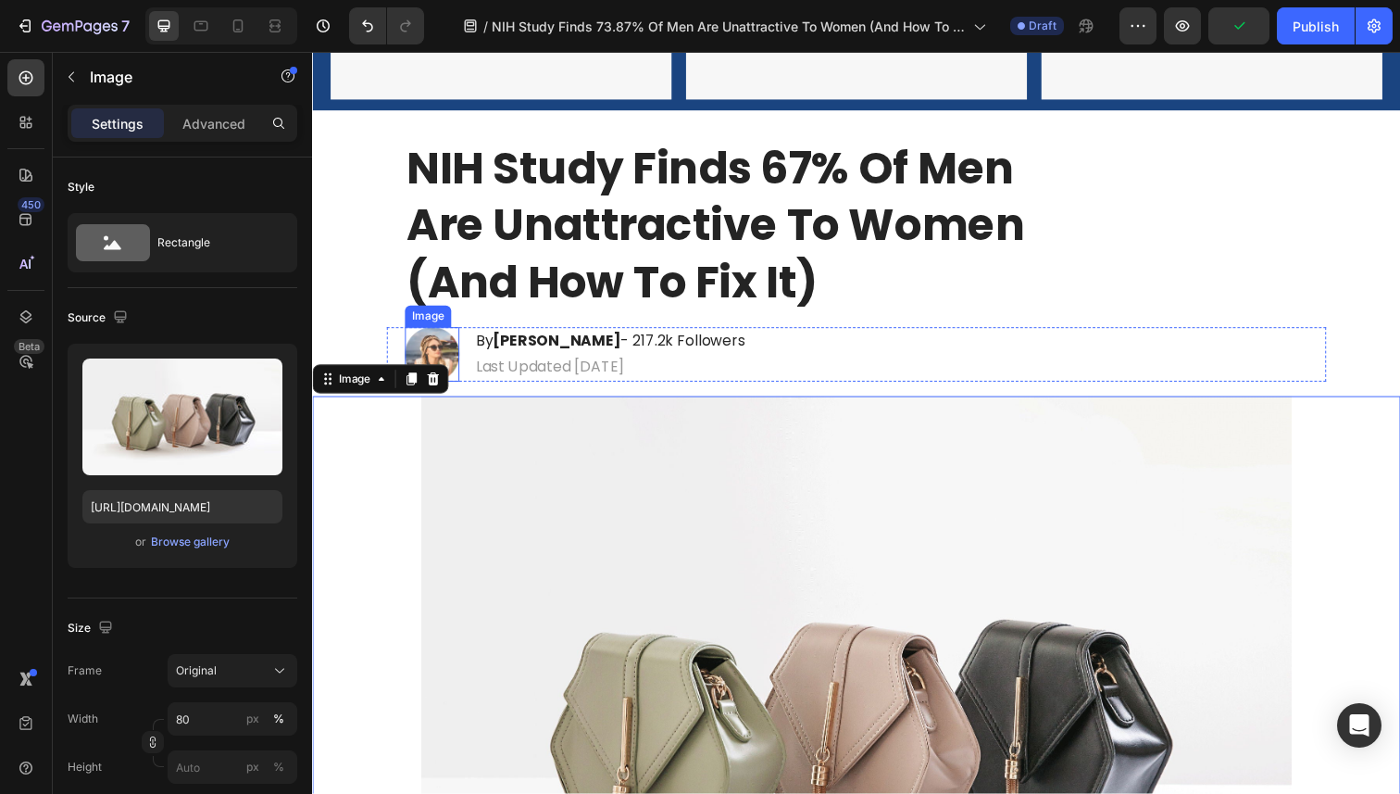
click at [442, 344] on img at bounding box center [435, 361] width 56 height 56
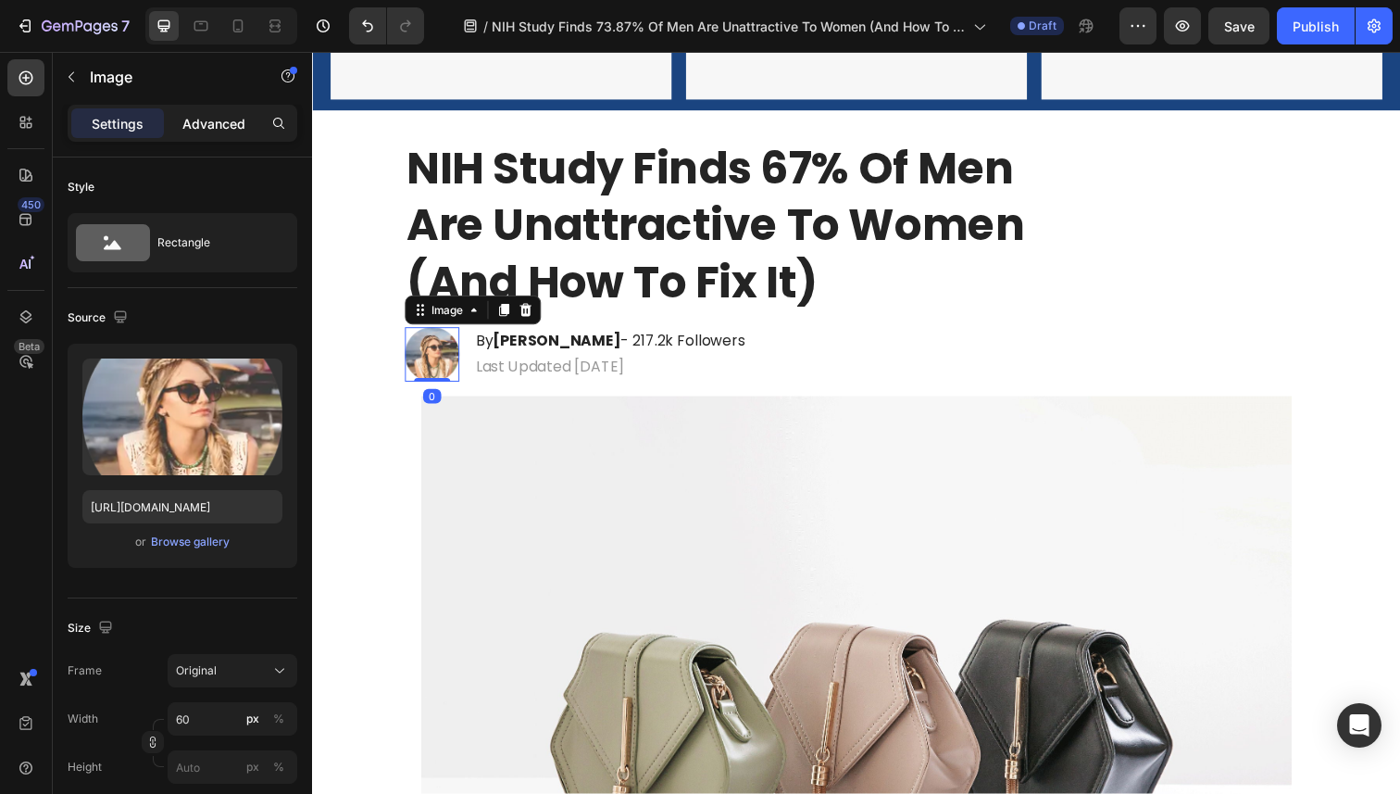
click at [198, 131] on p "Advanced" at bounding box center [213, 123] width 63 height 19
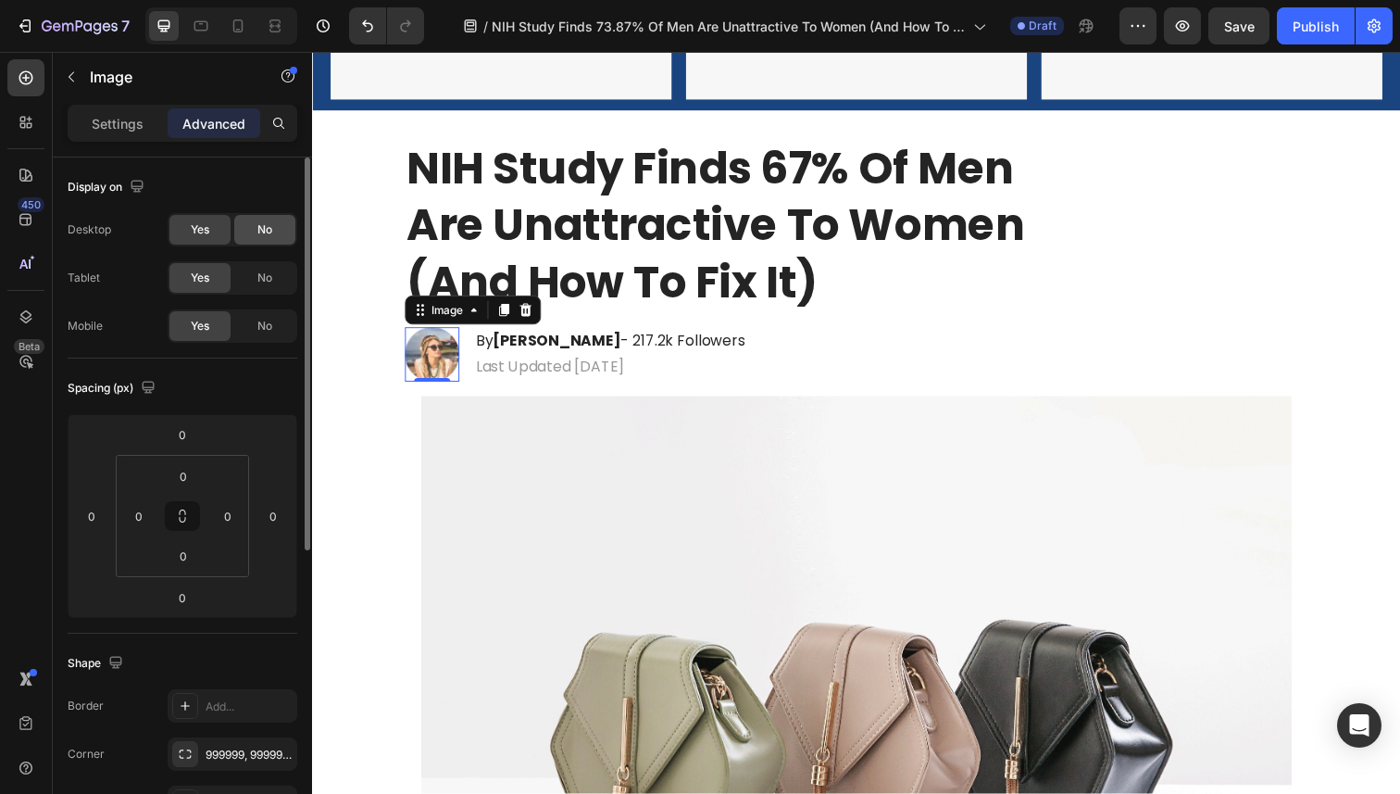
click at [268, 215] on div "No" at bounding box center [264, 230] width 61 height 30
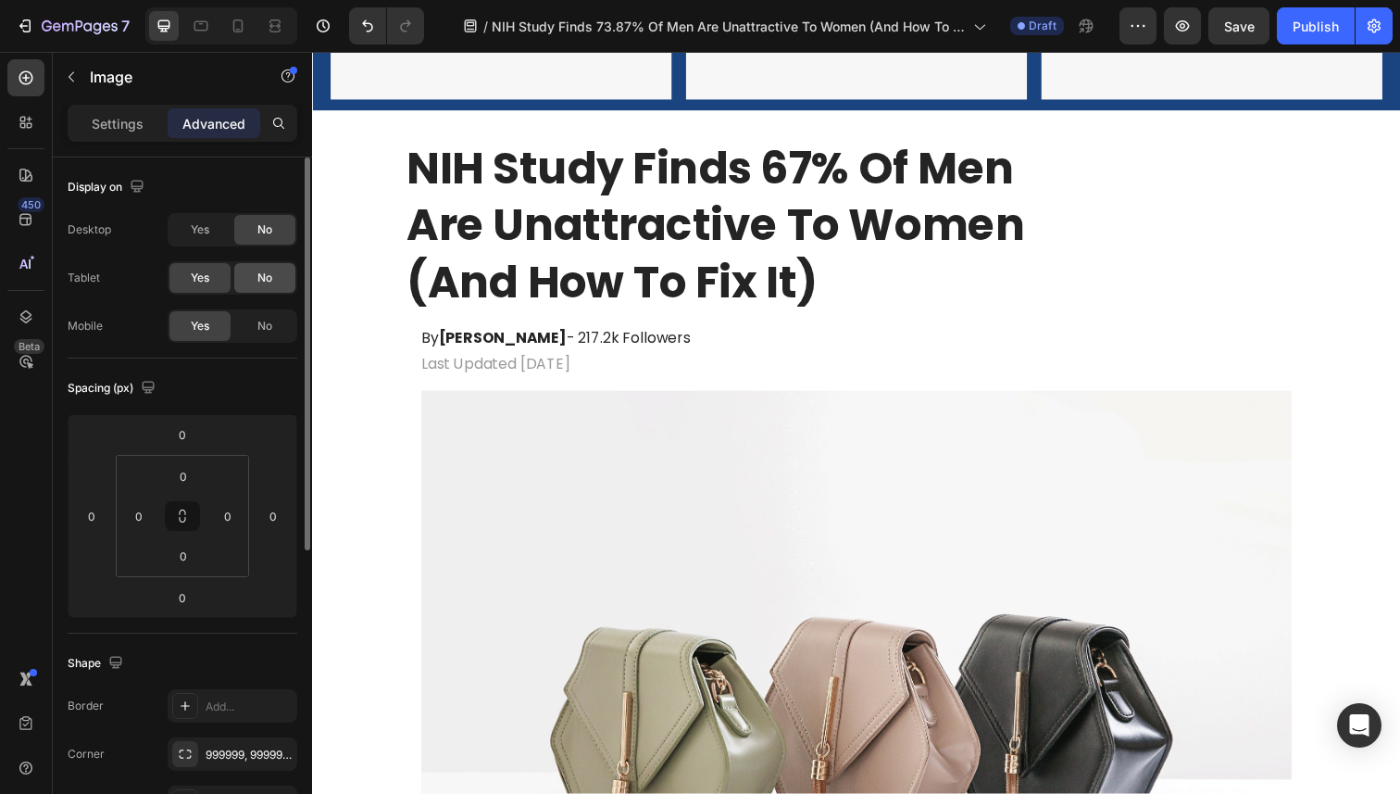
click at [264, 282] on span "No" at bounding box center [264, 278] width 15 height 17
click at [115, 108] on div "Settings" at bounding box center [117, 123] width 93 height 30
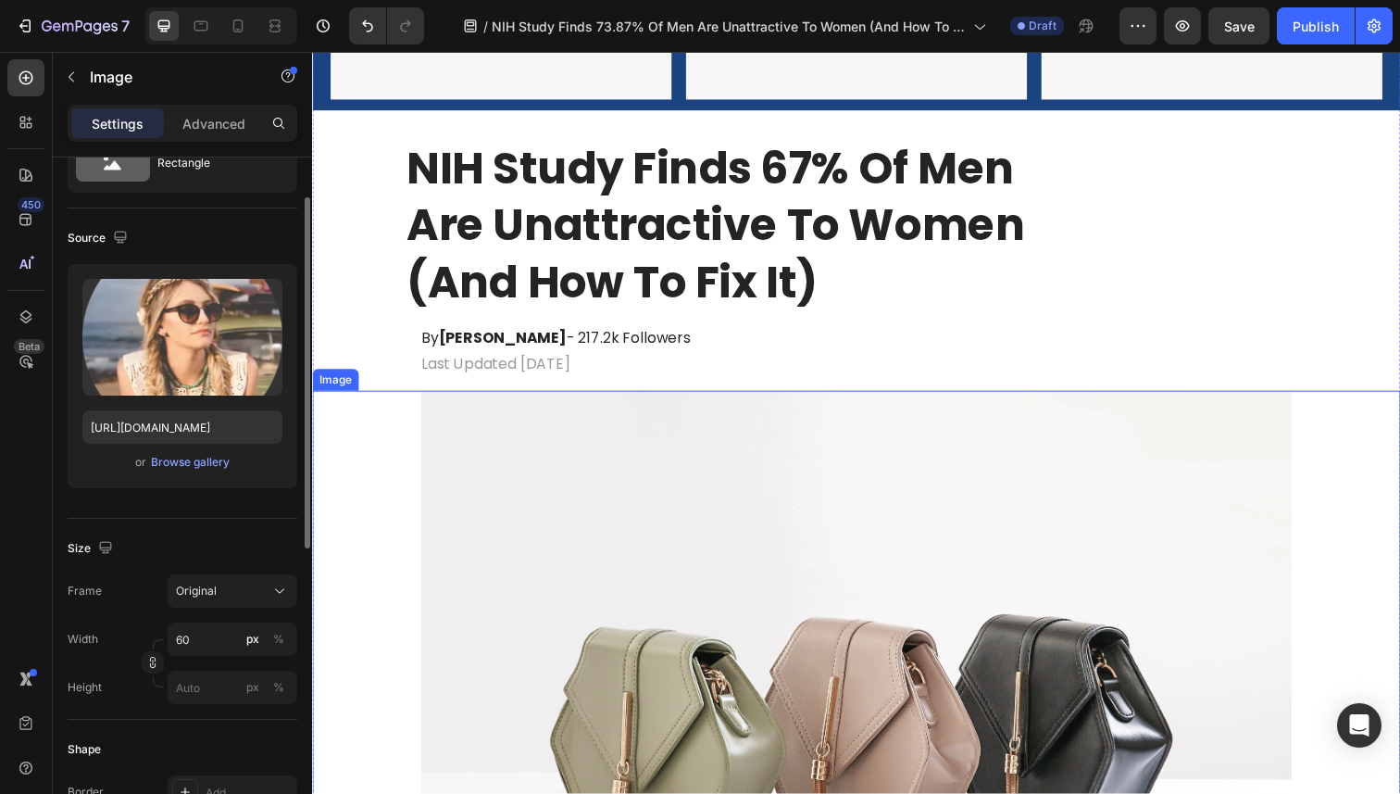
scroll to position [548, 0]
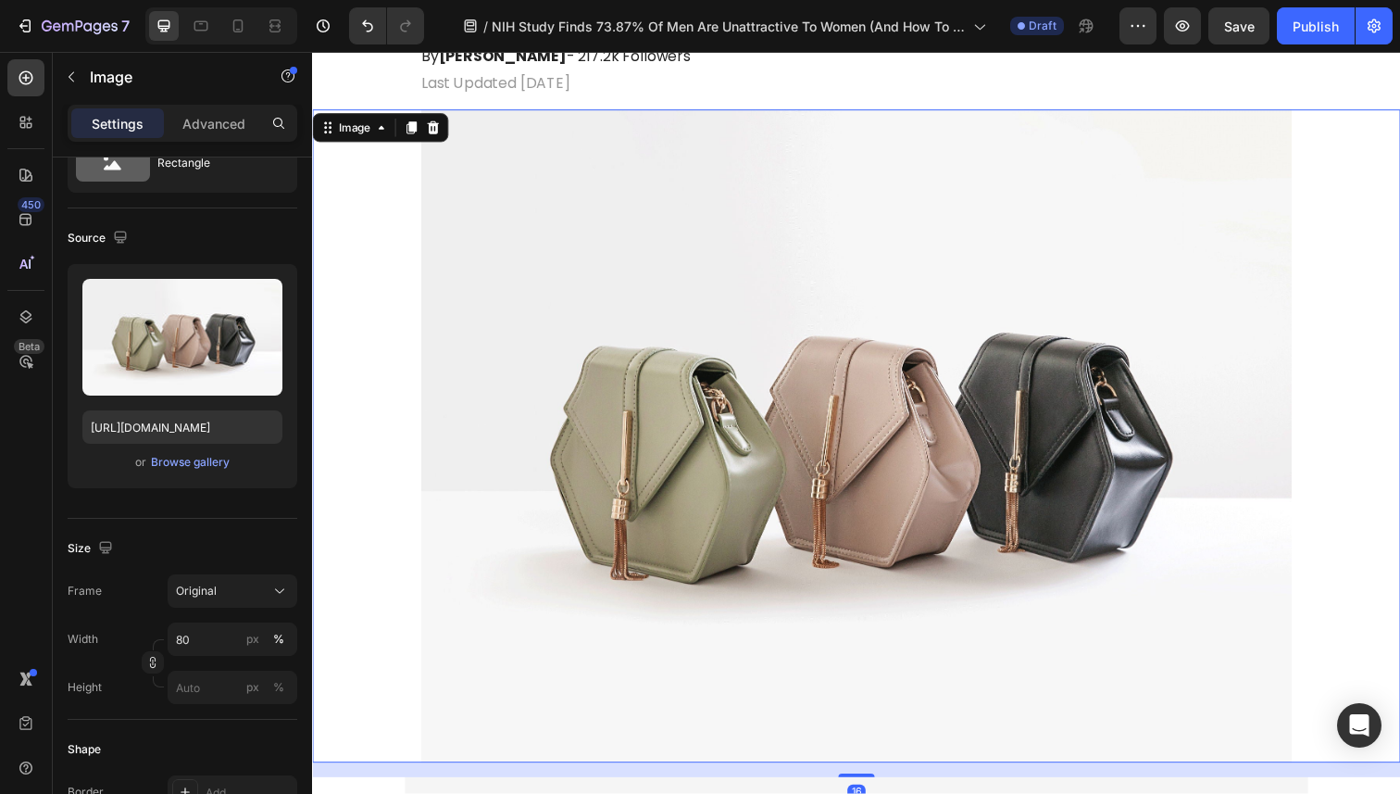
click at [517, 483] on img at bounding box center [867, 444] width 889 height 667
click at [174, 461] on div "Browse gallery" at bounding box center [190, 462] width 79 height 17
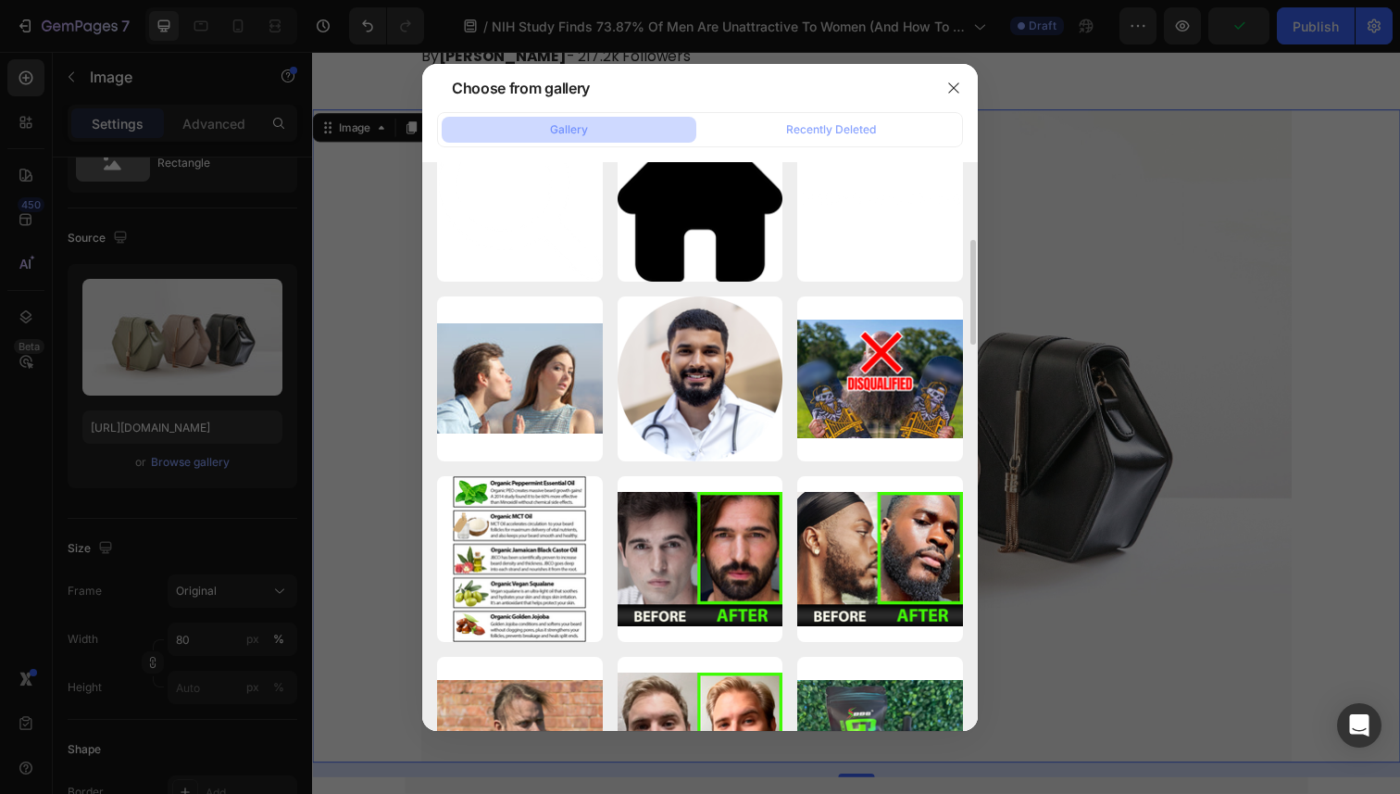
scroll to position [209, 0]
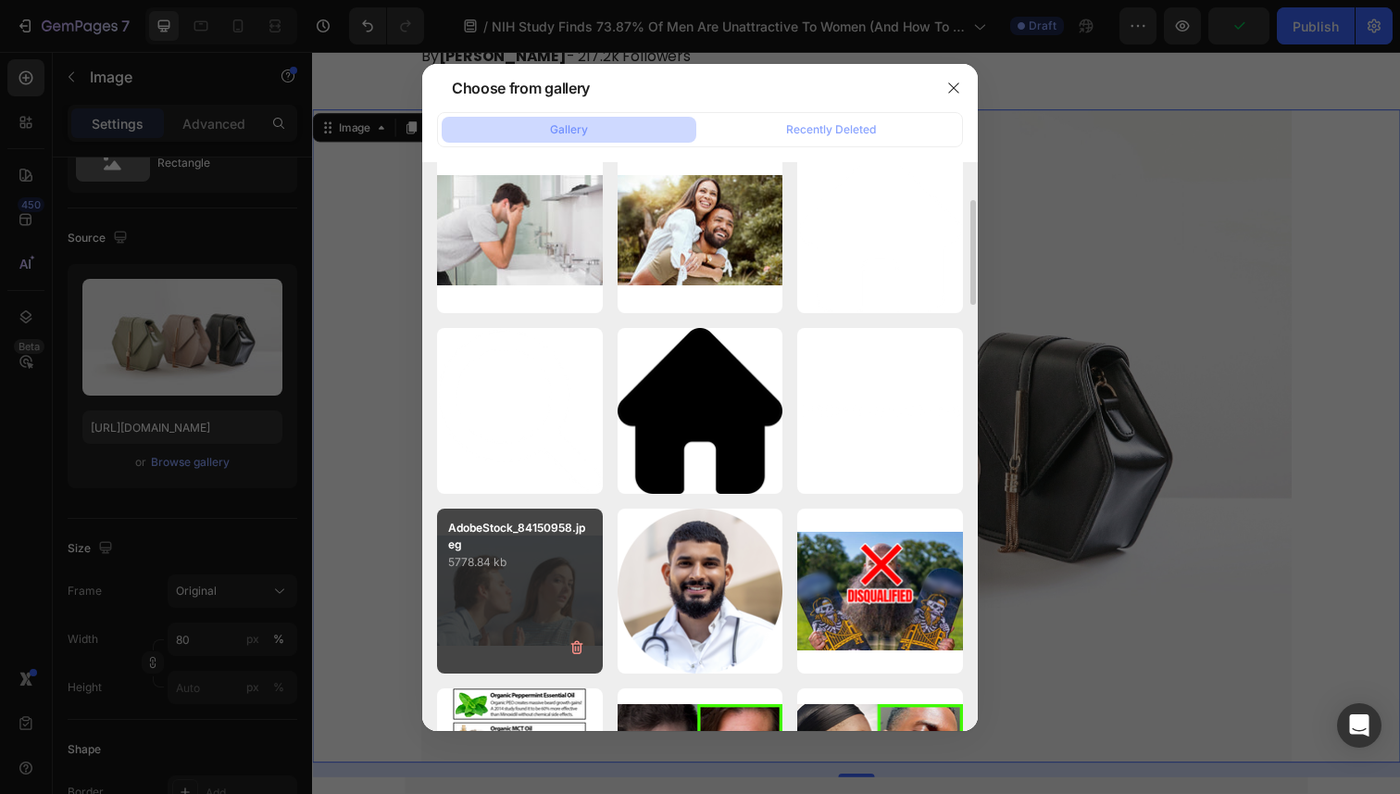
click at [499, 625] on div "AdobeStock_84150958.jpeg 5778.84 kb" at bounding box center [520, 591] width 166 height 166
type input "[URL][DOMAIN_NAME]"
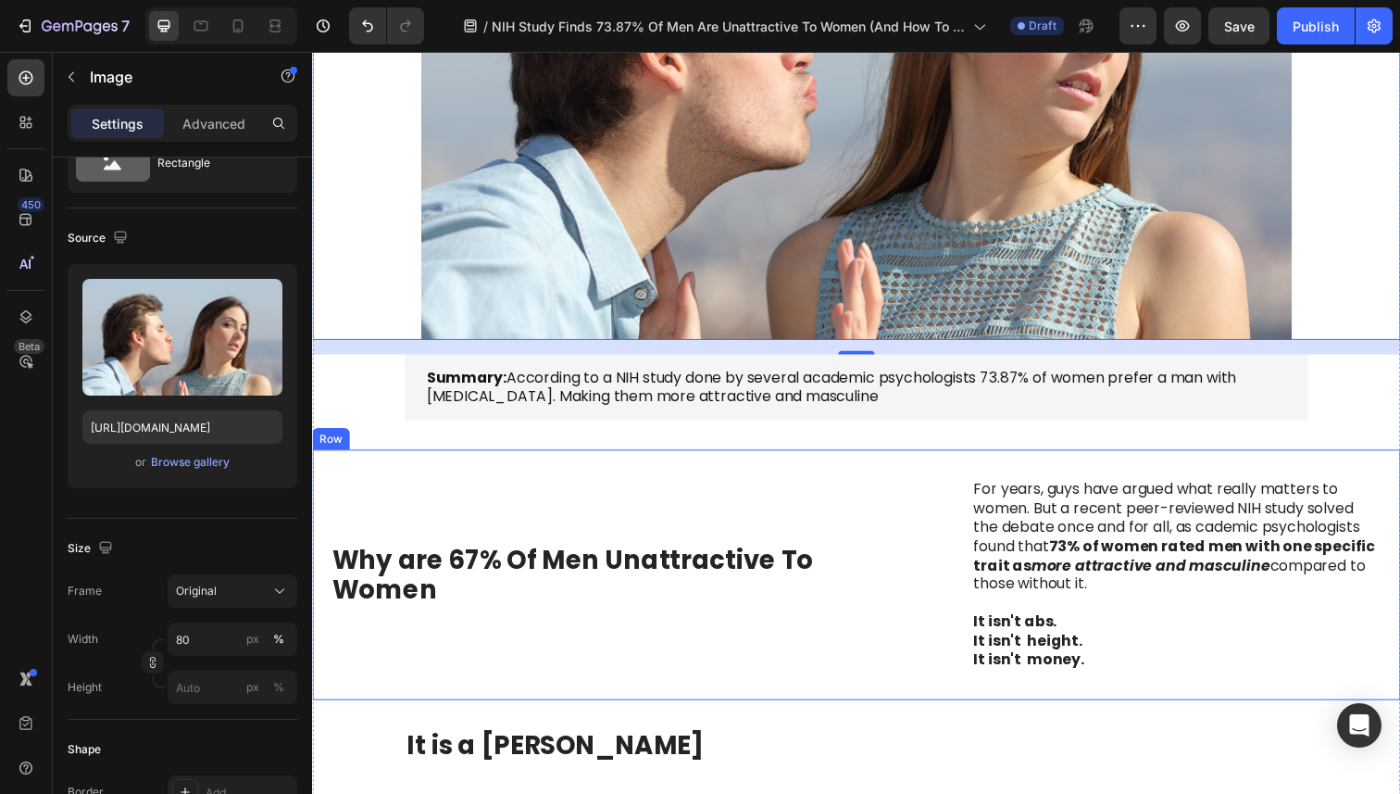
scroll to position [712, 0]
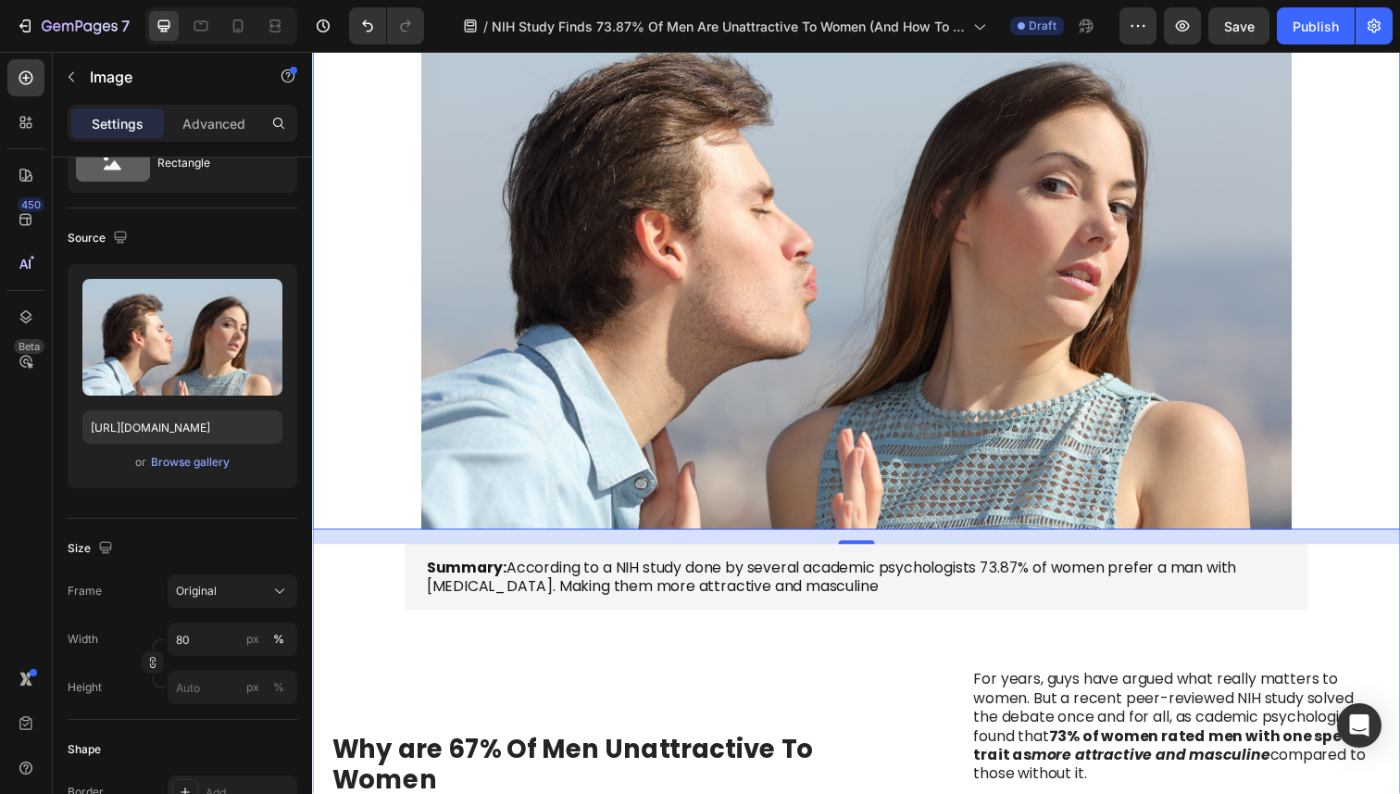
click at [608, 652] on div "Why are 67% Of Men Unattractive To Women Heading For years, guys have argued wh…" at bounding box center [867, 780] width 1111 height 256
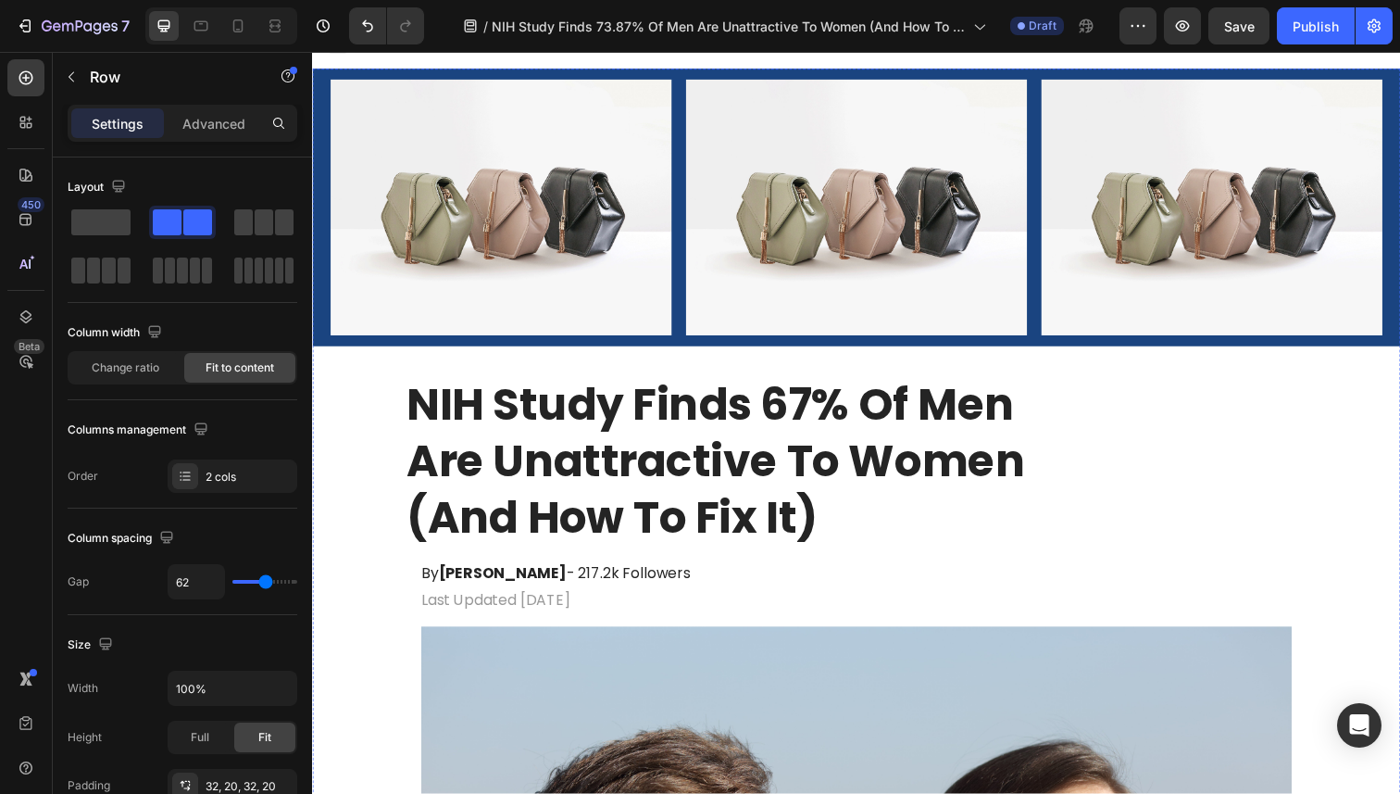
scroll to position [0, 0]
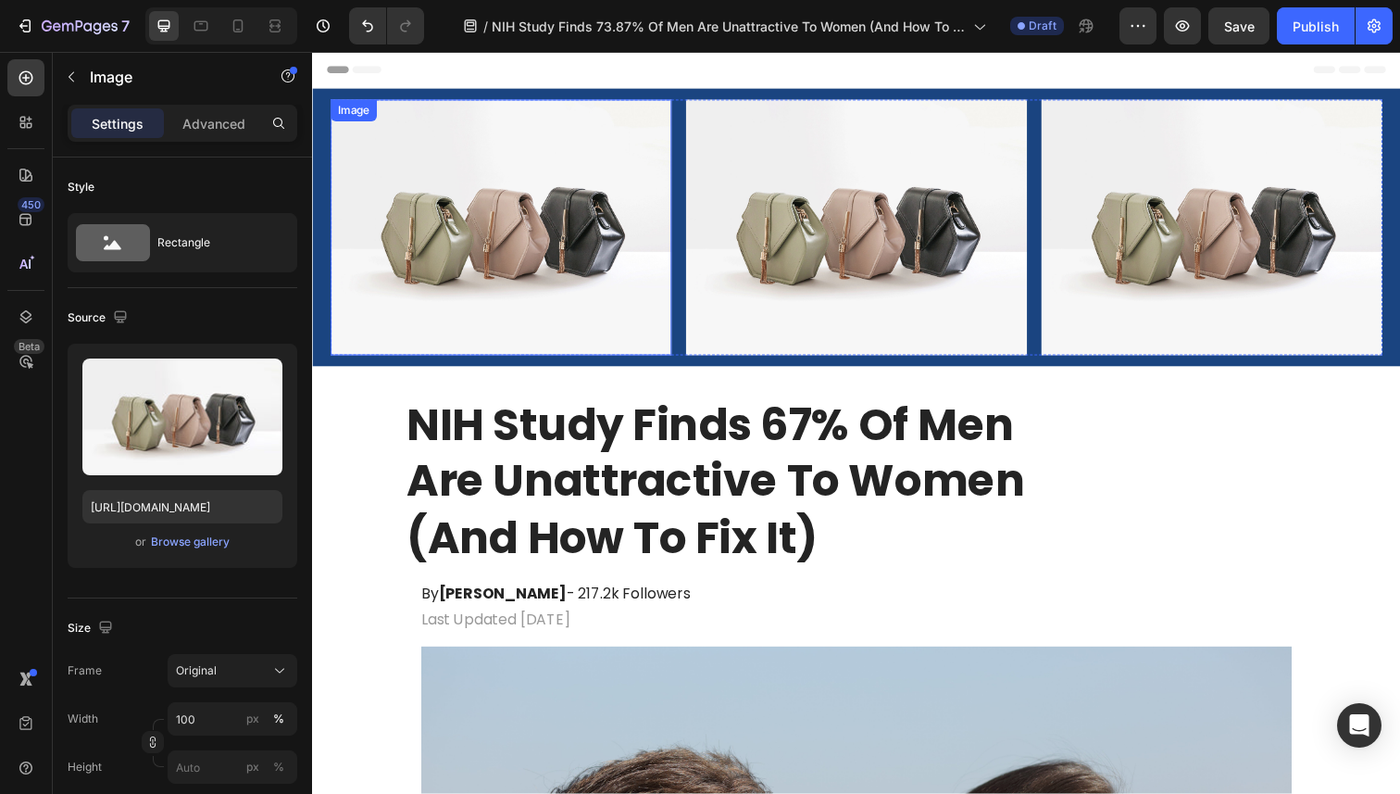
click at [608, 326] on img at bounding box center [505, 231] width 348 height 261
click at [785, 228] on img at bounding box center [868, 231] width 348 height 261
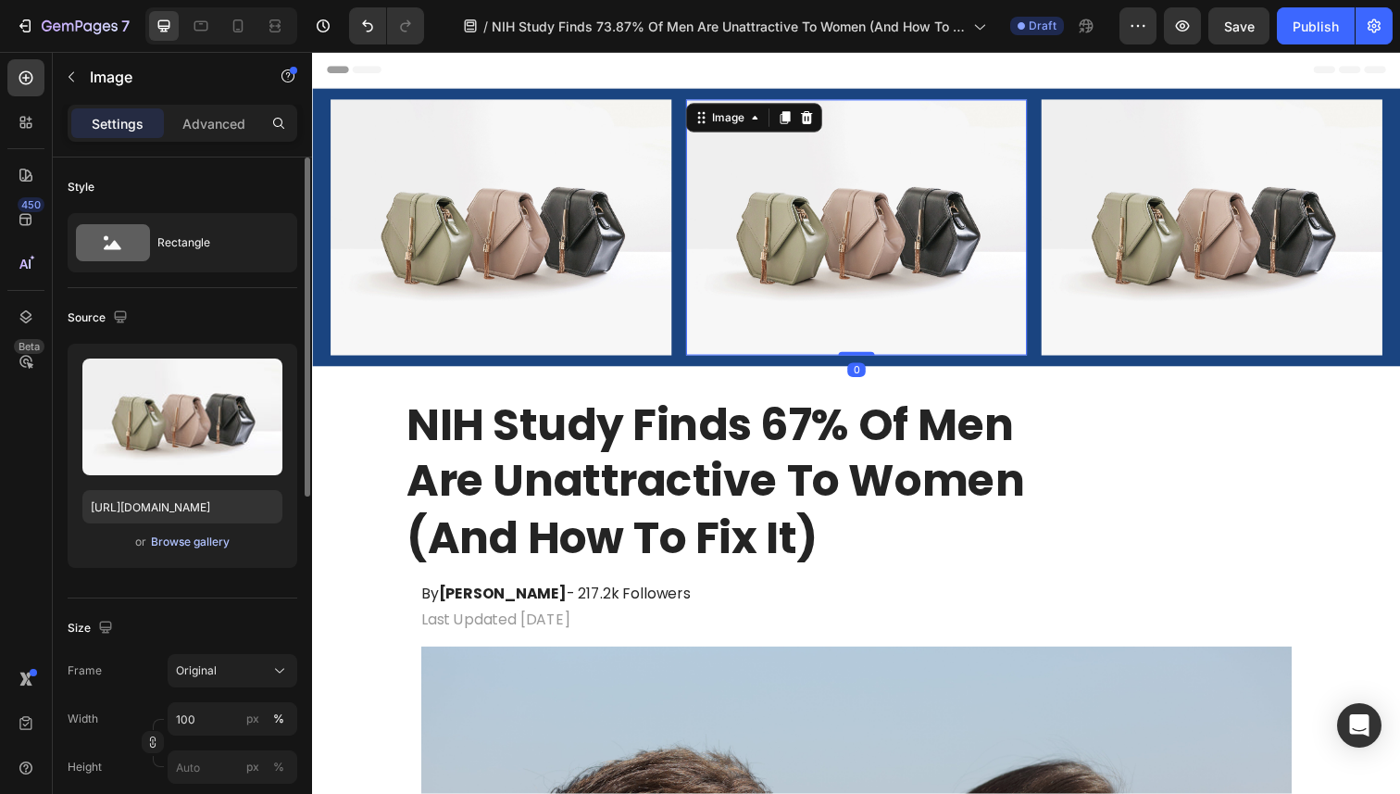
click at [206, 539] on div "Browse gallery" at bounding box center [190, 541] width 79 height 17
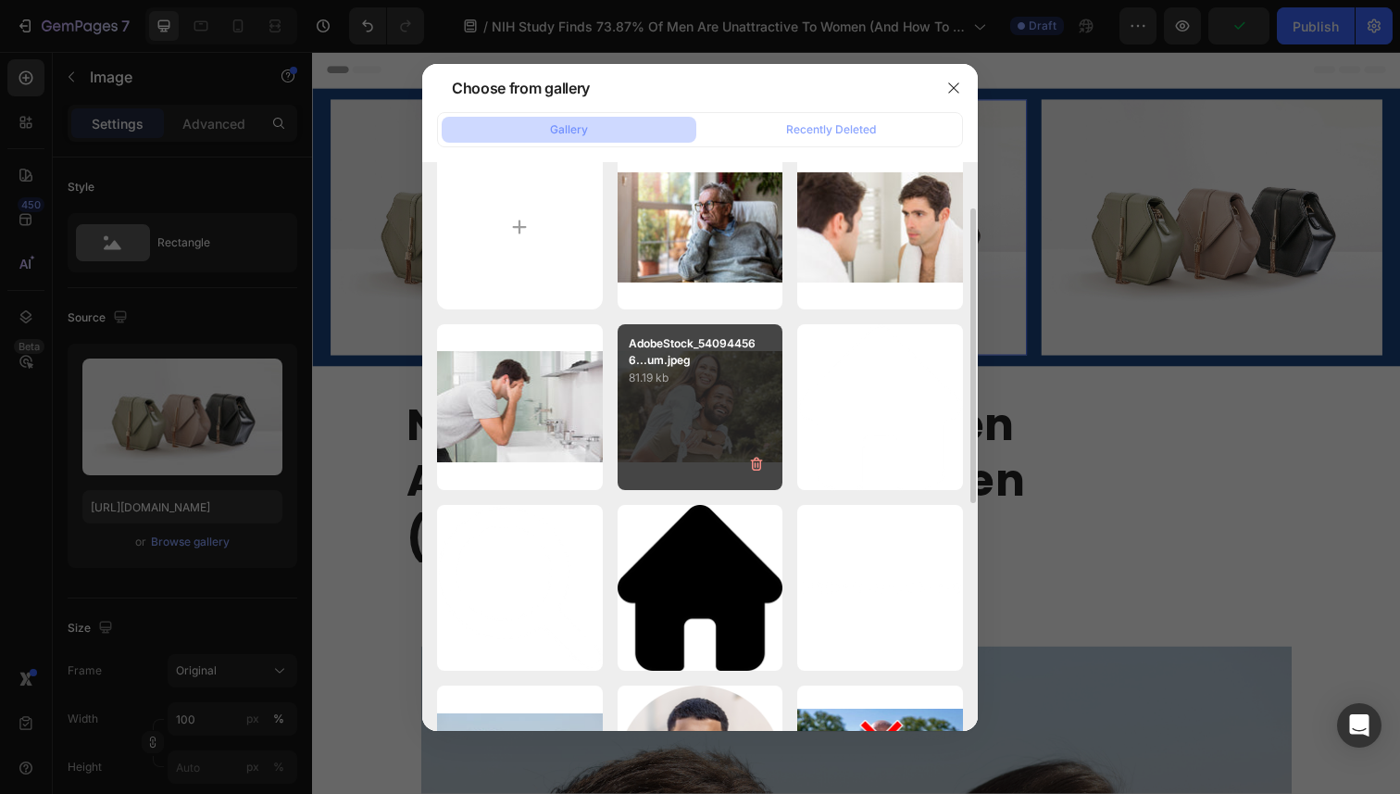
scroll to position [55, 0]
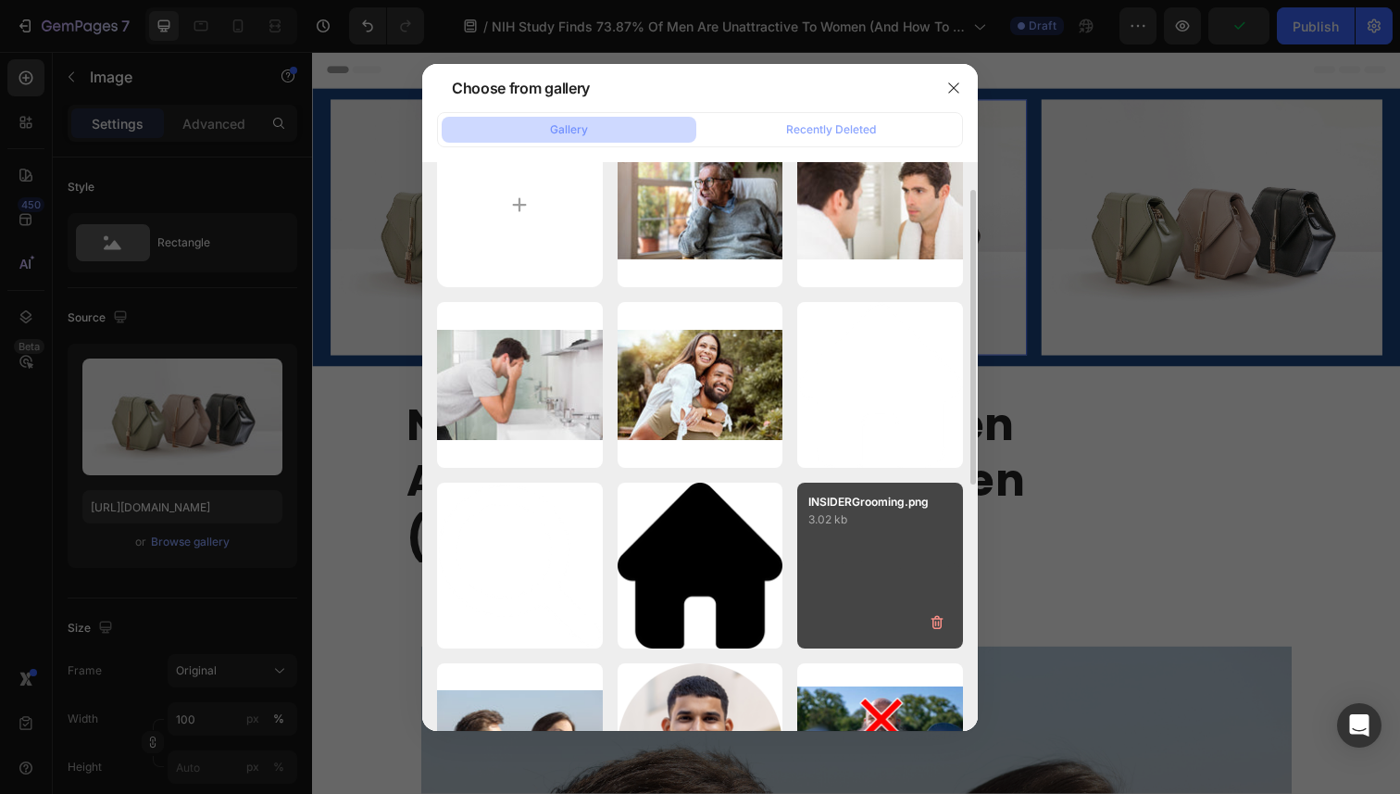
click at [877, 529] on div "INSIDERGrooming.png 3.02 kb" at bounding box center [880, 566] width 166 height 166
type input "[URL][DOMAIN_NAME]"
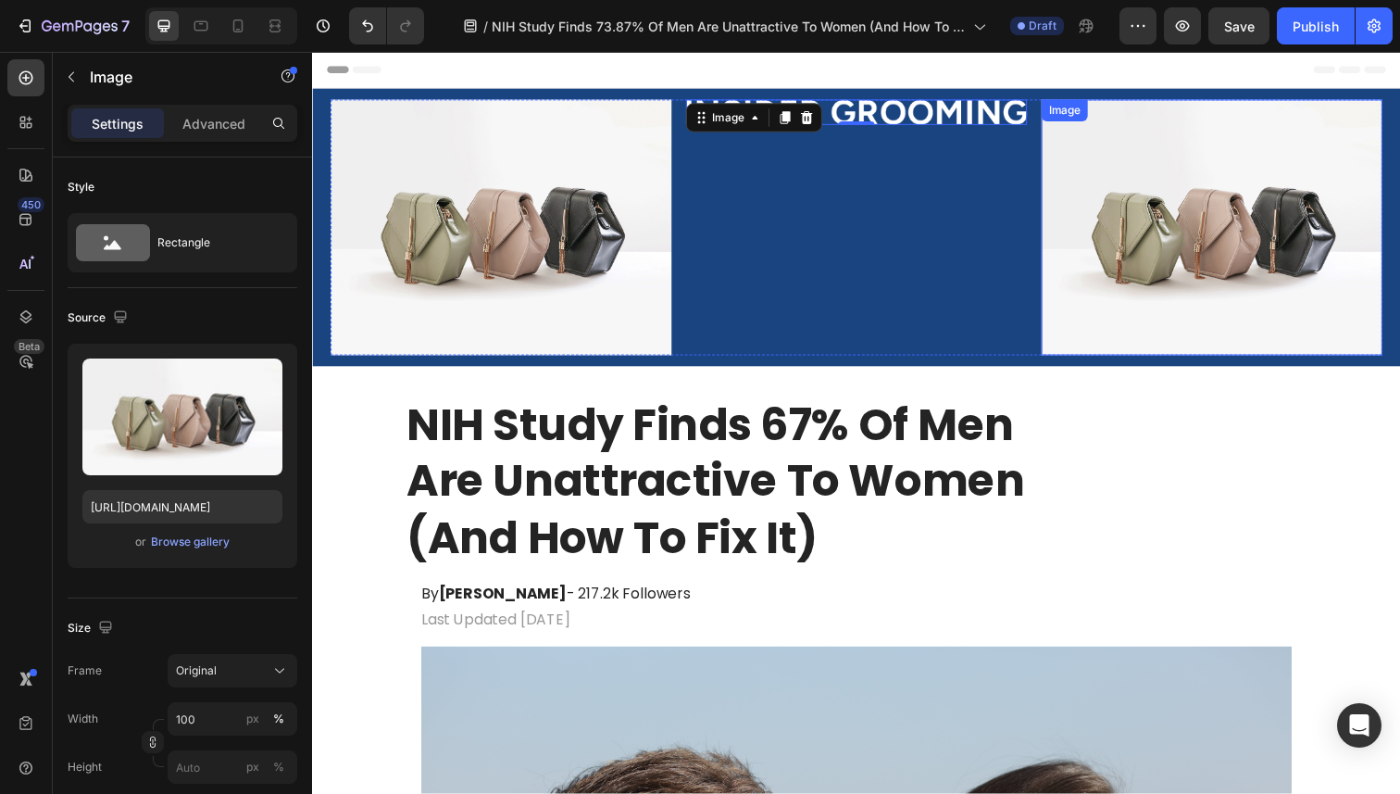
click at [1147, 294] on img at bounding box center [1231, 231] width 348 height 261
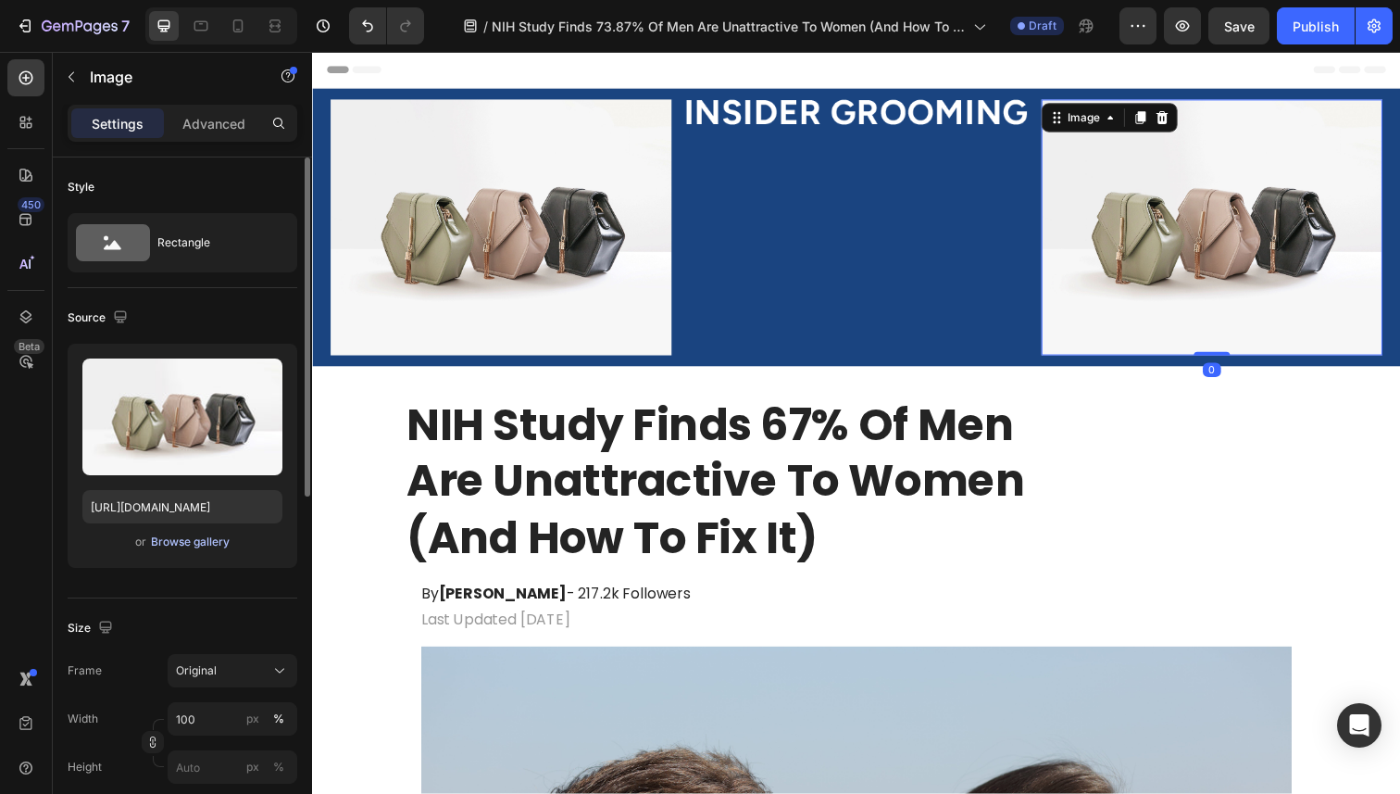
click at [201, 547] on div "Browse gallery" at bounding box center [190, 541] width 79 height 17
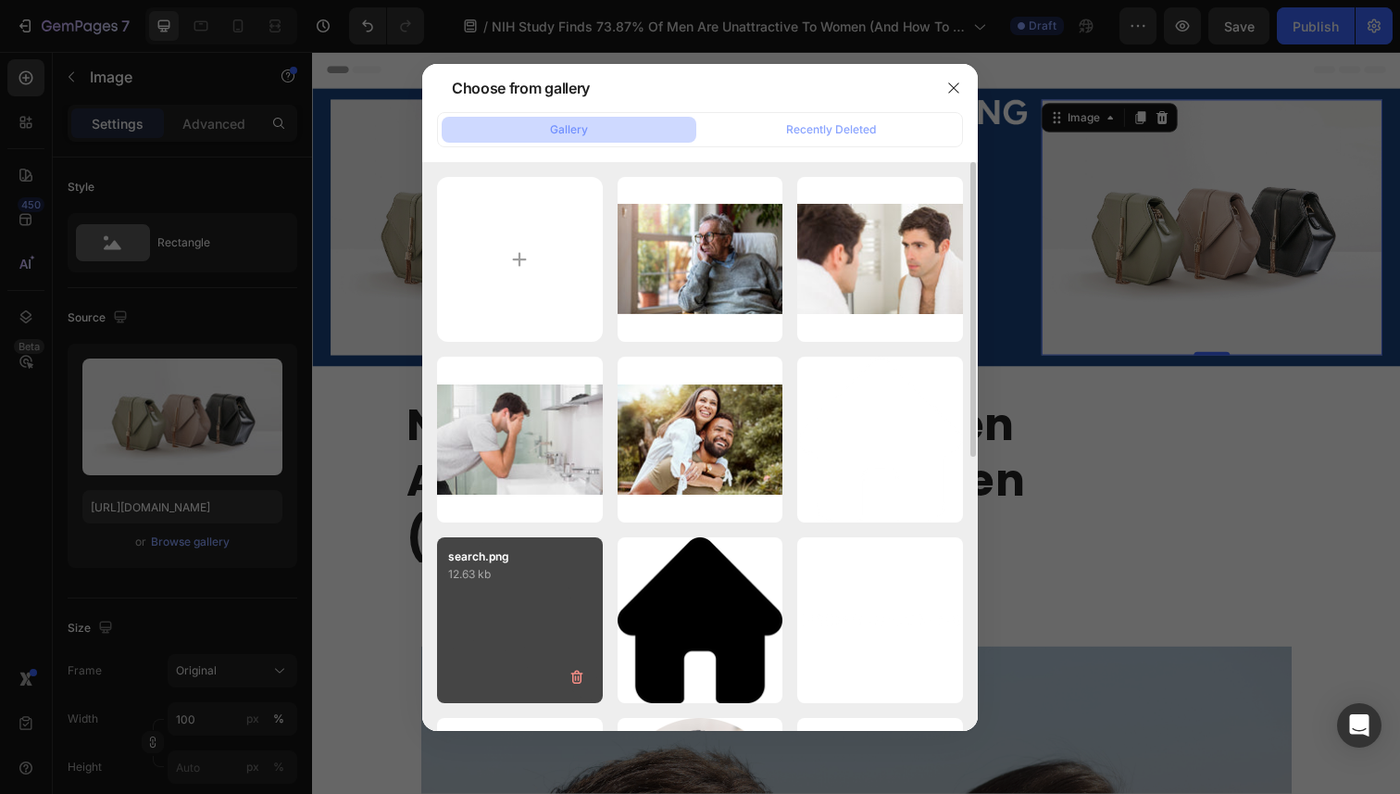
click at [531, 653] on div "search.png 12.63 kb" at bounding box center [520, 620] width 166 height 166
type input "[URL][DOMAIN_NAME]"
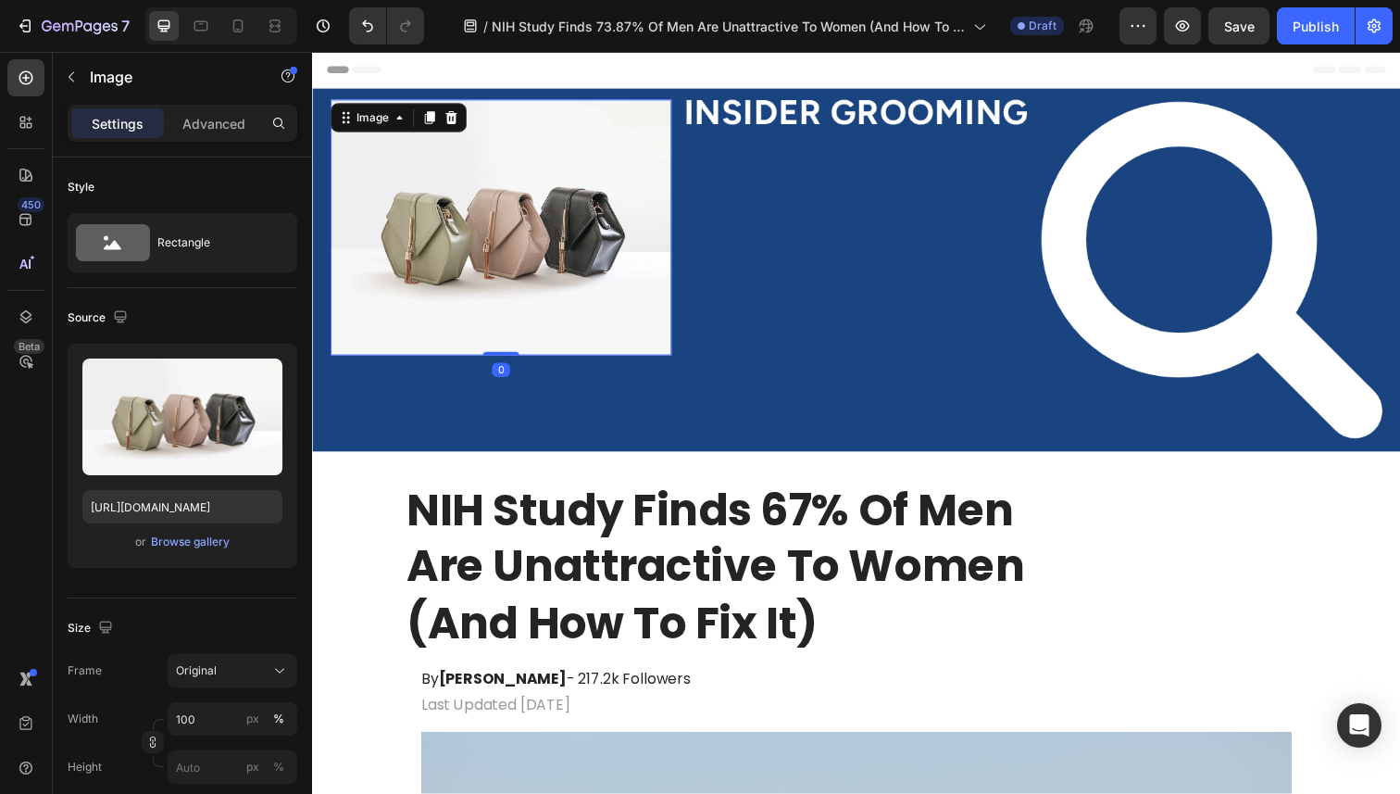
click at [528, 257] on img at bounding box center [505, 231] width 348 height 261
click at [207, 540] on div "Browse gallery" at bounding box center [190, 541] width 79 height 17
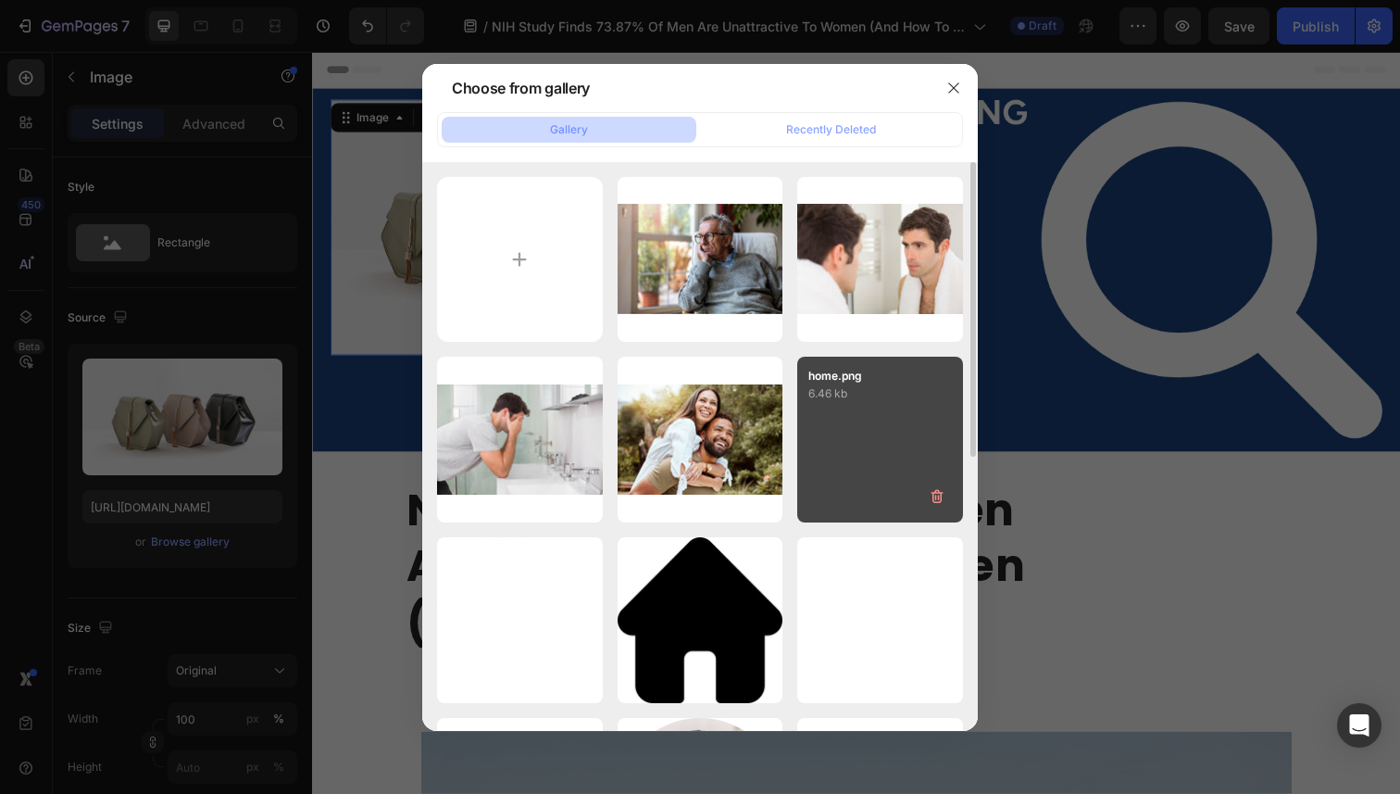
click at [812, 458] on div "home.png 6.46 kb" at bounding box center [880, 440] width 166 height 166
type input "[URL][DOMAIN_NAME]"
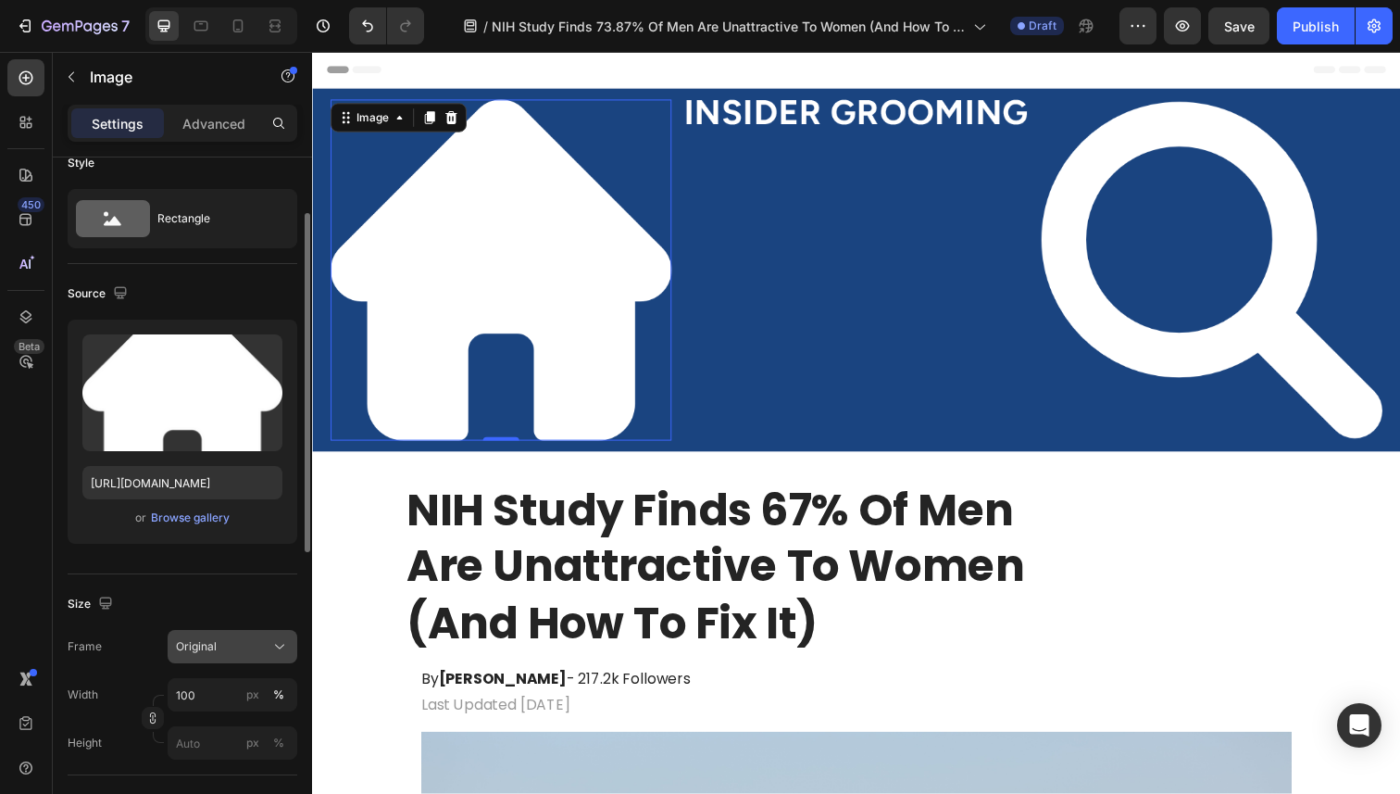
scroll to position [85, 0]
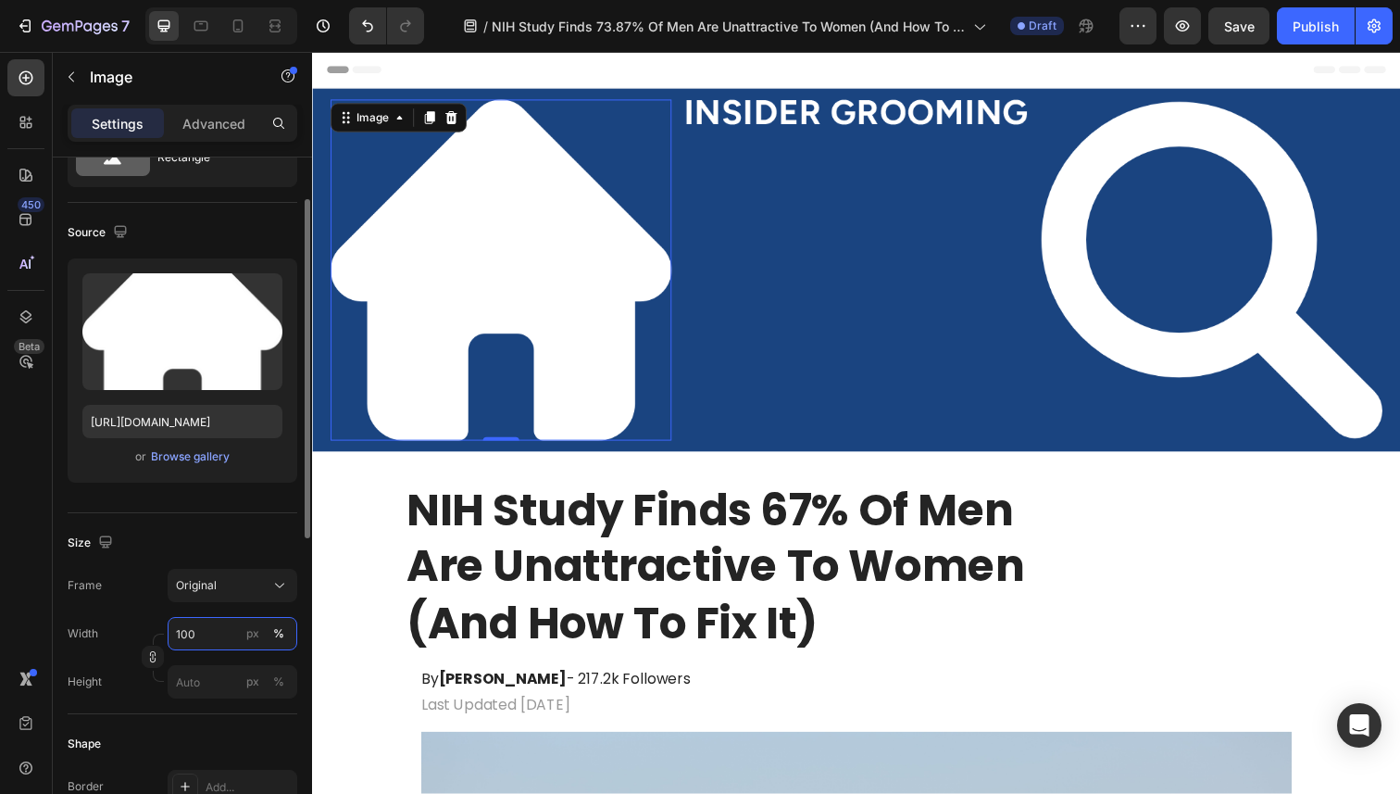
click at [218, 633] on input "100" at bounding box center [233, 633] width 130 height 33
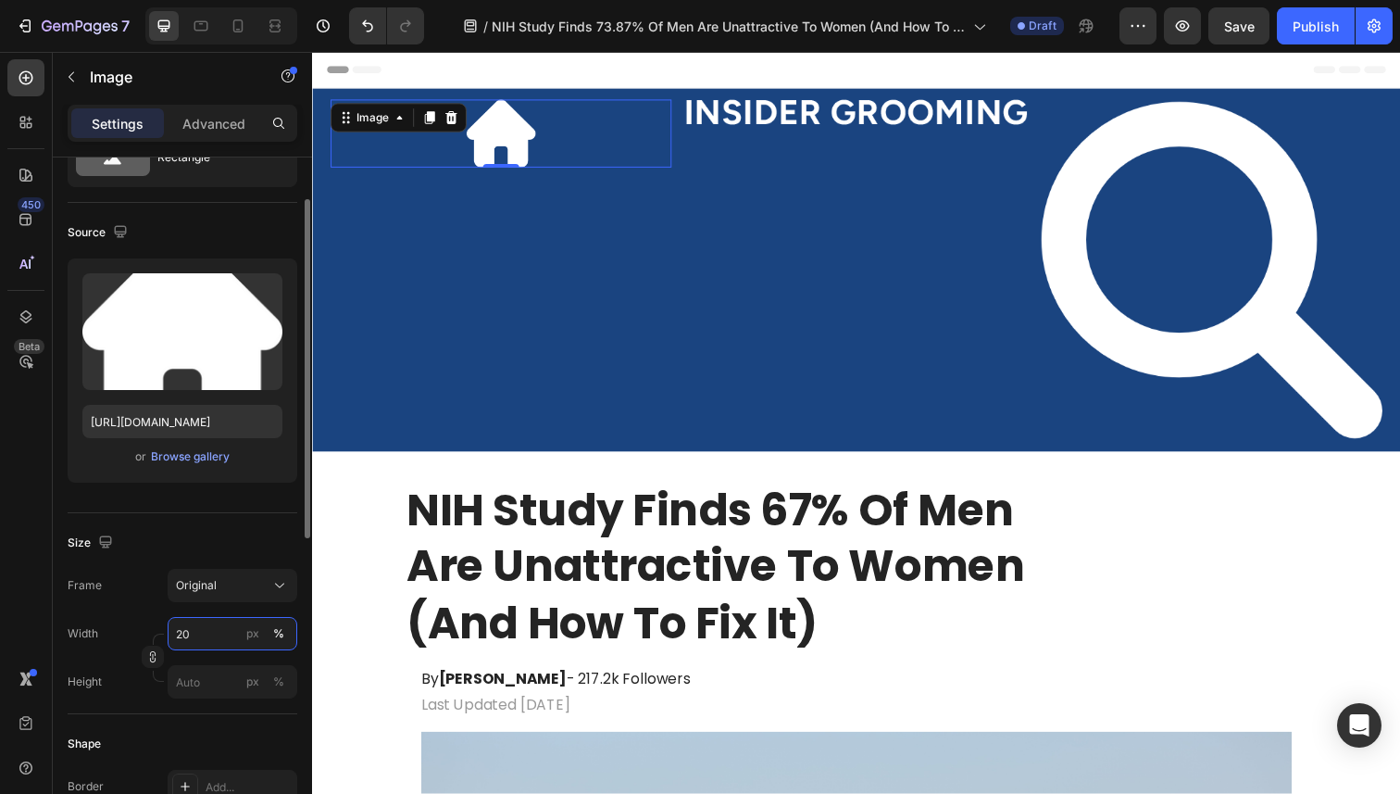
type input "2"
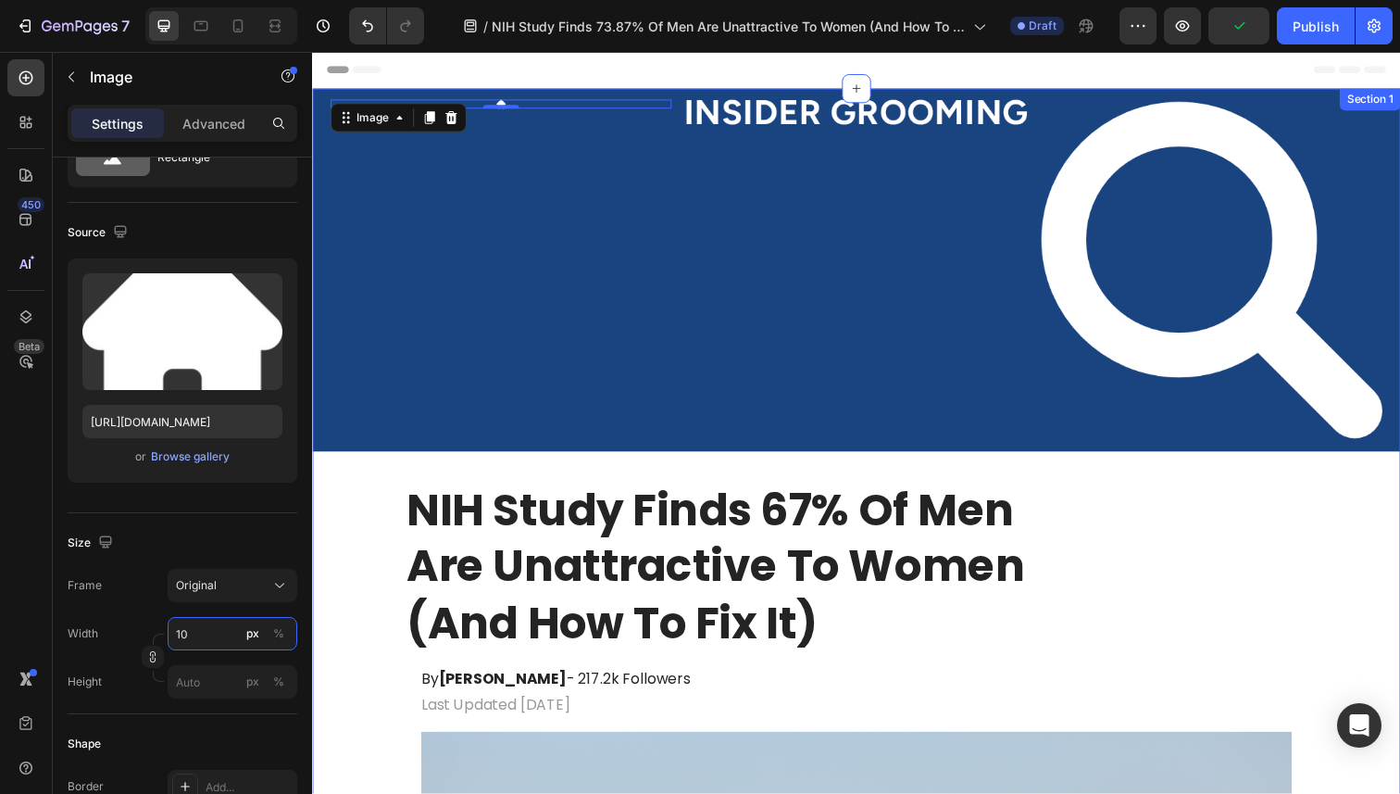
type input "1"
type input "20"
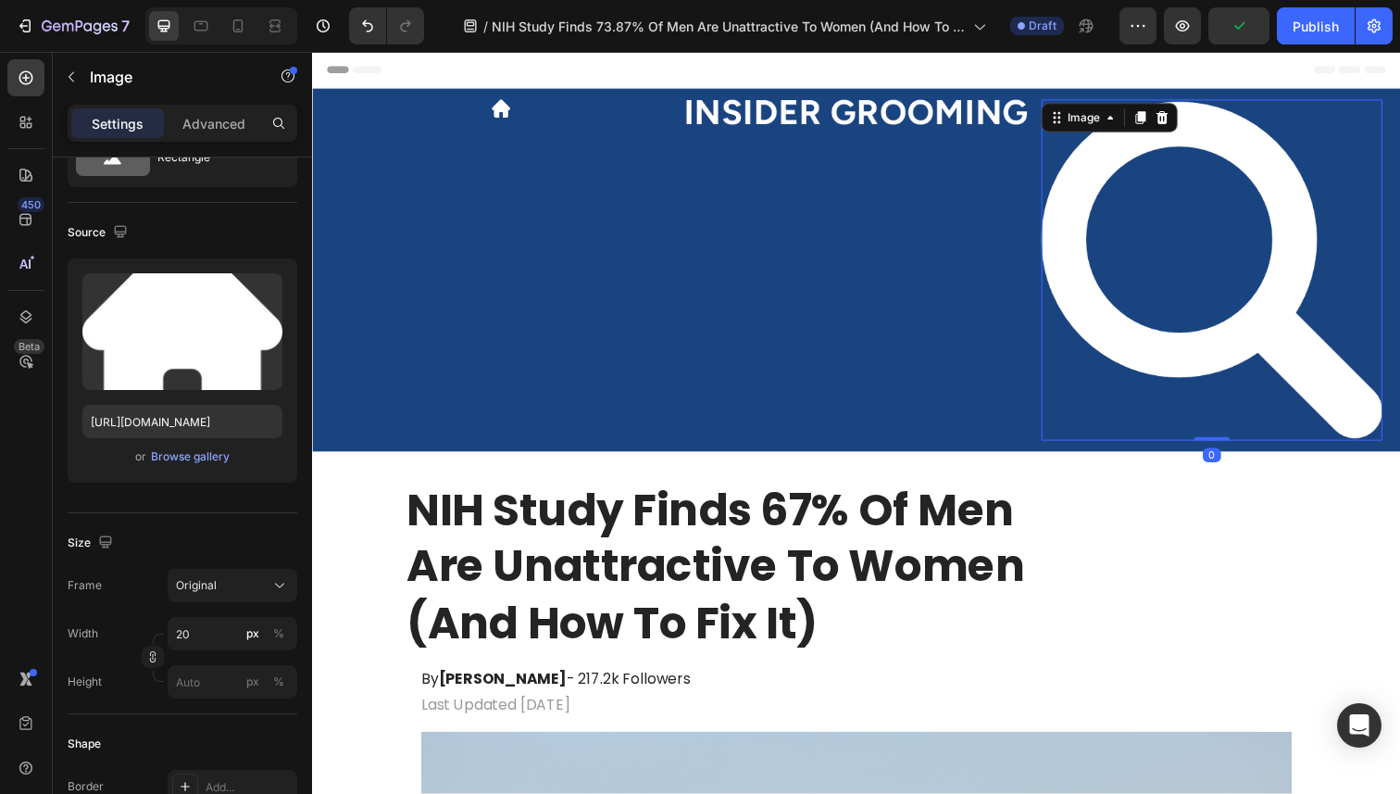
click at [1121, 362] on img at bounding box center [1231, 275] width 348 height 348
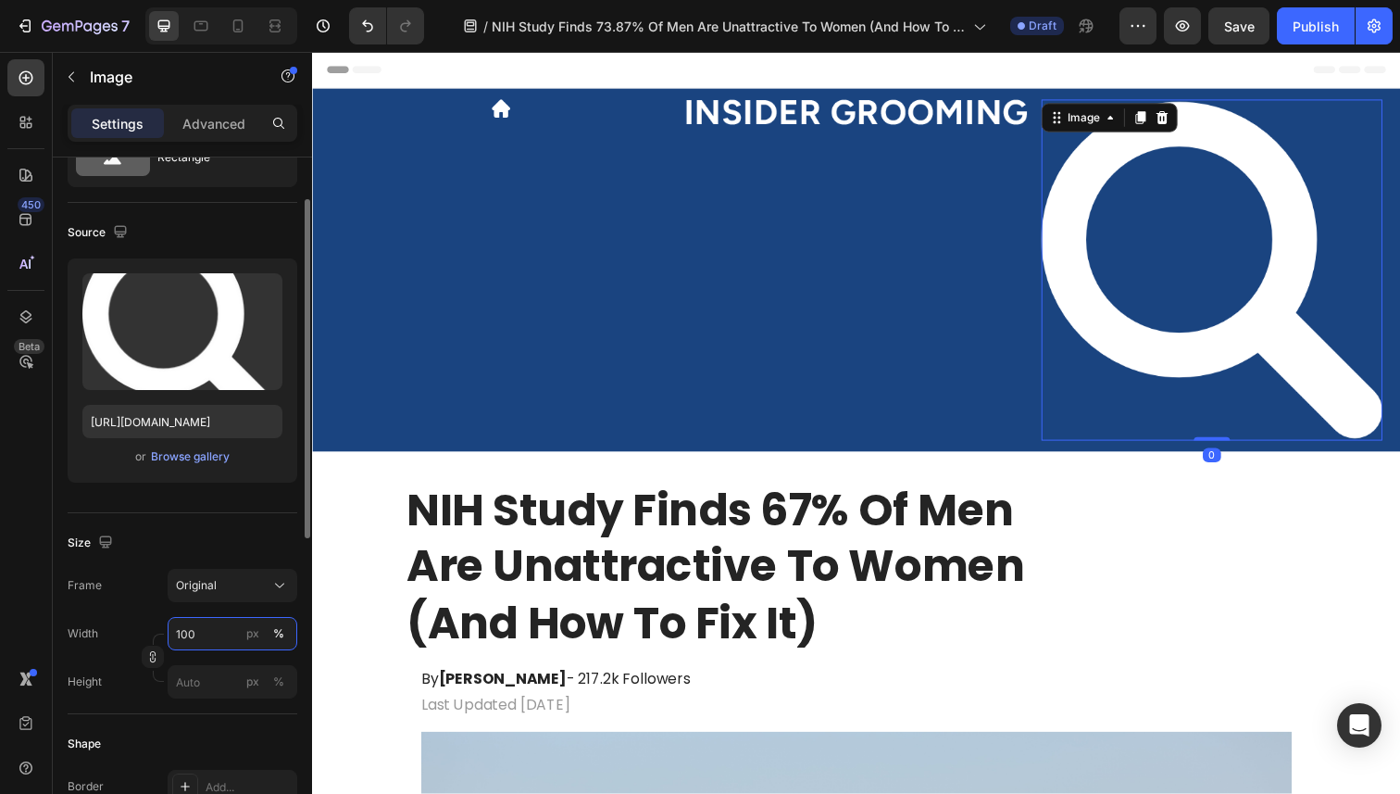
click at [187, 644] on input "100" at bounding box center [233, 633] width 130 height 33
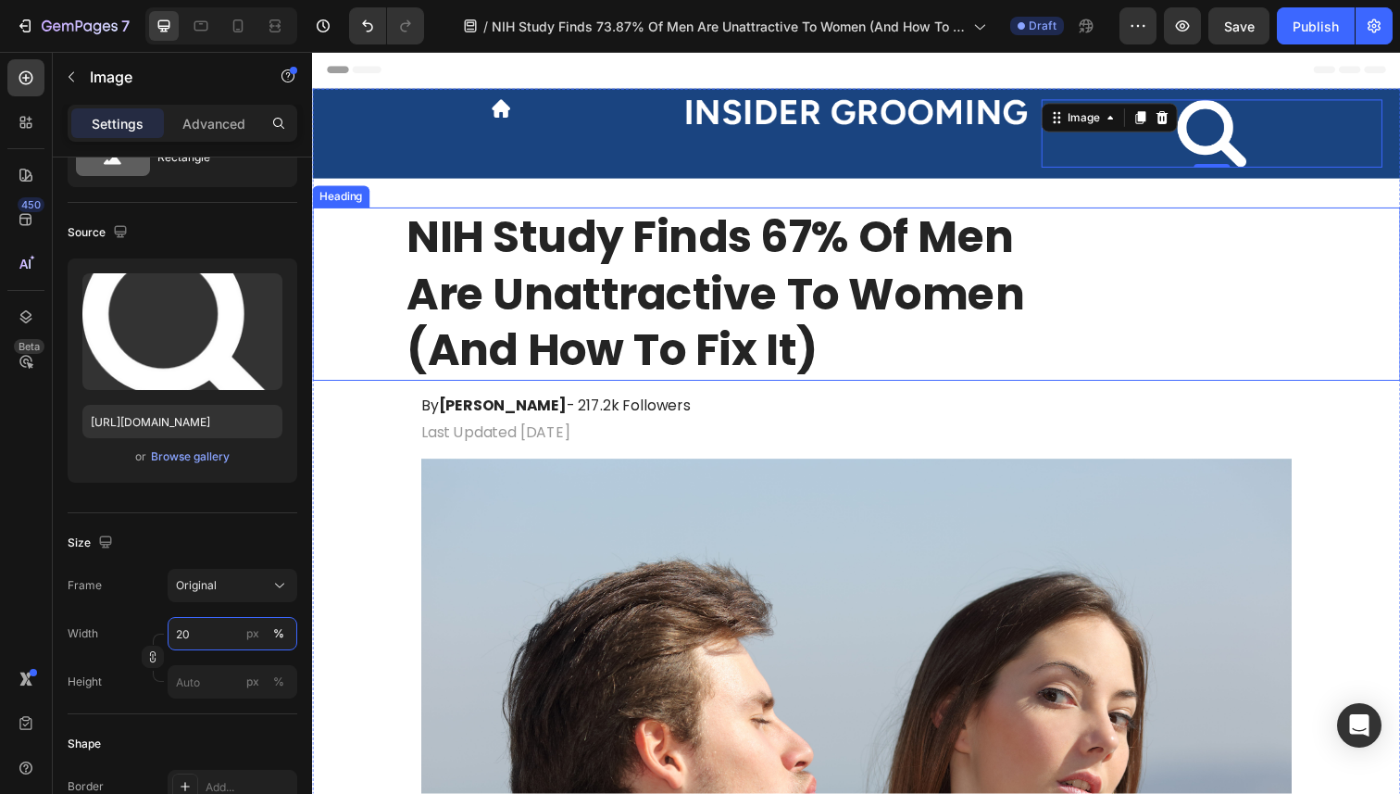
type input "2"
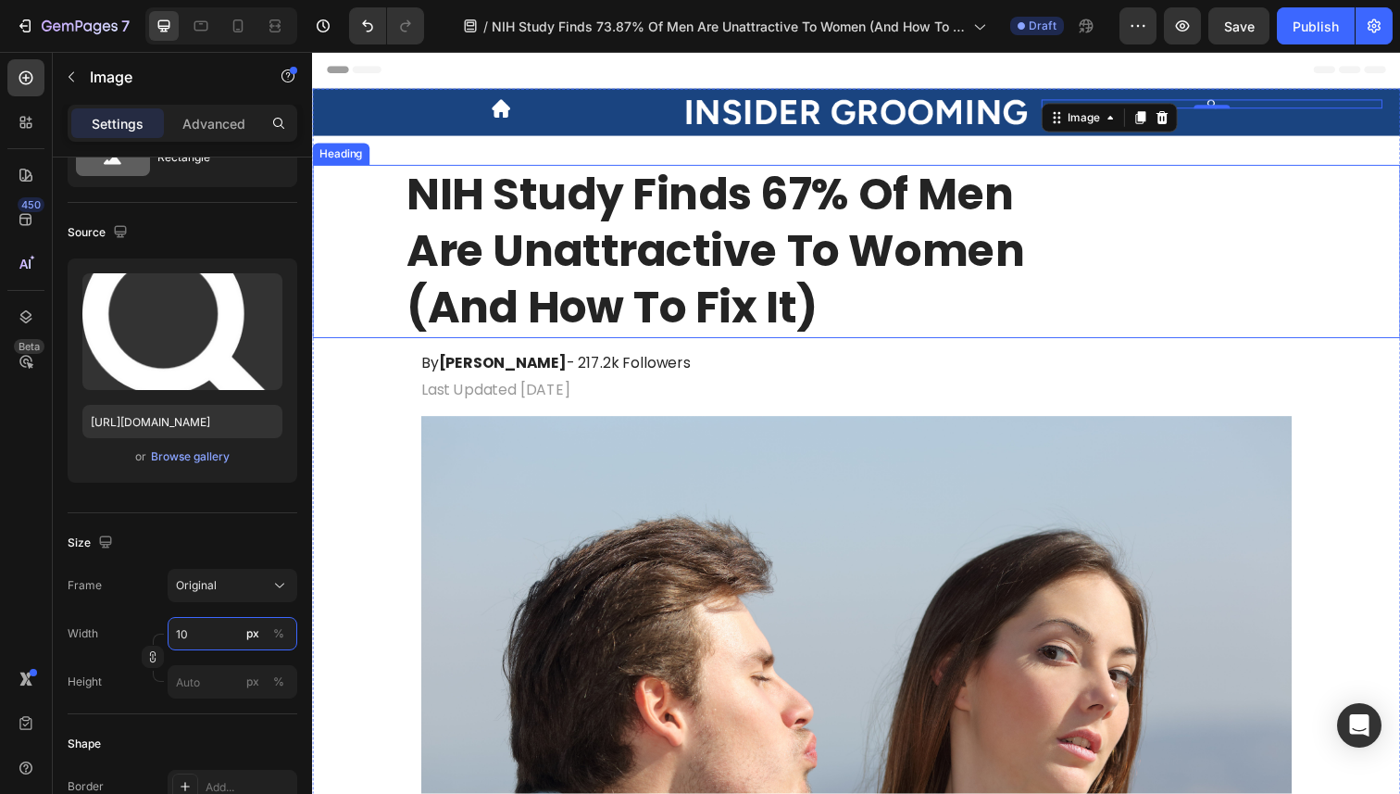
type input "1"
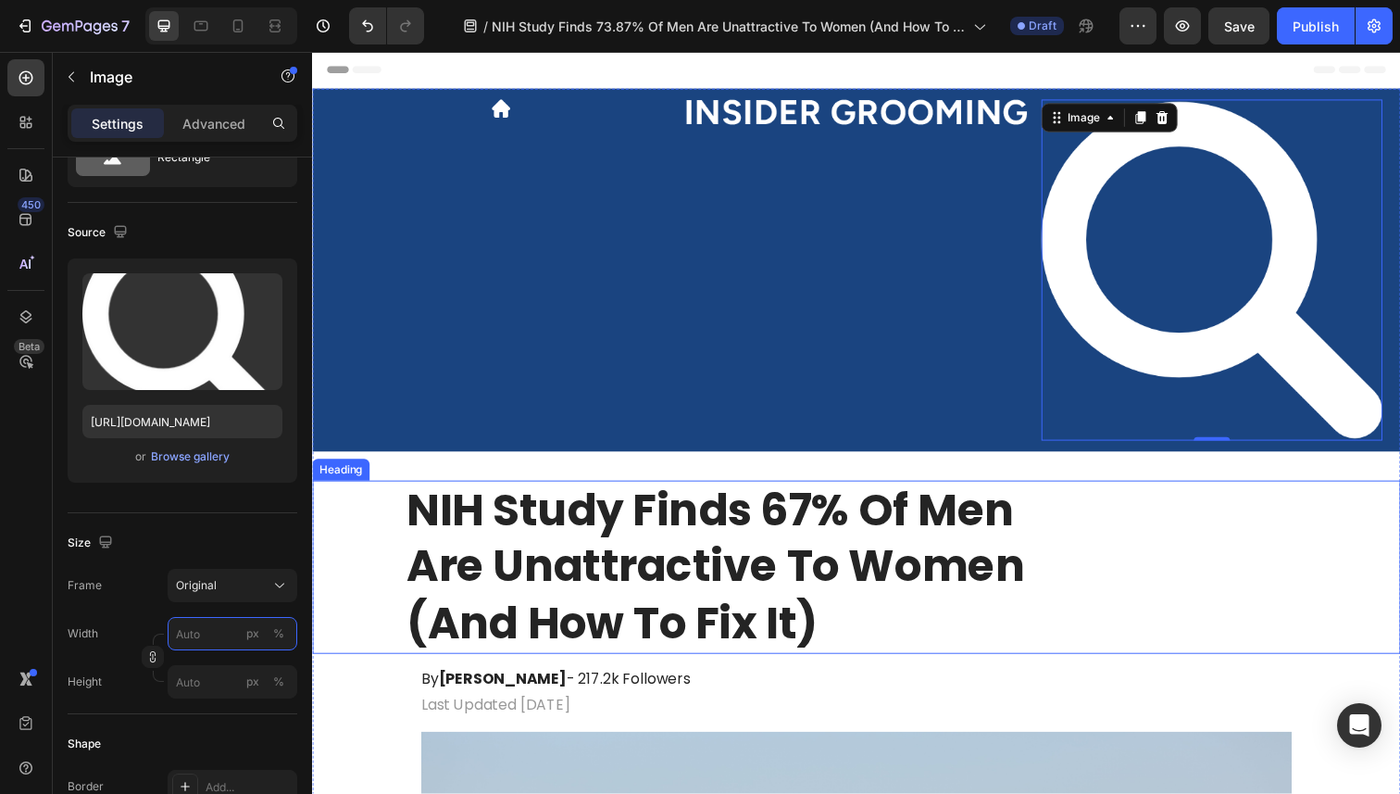
type input "2"
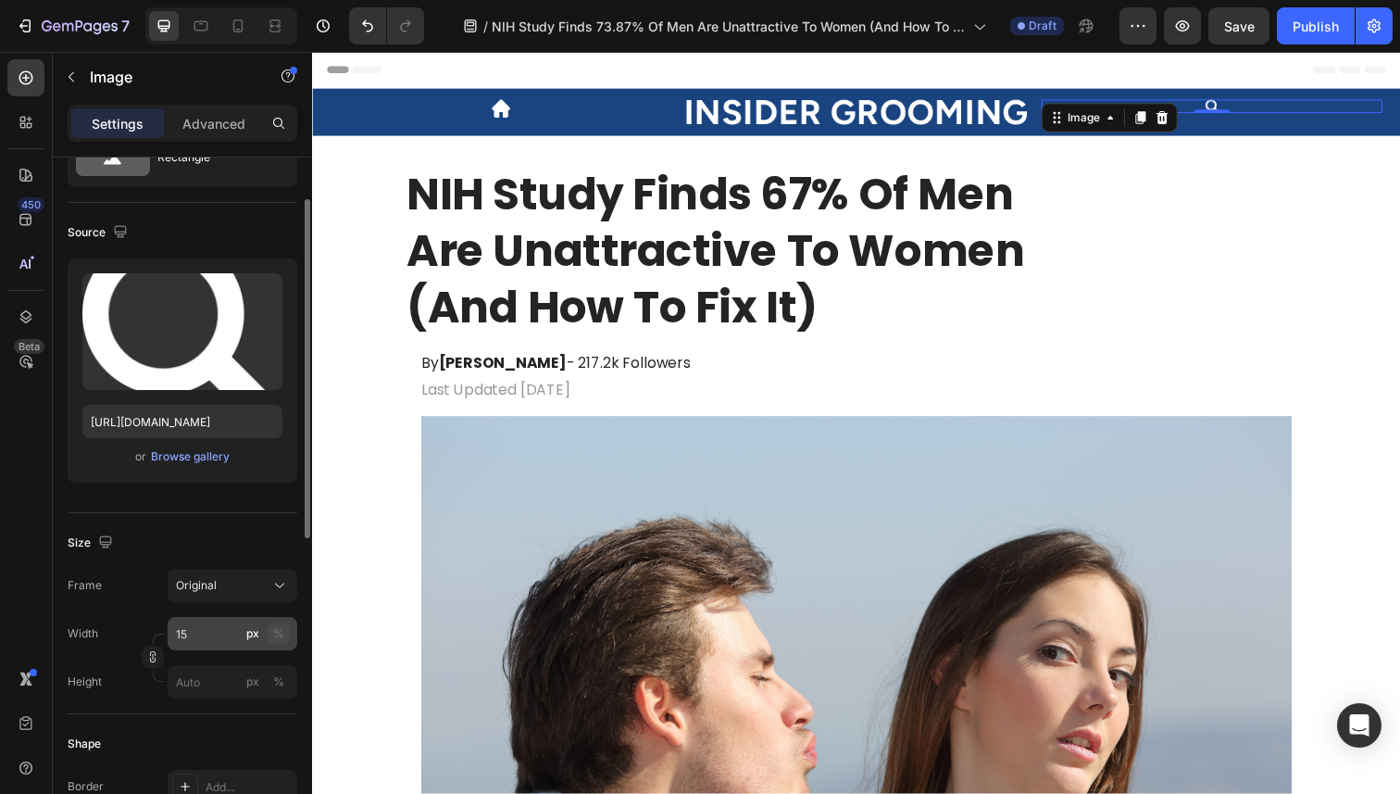
click at [280, 626] on div "%" at bounding box center [278, 633] width 11 height 17
click at [267, 633] on div "px %" at bounding box center [266, 633] width 48 height 33
click at [267, 633] on input "15" at bounding box center [233, 633] width 130 height 33
click at [275, 633] on div "%" at bounding box center [278, 633] width 11 height 17
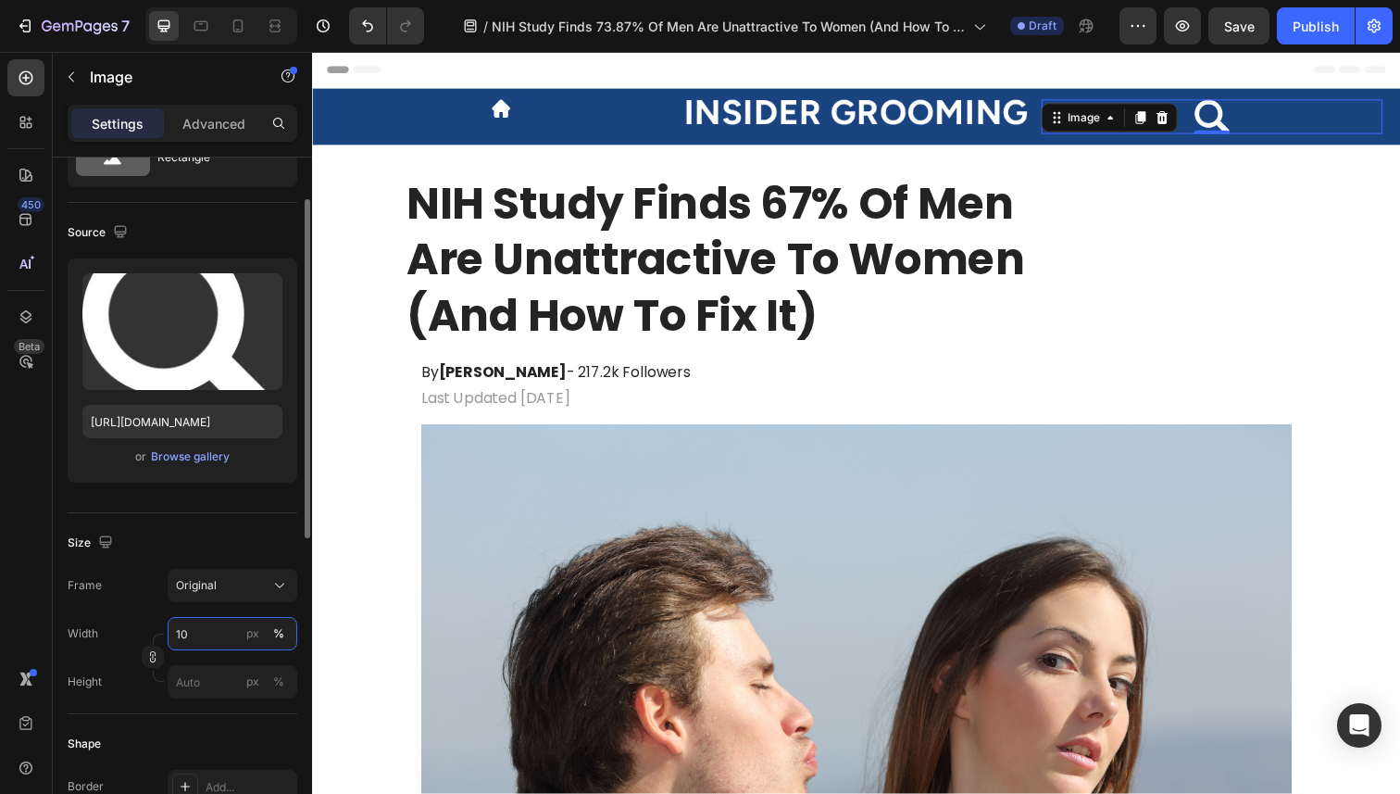
type input "1"
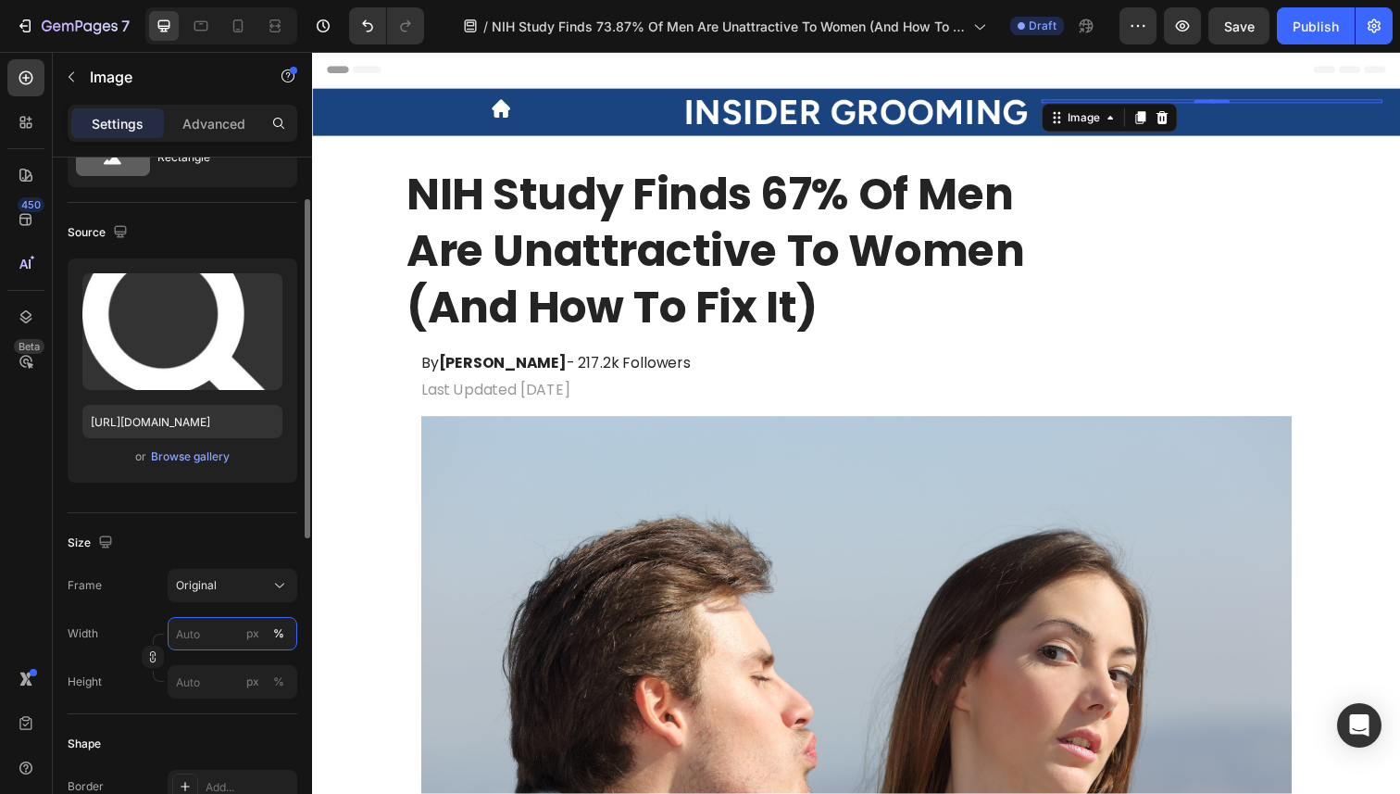
type input "4"
type input "5"
click at [278, 633] on div "%" at bounding box center [278, 633] width 11 height 17
click at [200, 634] on input "5" at bounding box center [233, 633] width 130 height 33
click at [107, 591] on div "Frame Original" at bounding box center [183, 585] width 230 height 33
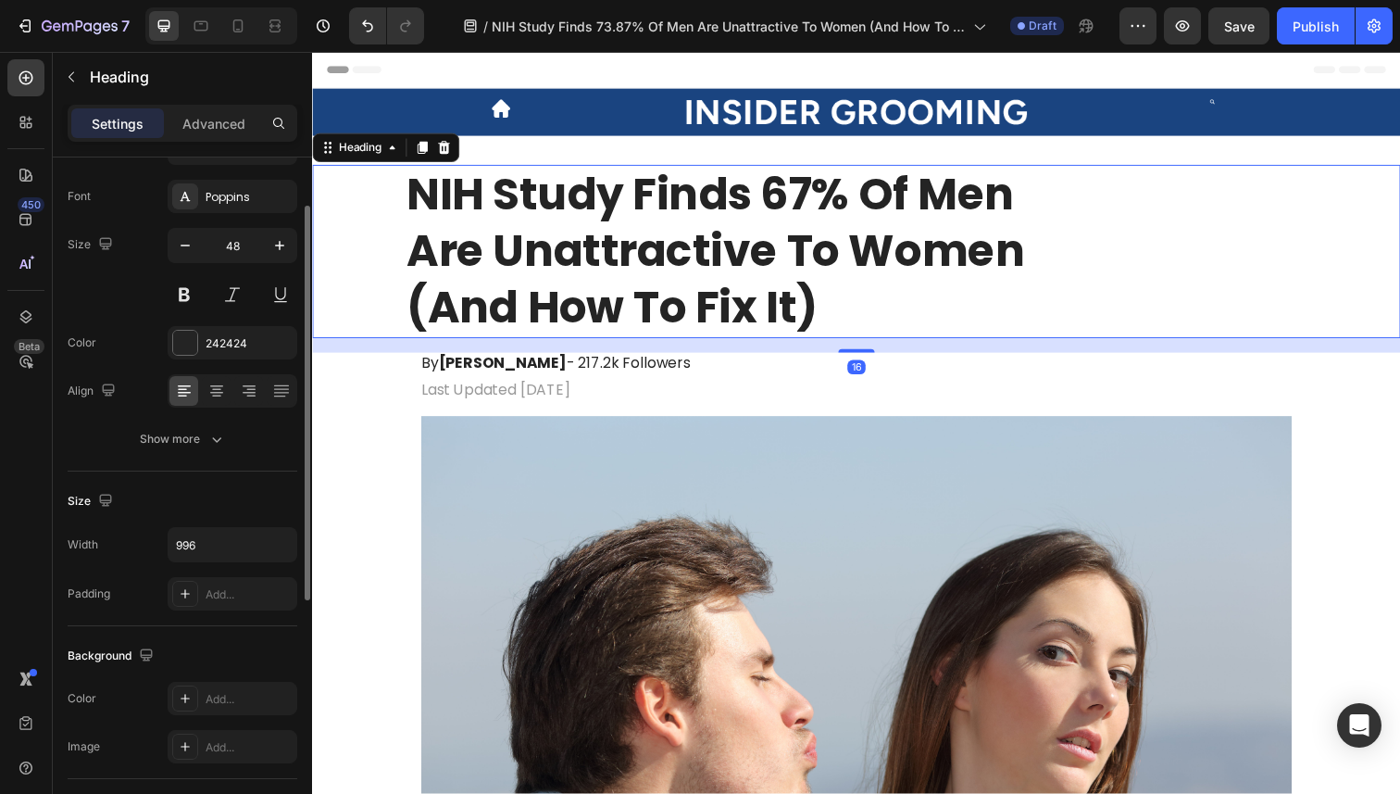
click at [1047, 259] on h1 "NIH Study Finds 67% Of Men Are Unattractive To Women (And How To Fix It)" at bounding box center [868, 256] width 922 height 177
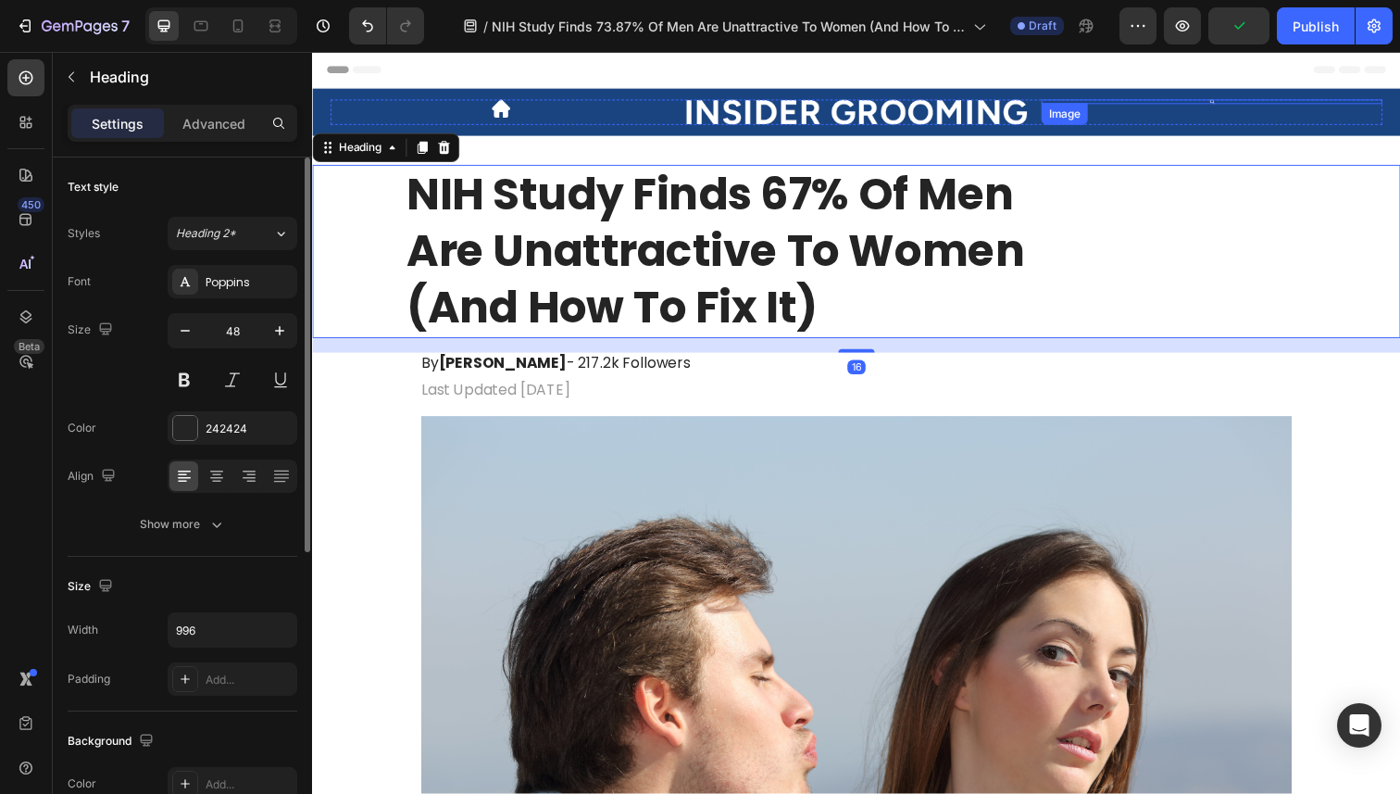
click at [1235, 103] on div "Image" at bounding box center [1231, 103] width 348 height 5
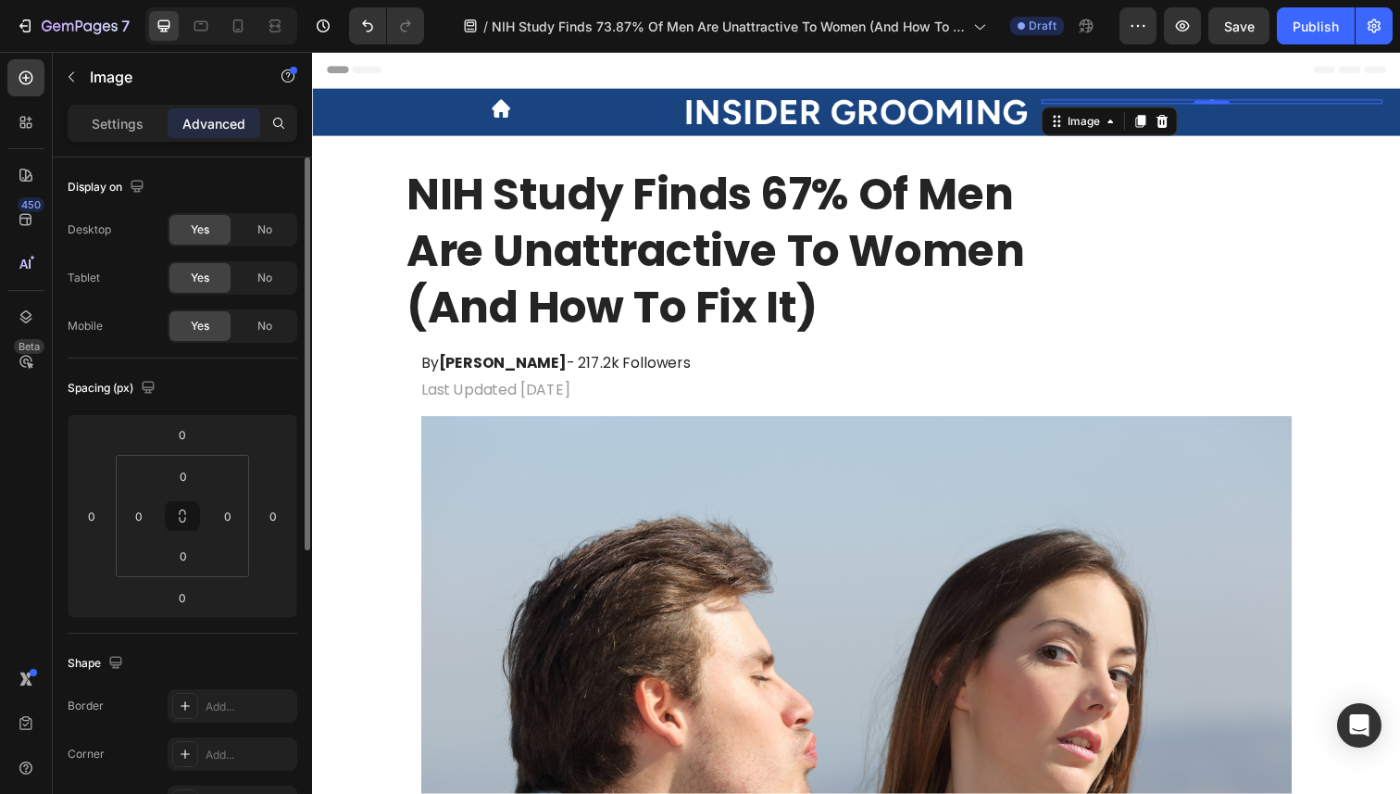
scroll to position [519, 0]
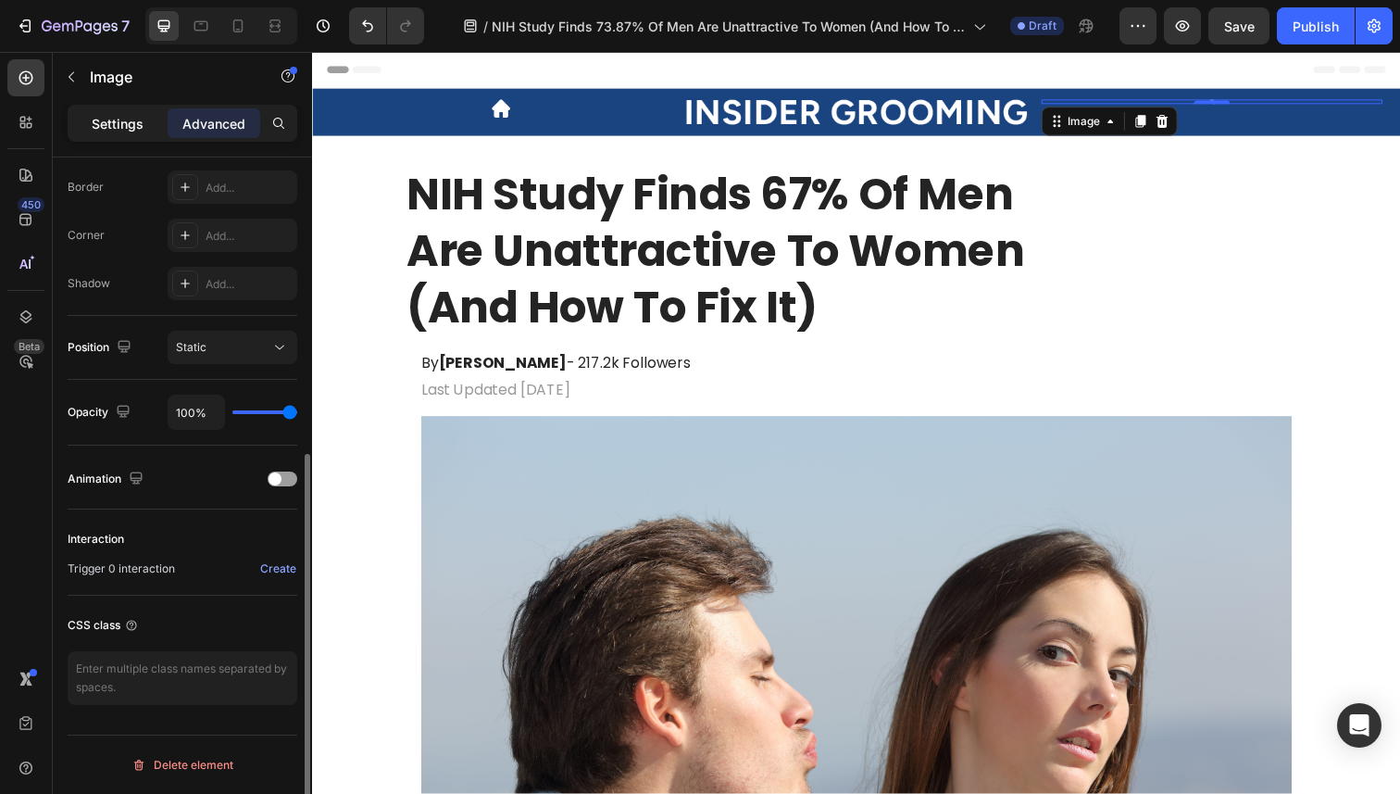
click at [105, 127] on p "Settings" at bounding box center [118, 123] width 52 height 19
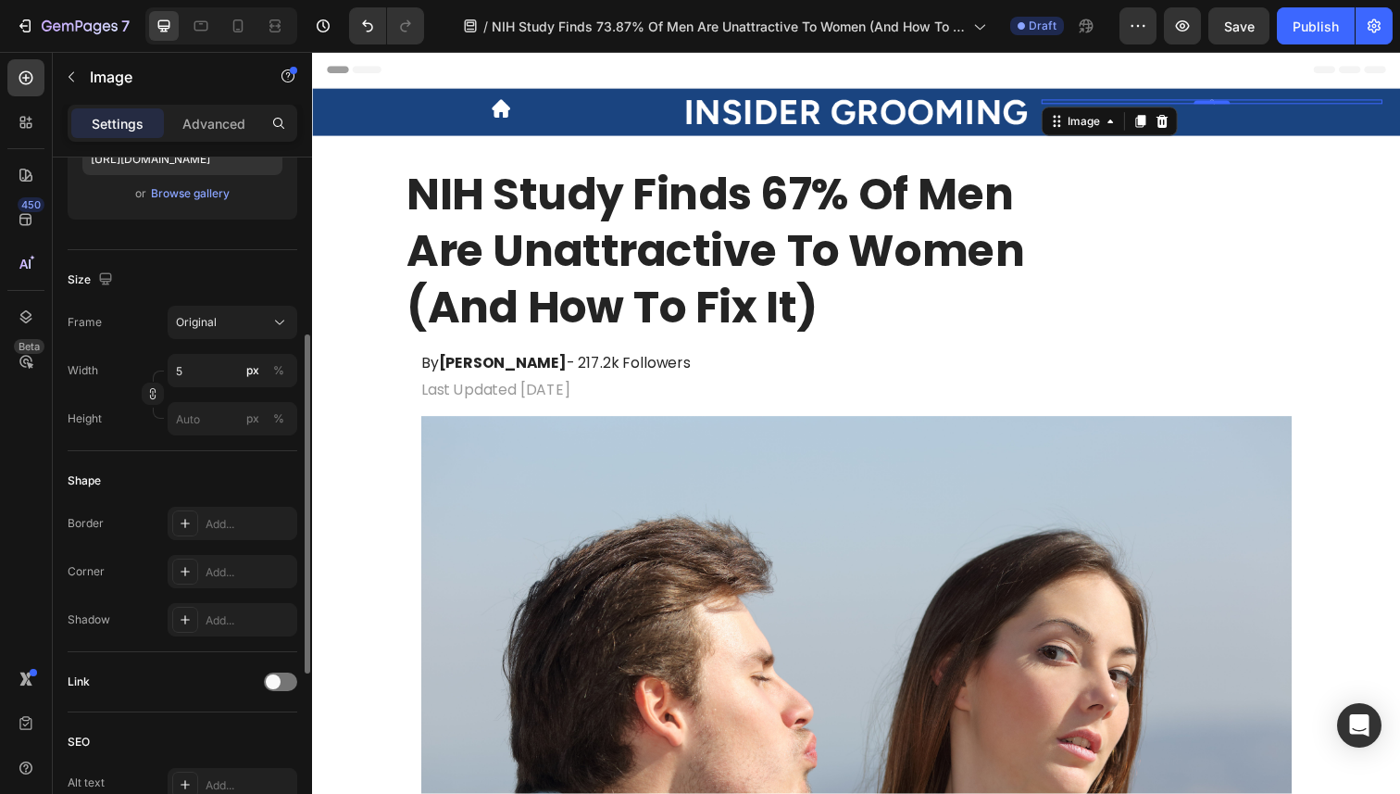
scroll to position [278, 0]
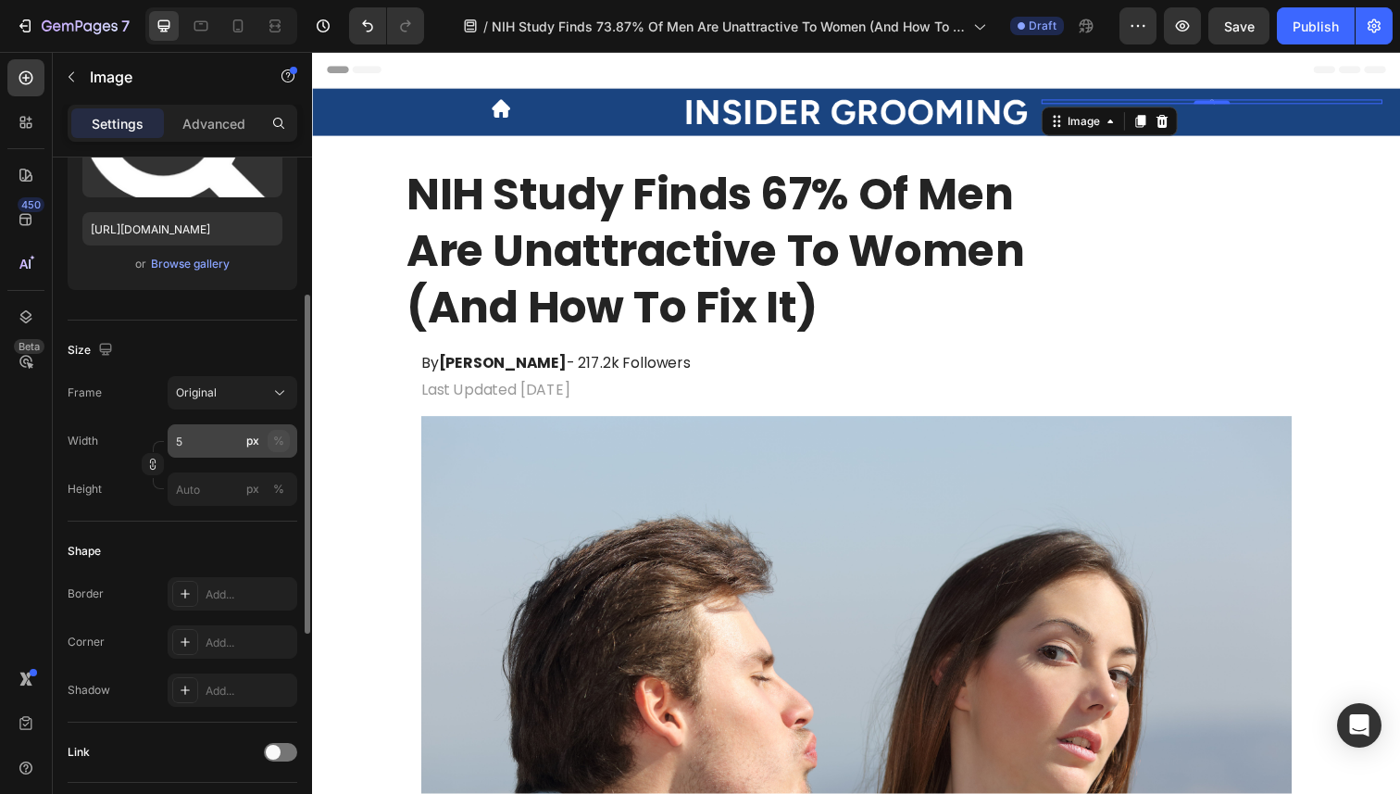
click at [280, 443] on div "%" at bounding box center [278, 441] width 11 height 17
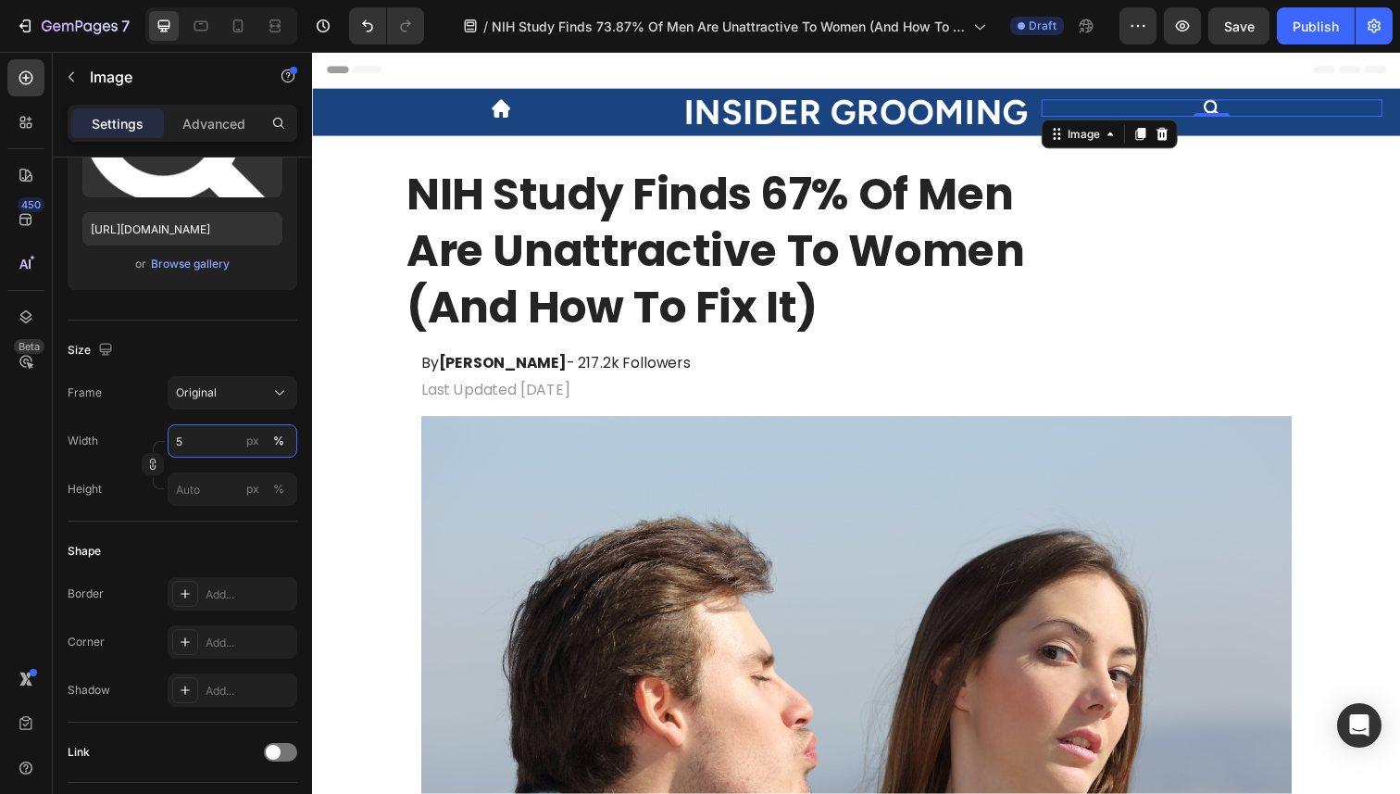
click at [219, 445] on input "5" at bounding box center [233, 440] width 130 height 33
type input "6"
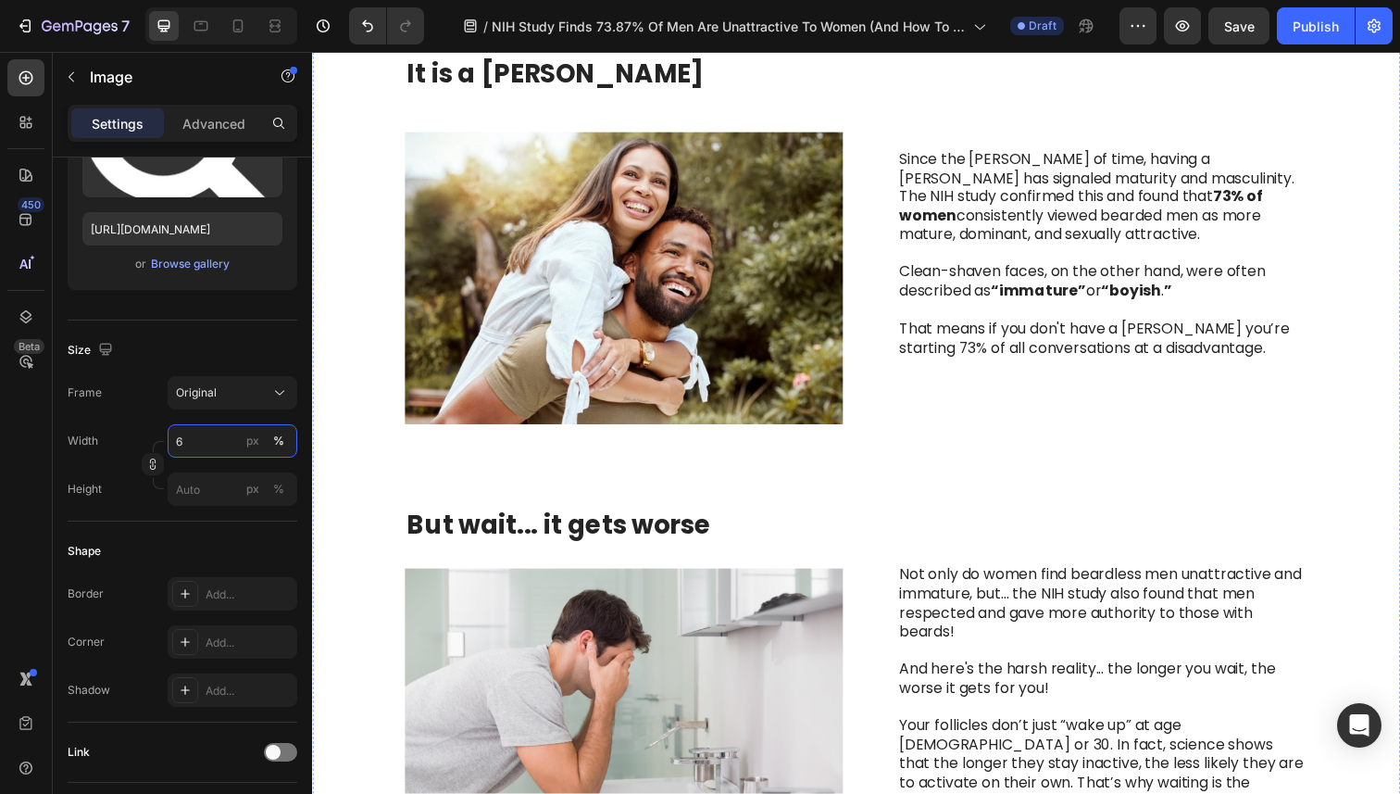
scroll to position [1386, 0]
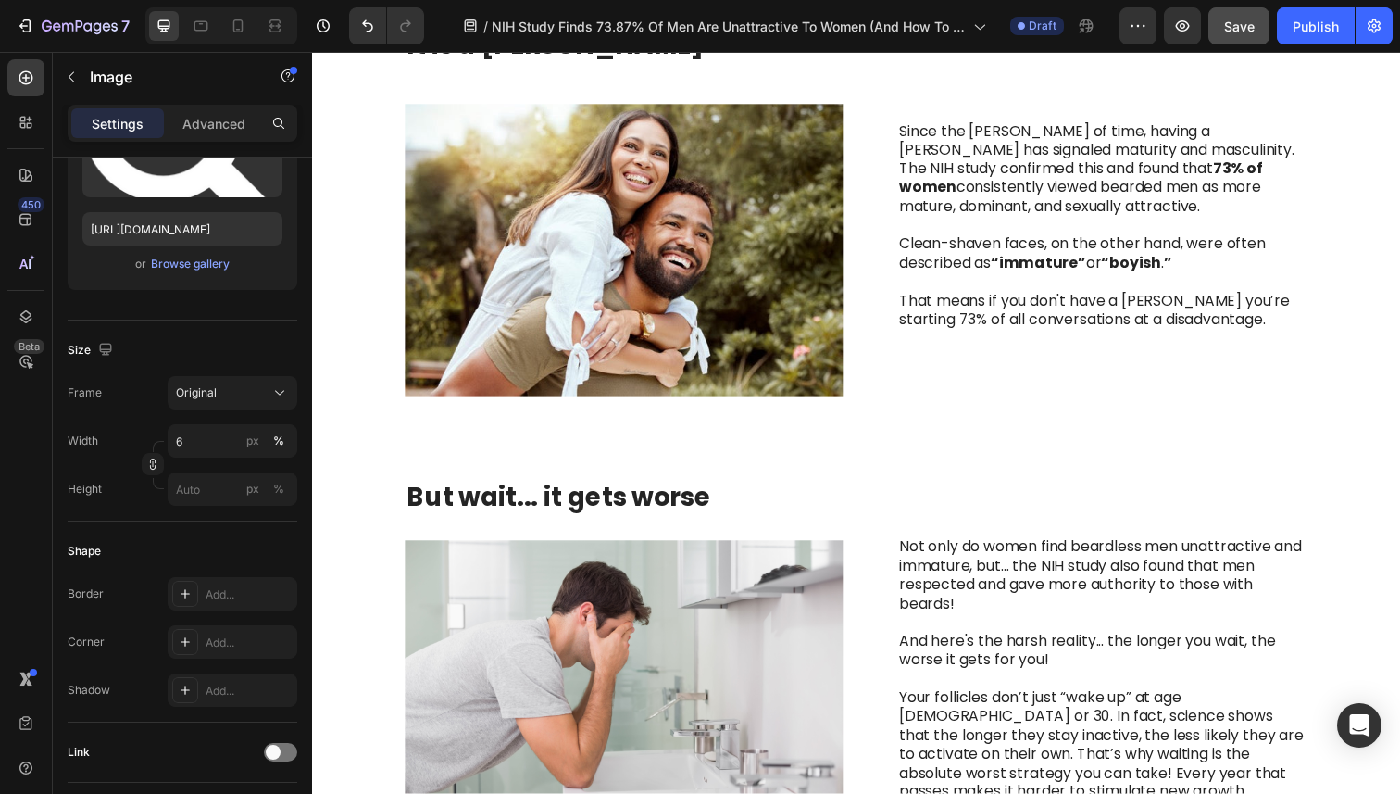
click at [1239, 43] on button "Save" at bounding box center [1239, 25] width 61 height 37
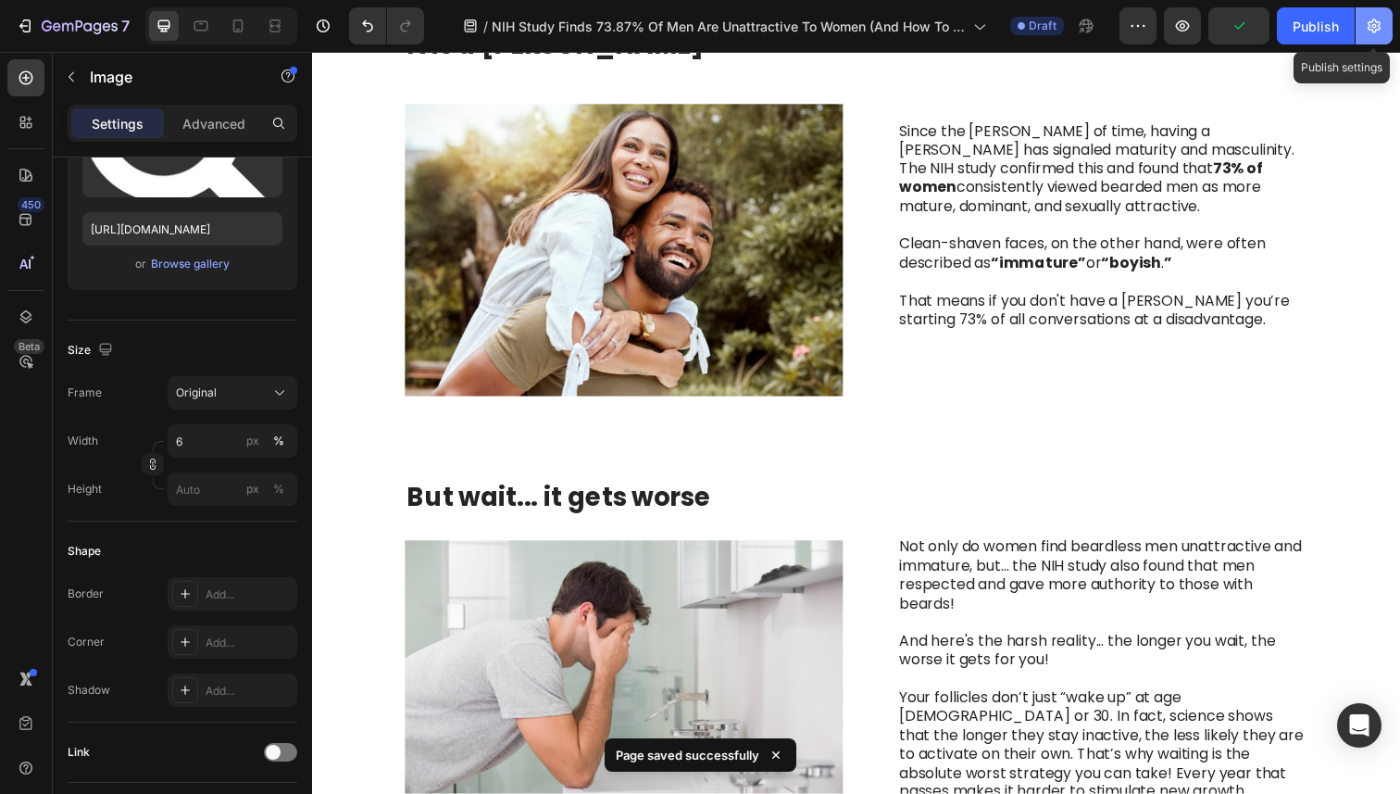
click at [1376, 20] on icon "button" at bounding box center [1374, 26] width 19 height 19
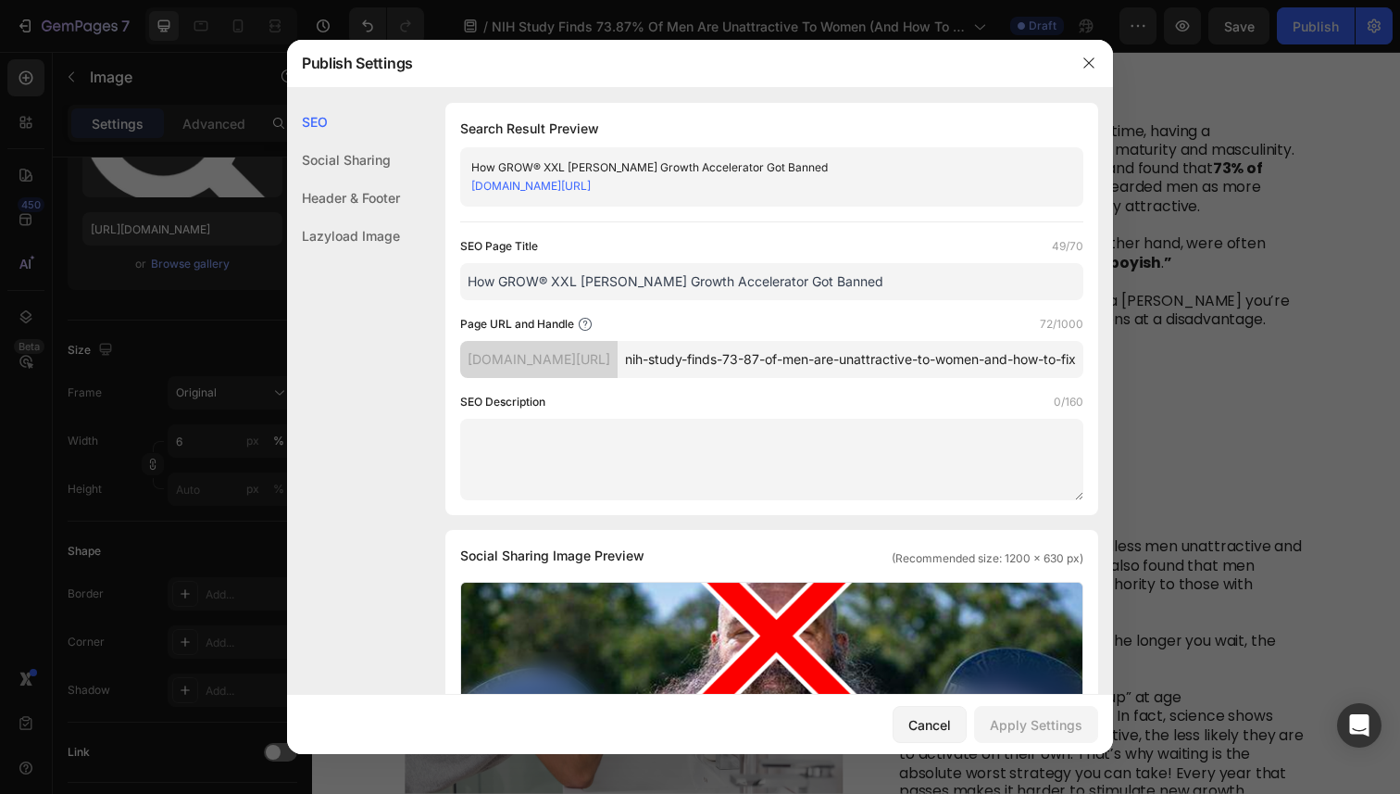
click at [389, 188] on div "Header & Footer" at bounding box center [343, 198] width 113 height 38
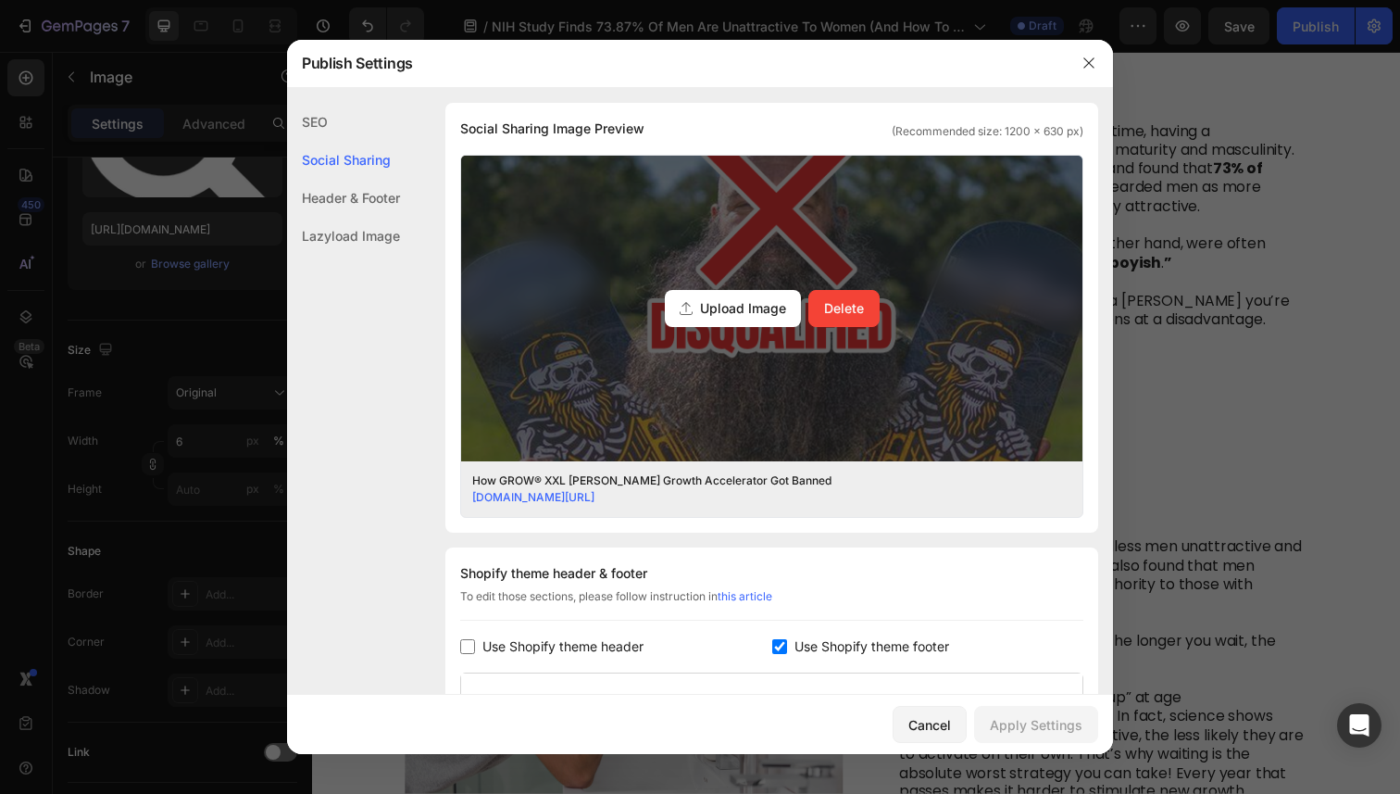
scroll to position [305, 0]
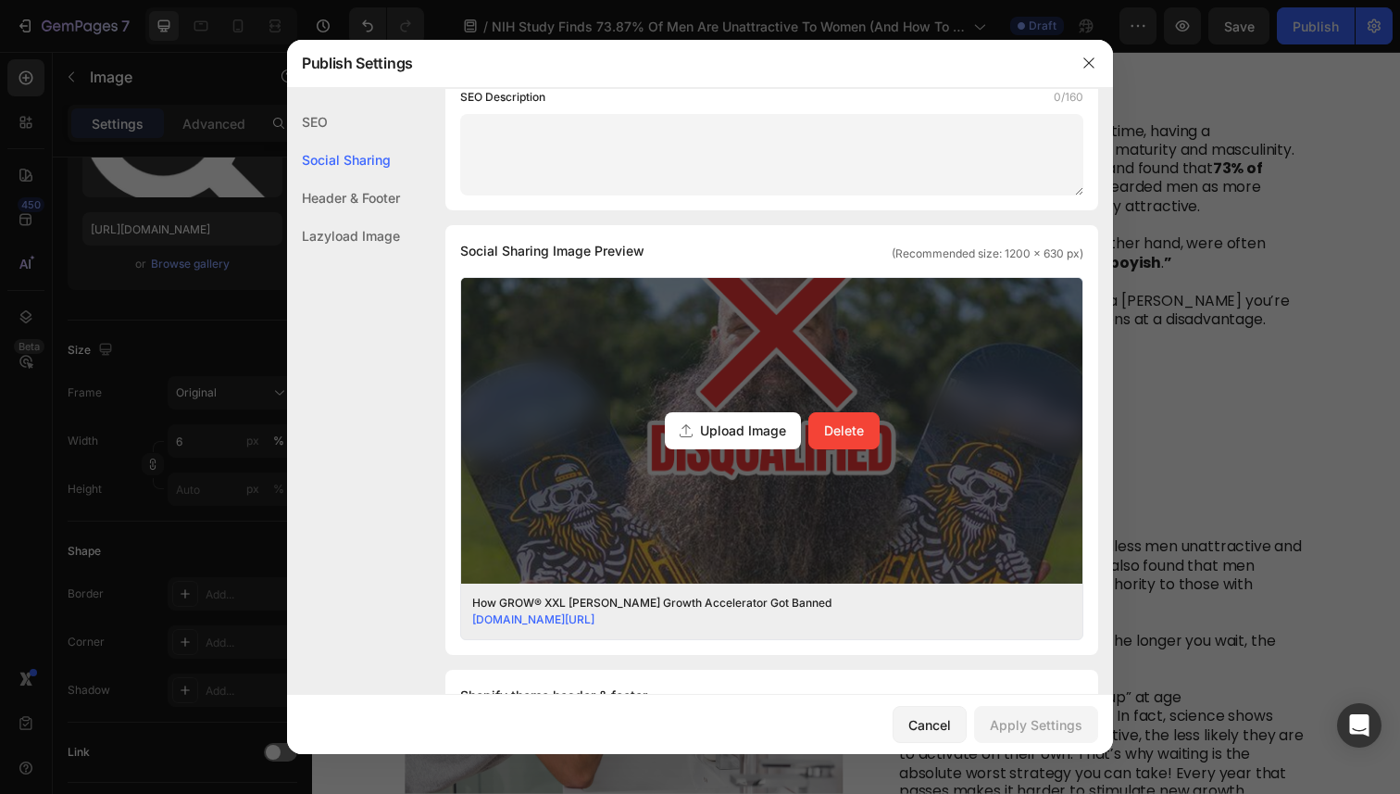
click at [754, 440] on span "Upload Image" at bounding box center [743, 429] width 86 height 19
click at [0, 0] on input "Upload Image Delete" at bounding box center [0, 0] width 0 height 0
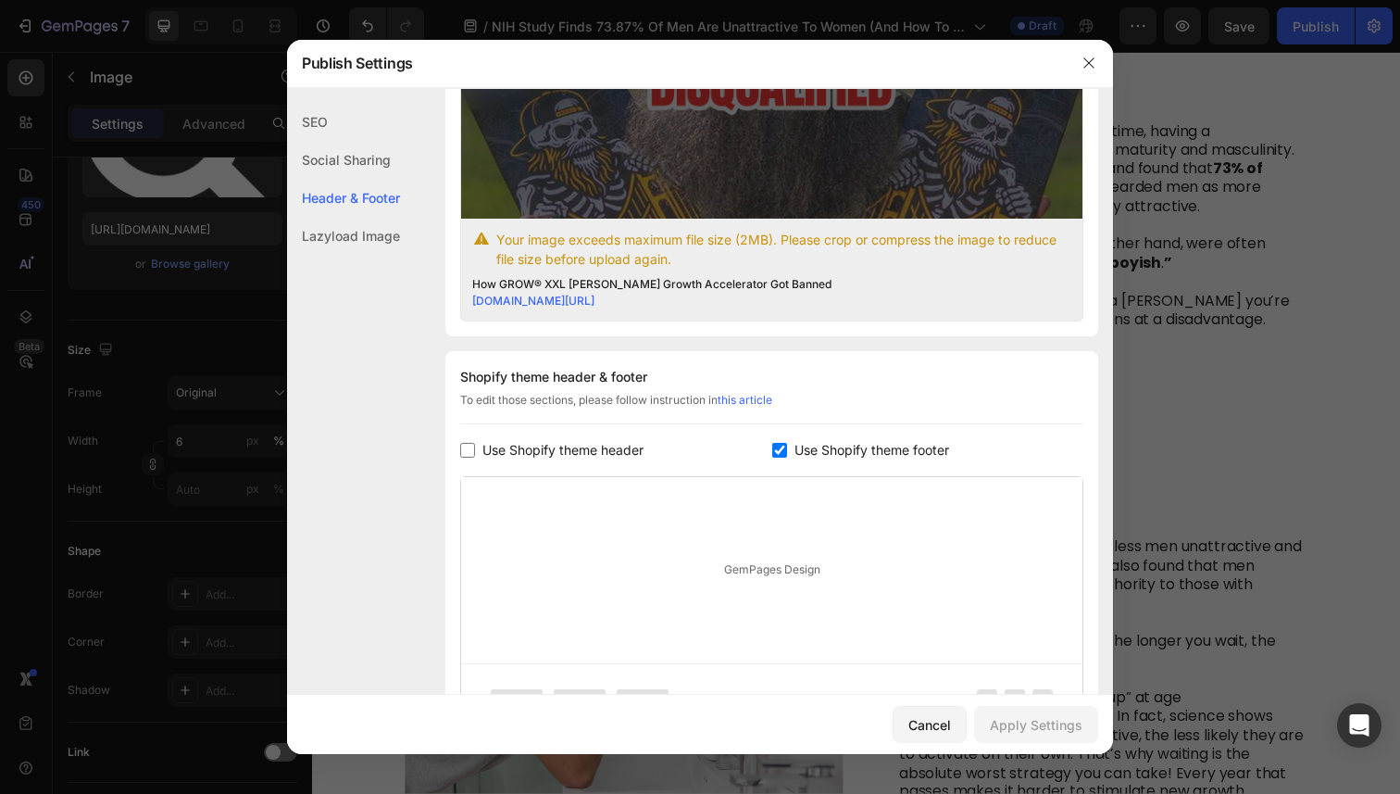
scroll to position [650, 0]
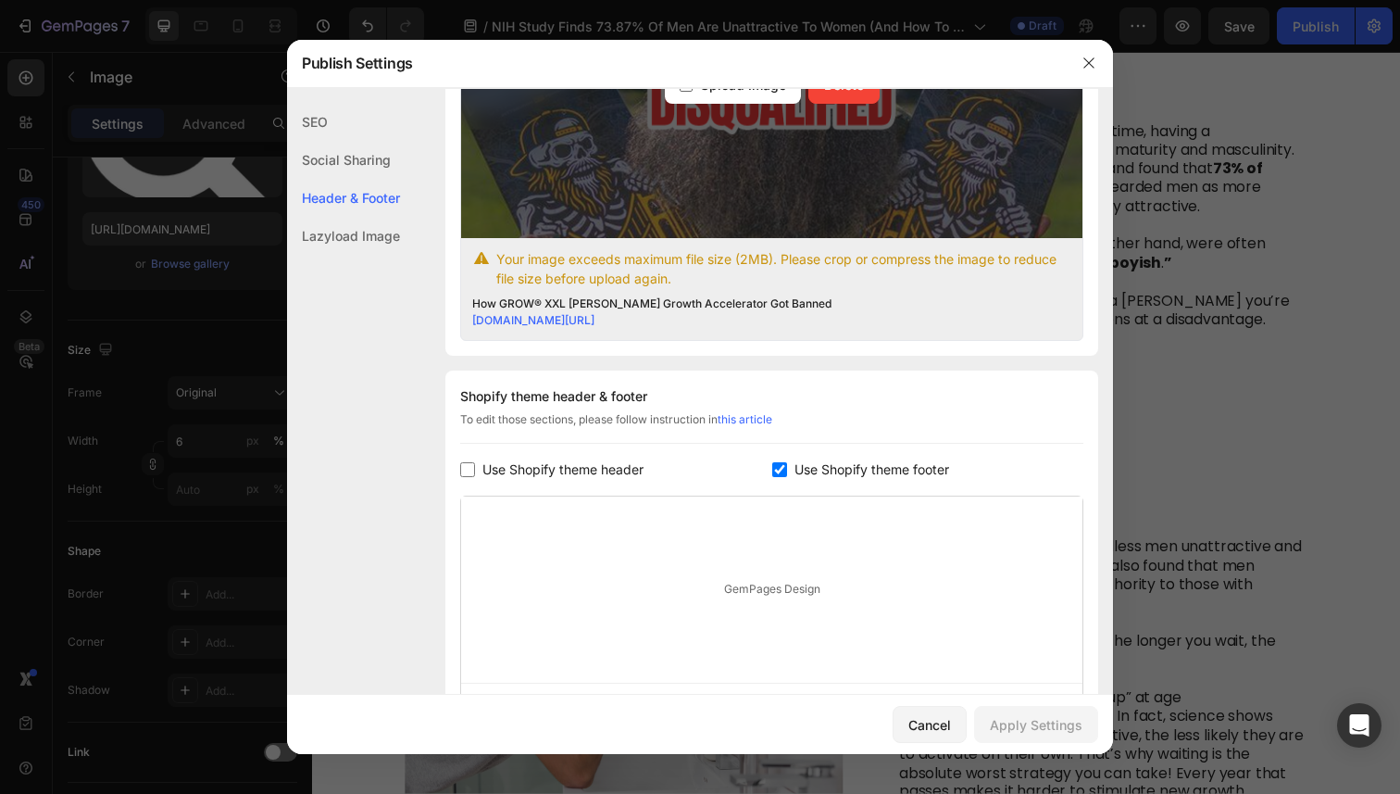
click at [732, 104] on div "Upload Image" at bounding box center [733, 85] width 136 height 37
click at [0, 0] on input "Upload Image Delete" at bounding box center [0, 0] width 0 height 0
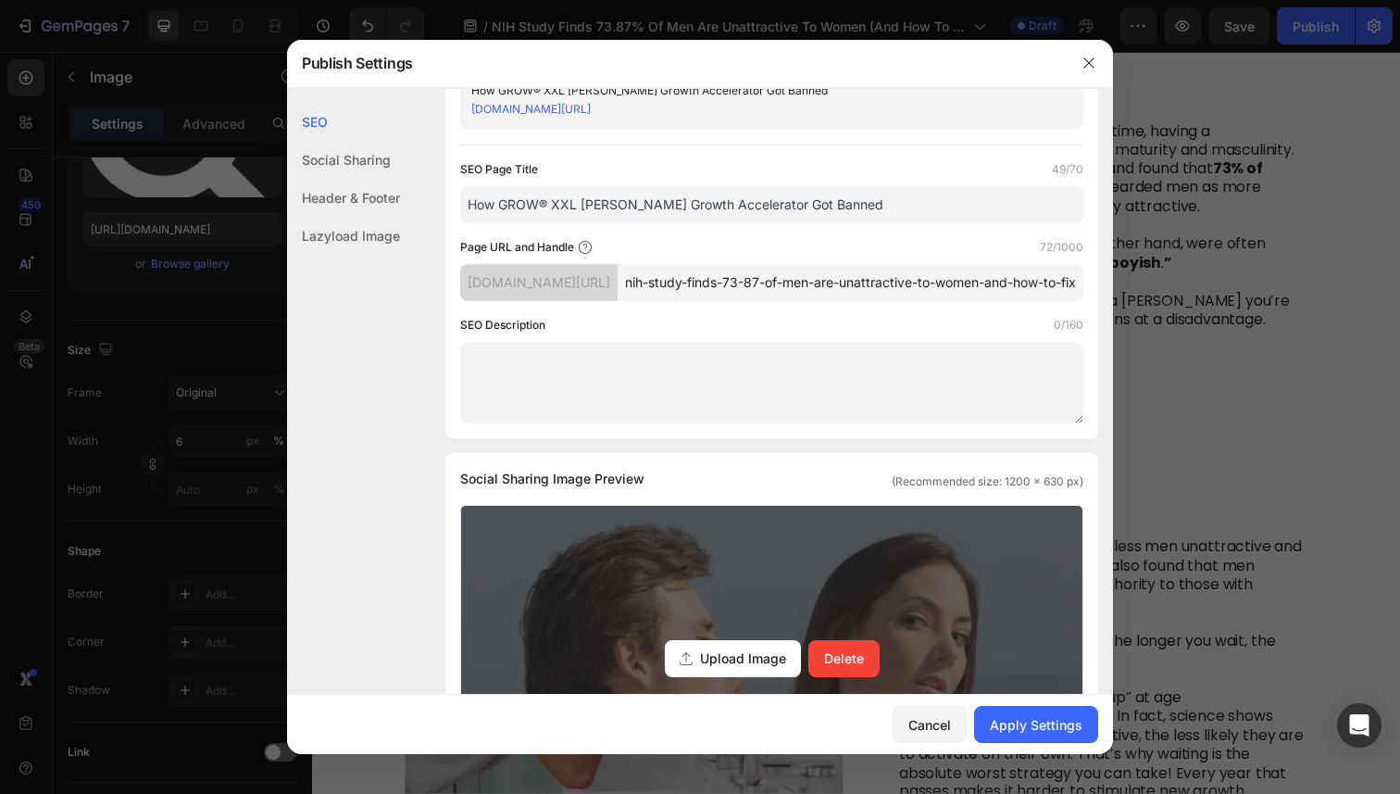
scroll to position [0, 0]
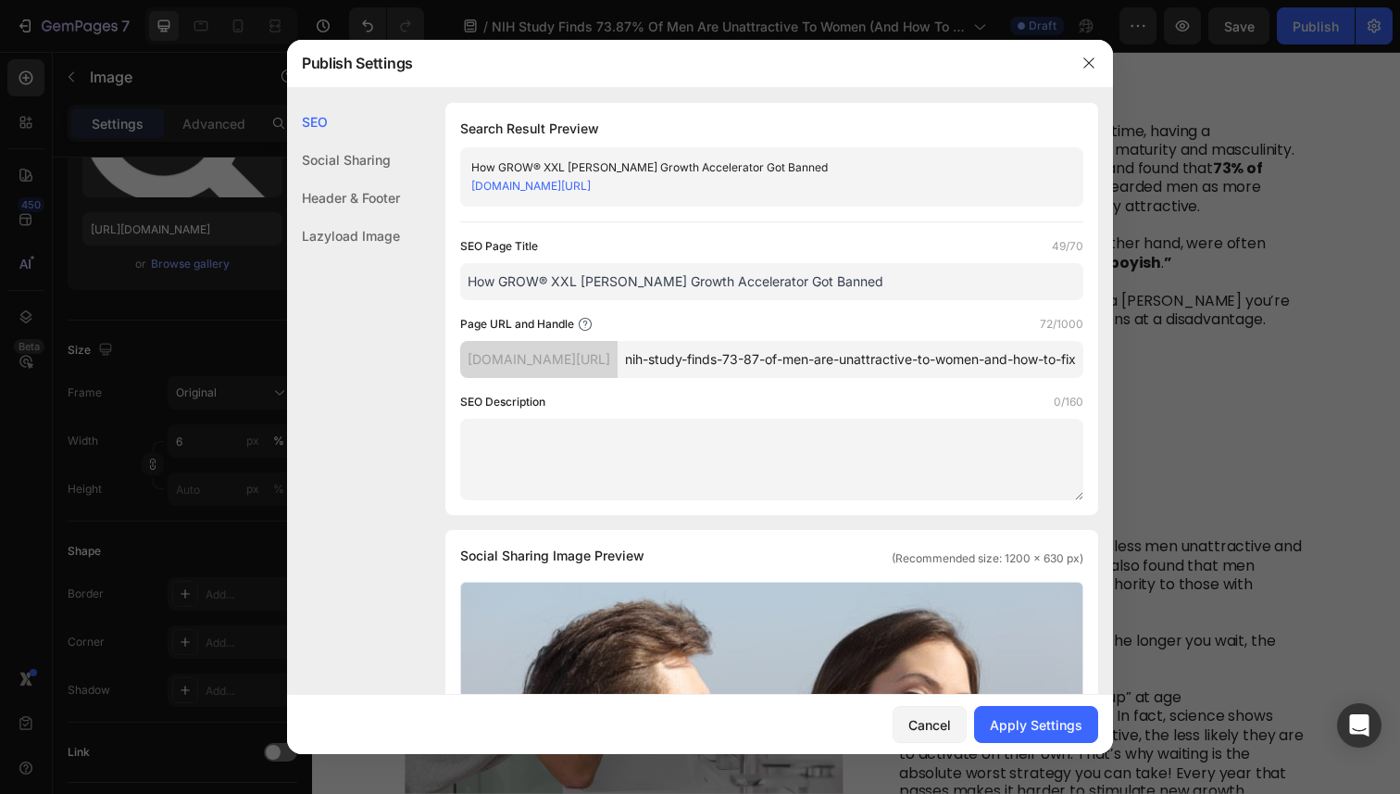
drag, startPoint x: 874, startPoint y: 304, endPoint x: 408, endPoint y: 258, distance: 469.0
click at [408, 258] on div "SEO Search Result Preview How GROW® XXL [PERSON_NAME] Growth Accelerator Got Ba…" at bounding box center [700, 793] width 826 height 1381
drag, startPoint x: 715, startPoint y: 372, endPoint x: 1130, endPoint y: 380, distance: 415.0
click at [1130, 380] on div "Publish Settings SEO Social Sharing Header & Footer Lazyload Image SEO Search R…" at bounding box center [700, 397] width 1400 height 794
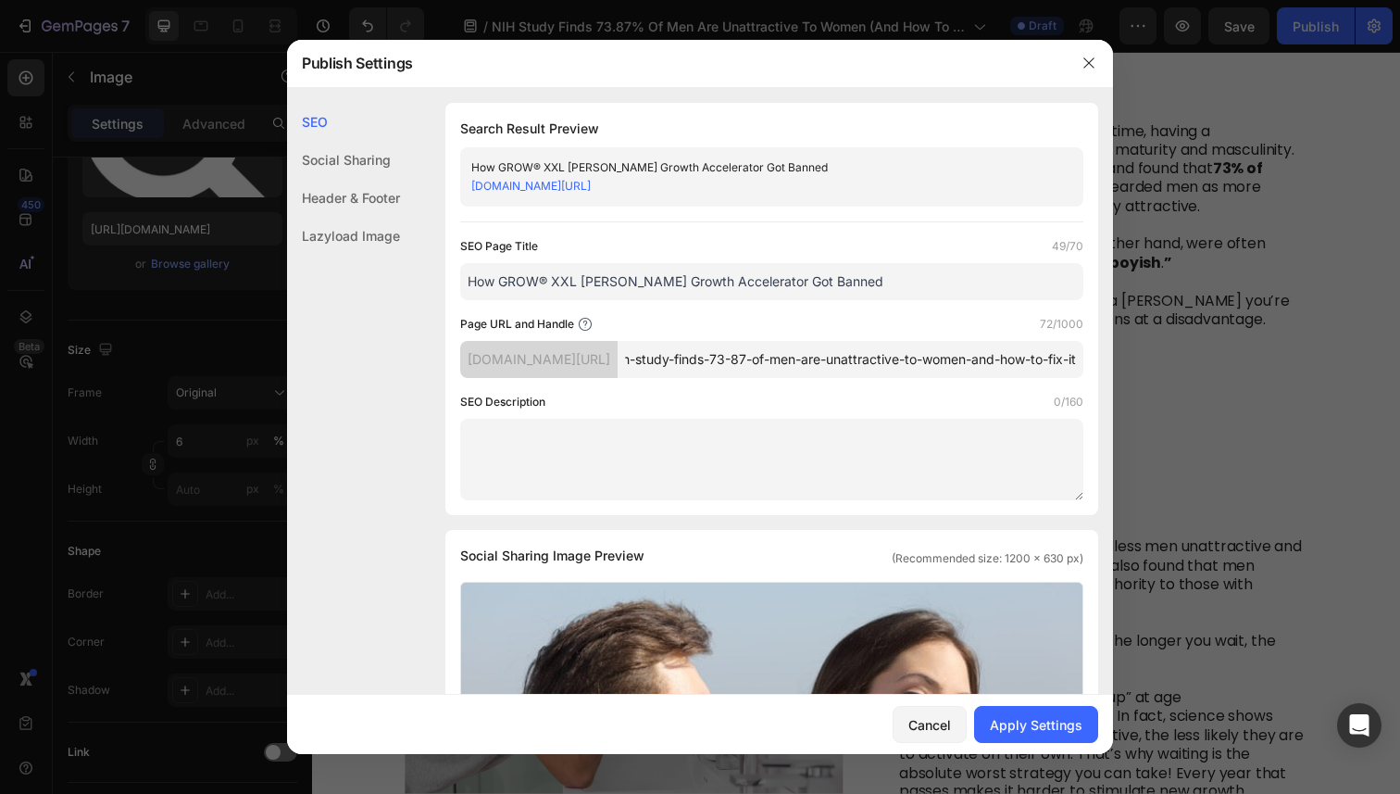
click at [905, 298] on input "How GROW® XXL [PERSON_NAME] Growth Accelerator Got Banned" at bounding box center [771, 281] width 623 height 37
paste input "nih-study-finds-73-87-of-men-are-unattractive-to-women-and-how-to-fix-it"
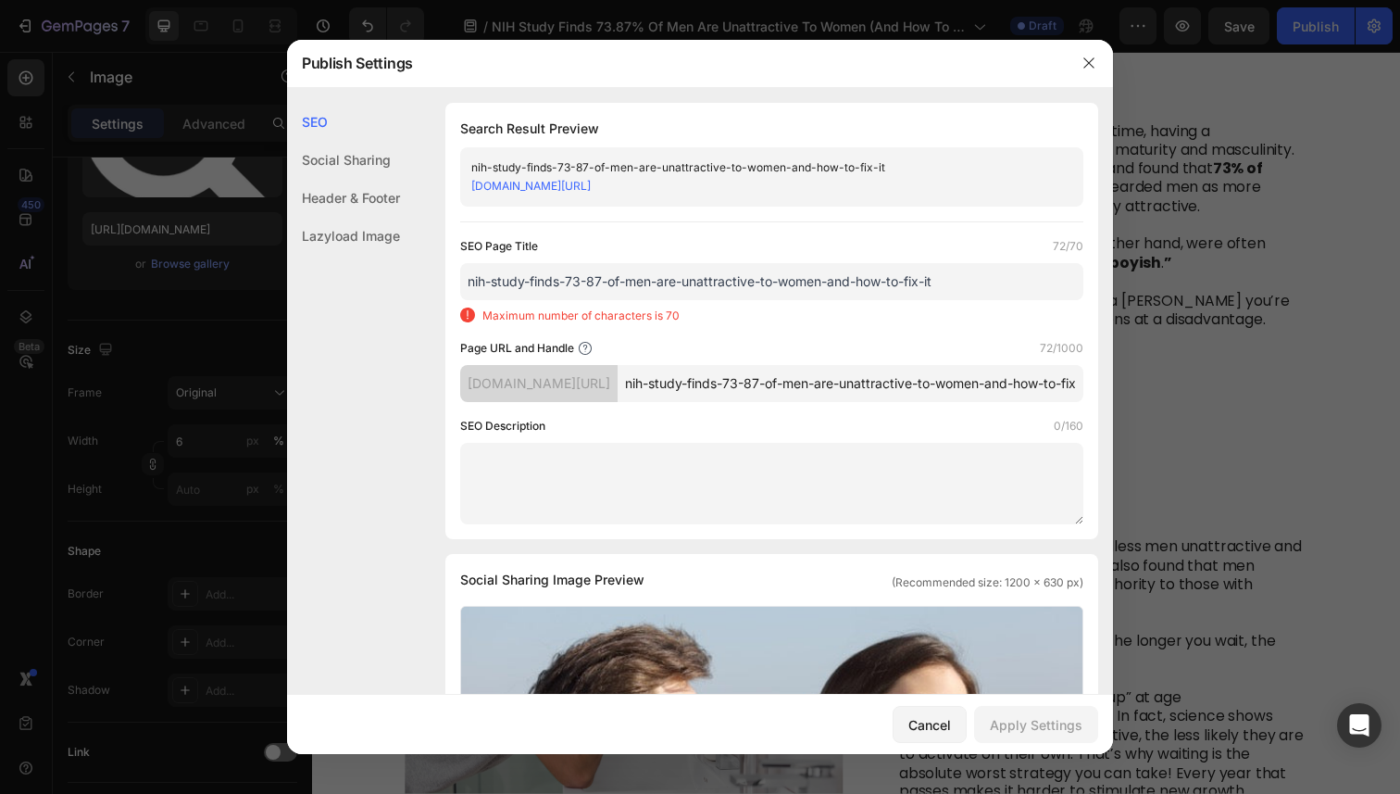
click at [503, 300] on input "nih-study-finds-73-87-of-men-are-unattractive-to-women-and-how-to-fix-it" at bounding box center [771, 281] width 623 height 37
click at [542, 300] on input "NIH Study-finds-73-87-of-men-are-unattractive-to-women-and-how-to-fix-it" at bounding box center [771, 281] width 623 height 37
click at [537, 300] on input "NIH Study-finds-73-87-of-men-are-unattractive-to-women-and-how-to-fix-it" at bounding box center [771, 281] width 623 height 37
click at [611, 300] on input "NIH Study Finds-73-87-of-men-are-unattractive-to-women-and-how-to-fix-it" at bounding box center [771, 281] width 623 height 37
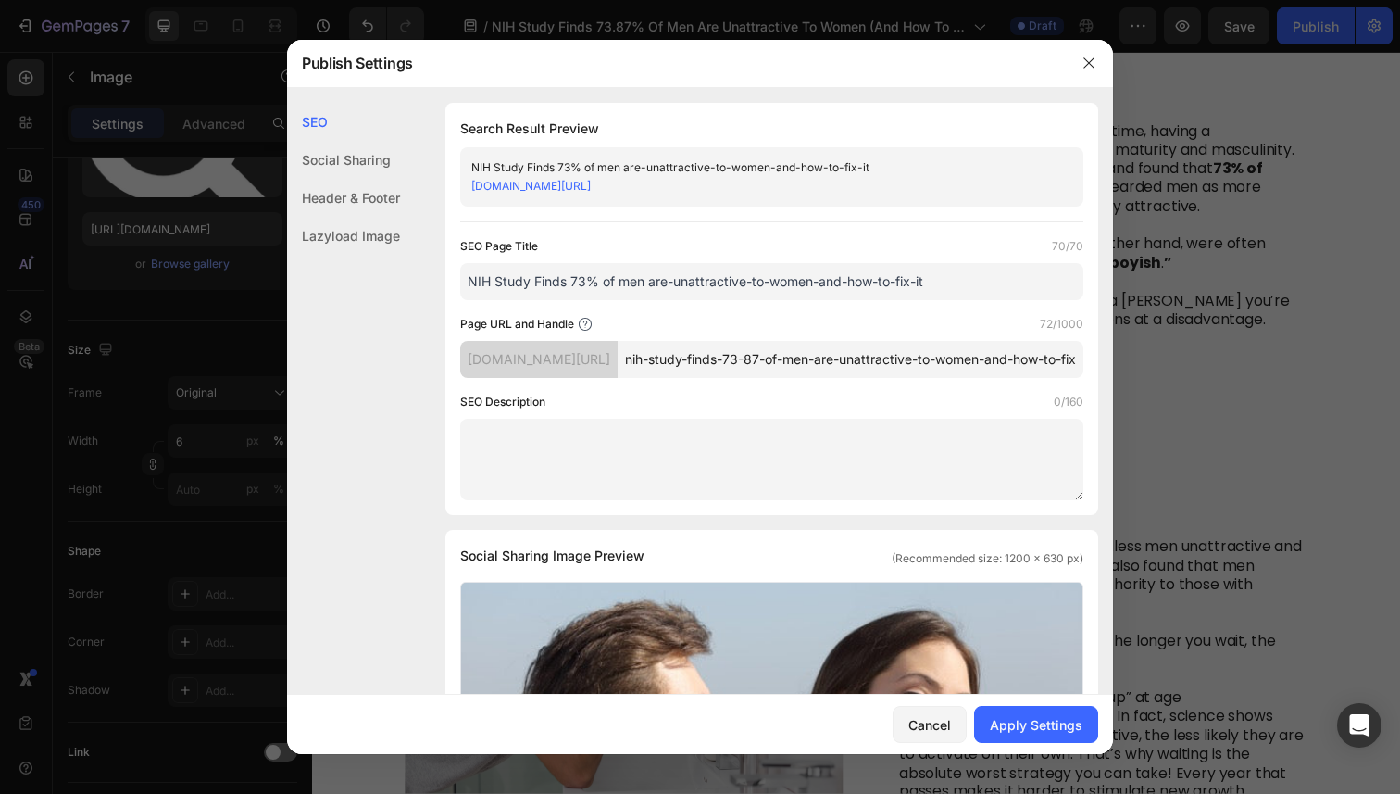
drag, startPoint x: 950, startPoint y: 316, endPoint x: 642, endPoint y: 299, distance: 308.9
click at [642, 299] on input "NIH Study Finds 73% of men are-unattractive-to-women-and-how-to-fix-it" at bounding box center [771, 281] width 623 height 37
click at [588, 300] on input "NIH Study Finds 73% of Men Are Unattractive" at bounding box center [771, 281] width 623 height 37
type input "NIH Study Finds 67% of Men Are Unattractive"
click at [829, 378] on input "nih-study-finds-73-87-of-men-are-unattractive-to-women-and-how-to-fix-it" at bounding box center [851, 359] width 466 height 37
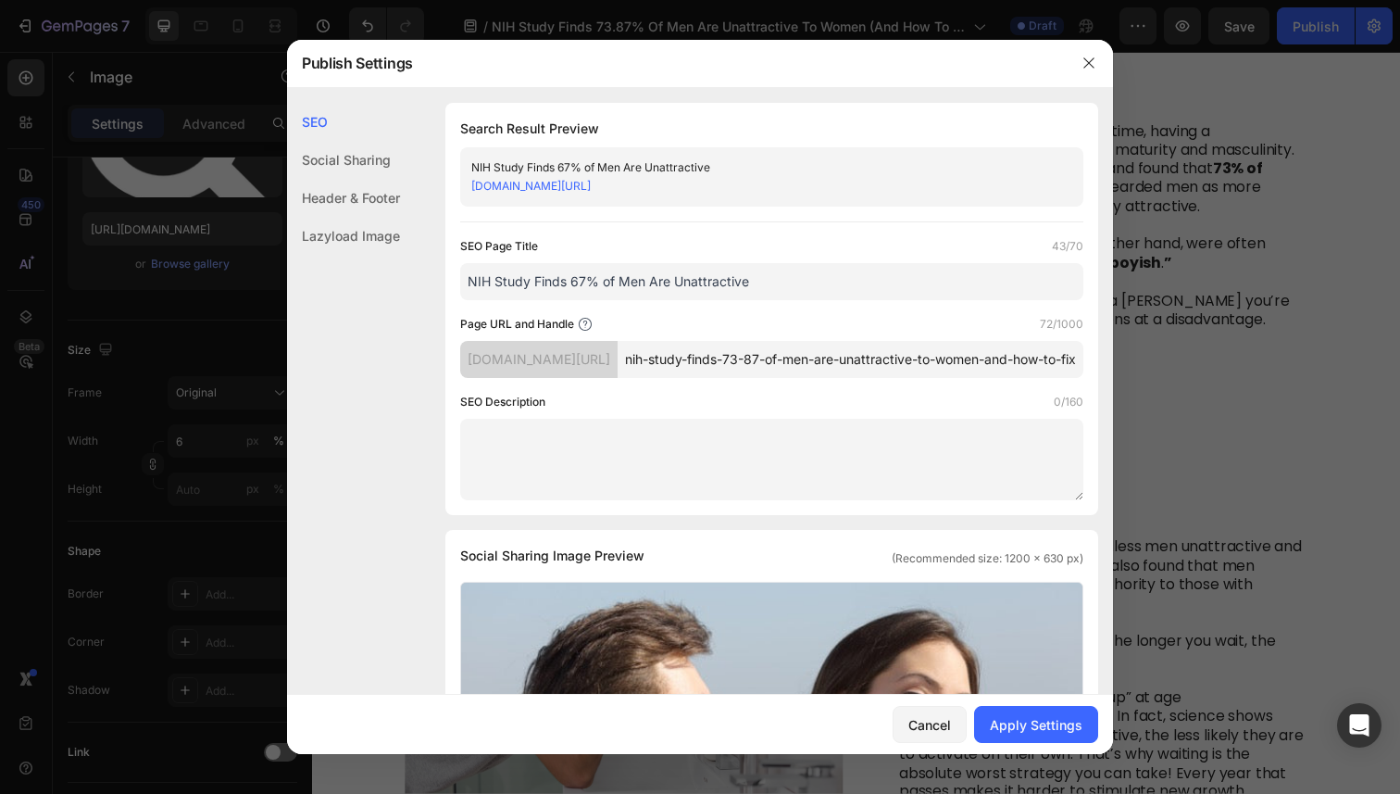
click at [852, 378] on input "nih-study-finds-73-87-of-men-are-unattractive-to-women-and-how-to-fix-it" at bounding box center [851, 359] width 466 height 37
type input "nih-study-finds-67-of-men-are-unattractive-to-women-and-how-to-fix-it"
click at [883, 295] on input "NIH Study Finds 67% of Men Are Unattractive" at bounding box center [771, 281] width 623 height 37
type input "NIH Study Finds 67% of Men Are Unattractive (And How To Fix It)"
click at [1001, 715] on div "Apply Settings" at bounding box center [1036, 724] width 93 height 19
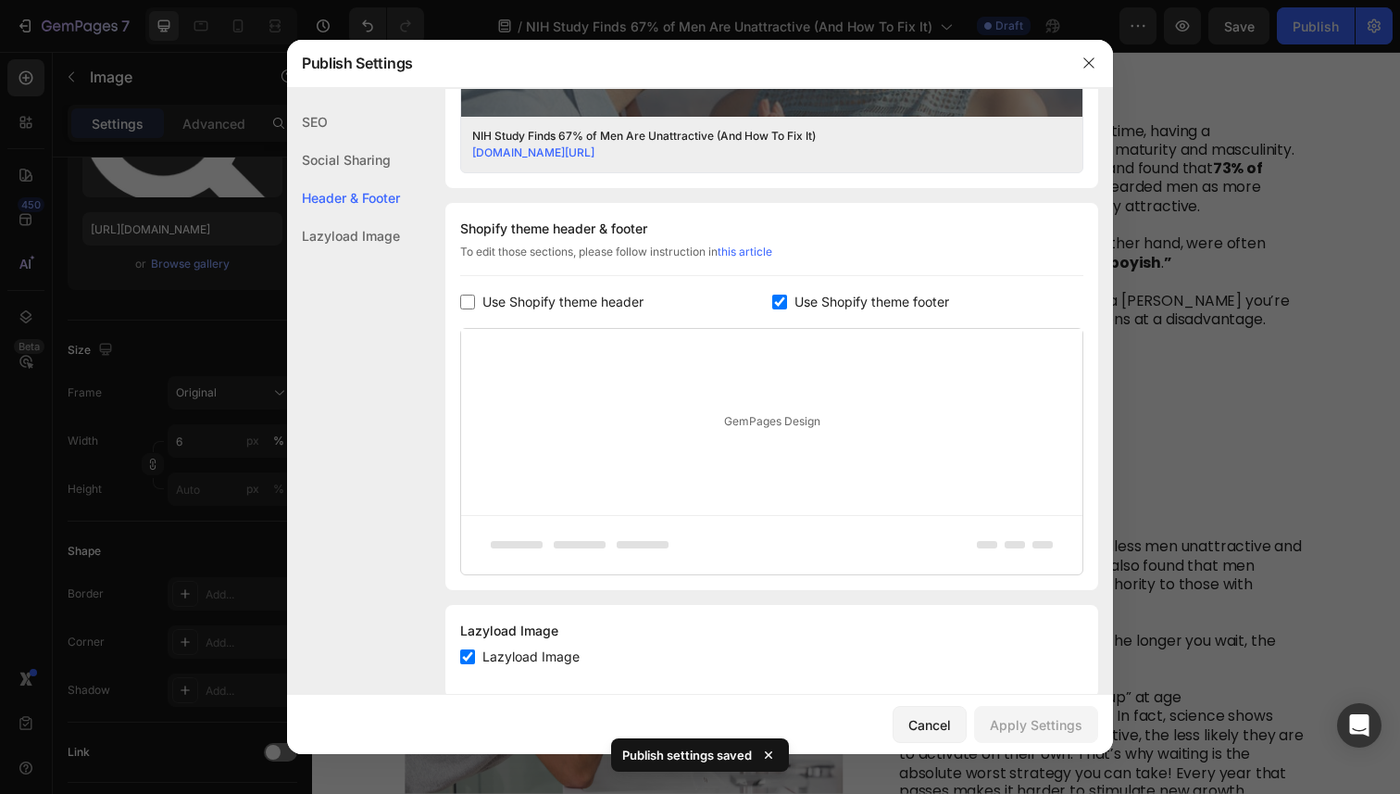
scroll to position [838, 0]
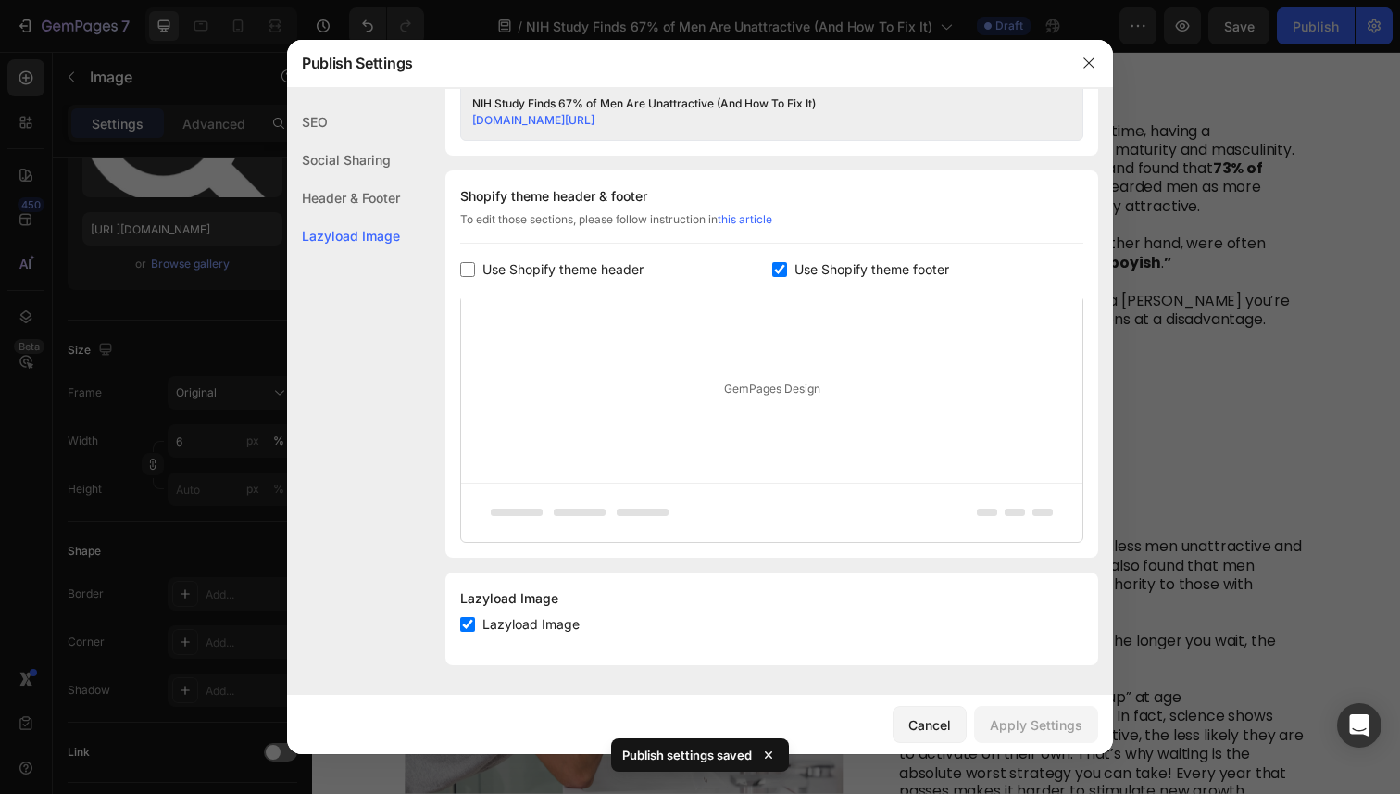
click at [1155, 214] on div at bounding box center [700, 397] width 1400 height 794
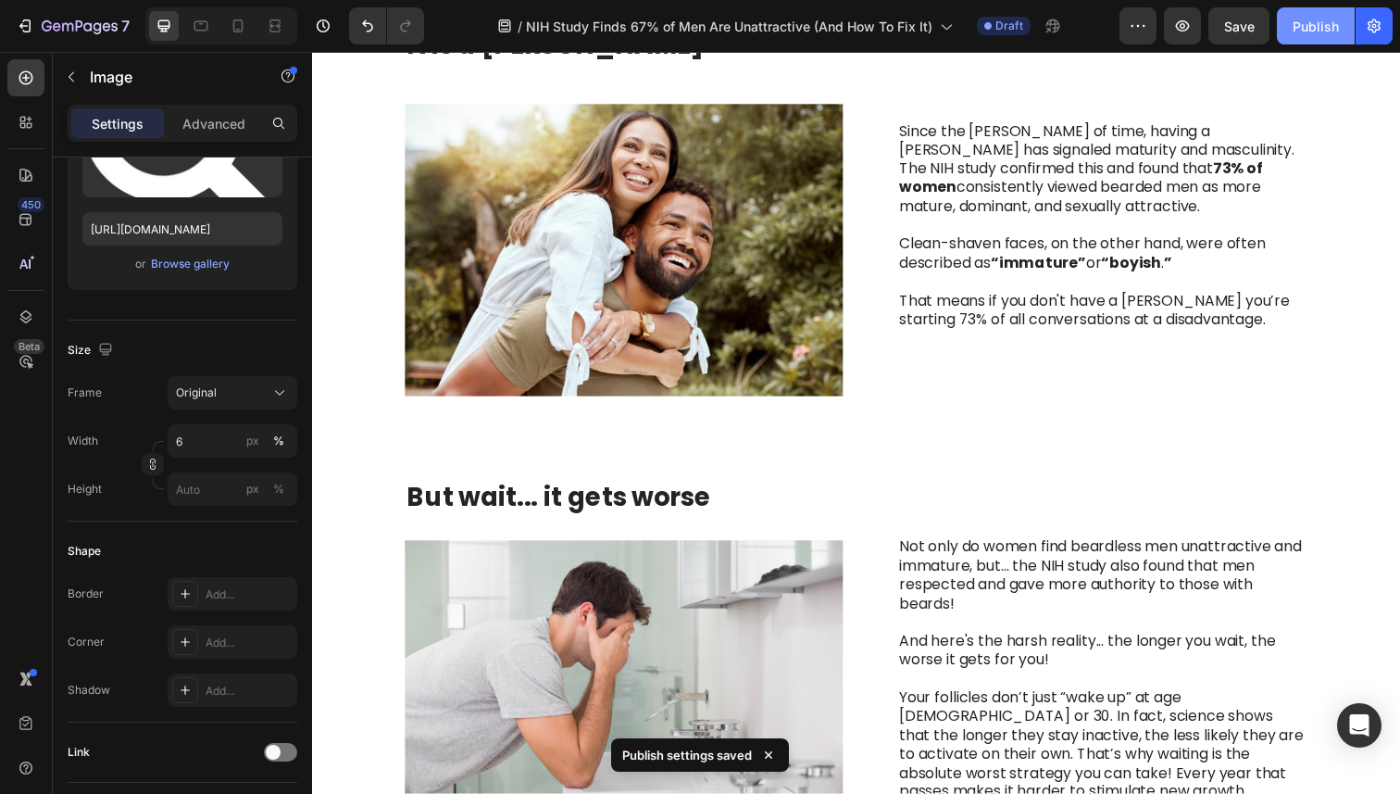
click at [1312, 32] on div "Publish" at bounding box center [1316, 26] width 46 height 19
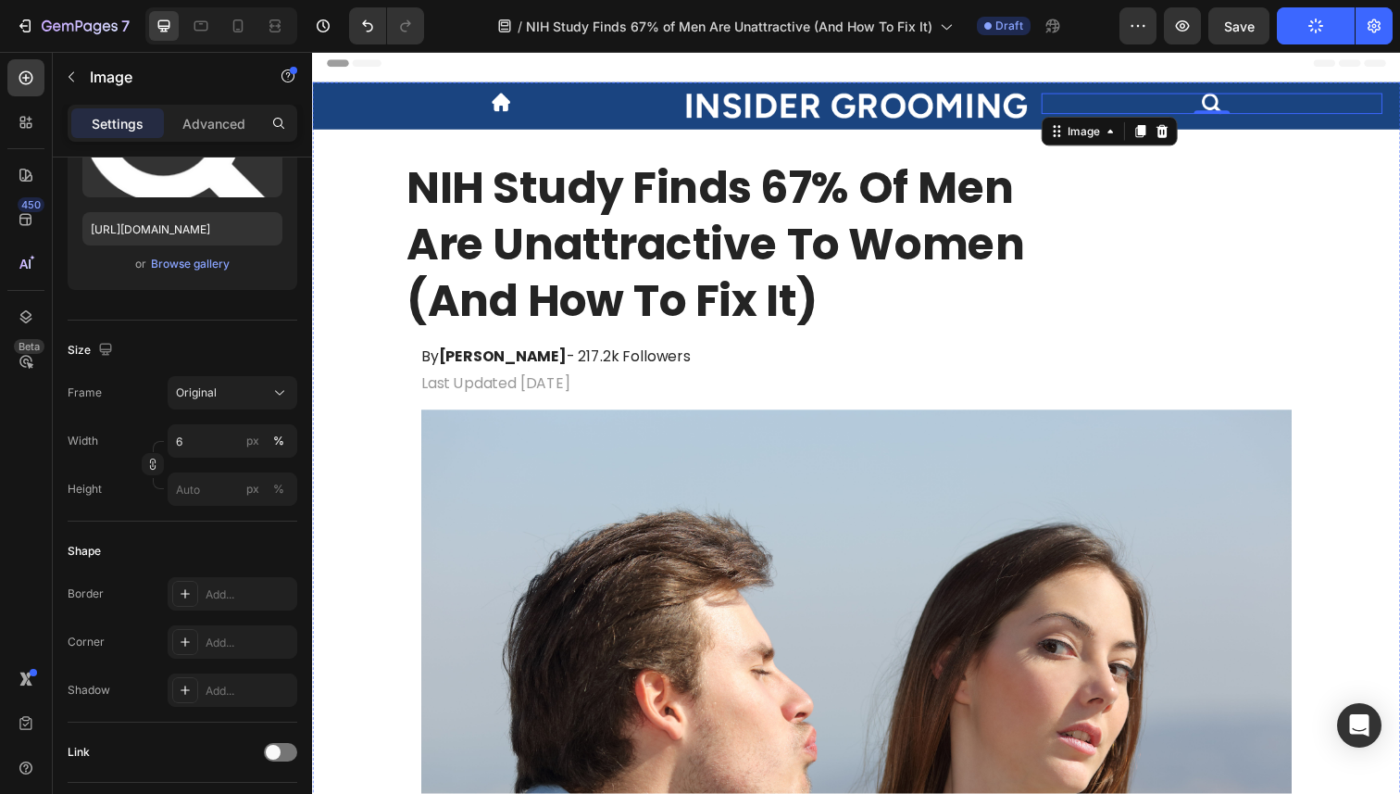
scroll to position [0, 0]
